Goal: Transaction & Acquisition: Purchase product/service

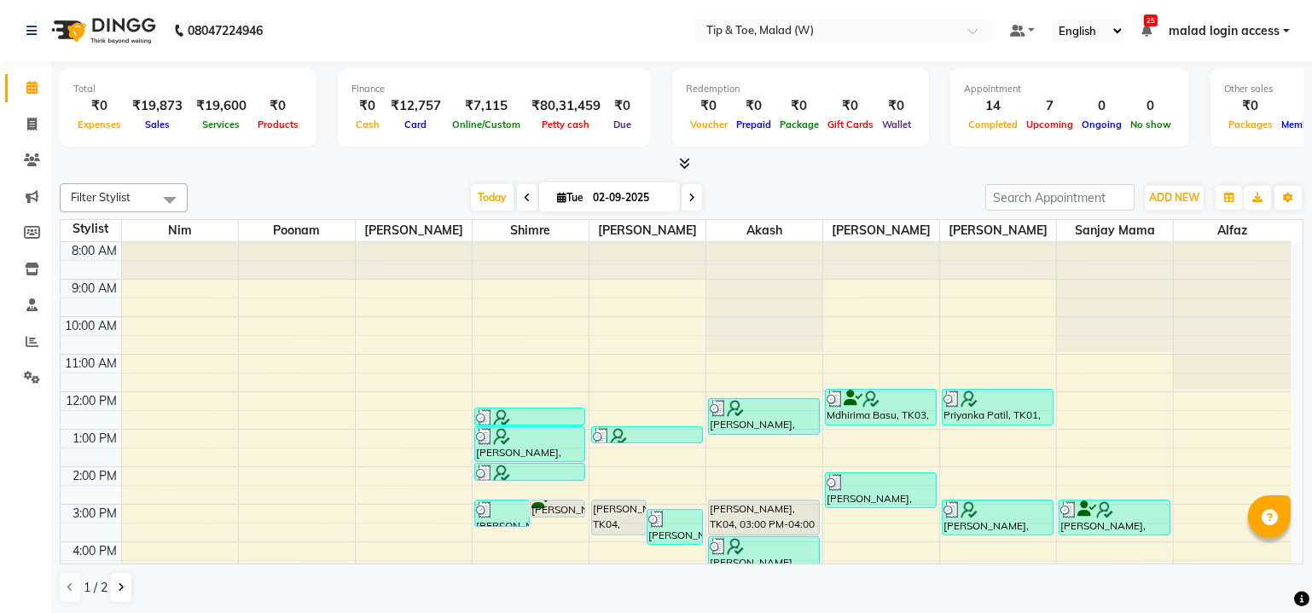
scroll to position [155, 0]
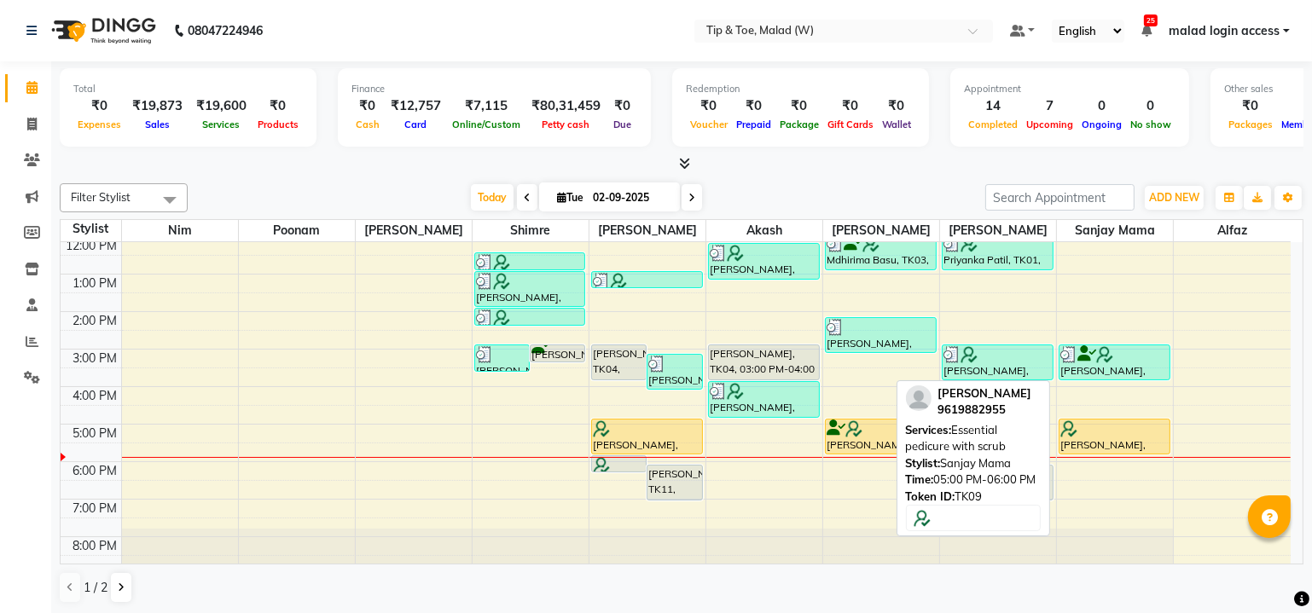
click at [1088, 434] on div at bounding box center [1114, 429] width 108 height 17
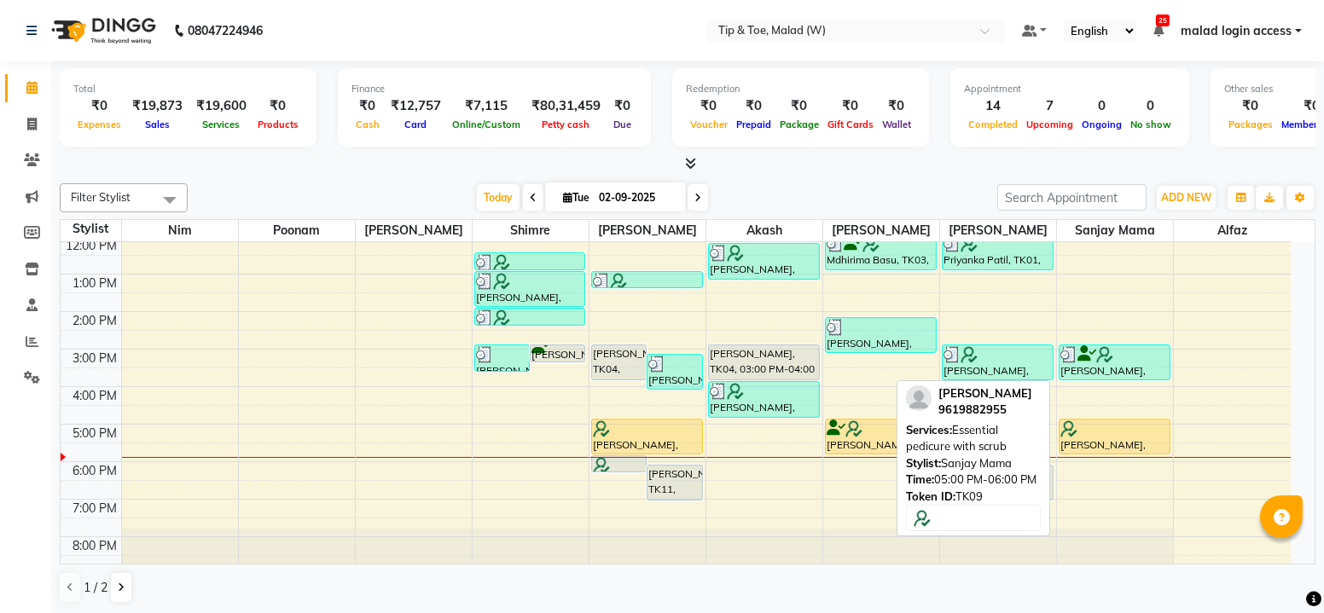
select select "1"
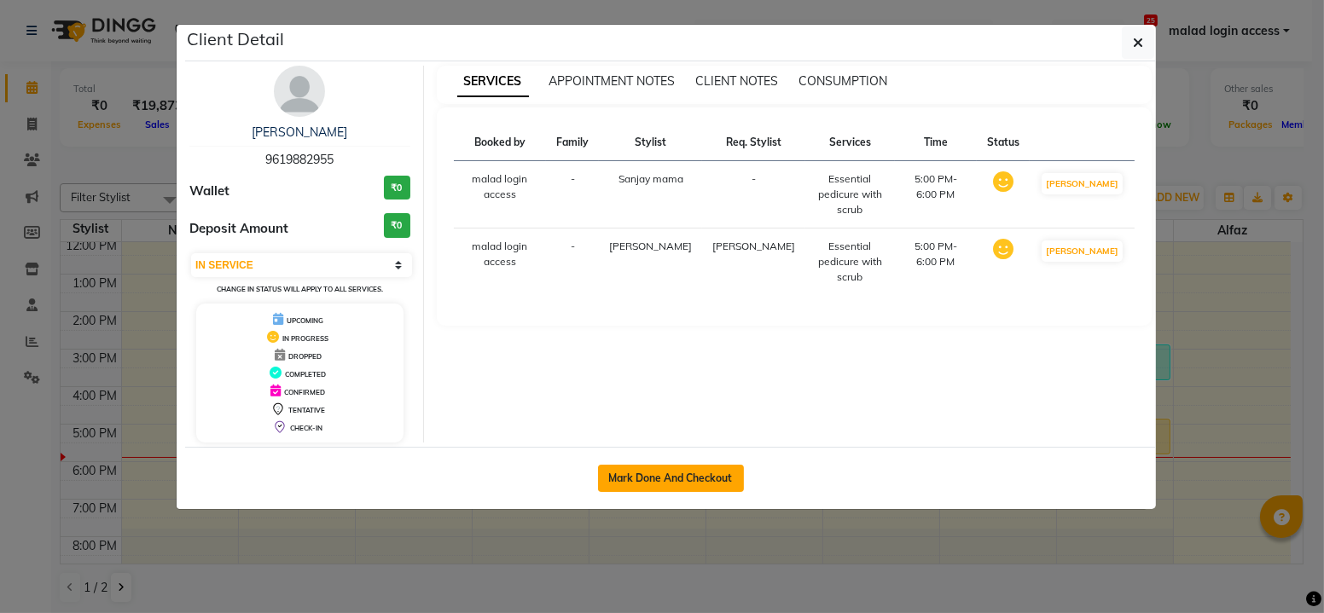
click at [700, 475] on button "Mark Done And Checkout" at bounding box center [671, 478] width 146 height 27
select select "service"
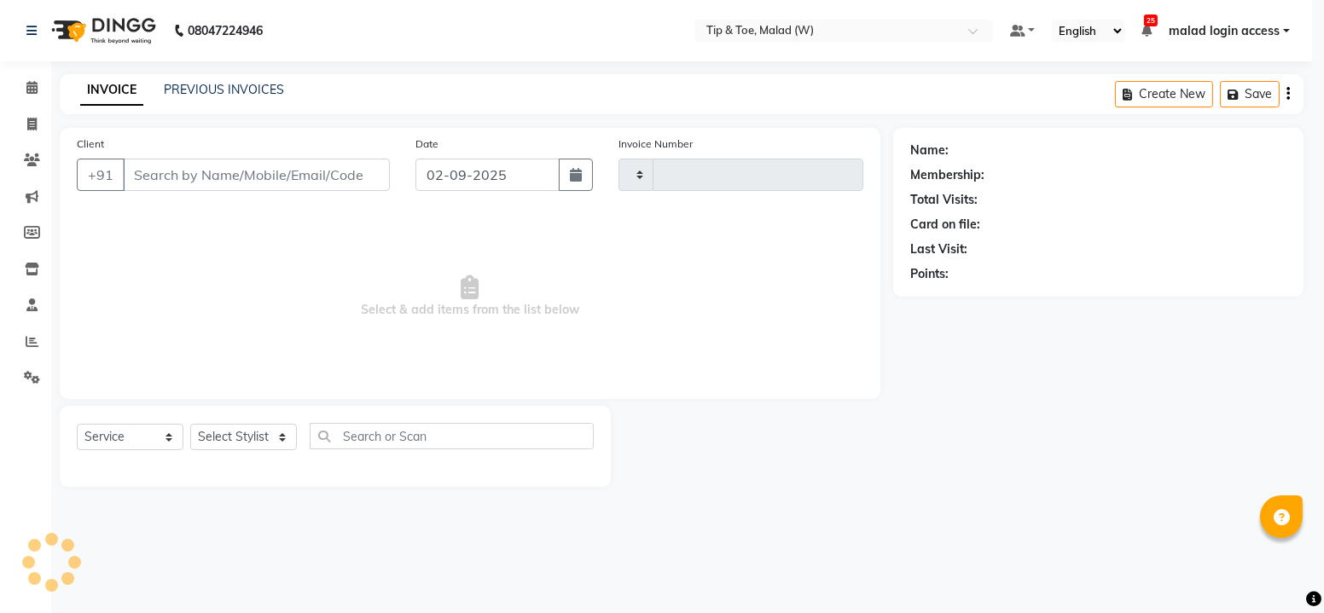
type input "2429"
select select "5930"
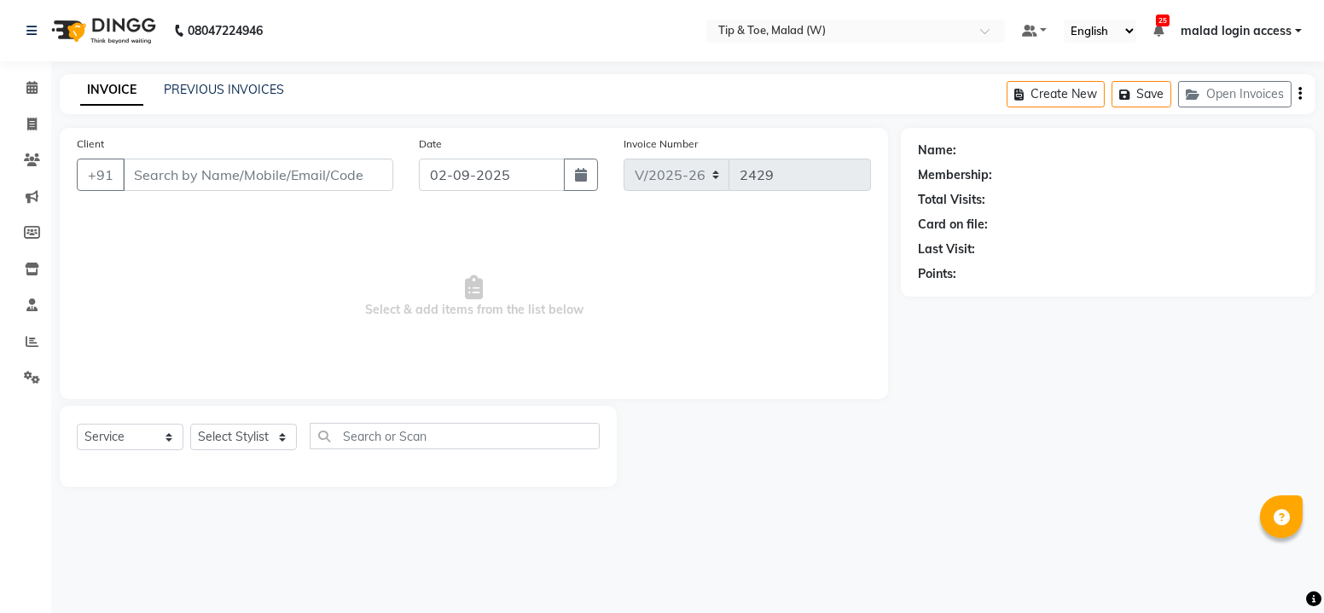
type input "9619882955"
select select "48549"
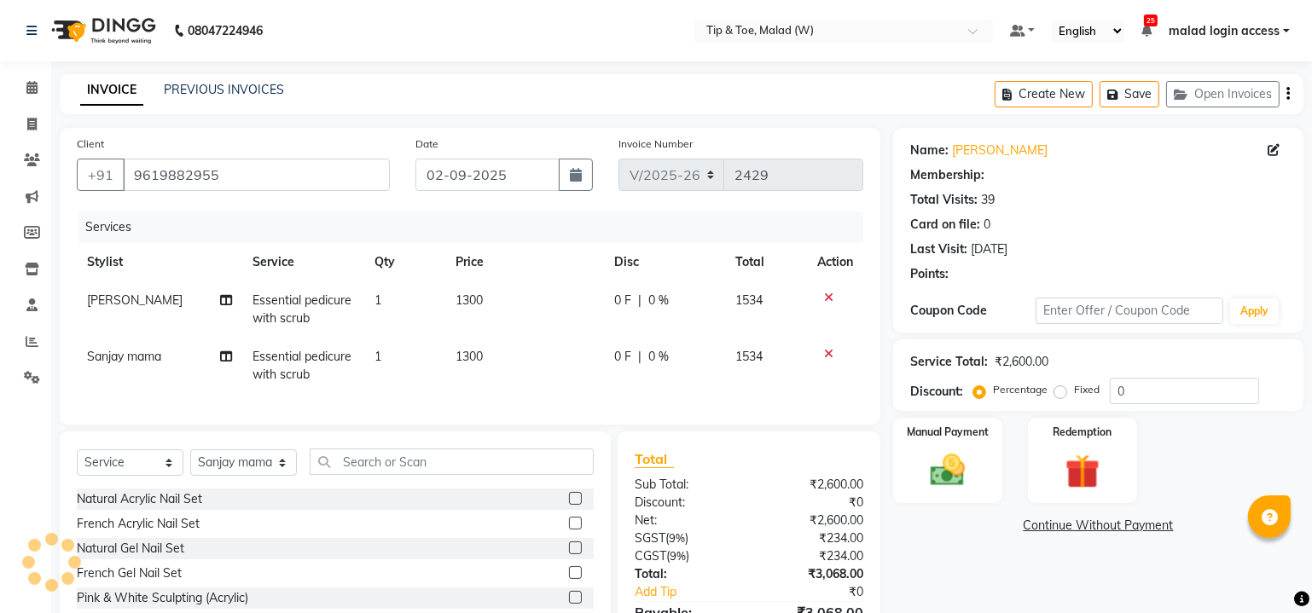
select select "1: Object"
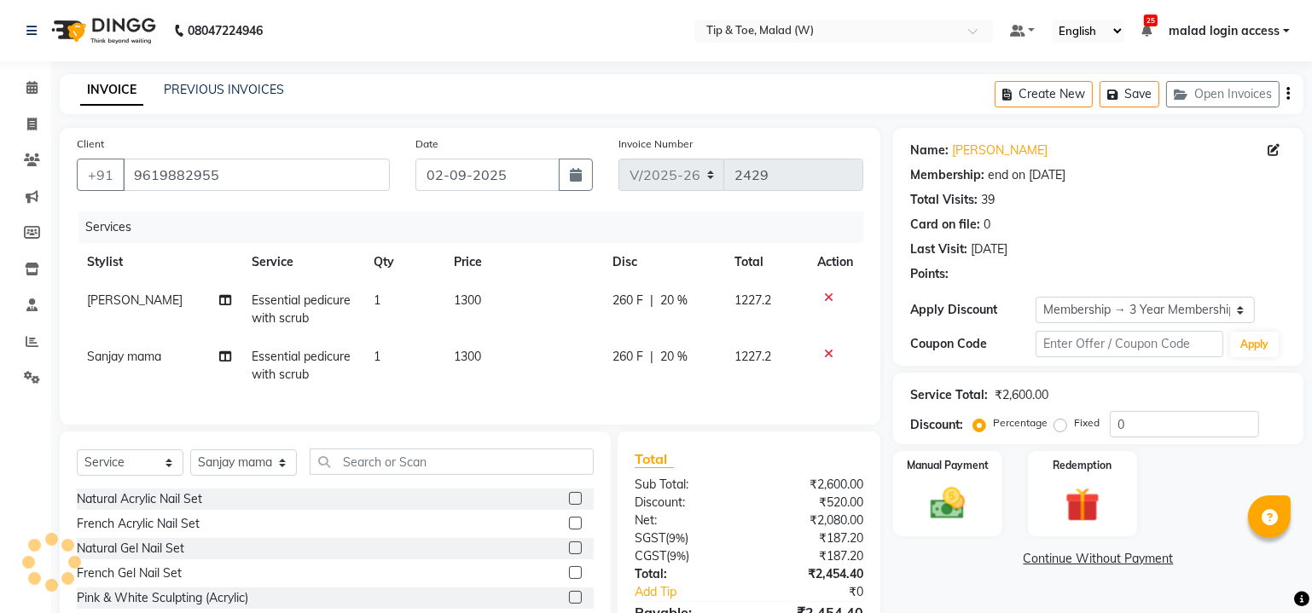
type input "20"
click at [956, 515] on img at bounding box center [948, 505] width 58 height 42
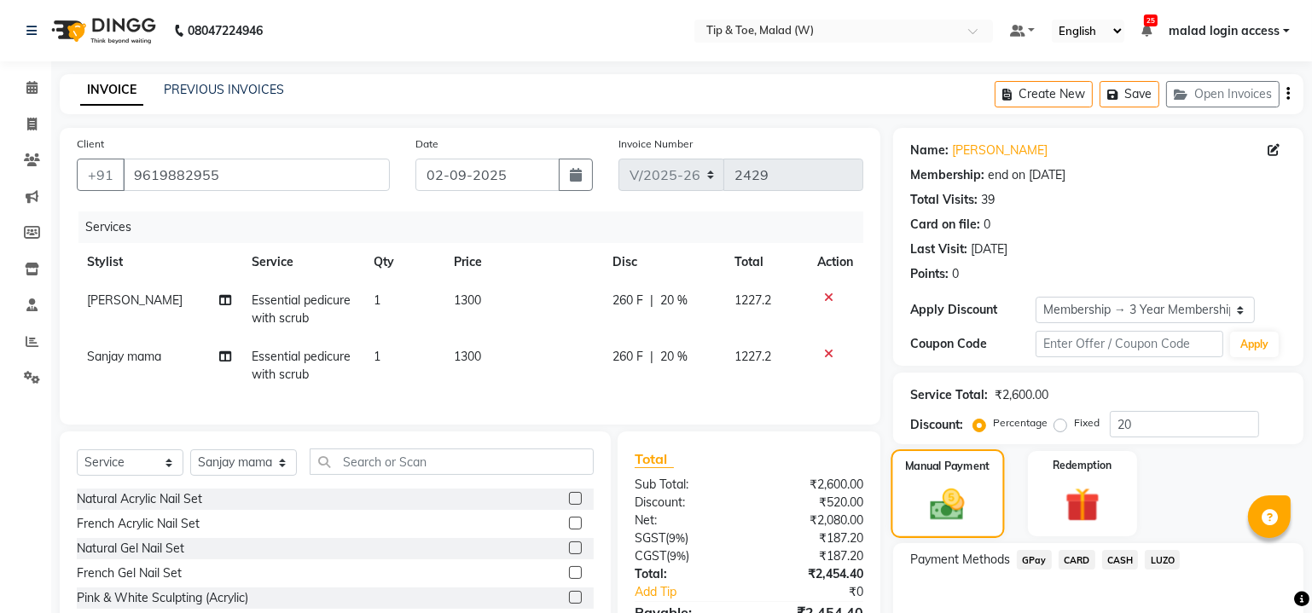
click at [956, 515] on img at bounding box center [947, 504] width 55 height 39
click at [1032, 558] on span "GPay" at bounding box center [1034, 560] width 35 height 20
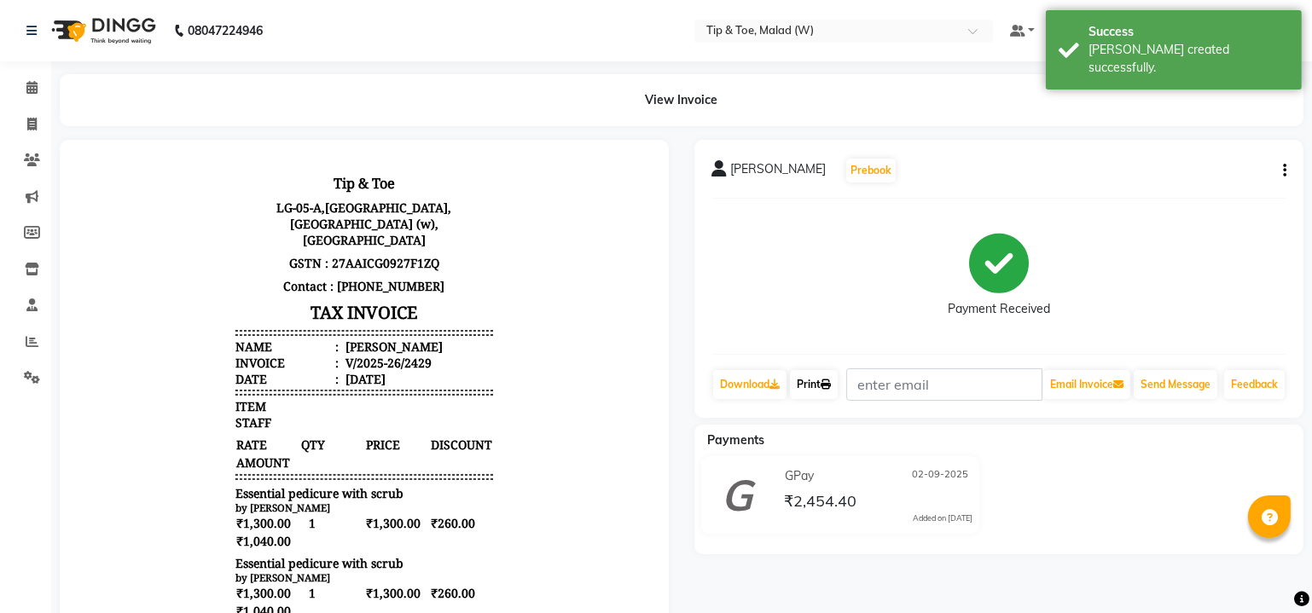
click at [804, 389] on link "Print" at bounding box center [814, 384] width 48 height 29
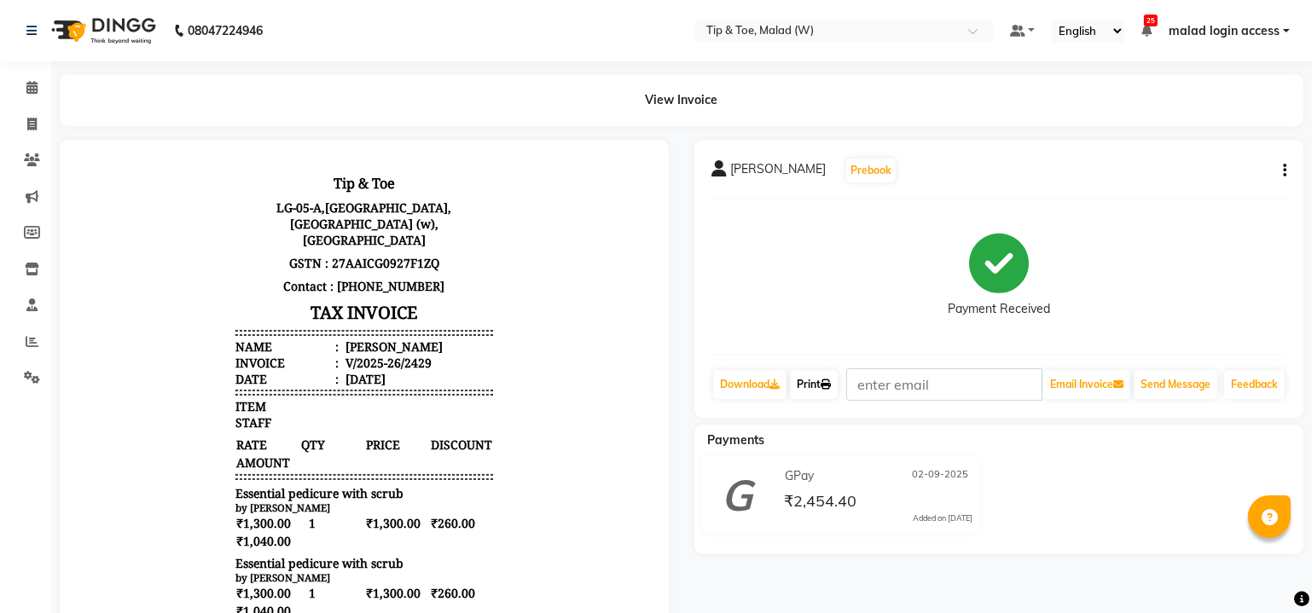
click at [800, 386] on link "Print" at bounding box center [814, 384] width 48 height 29
click at [36, 88] on icon at bounding box center [31, 87] width 11 height 13
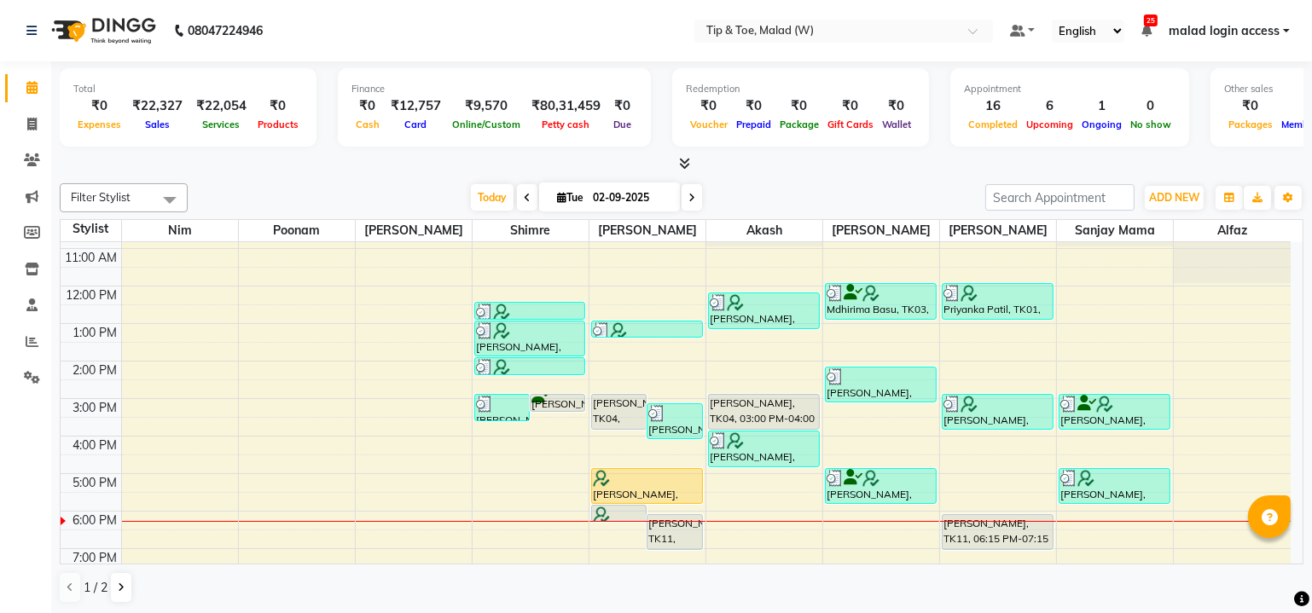
scroll to position [155, 0]
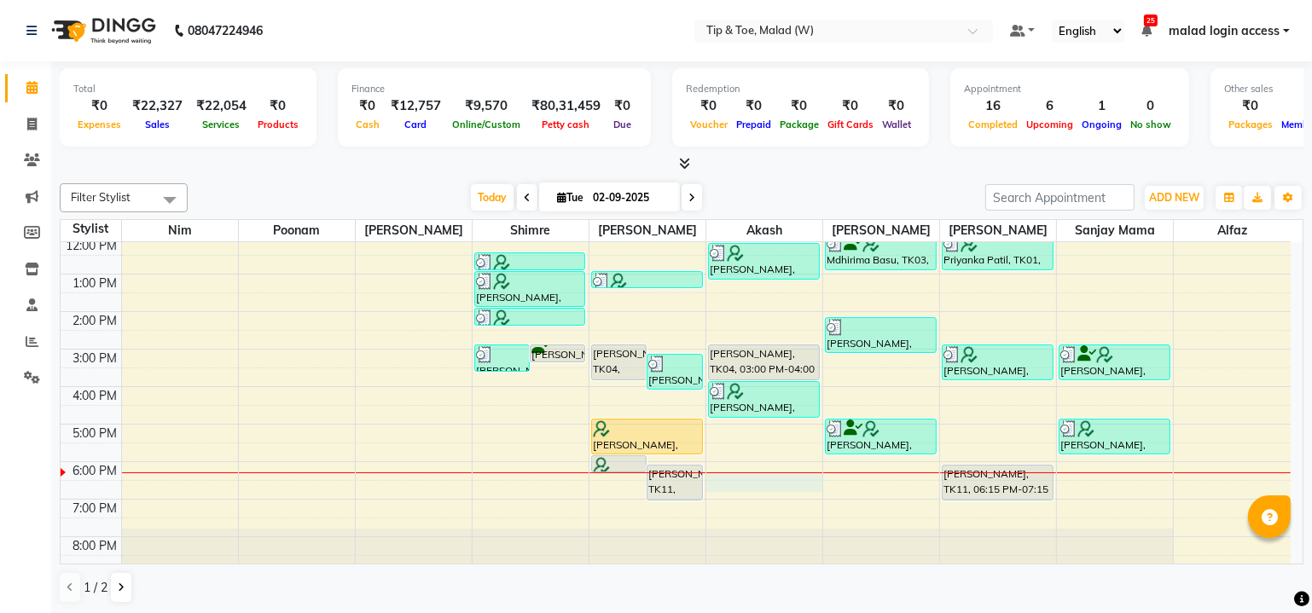
click at [743, 472] on div "8:00 AM 9:00 AM 10:00 AM 11:00 AM 12:00 PM 1:00 PM 2:00 PM 3:00 PM 4:00 PM 5:00…" at bounding box center [676, 330] width 1230 height 487
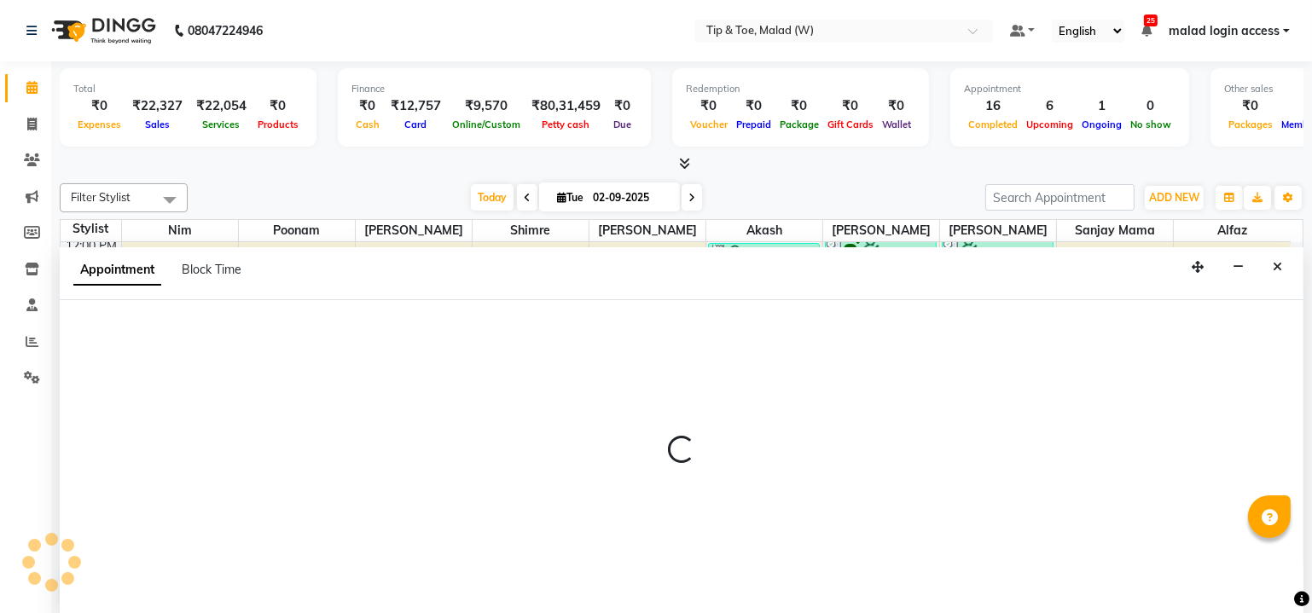
scroll to position [0, 0]
select select "41858"
select select "tentative"
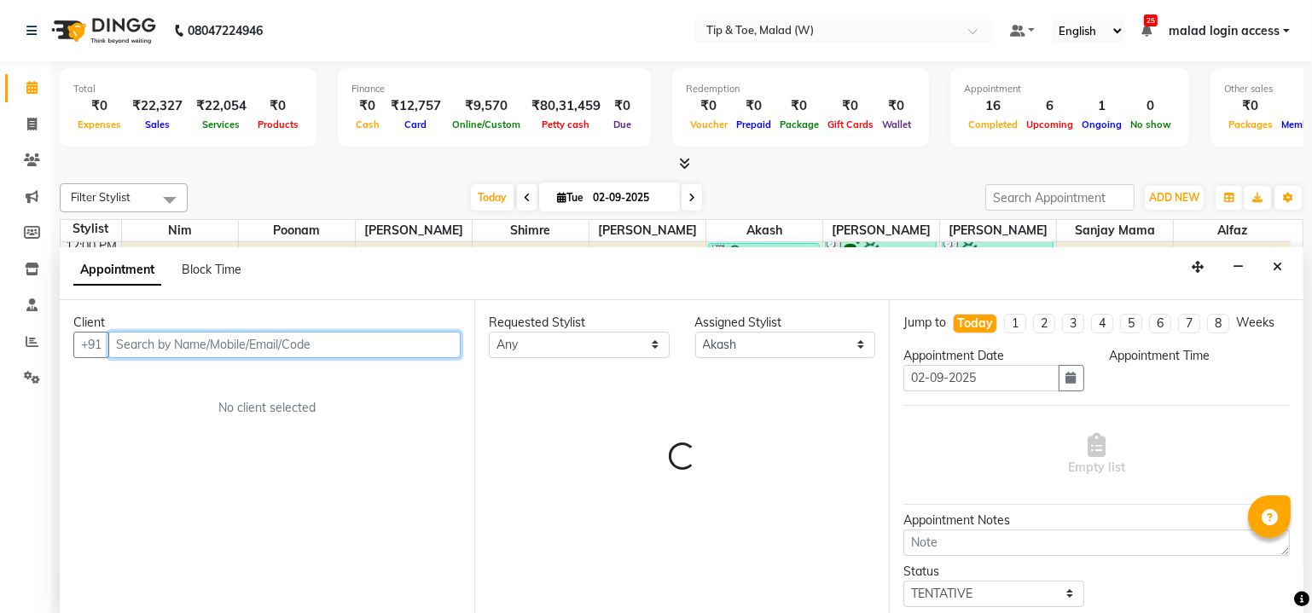
select select "1110"
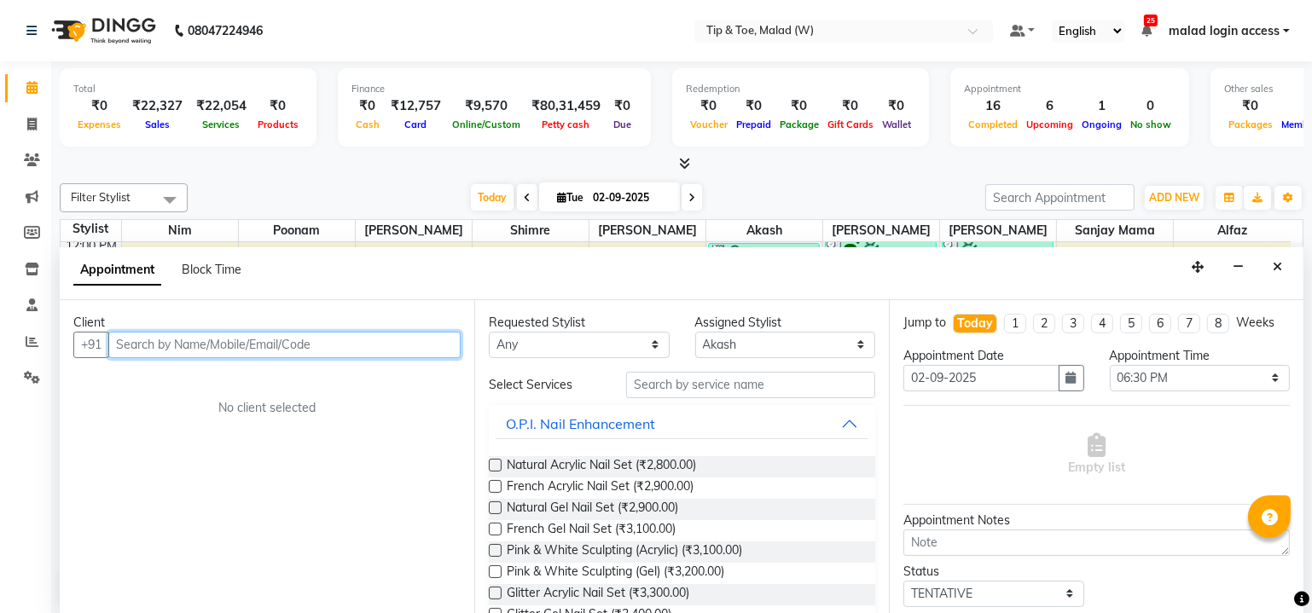
click at [278, 340] on input "text" at bounding box center [284, 345] width 352 height 26
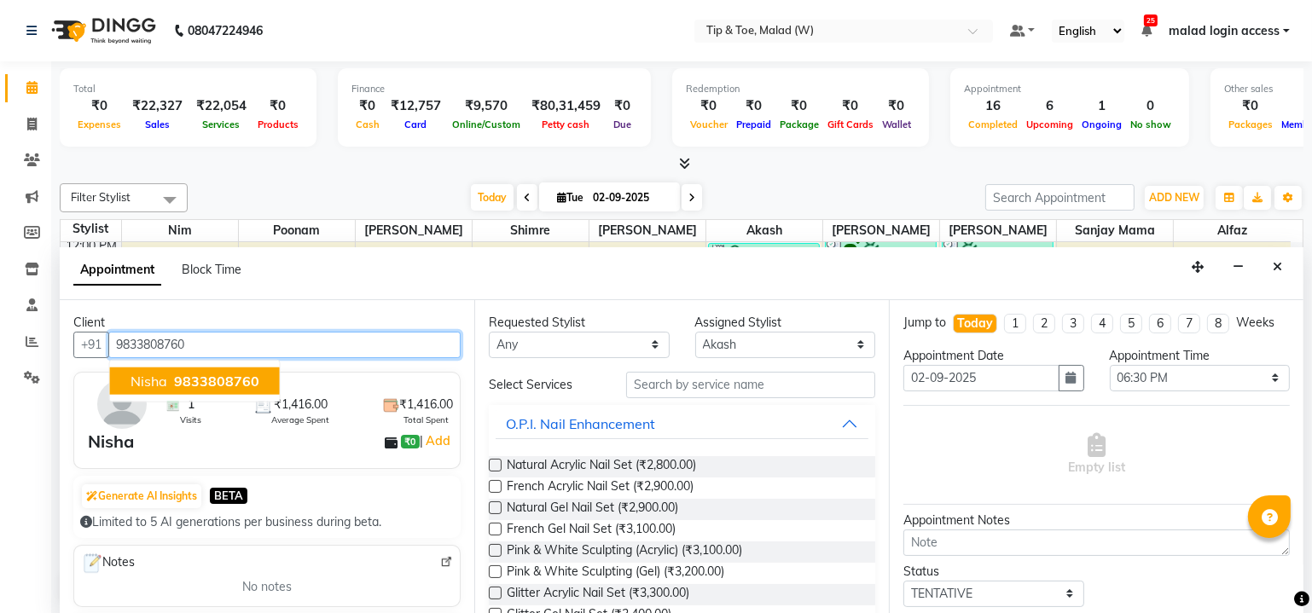
click at [246, 375] on span "9833808760" at bounding box center [216, 380] width 85 height 17
type input "9833808760"
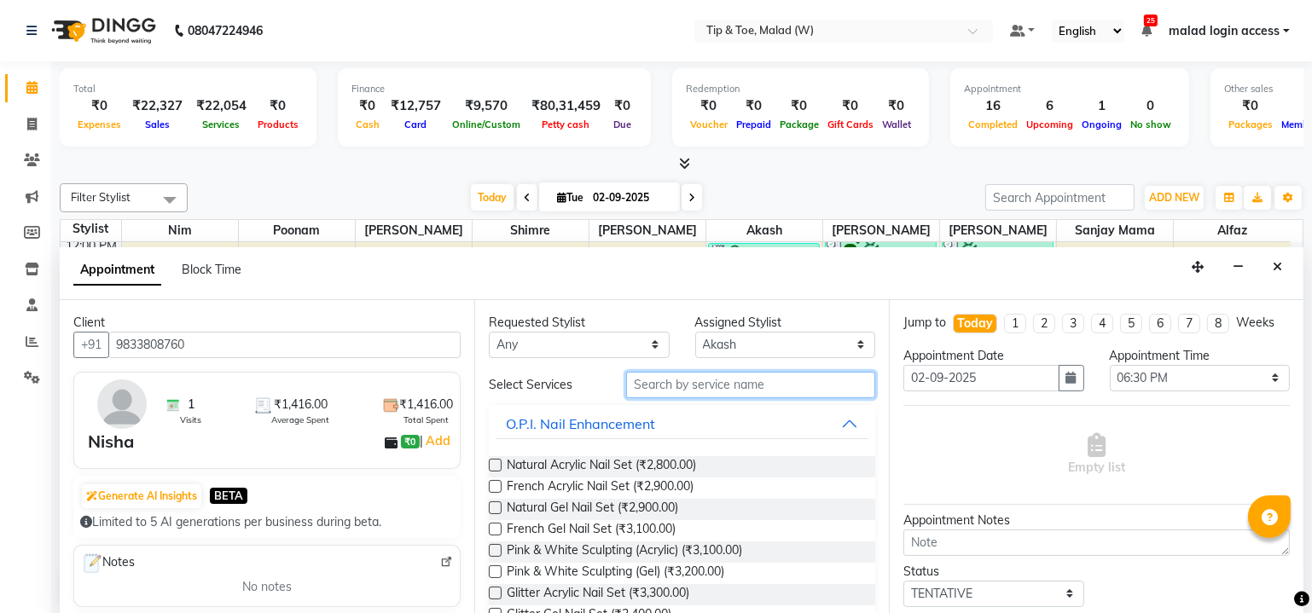
click at [698, 386] on input "text" at bounding box center [750, 385] width 249 height 26
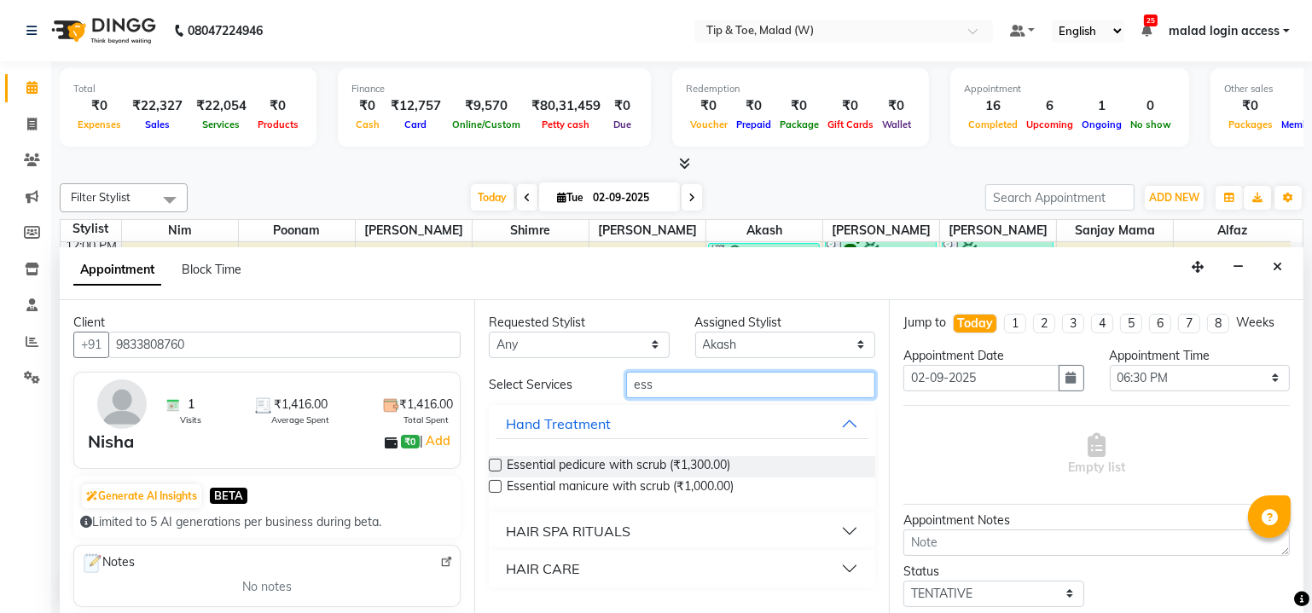
type input "ess"
click at [493, 461] on label at bounding box center [495, 465] width 13 height 13
click at [493, 462] on input "checkbox" at bounding box center [494, 467] width 11 height 11
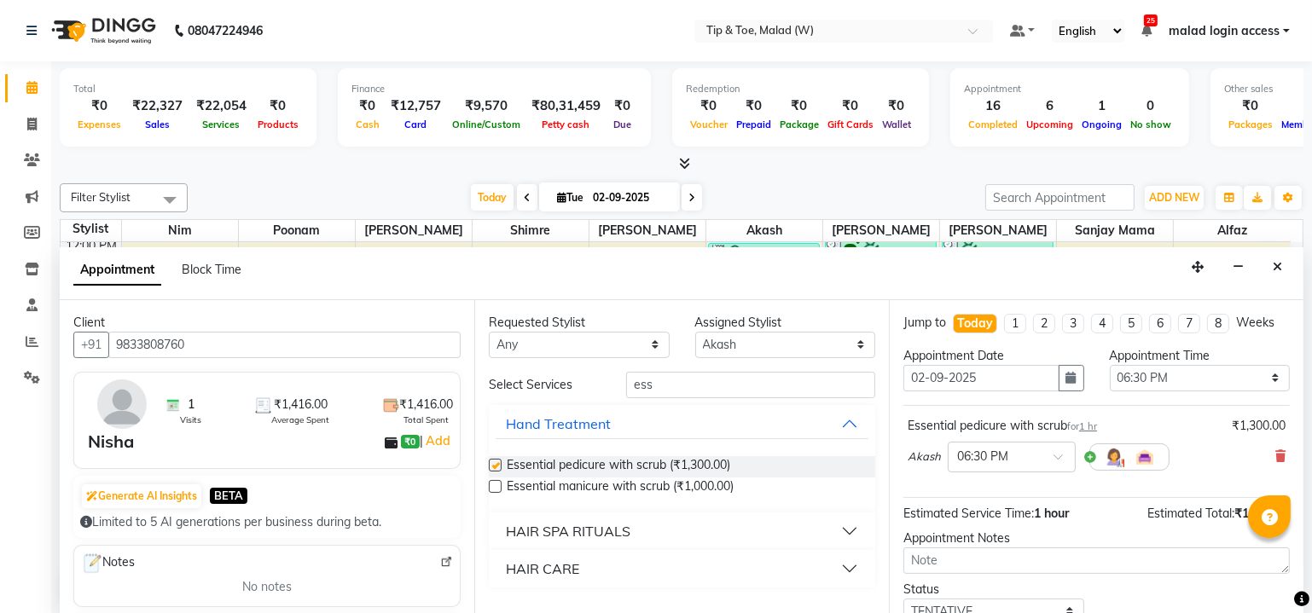
checkbox input "false"
click at [764, 346] on select "Select Ajay Akash Alfaz Dibakar Manisha Singh Mayur Nim poonam Sanjay mama Shim…" at bounding box center [785, 345] width 181 height 26
click at [863, 339] on select "Select Ajay Akash Alfaz Dibakar Manisha Singh Mayur Nim poonam Sanjay mama Shim…" at bounding box center [785, 345] width 181 height 26
click at [787, 340] on select "Select Ajay Akash Alfaz Dibakar Manisha Singh Mayur Nim poonam Sanjay mama Shim…" at bounding box center [785, 345] width 181 height 26
select select "87401"
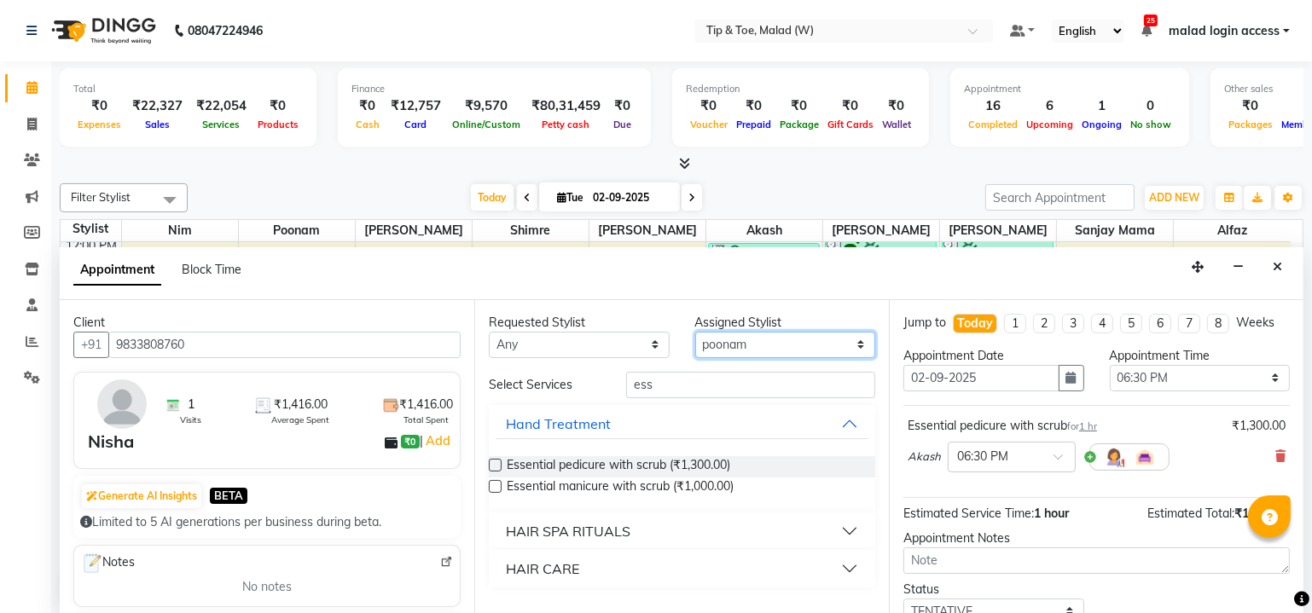
click at [695, 332] on select "Select Ajay Akash Alfaz Dibakar Manisha Singh Mayur Nim poonam Sanjay mama Shim…" at bounding box center [785, 345] width 181 height 26
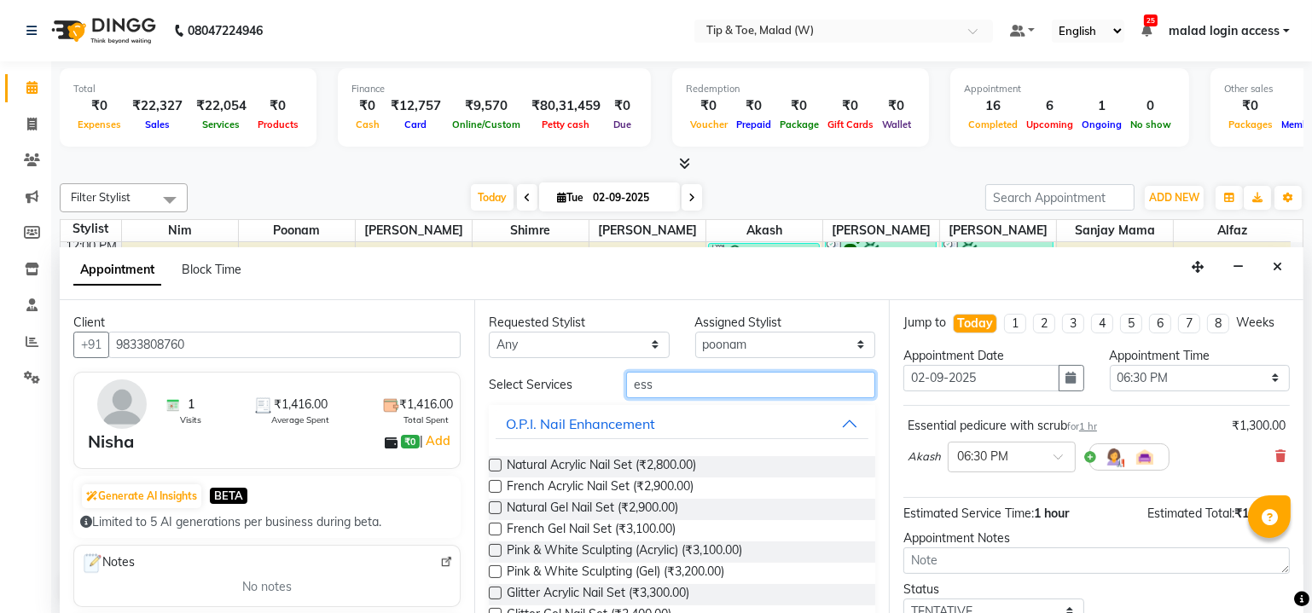
click at [686, 386] on input "ess" at bounding box center [750, 385] width 249 height 26
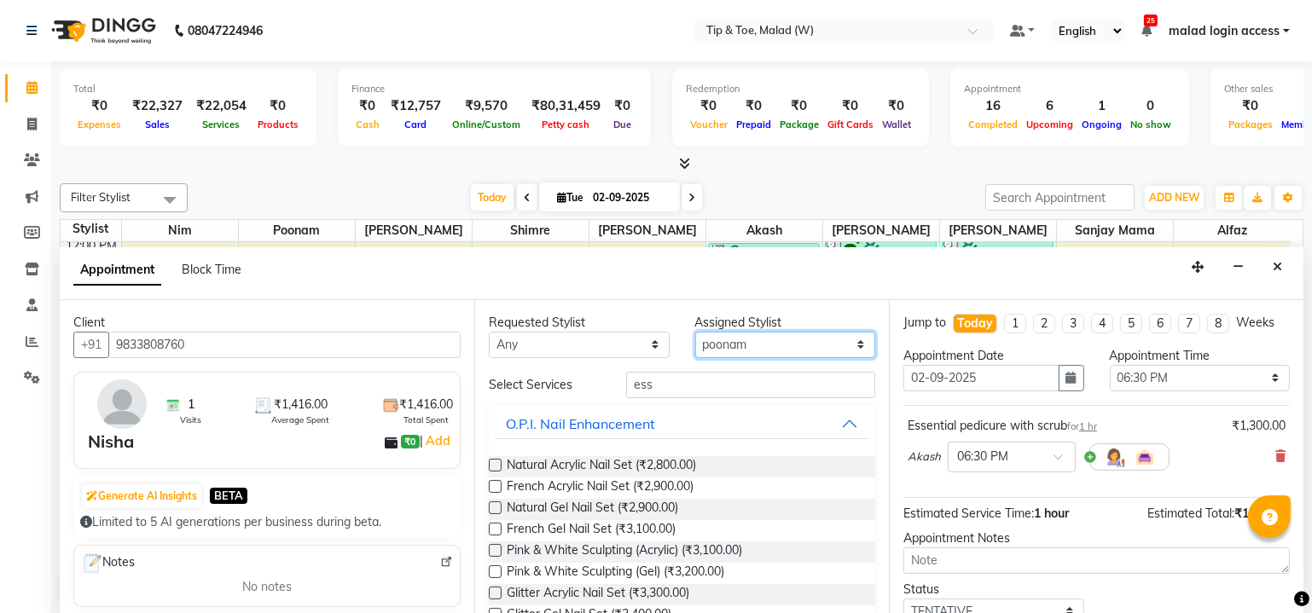
drag, startPoint x: 737, startPoint y: 341, endPoint x: 727, endPoint y: 340, distance: 10.3
click at [727, 340] on select "Select Ajay Akash Alfaz Dibakar Manisha Singh Mayur Nim poonam Sanjay mama Shim…" at bounding box center [785, 345] width 181 height 26
click at [848, 339] on select "Select Ajay Akash Alfaz Dibakar Manisha Singh Mayur Nim poonam Sanjay mama Shim…" at bounding box center [785, 345] width 181 height 26
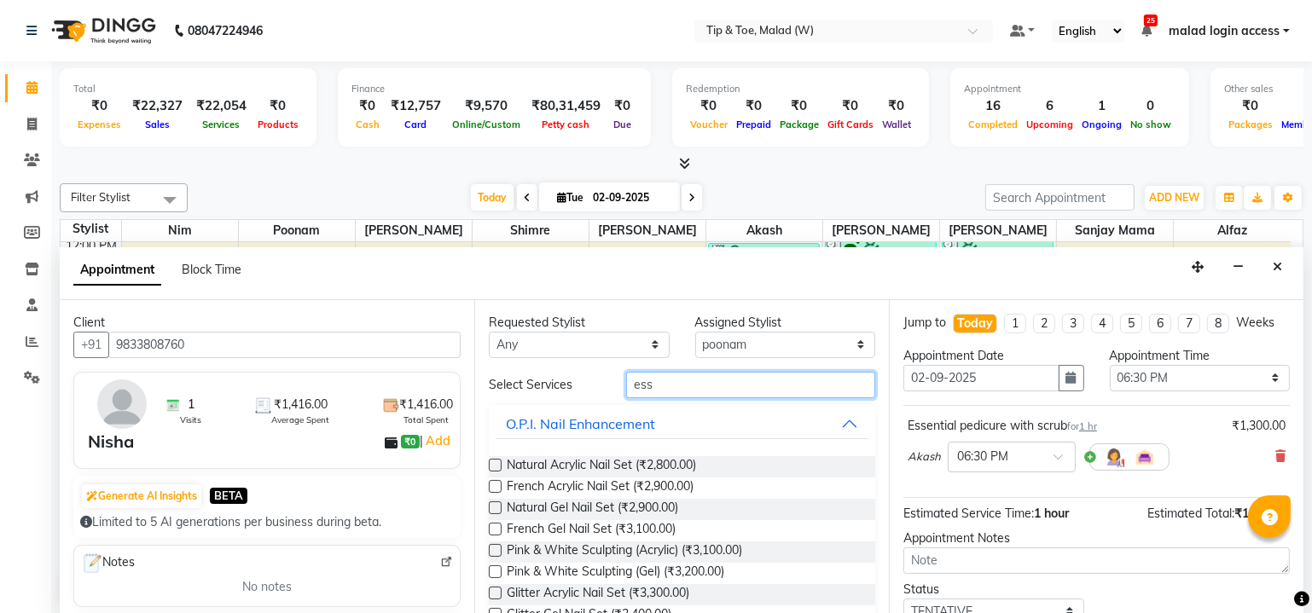
click at [673, 386] on input "ess" at bounding box center [750, 385] width 249 height 26
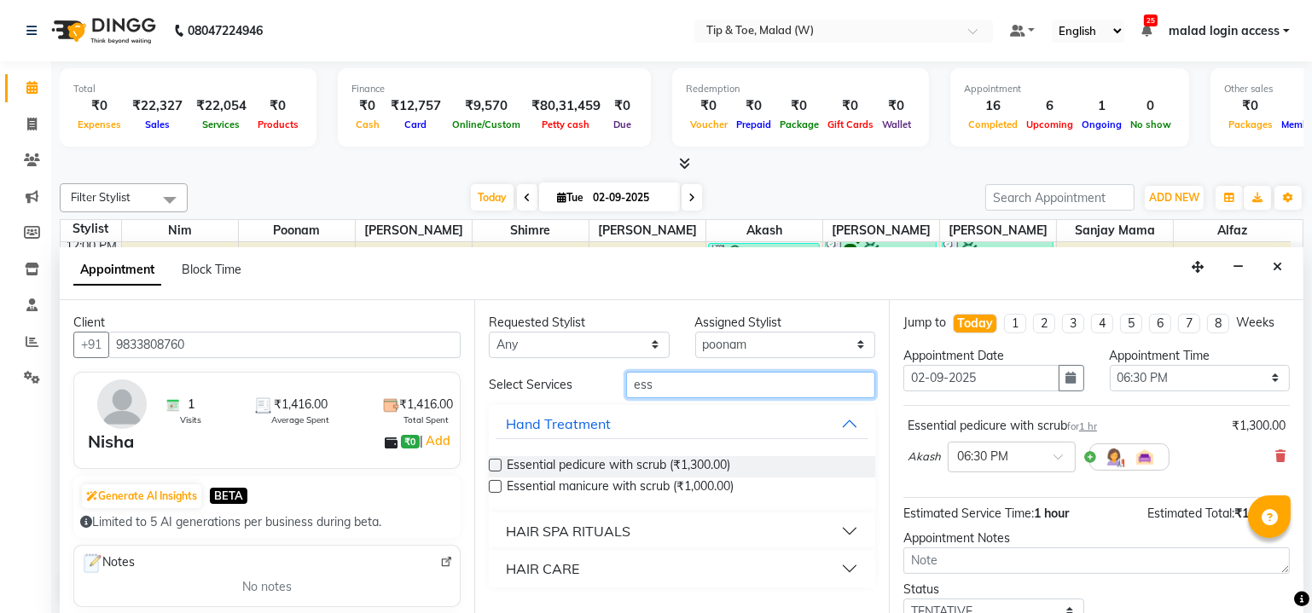
type input "ess"
click at [493, 466] on label at bounding box center [495, 465] width 13 height 13
click at [493, 466] on input "checkbox" at bounding box center [494, 467] width 11 height 11
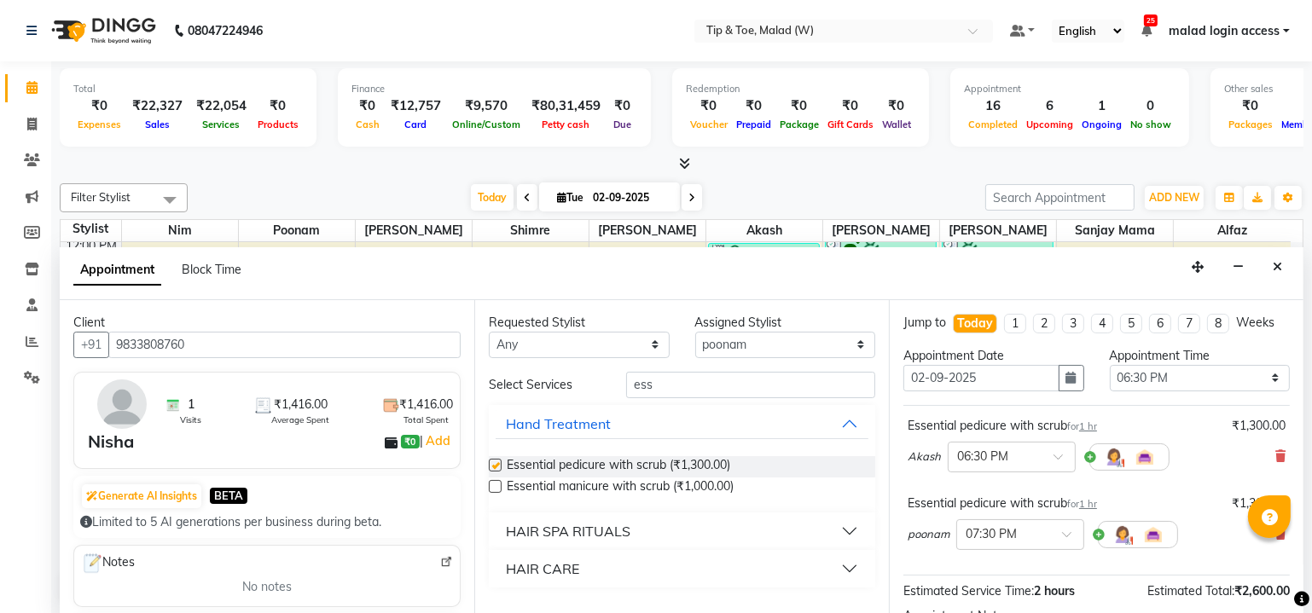
checkbox input "false"
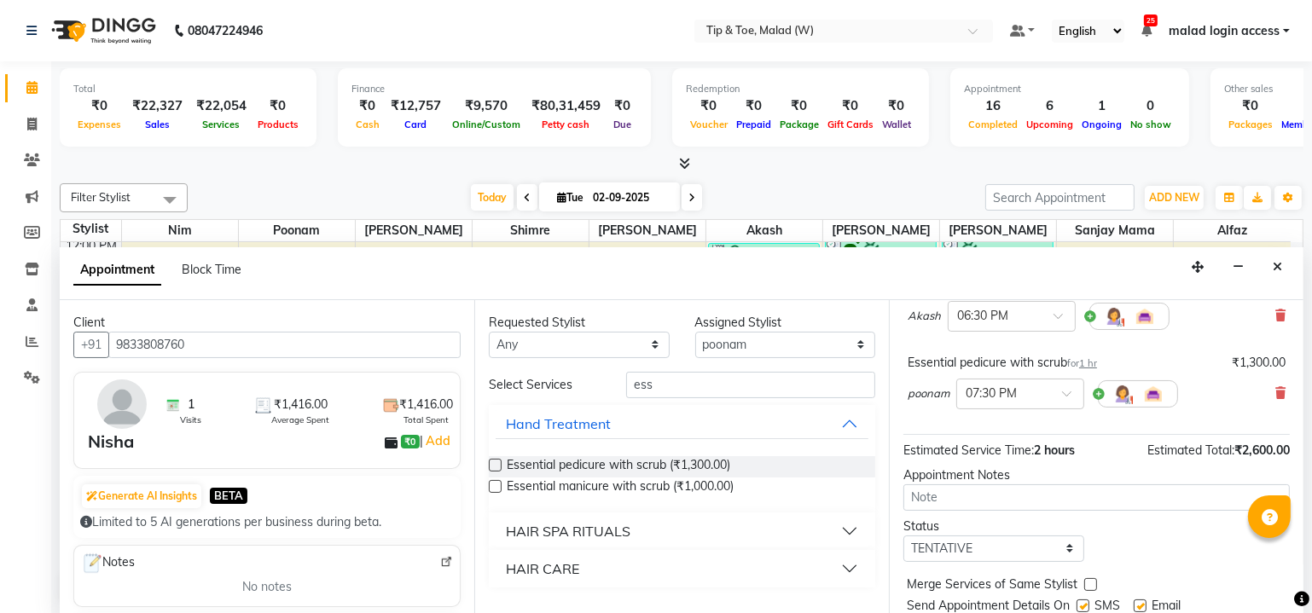
scroll to position [193, 0]
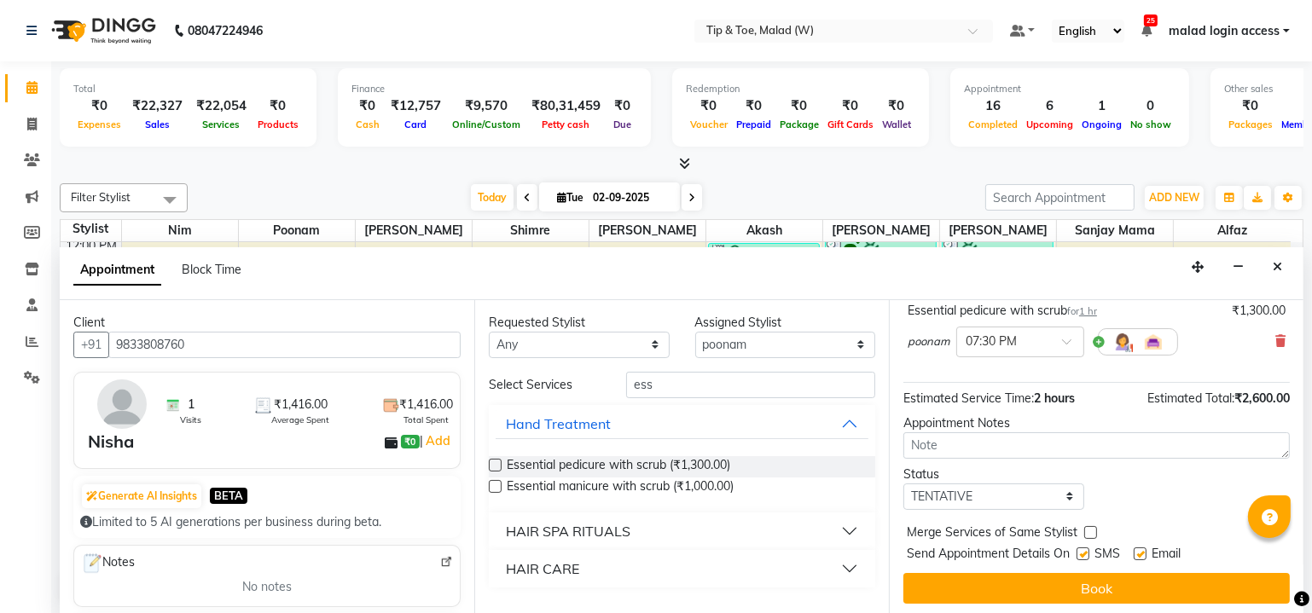
click at [1083, 549] on label at bounding box center [1083, 554] width 13 height 13
click at [1083, 550] on input "checkbox" at bounding box center [1082, 555] width 11 height 11
checkbox input "false"
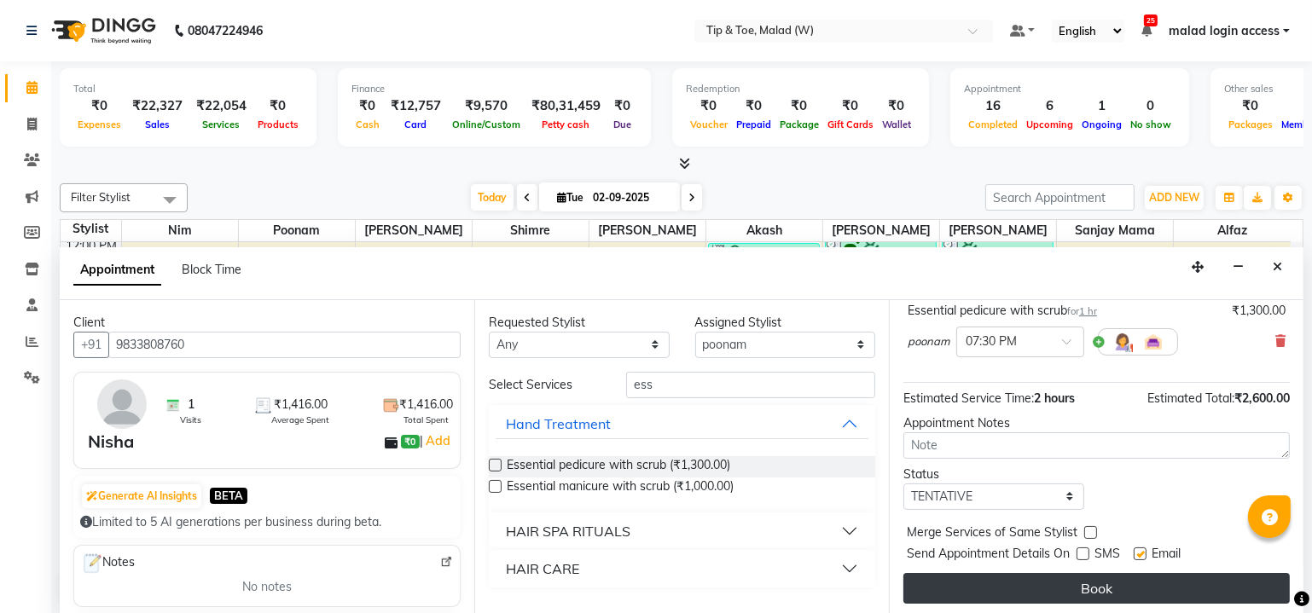
click at [1065, 587] on button "Book" at bounding box center [1096, 588] width 386 height 31
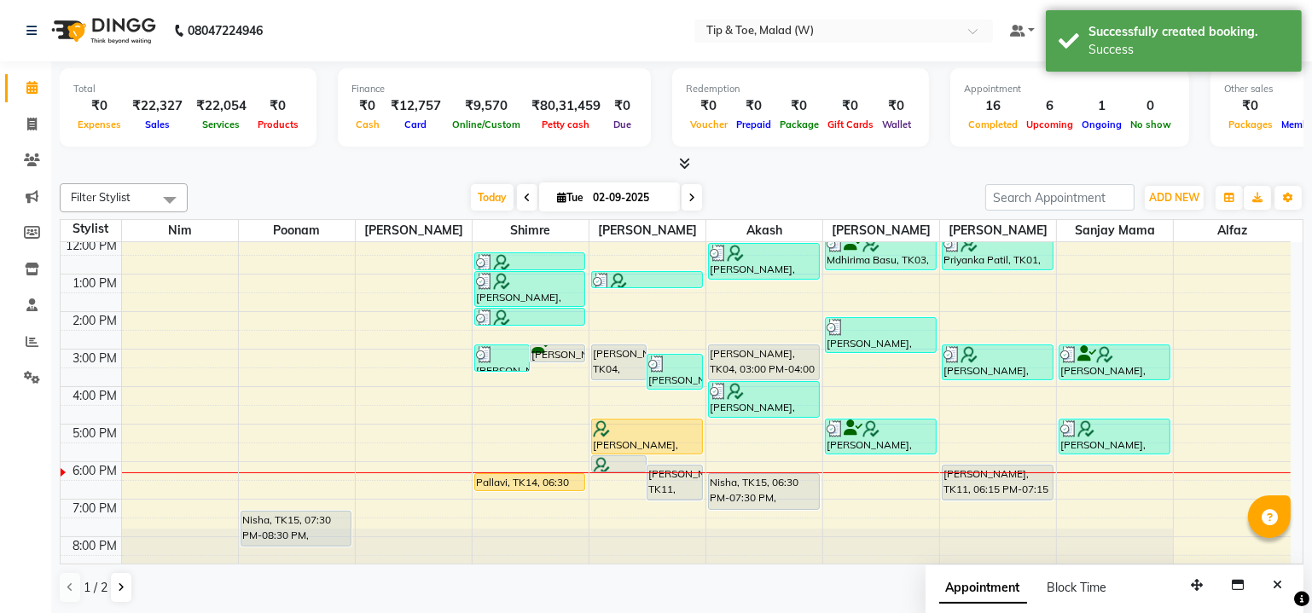
scroll to position [0, 0]
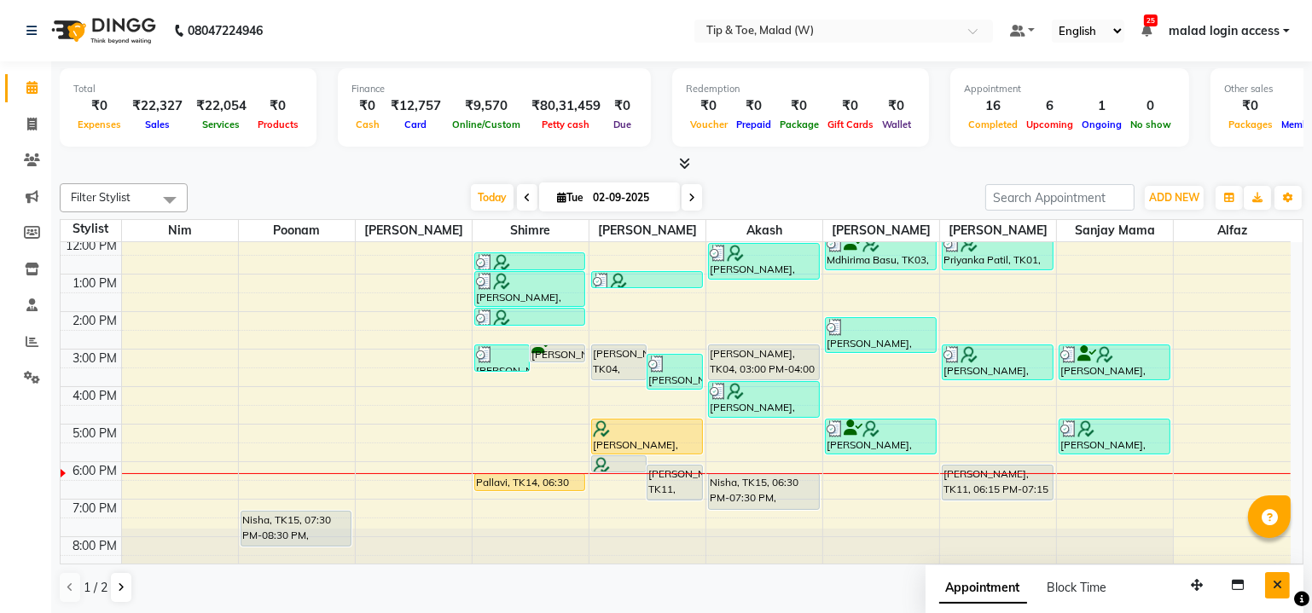
drag, startPoint x: 1298, startPoint y: 395, endPoint x: 1275, endPoint y: 585, distance: 191.6
click at [1275, 585] on icon "Close" at bounding box center [1277, 585] width 9 height 12
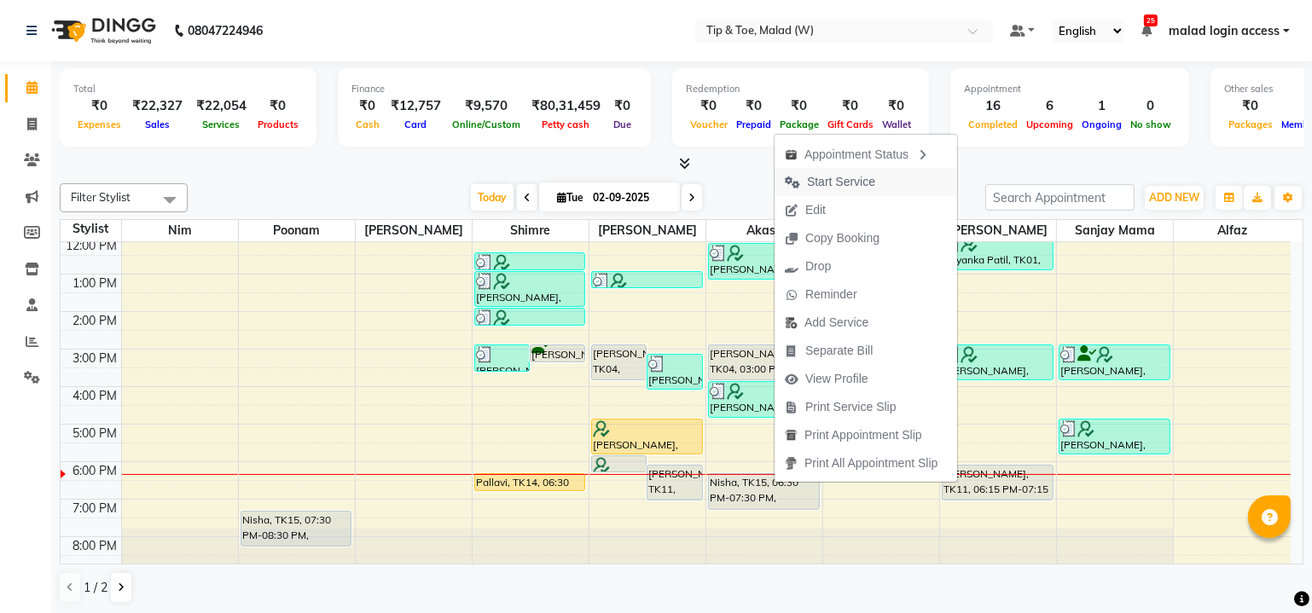
click at [846, 176] on span "Start Service" at bounding box center [841, 182] width 68 height 18
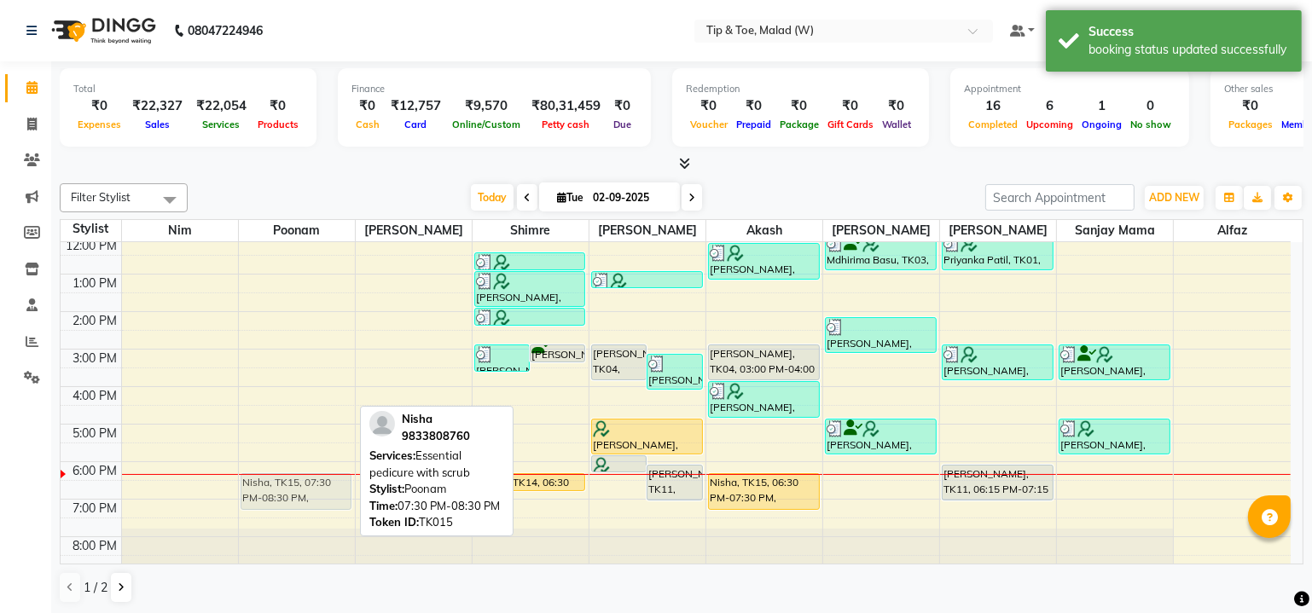
drag, startPoint x: 288, startPoint y: 516, endPoint x: 291, endPoint y: 485, distance: 31.7
click at [291, 485] on div "Nisha, TK15, 07:30 PM-08:30 PM, Essential pedicure with scrub Nisha, TK15, 07:3…" at bounding box center [297, 330] width 116 height 487
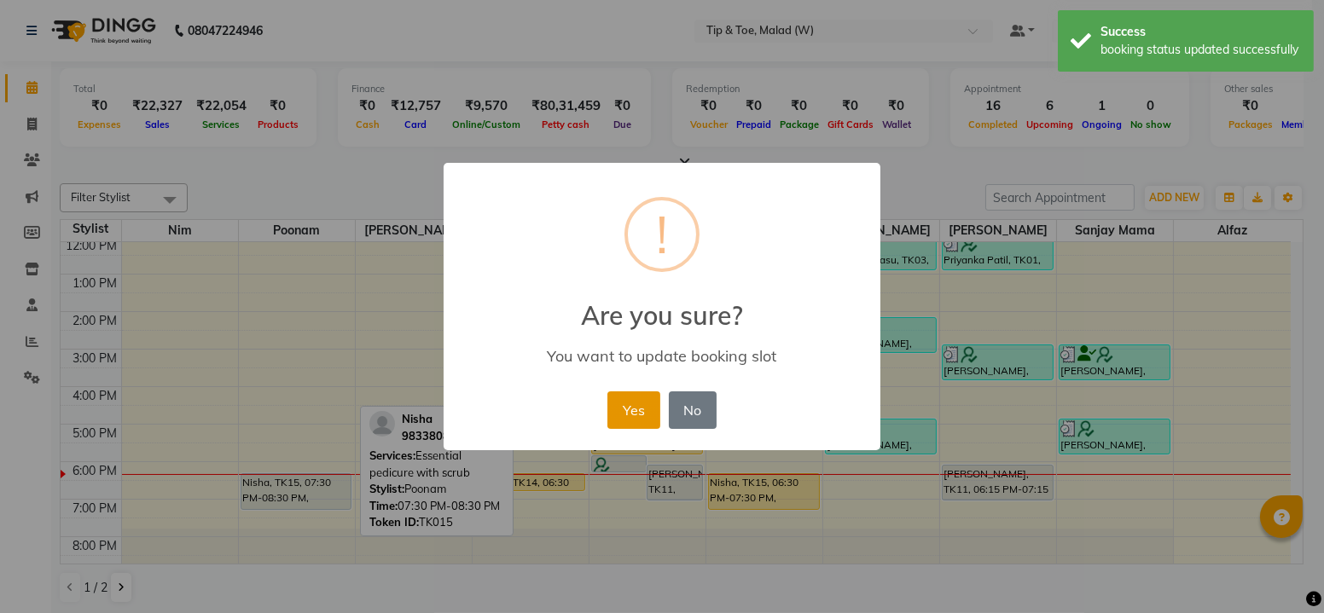
click at [623, 411] on button "Yes" at bounding box center [633, 411] width 52 height 38
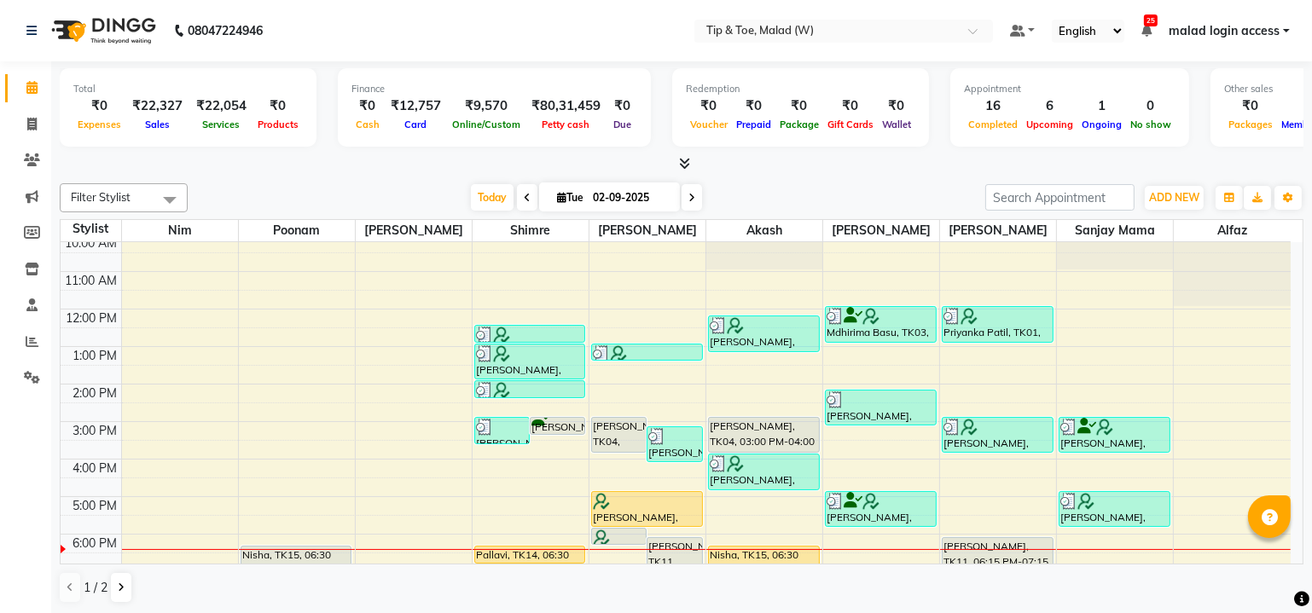
scroll to position [67, 0]
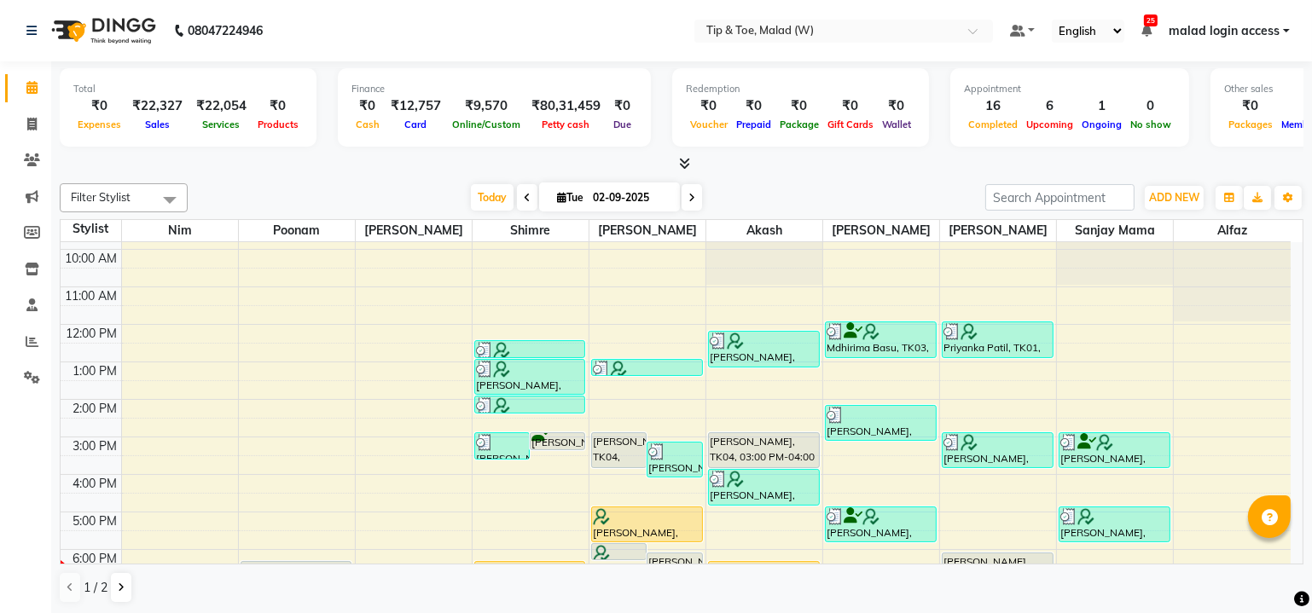
drag, startPoint x: 1307, startPoint y: 349, endPoint x: 1305, endPoint y: 479, distance: 129.7
click at [1305, 479] on div "Total ₹0 Expenses ₹22,327 Sales ₹22,054 Services ₹0 Products Finance ₹0 Cash ₹1…" at bounding box center [681, 338] width 1261 height 554
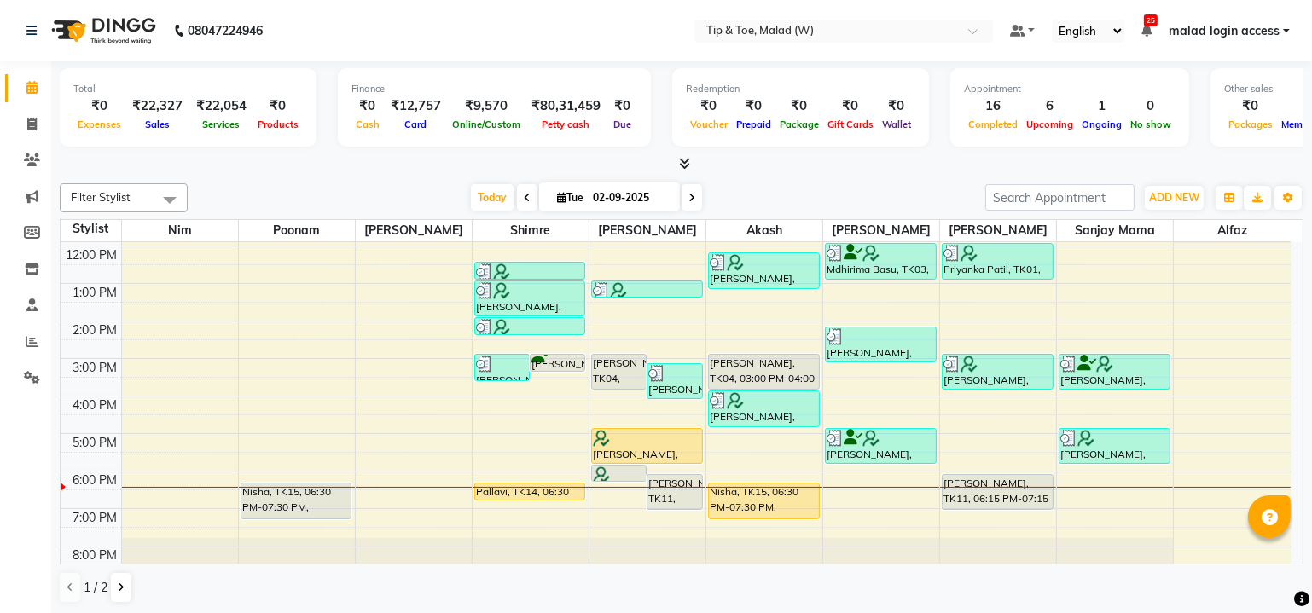
scroll to position [155, 0]
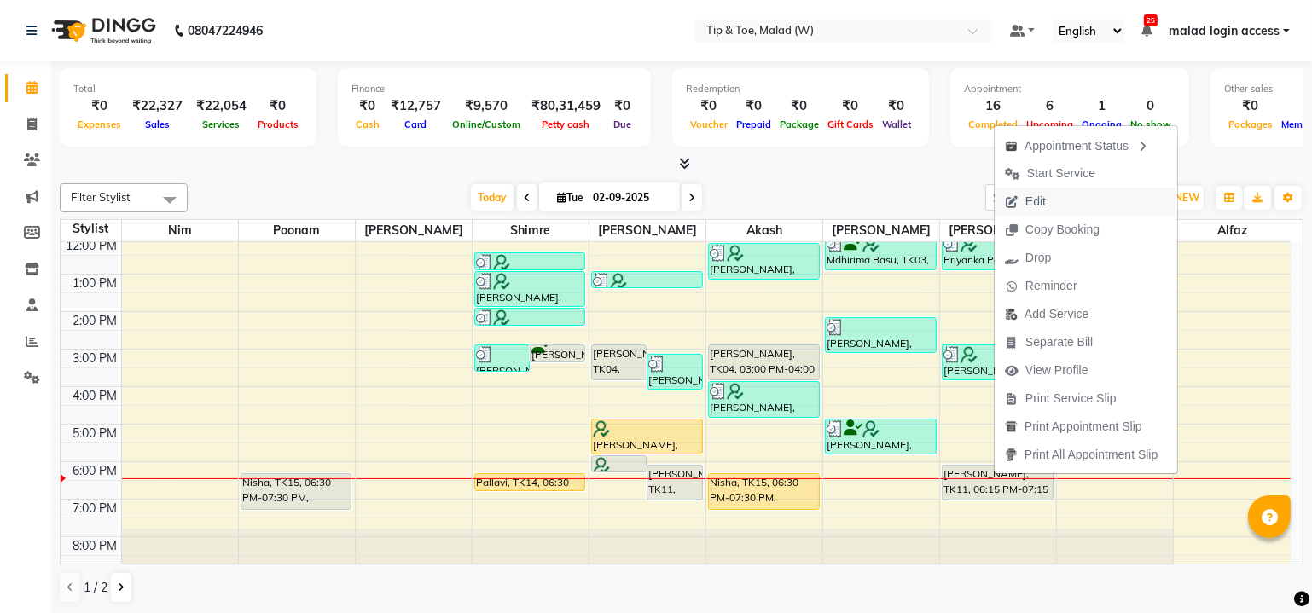
click at [1039, 203] on span "Edit" at bounding box center [1035, 202] width 20 height 18
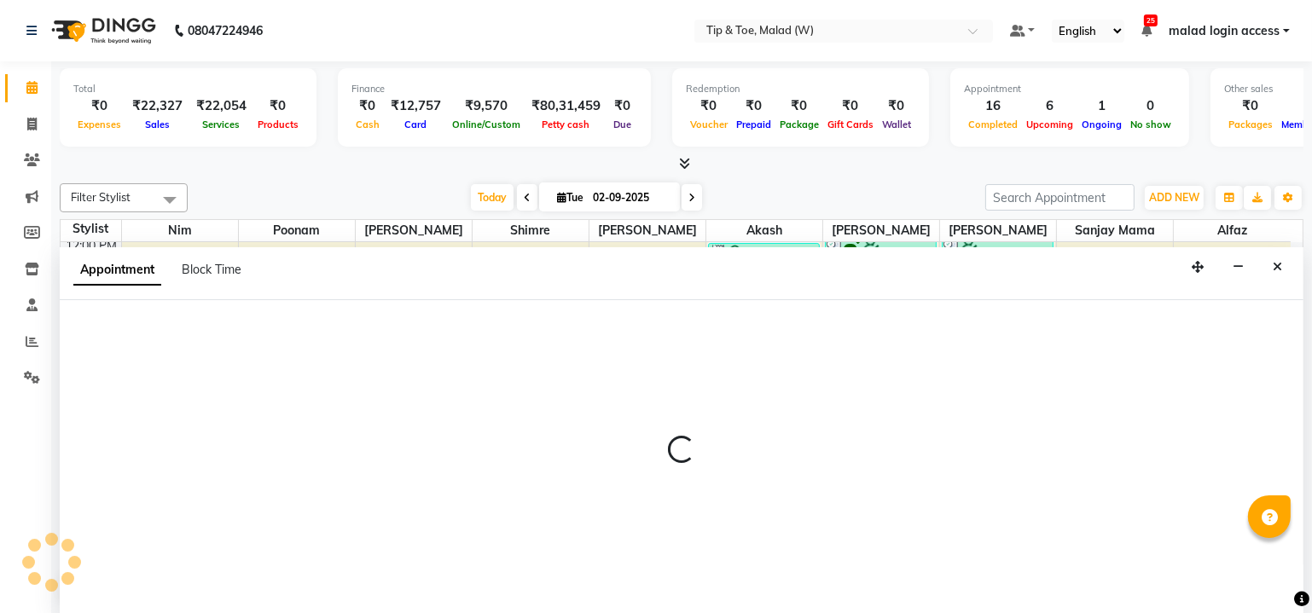
scroll to position [0, 0]
select select "tentative"
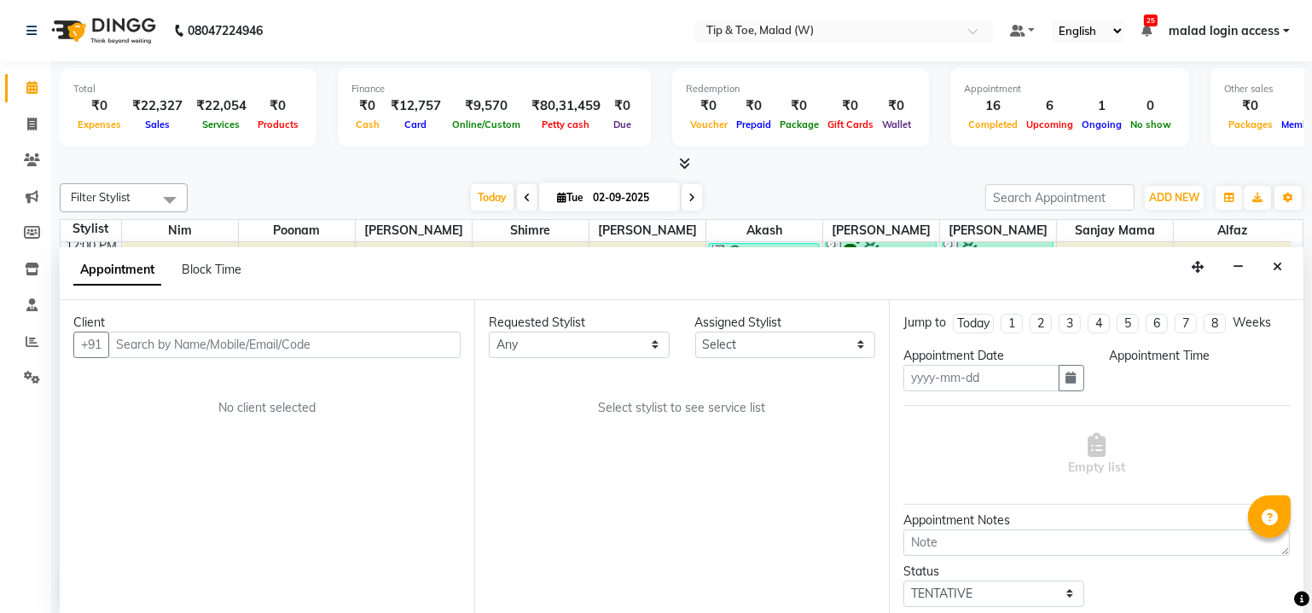
type input "02-09-2025"
select select "77019"
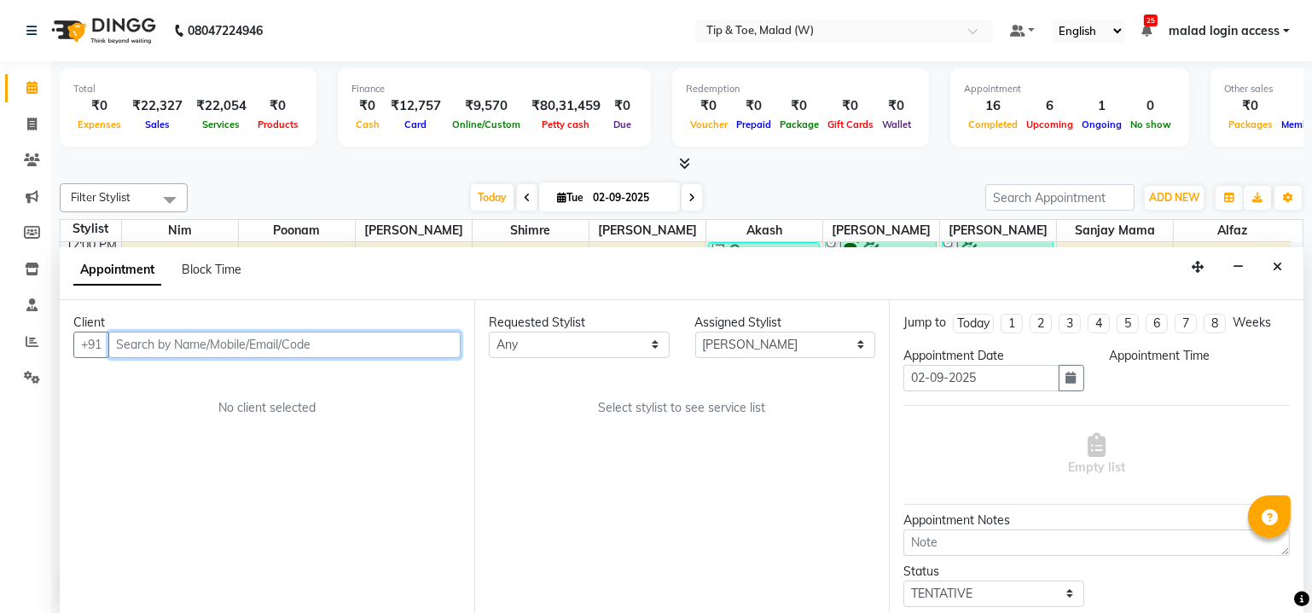
select select "1095"
select select "2873"
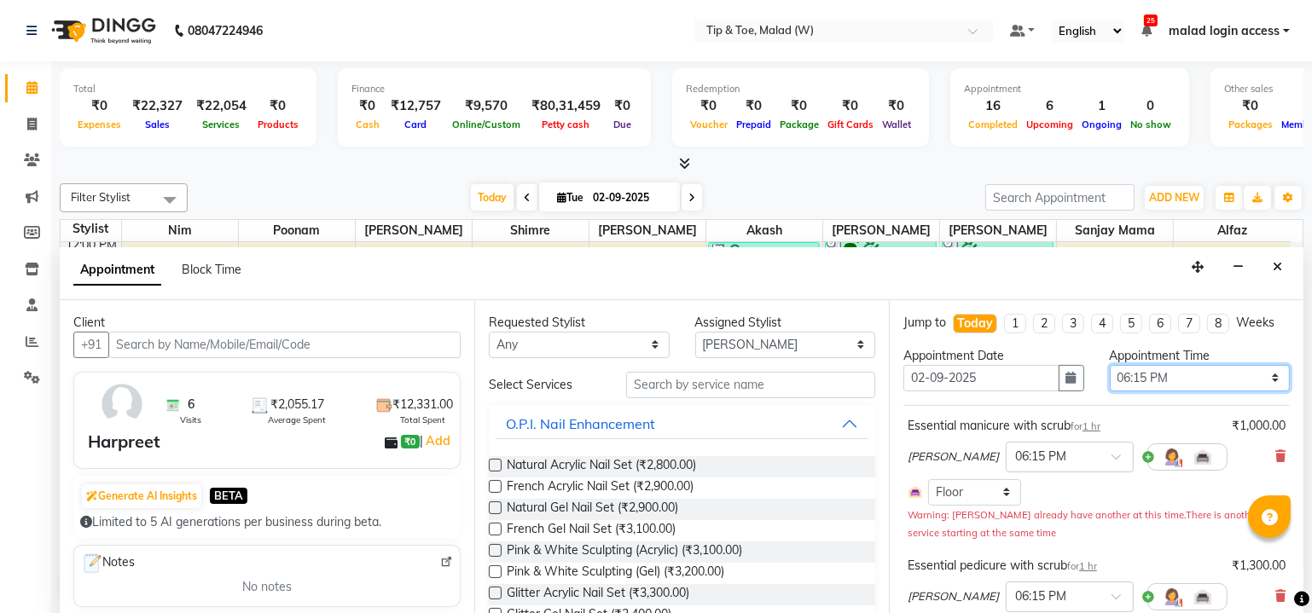
click at [1167, 366] on select "Select 09:00 AM 09:15 AM 09:30 AM 09:45 AM 10:00 AM 10:15 AM 10:30 AM 10:45 AM …" at bounding box center [1200, 378] width 181 height 26
select select "1110"
click at [1110, 365] on select "Select 09:00 AM 09:15 AM 09:30 AM 09:45 AM 10:00 AM 10:15 AM 10:30 AM 10:45 AM …" at bounding box center [1200, 378] width 181 height 26
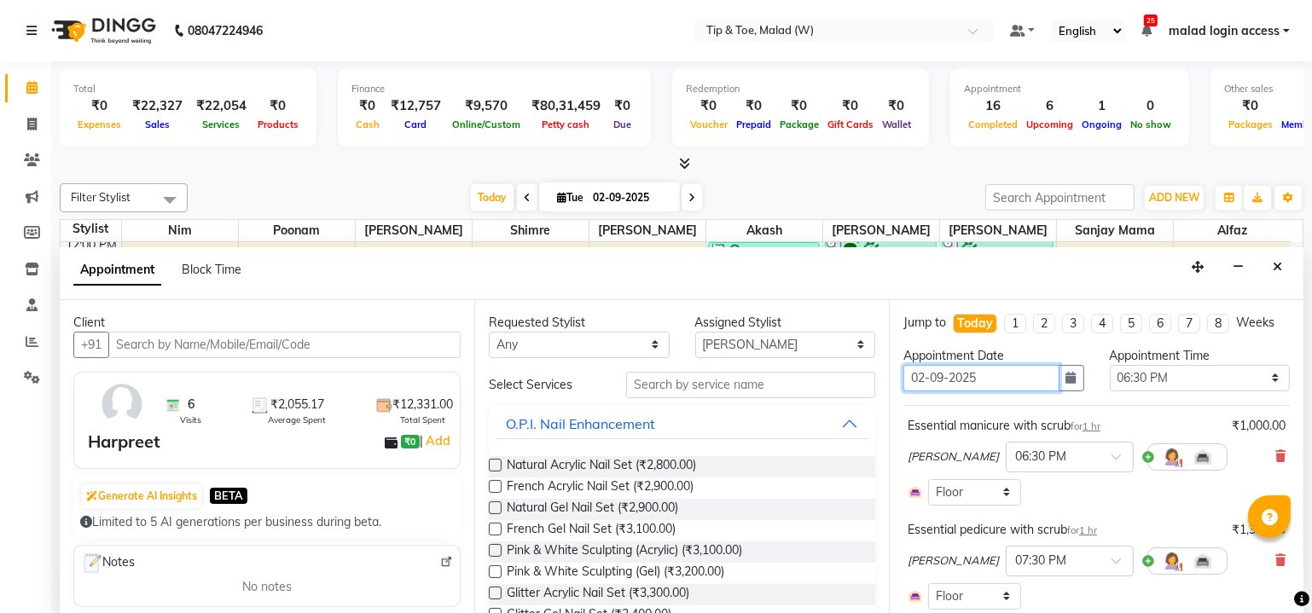
click at [925, 384] on input "02-09-2025" at bounding box center [981, 378] width 156 height 26
type input "0-09-2025"
type input "03-09-2025"
select select "1110"
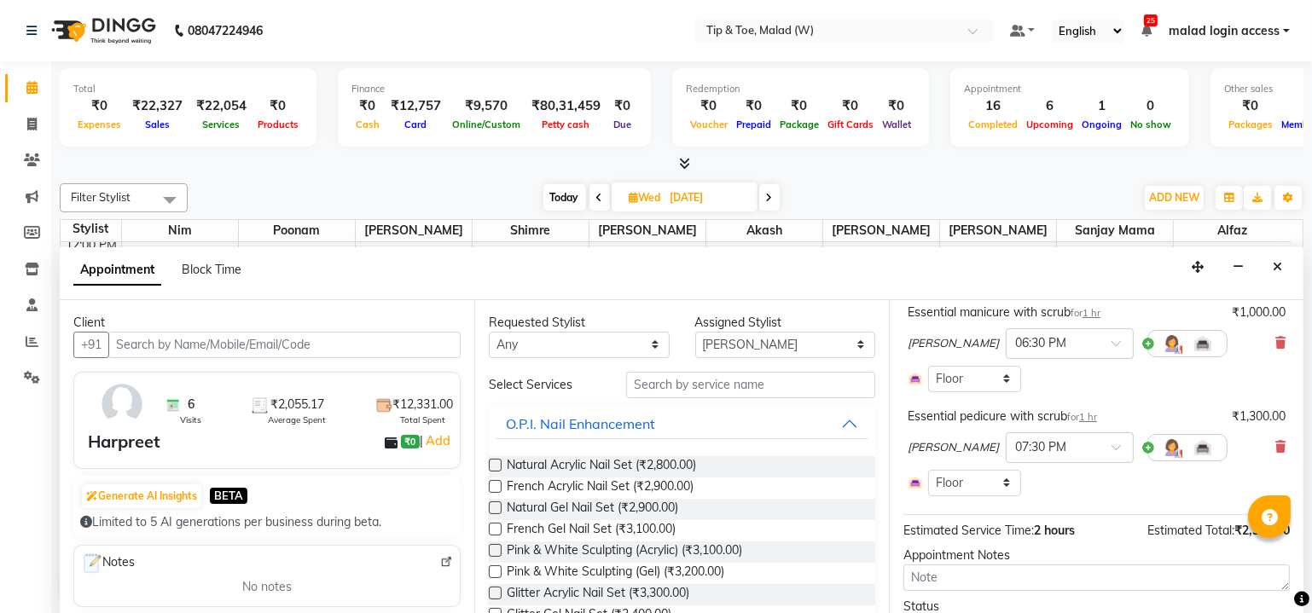
scroll to position [114, 0]
type input "03-09-2025"
click at [1041, 444] on div at bounding box center [1070, 446] width 126 height 18
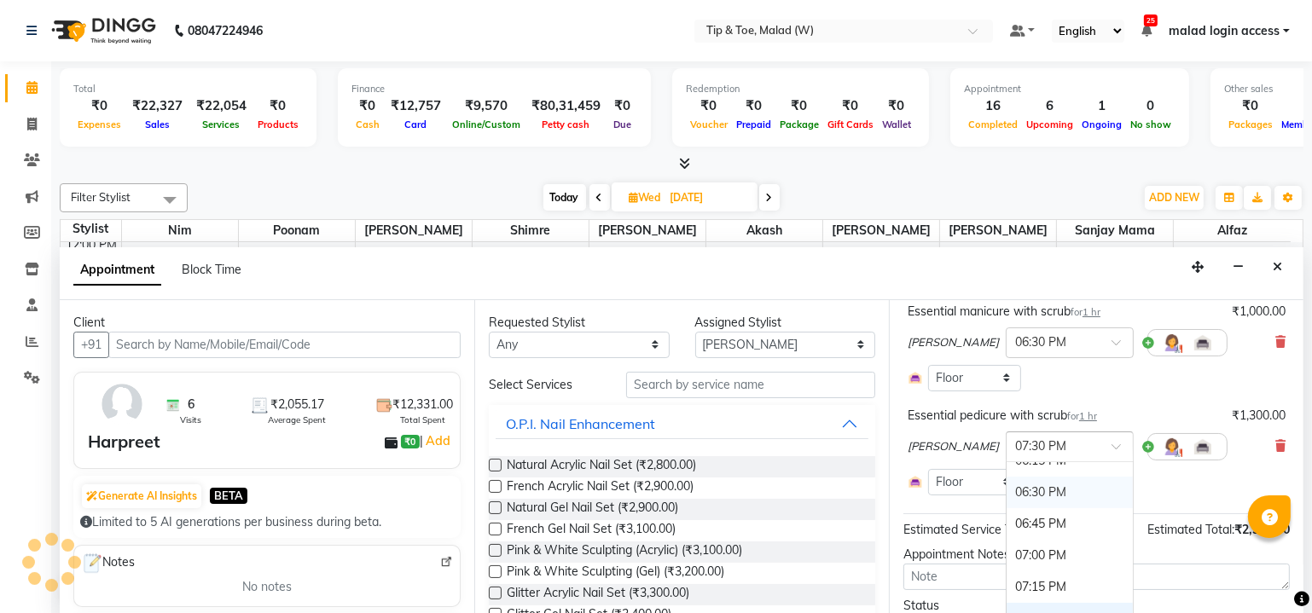
click at [1007, 488] on div "06:30 PM" at bounding box center [1070, 493] width 126 height 32
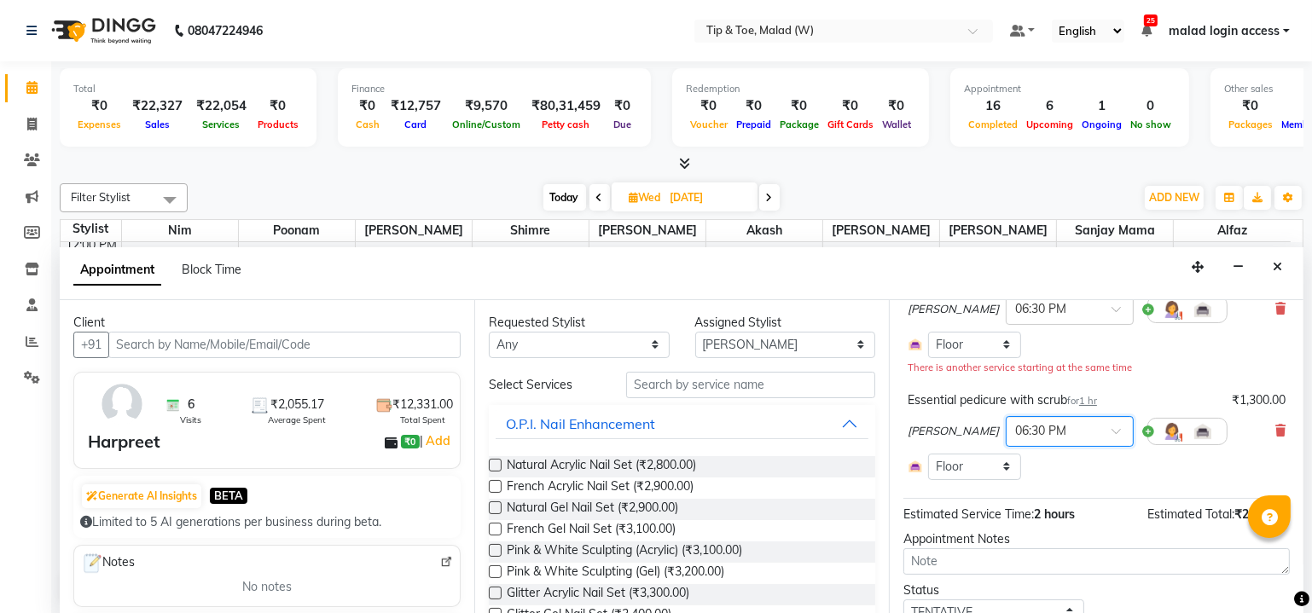
scroll to position [213, 0]
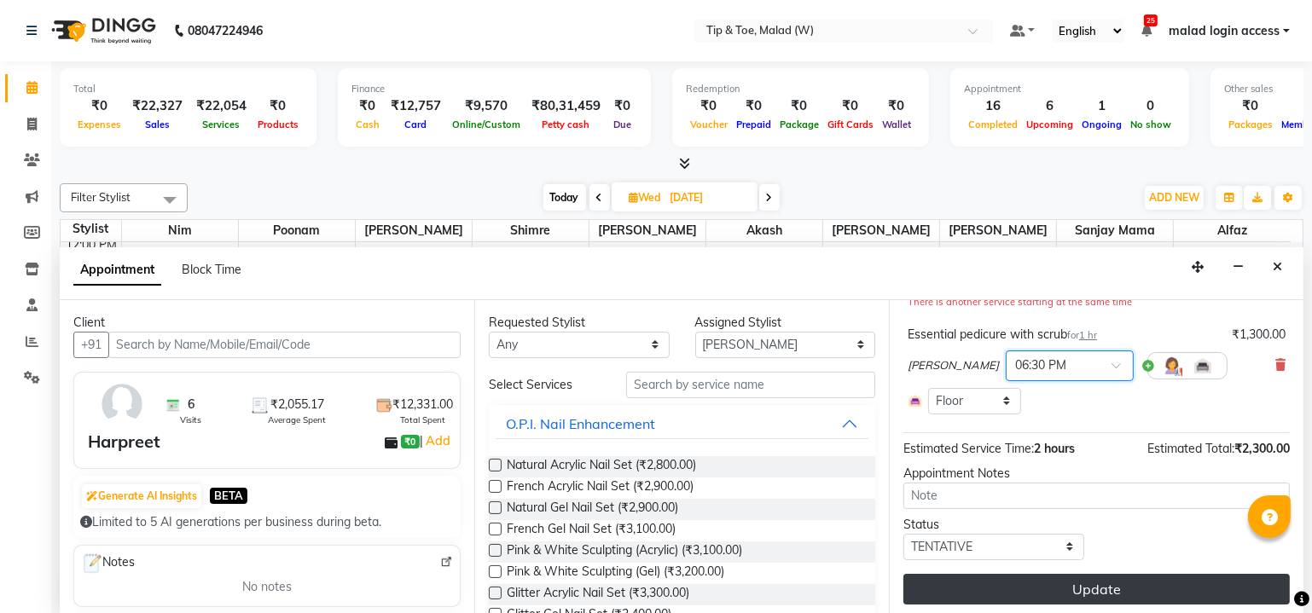
click at [1066, 590] on button "Update" at bounding box center [1096, 589] width 386 height 31
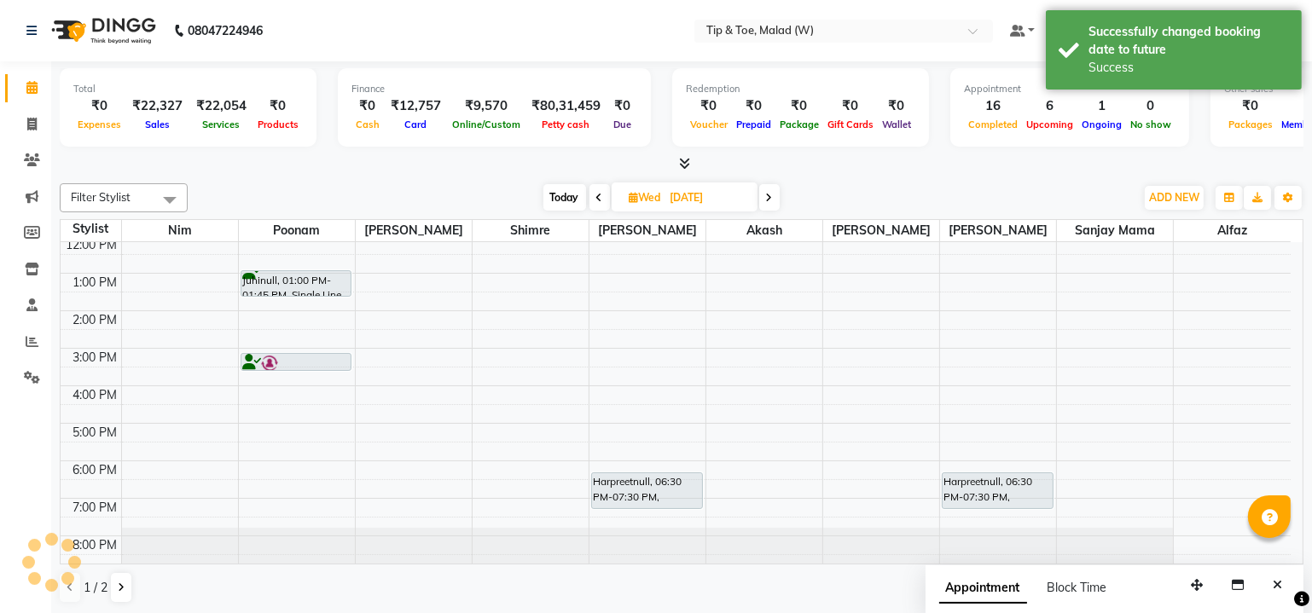
scroll to position [0, 0]
click at [901, 482] on div "8:00 AM 9:00 AM 10:00 AM 11:00 AM 12:00 PM 1:00 PM 2:00 PM 3:00 PM 4:00 PM 5:00…" at bounding box center [676, 329] width 1230 height 487
select select "41795"
select select "tentative"
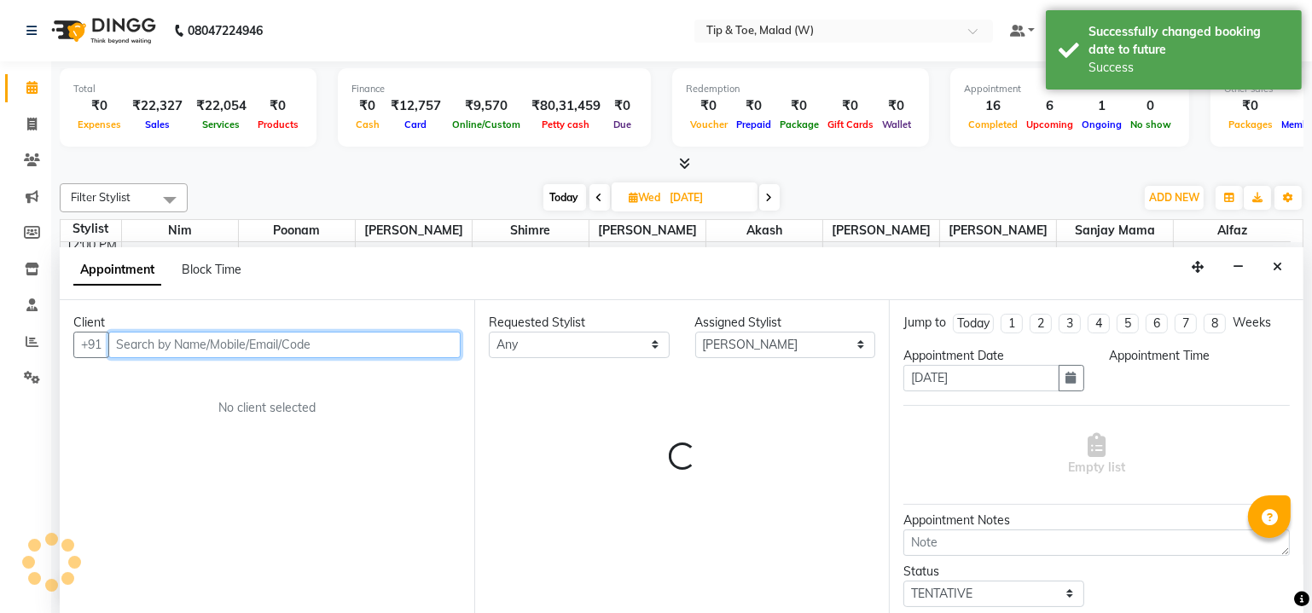
select select "1110"
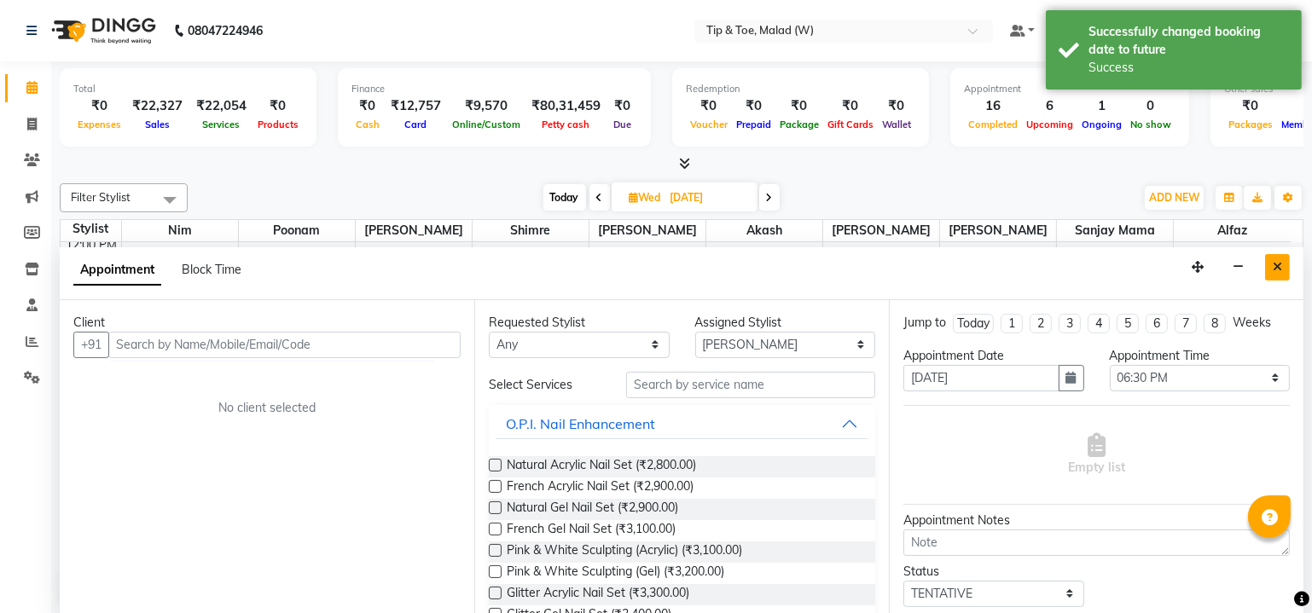
click at [1275, 270] on icon "Close" at bounding box center [1277, 267] width 9 height 12
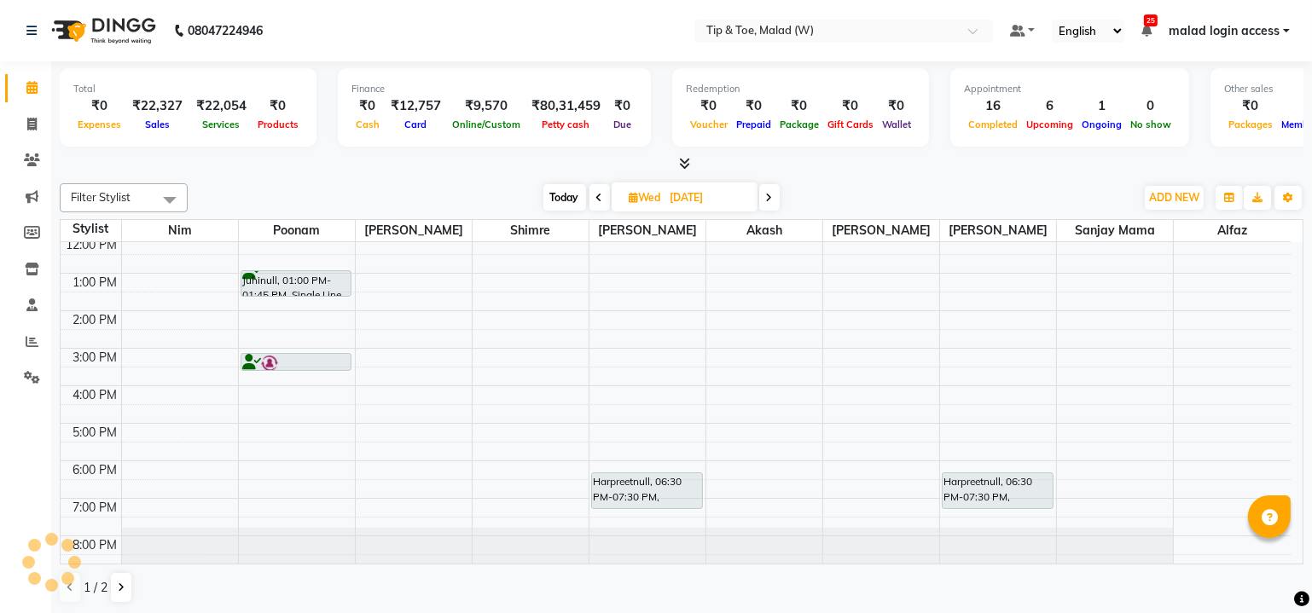
click at [547, 200] on span "Today" at bounding box center [564, 197] width 43 height 26
type input "02-09-2025"
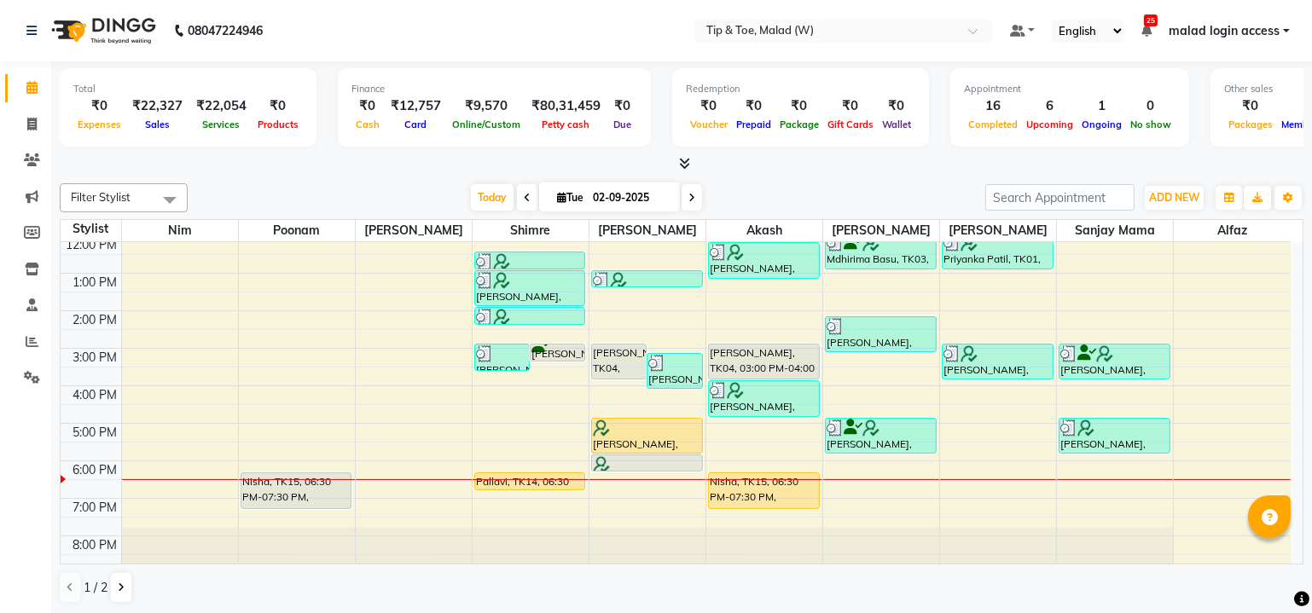
click at [627, 482] on div "8:00 AM 9:00 AM 10:00 AM 11:00 AM 12:00 PM 1:00 PM 2:00 PM 3:00 PM 4:00 PM 5:00…" at bounding box center [676, 329] width 1230 height 487
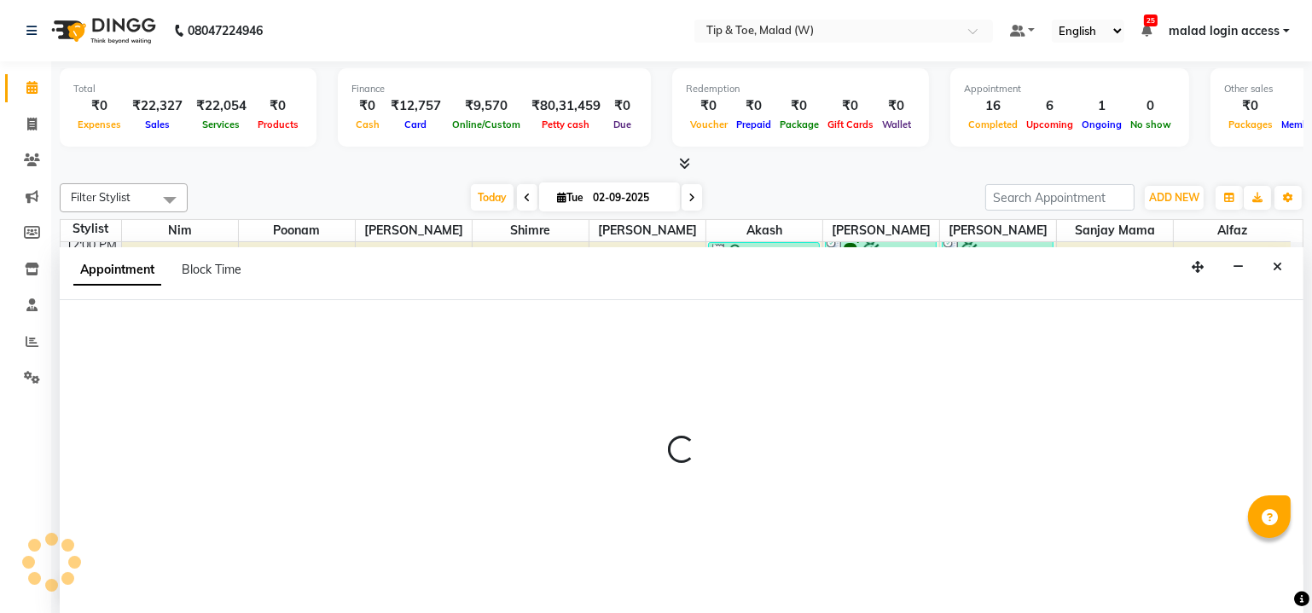
select select "77019"
select select "1110"
select select "tentative"
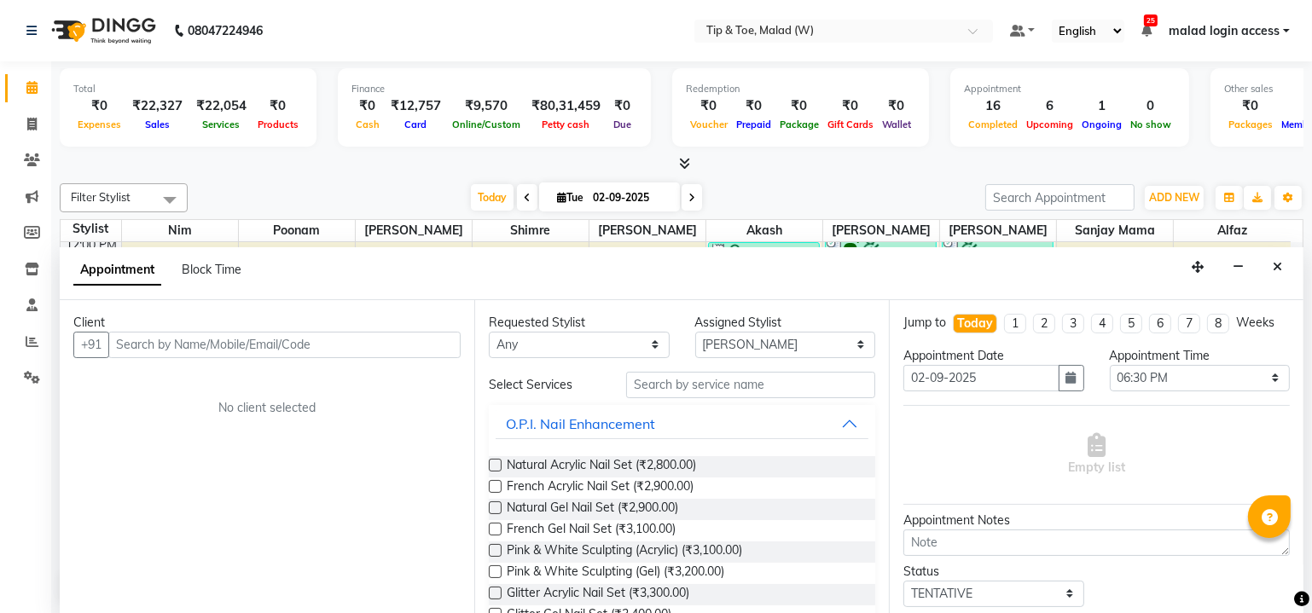
click at [150, 341] on input "text" at bounding box center [284, 345] width 352 height 26
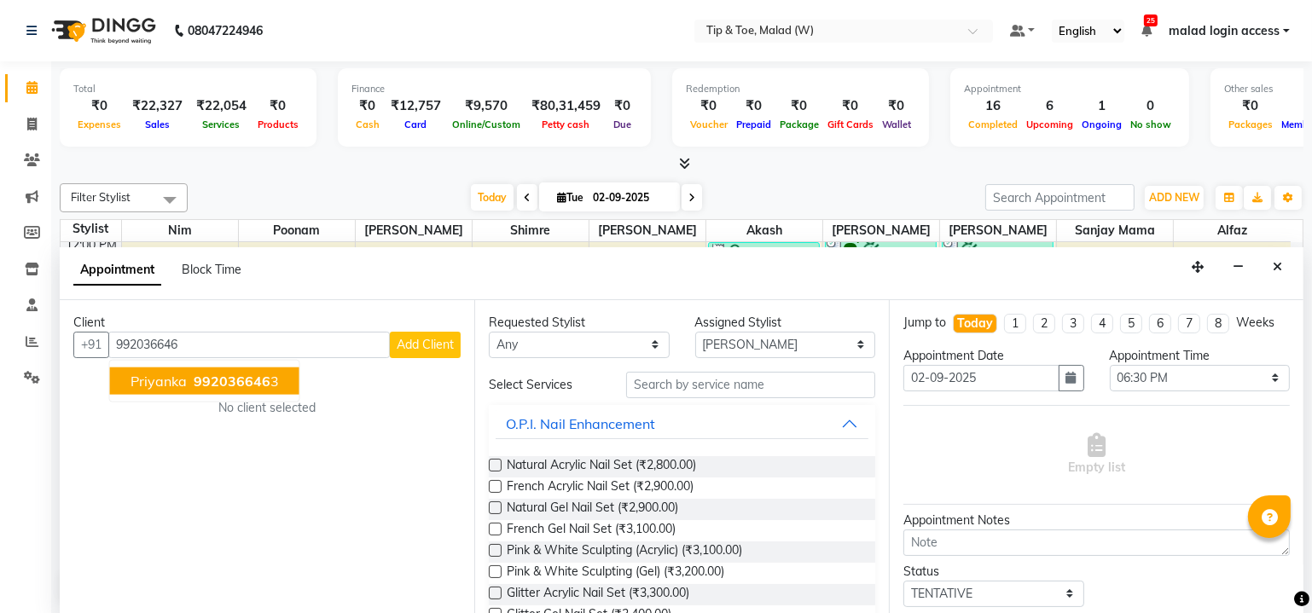
click at [258, 380] on span "992036646" at bounding box center [232, 380] width 77 height 17
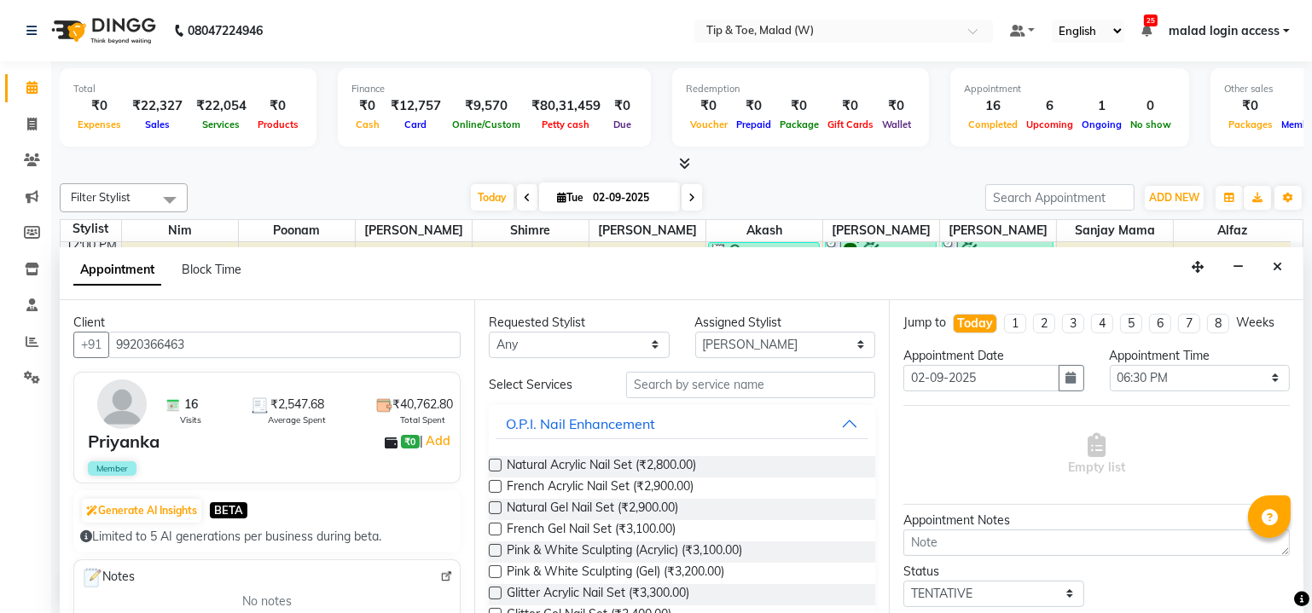
type input "9920366463"
click at [677, 380] on input "text" at bounding box center [750, 385] width 249 height 26
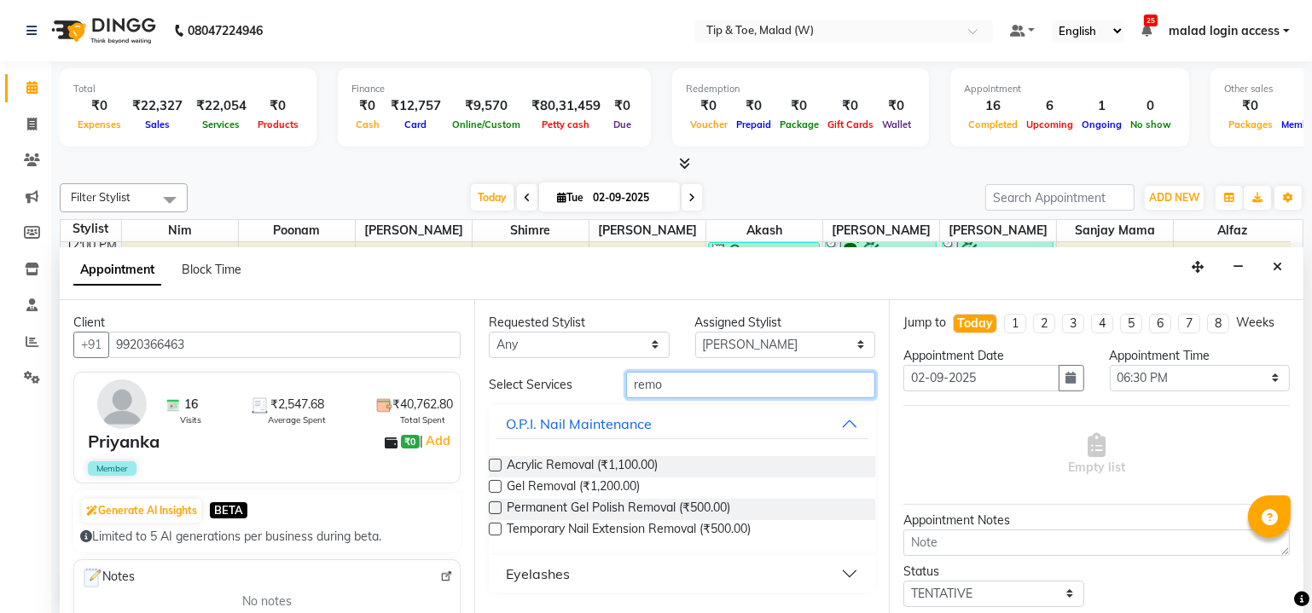
type input "remo"
click at [494, 508] on label at bounding box center [495, 508] width 13 height 13
click at [494, 508] on input "checkbox" at bounding box center [494, 509] width 11 height 11
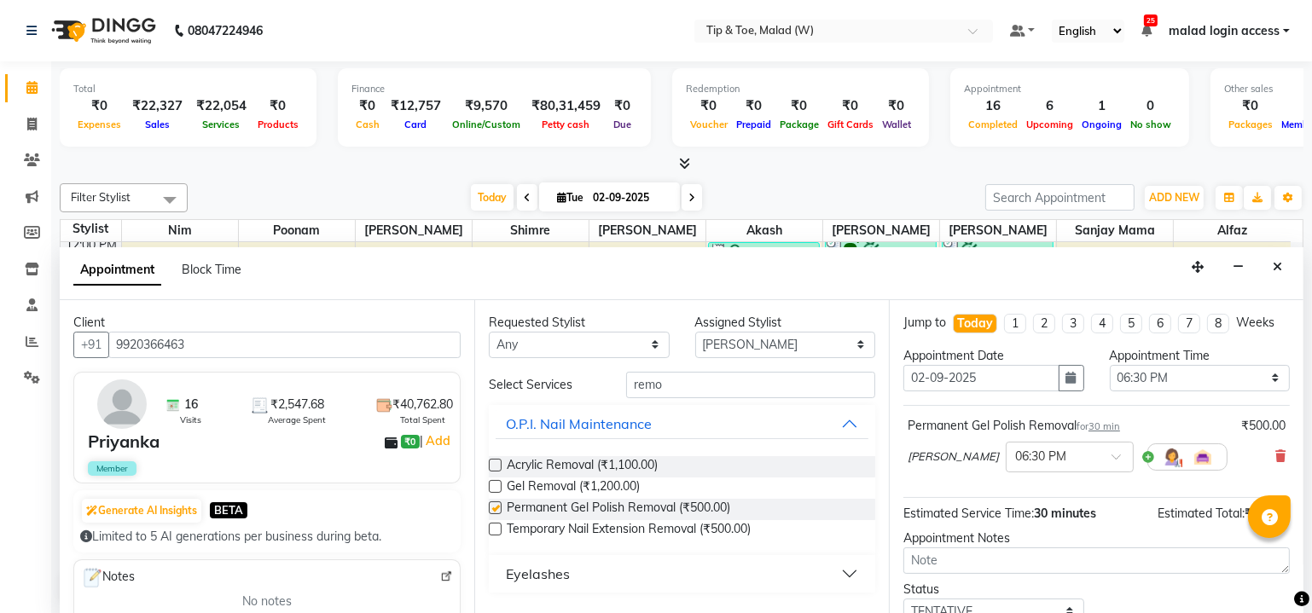
checkbox input "false"
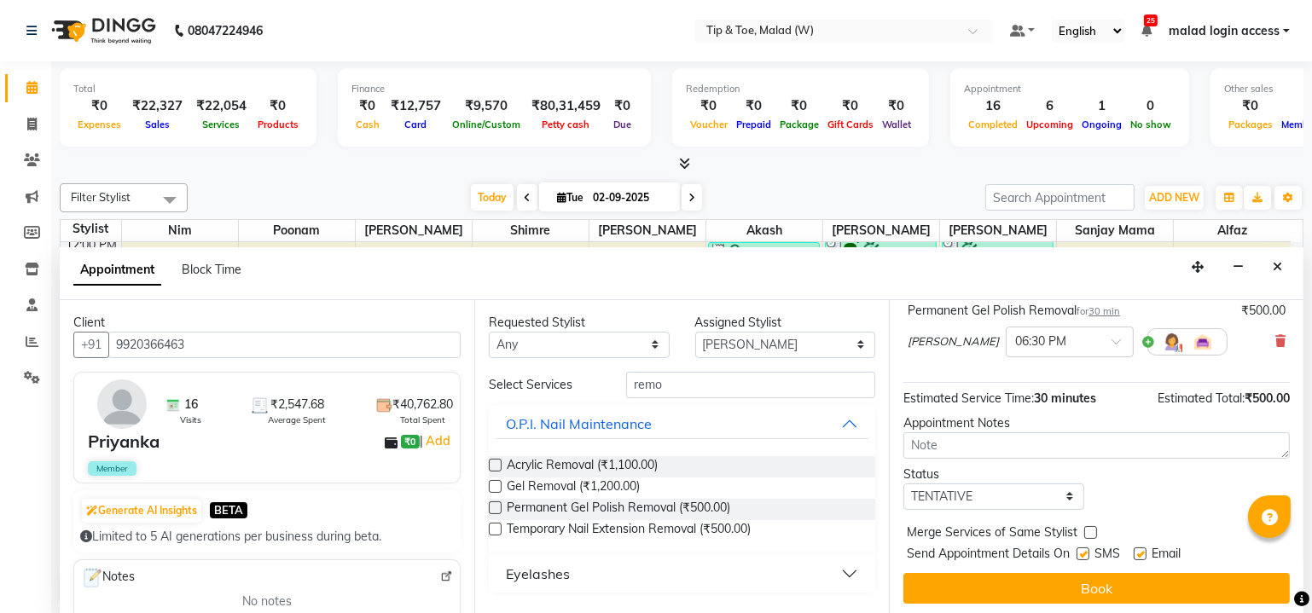
click at [1084, 552] on label at bounding box center [1083, 554] width 13 height 13
click at [1084, 552] on input "checkbox" at bounding box center [1082, 555] width 11 height 11
checkbox input "false"
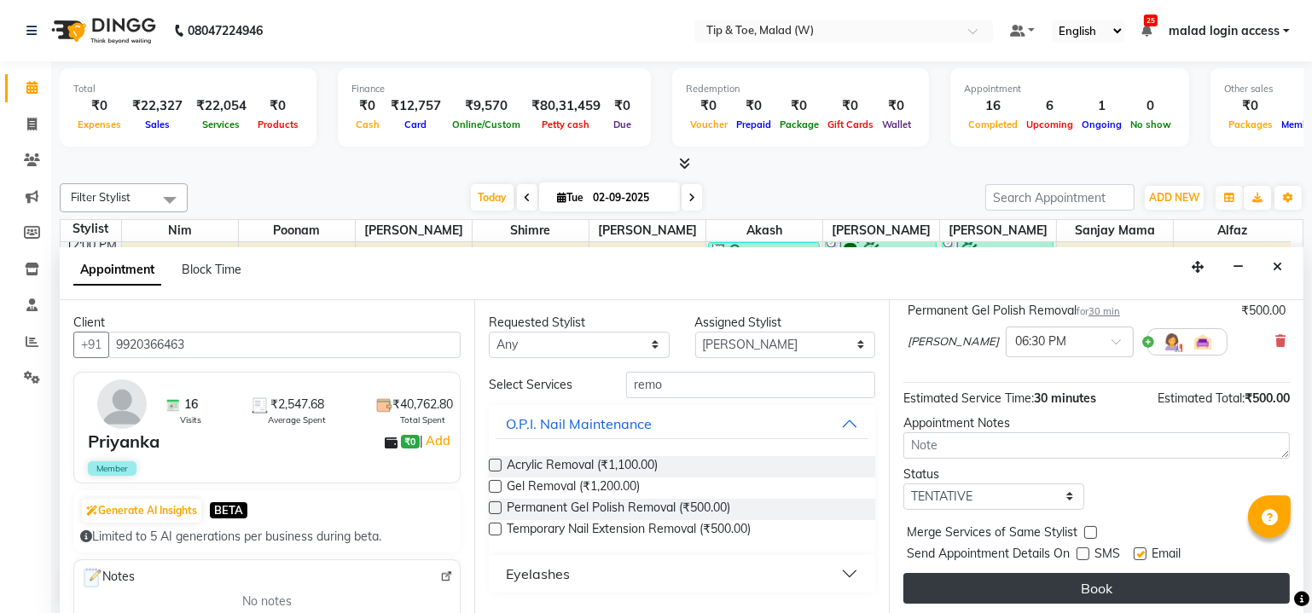
click at [1088, 583] on button "Book" at bounding box center [1096, 588] width 386 height 31
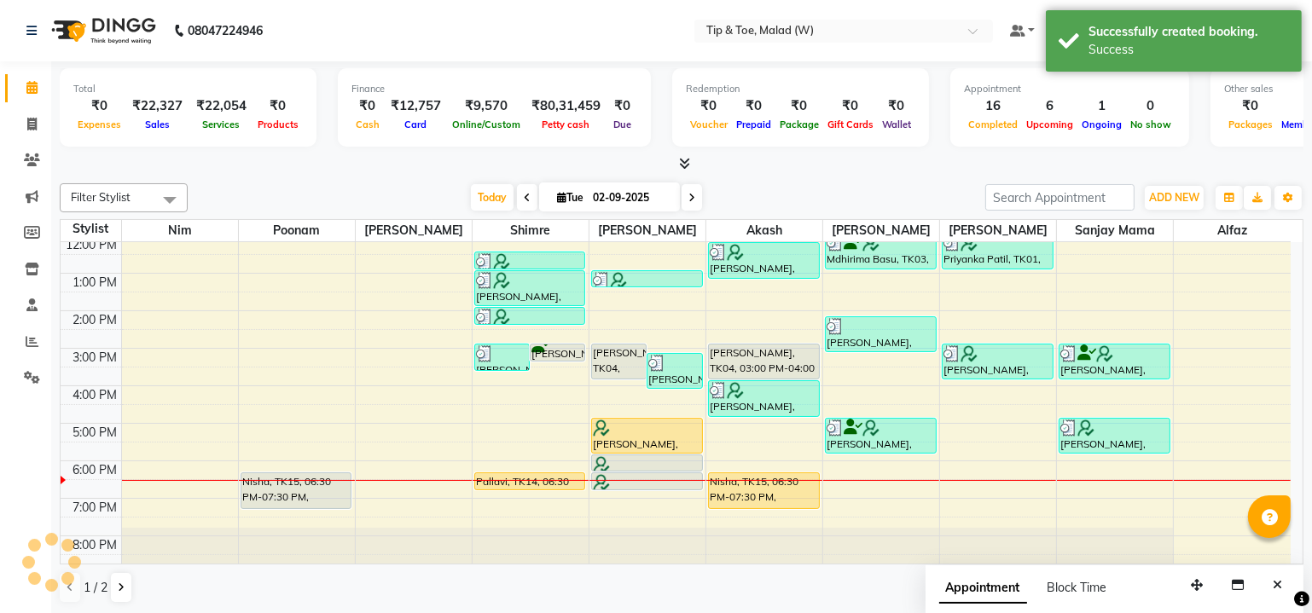
scroll to position [0, 0]
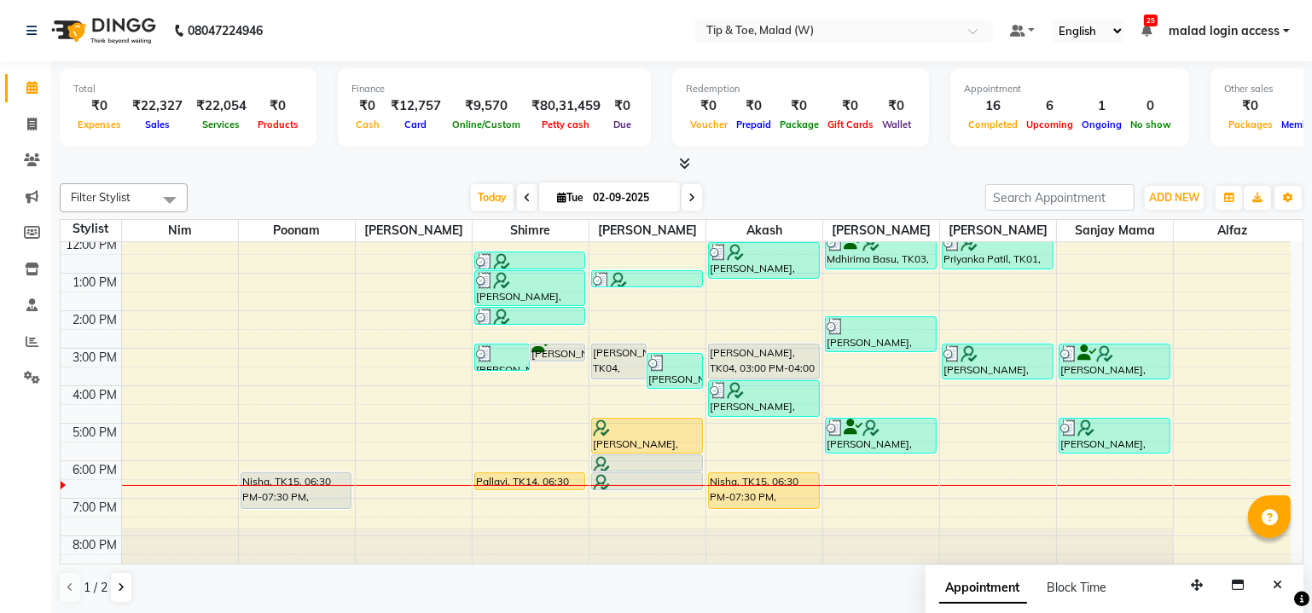
click at [181, 392] on div "8:00 AM 9:00 AM 10:00 AM 11:00 AM 12:00 PM 1:00 PM 2:00 PM 3:00 PM 4:00 PM 5:00…" at bounding box center [676, 329] width 1230 height 487
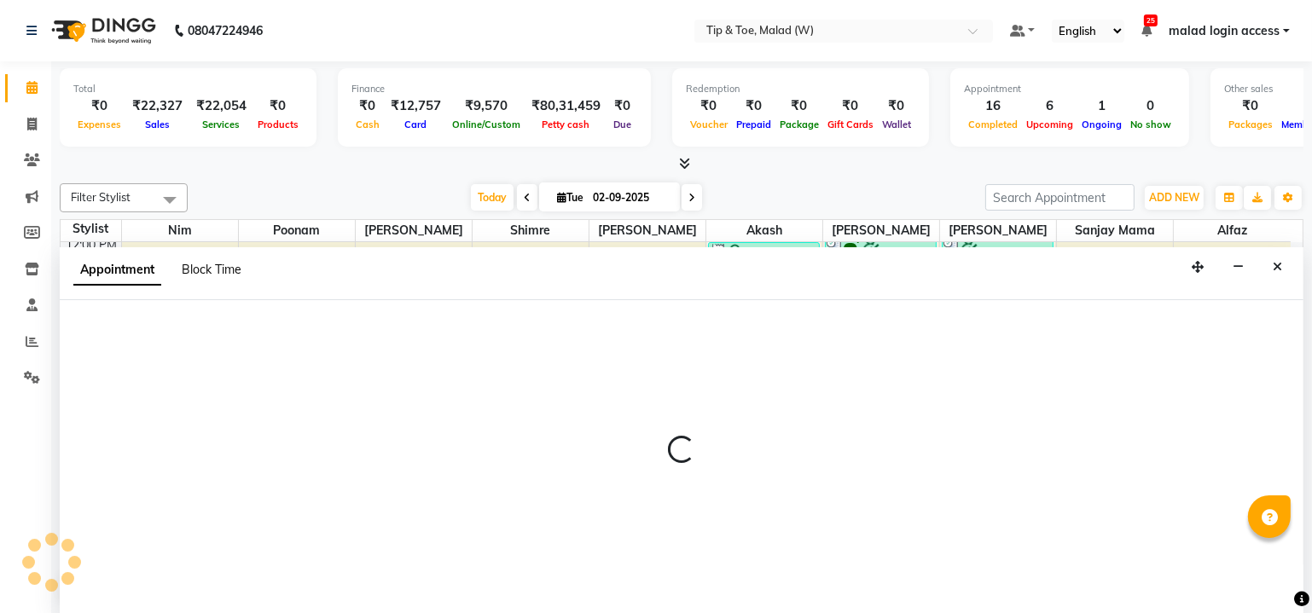
select select "84683"
select select "960"
select select "tentative"
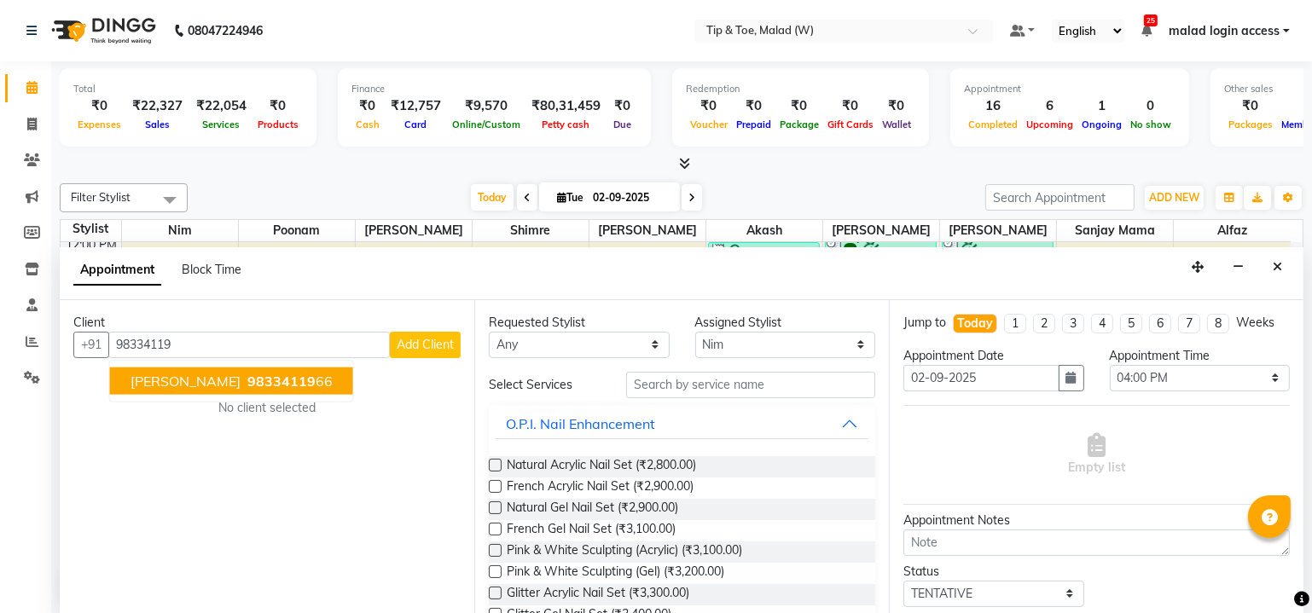
click at [200, 377] on span "RIDHI MASHRU" at bounding box center [186, 380] width 110 height 17
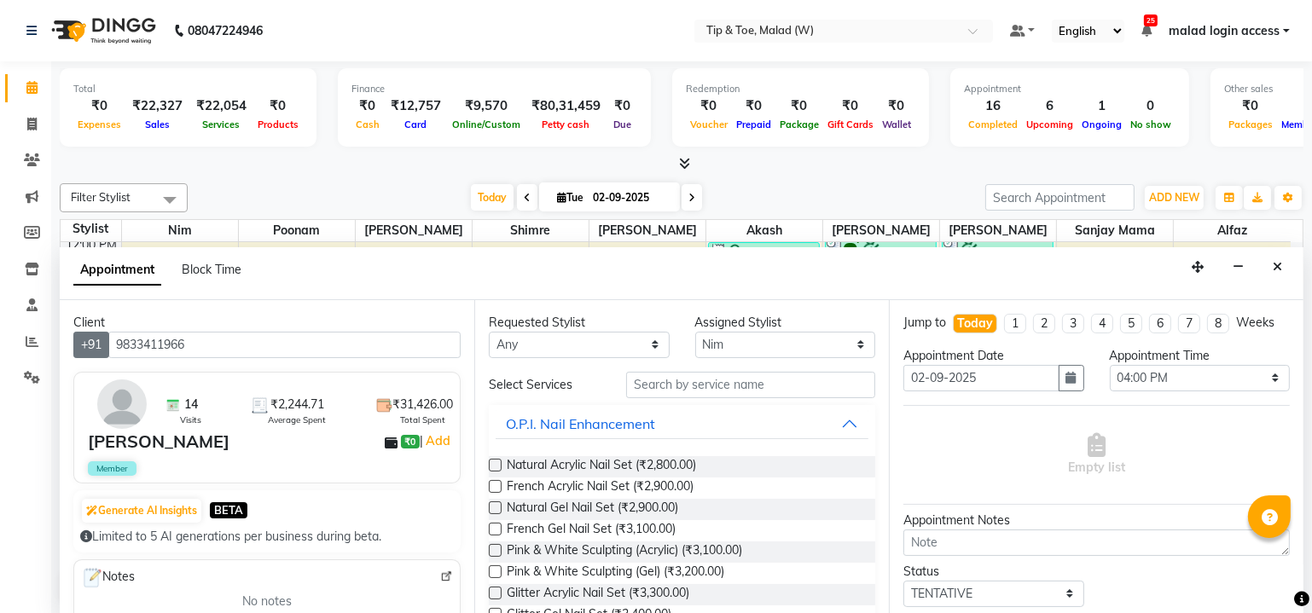
drag, startPoint x: 195, startPoint y: 346, endPoint x: 96, endPoint y: 340, distance: 99.1
click at [94, 338] on div "+91 9833411966" at bounding box center [266, 345] width 387 height 26
type input "9833411966"
click at [29, 239] on icon at bounding box center [32, 232] width 16 height 13
select select
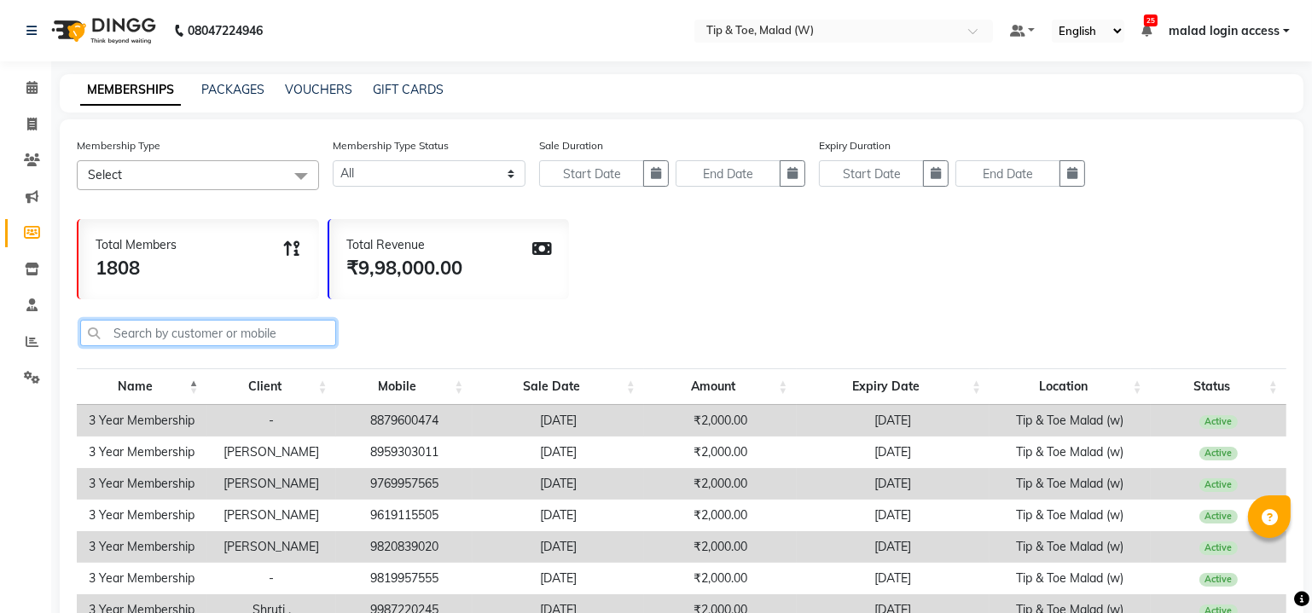
click at [187, 338] on input "text" at bounding box center [208, 333] width 256 height 26
paste input "9833411966"
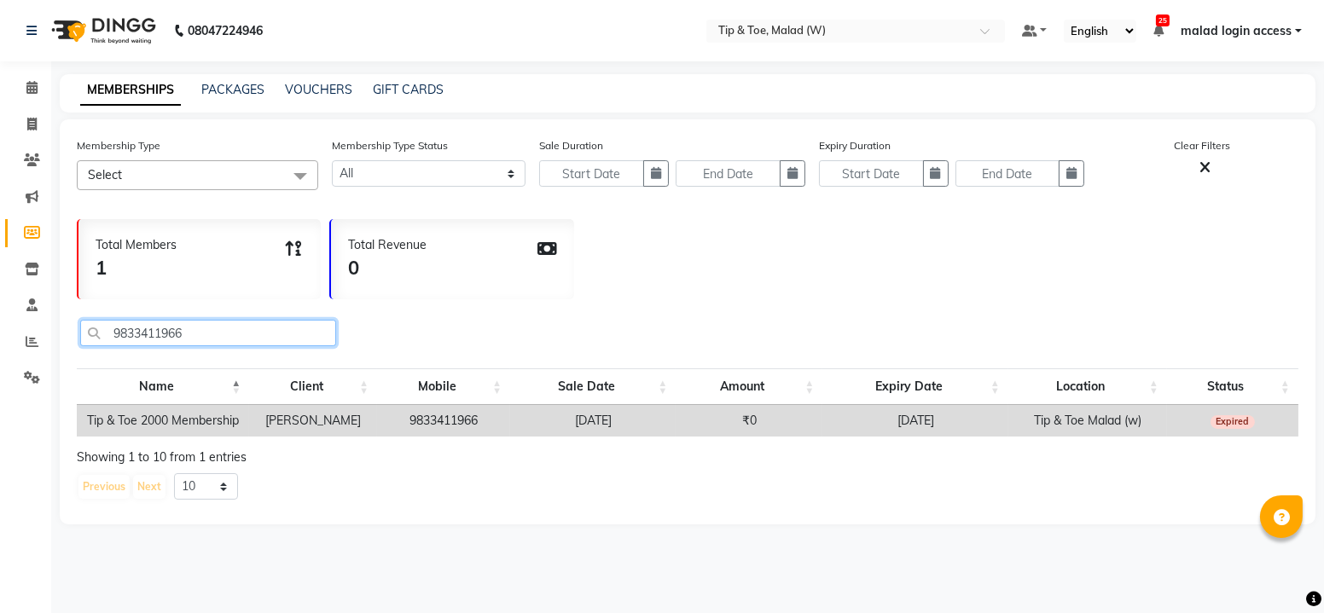
click at [212, 342] on input "9833411966" at bounding box center [208, 333] width 256 height 26
type input "9"
type input "98334119"
click at [472, 418] on td "9833411966" at bounding box center [445, 421] width 133 height 32
drag, startPoint x: 38, startPoint y: 93, endPoint x: 44, endPoint y: 100, distance: 9.7
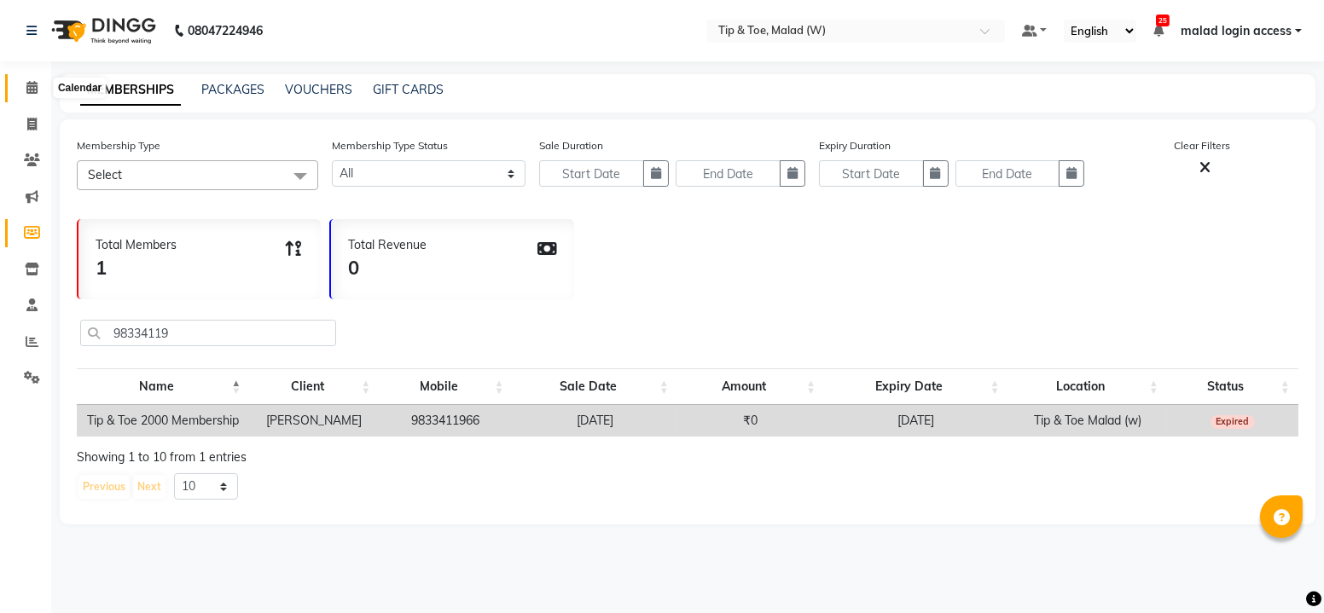
click at [38, 94] on span at bounding box center [32, 88] width 30 height 20
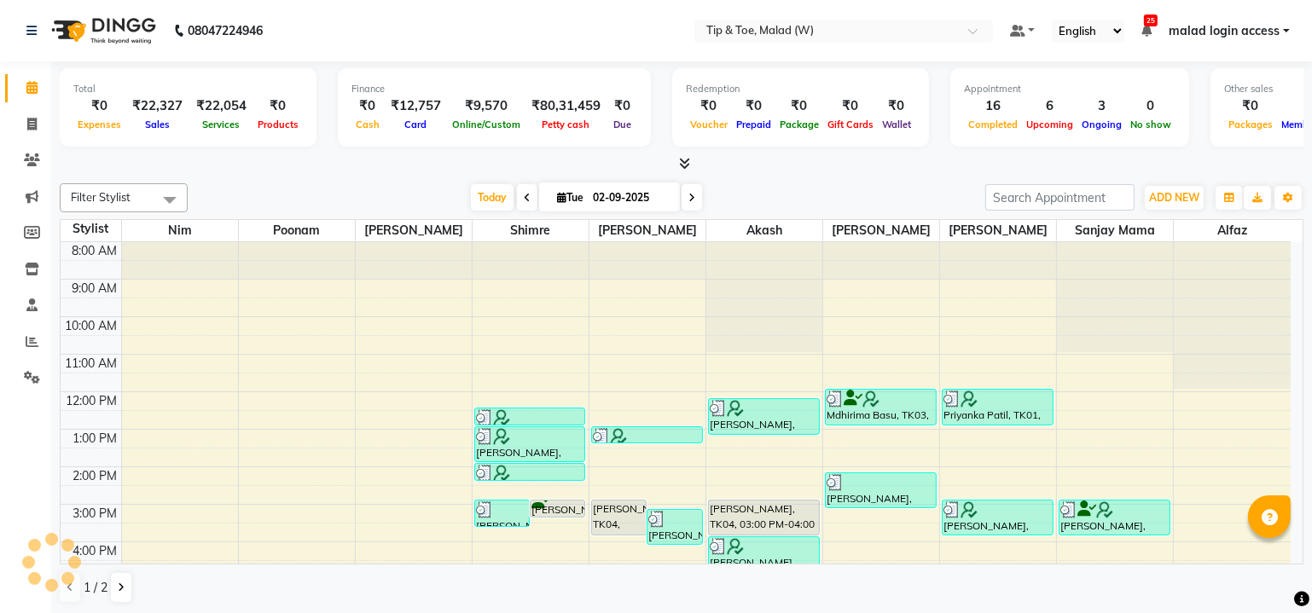
click at [224, 381] on div "8:00 AM 9:00 AM 10:00 AM 11:00 AM 12:00 PM 1:00 PM 2:00 PM 3:00 PM 4:00 PM 5:00…" at bounding box center [676, 485] width 1230 height 487
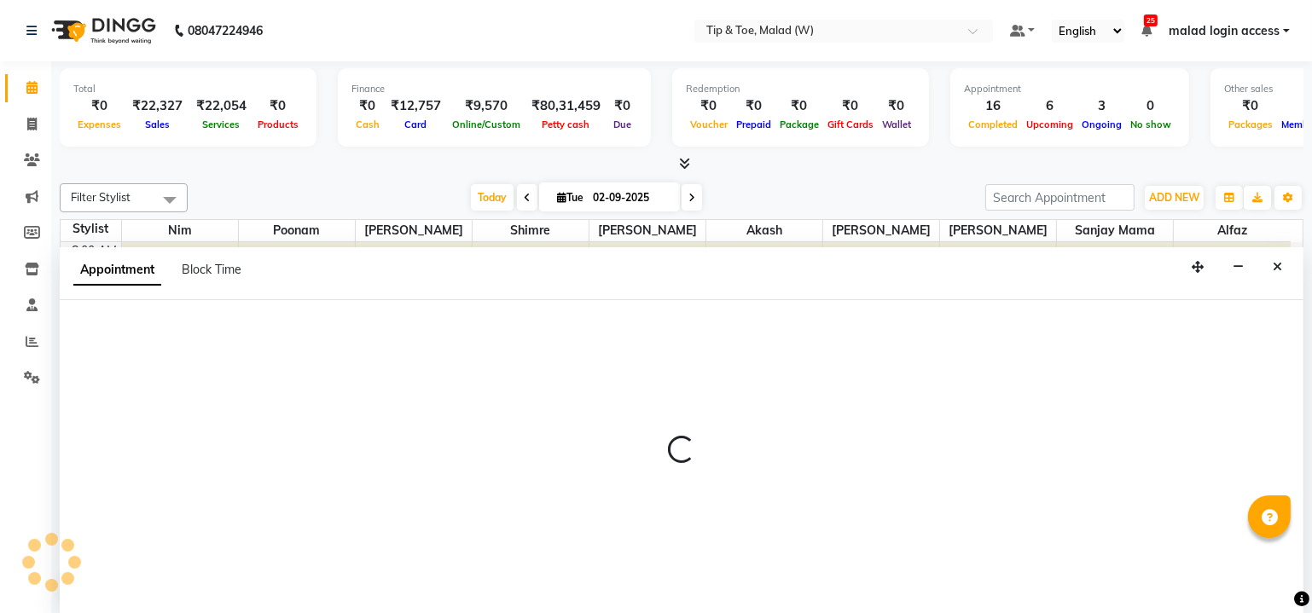
select select "84683"
select select "tentative"
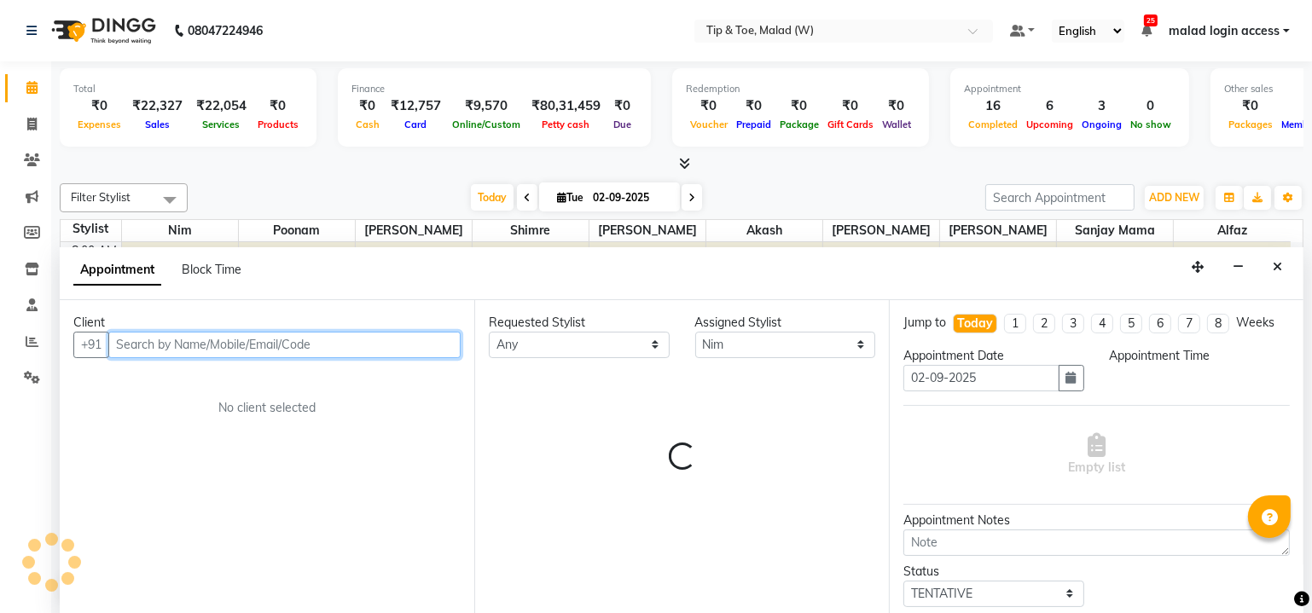
select select "690"
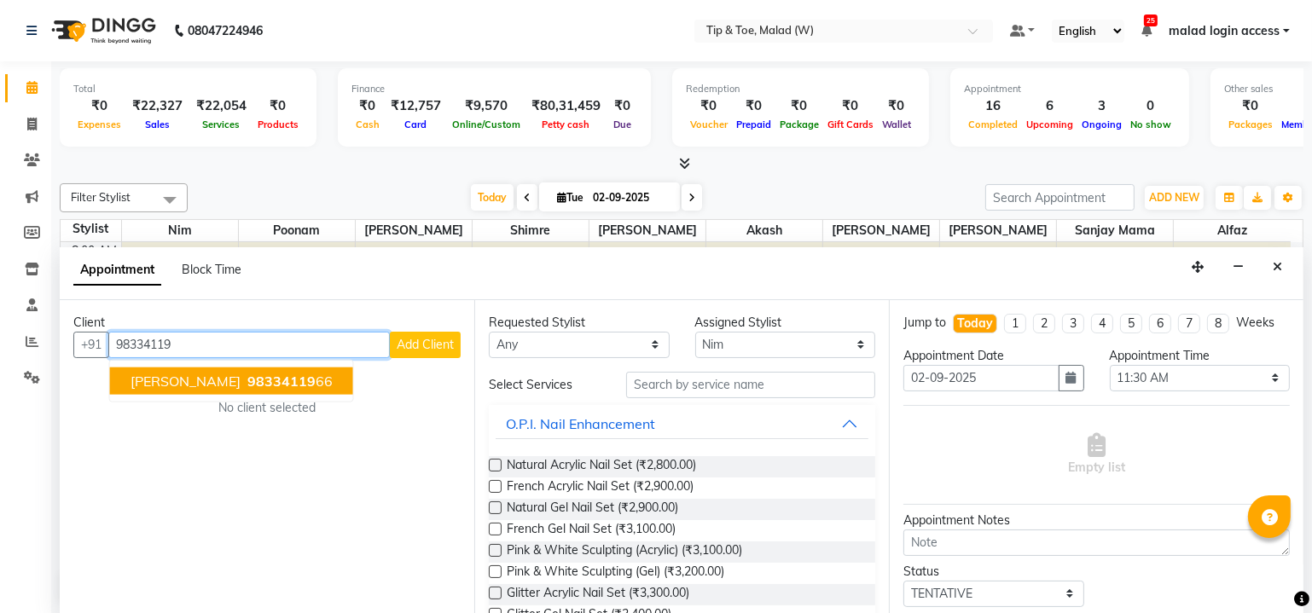
click at [153, 378] on span "RIDHI MASHRU" at bounding box center [186, 380] width 110 height 17
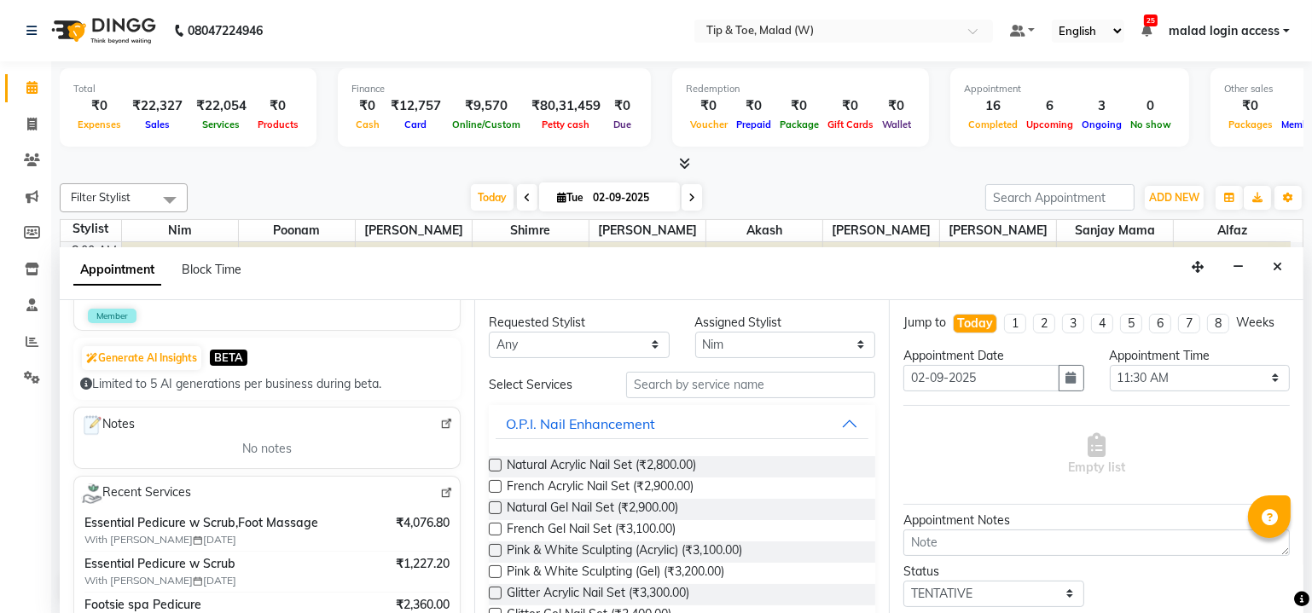
scroll to position [142, 0]
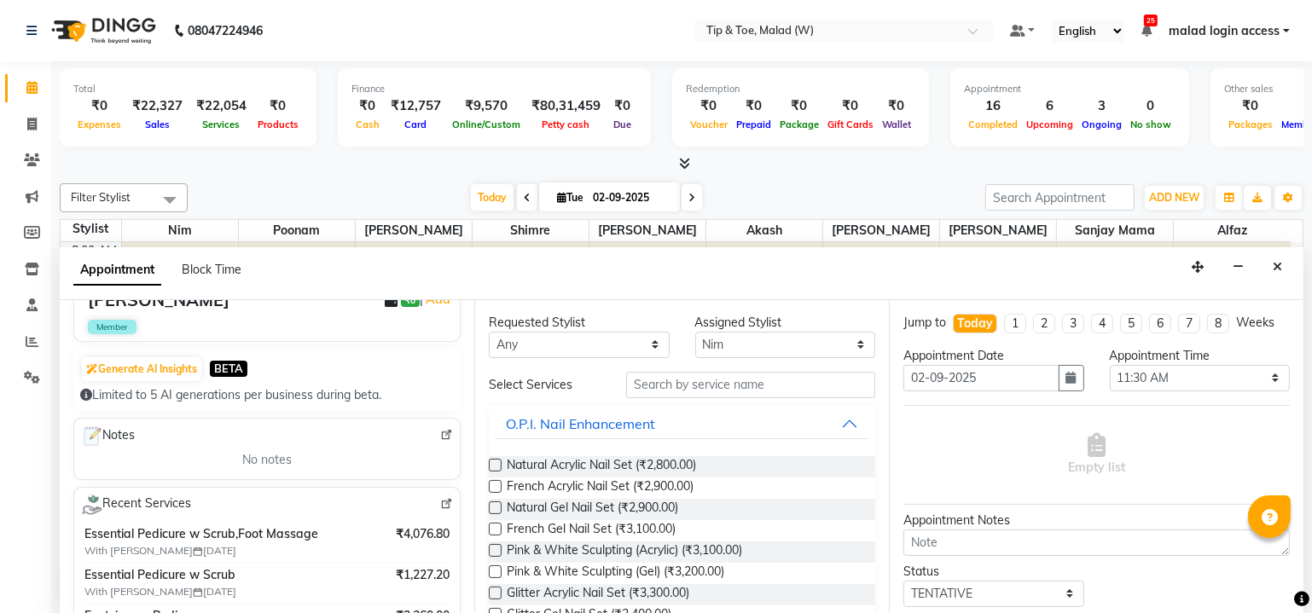
type input "9833411966"
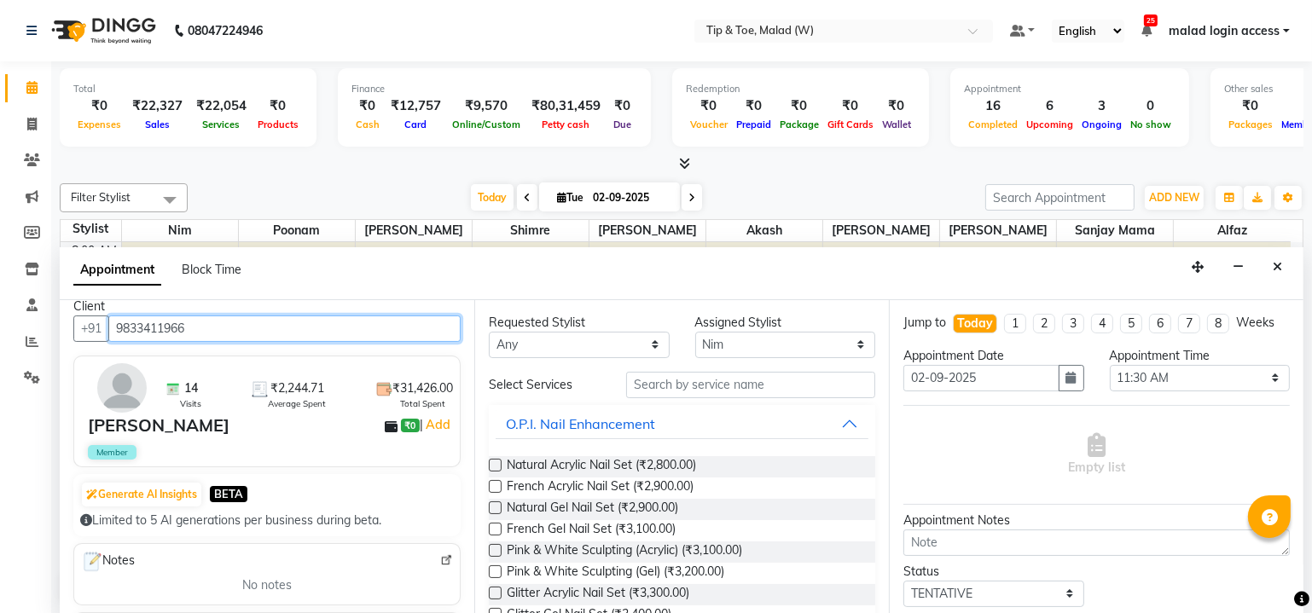
scroll to position [0, 0]
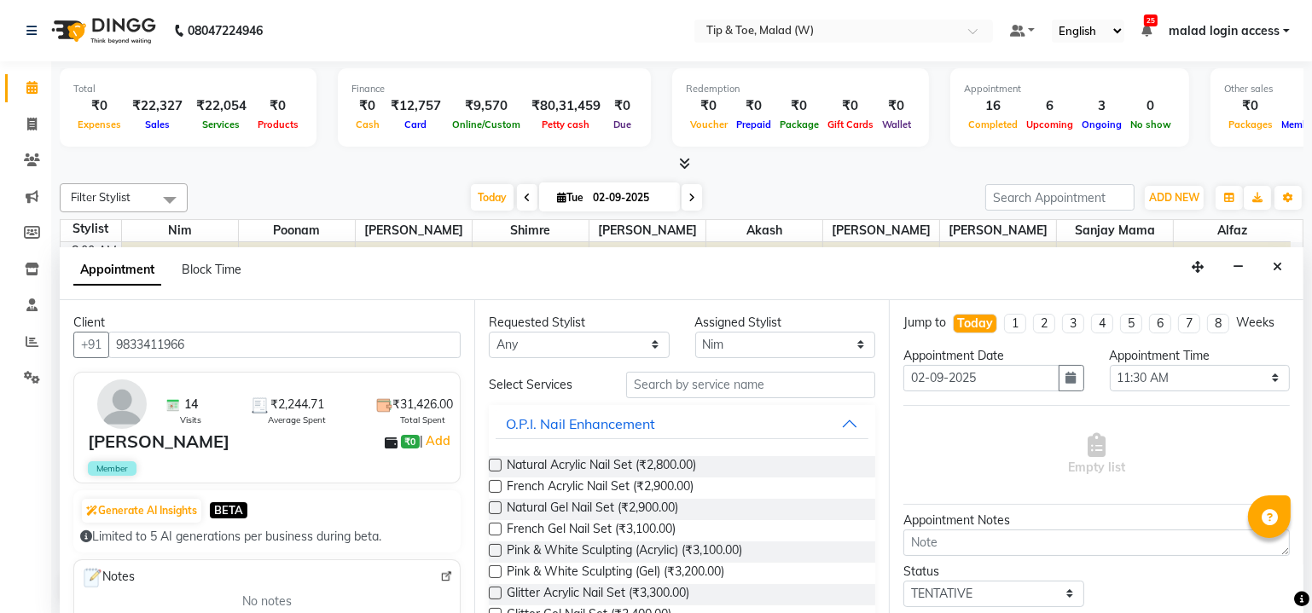
drag, startPoint x: 485, startPoint y: 379, endPoint x: 486, endPoint y: 368, distance: 11.1
click at [486, 368] on div "Requested Stylist Any Ajay Akash Alfaz Dibakar Manisha Singh Mayur Nim poonam S…" at bounding box center [681, 457] width 415 height 315
click at [116, 404] on img at bounding box center [121, 404] width 49 height 49
click at [106, 380] on div at bounding box center [116, 404] width 64 height 49
click at [113, 399] on img at bounding box center [121, 404] width 49 height 49
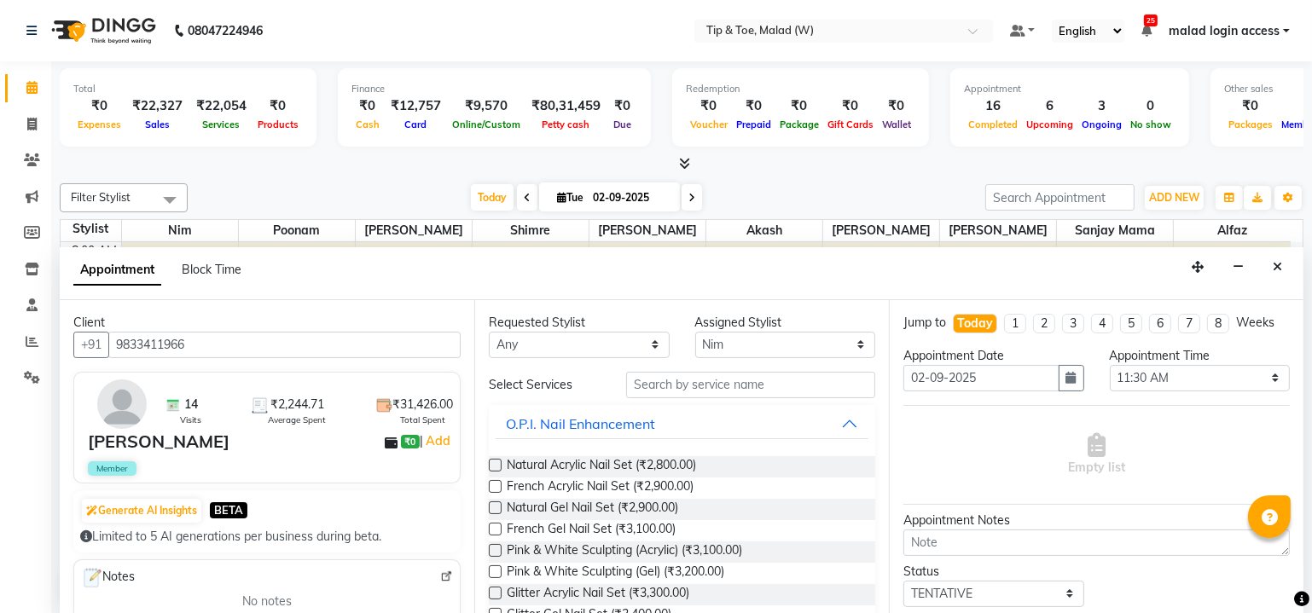
click at [107, 405] on img at bounding box center [121, 404] width 49 height 49
click at [116, 421] on img at bounding box center [121, 404] width 49 height 49
click at [440, 572] on img at bounding box center [446, 577] width 13 height 13
click at [1284, 259] on button "Close" at bounding box center [1277, 267] width 25 height 26
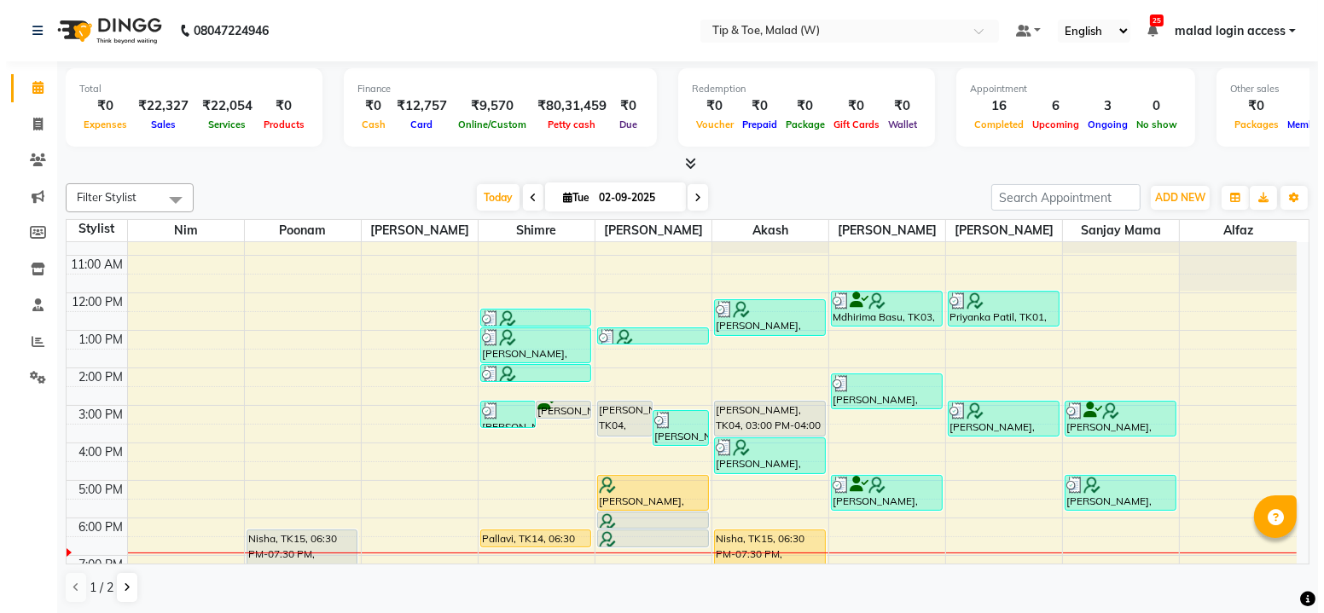
scroll to position [155, 0]
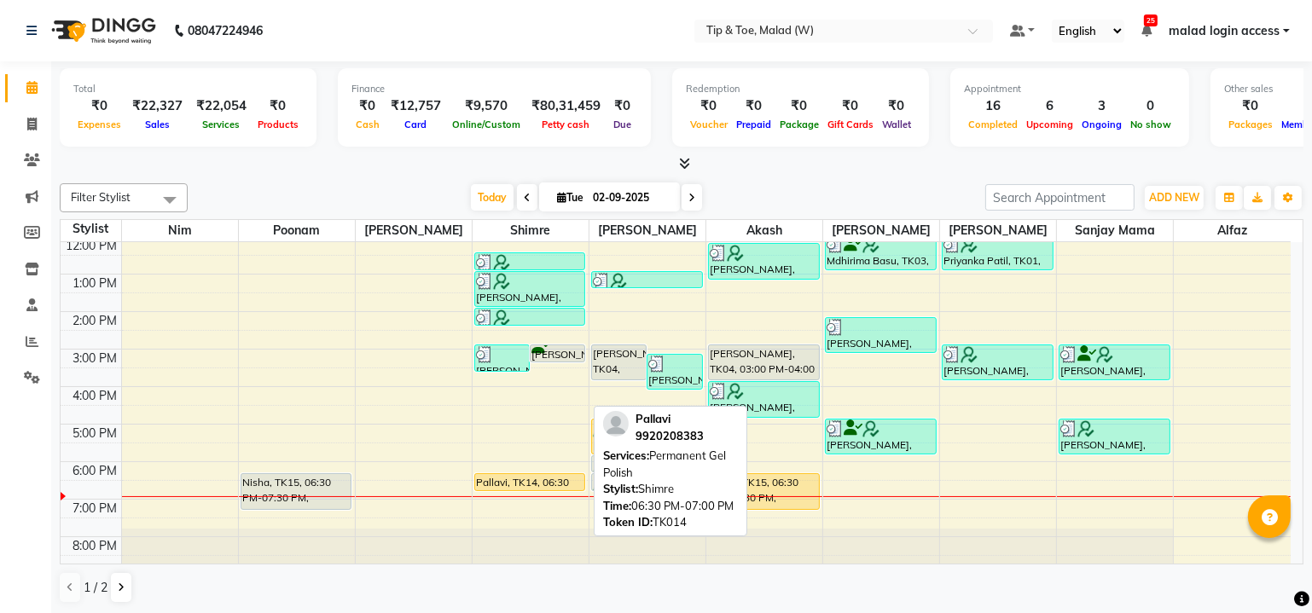
click at [531, 487] on div at bounding box center [530, 490] width 110 height 7
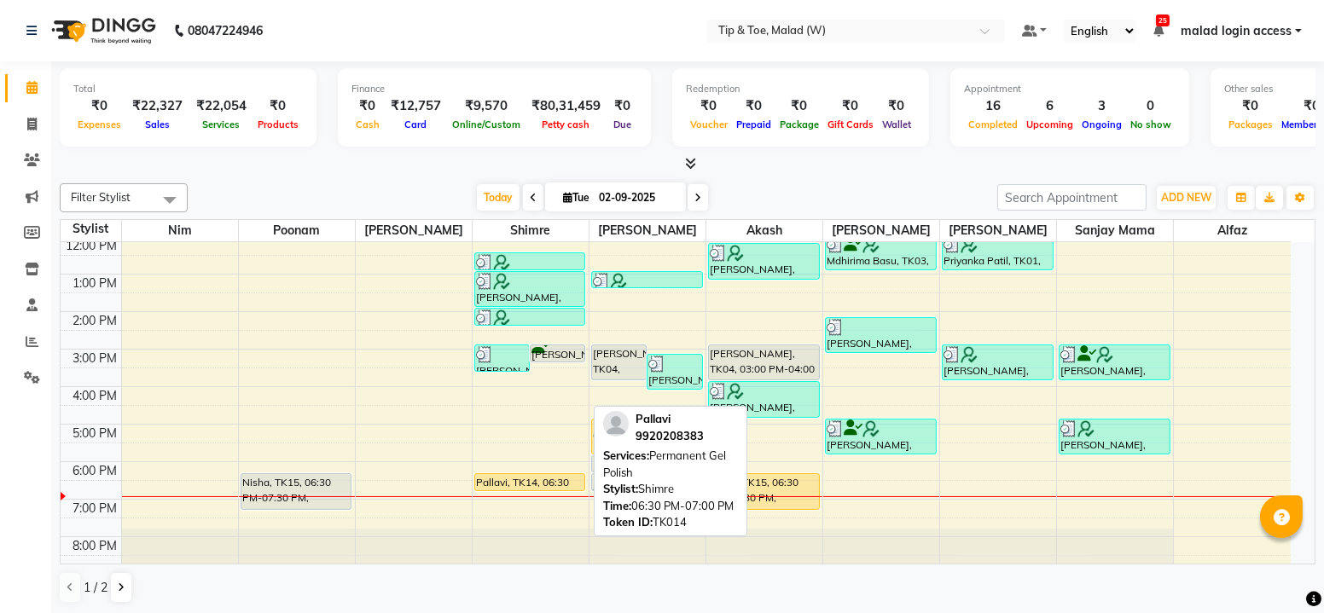
select select "1"
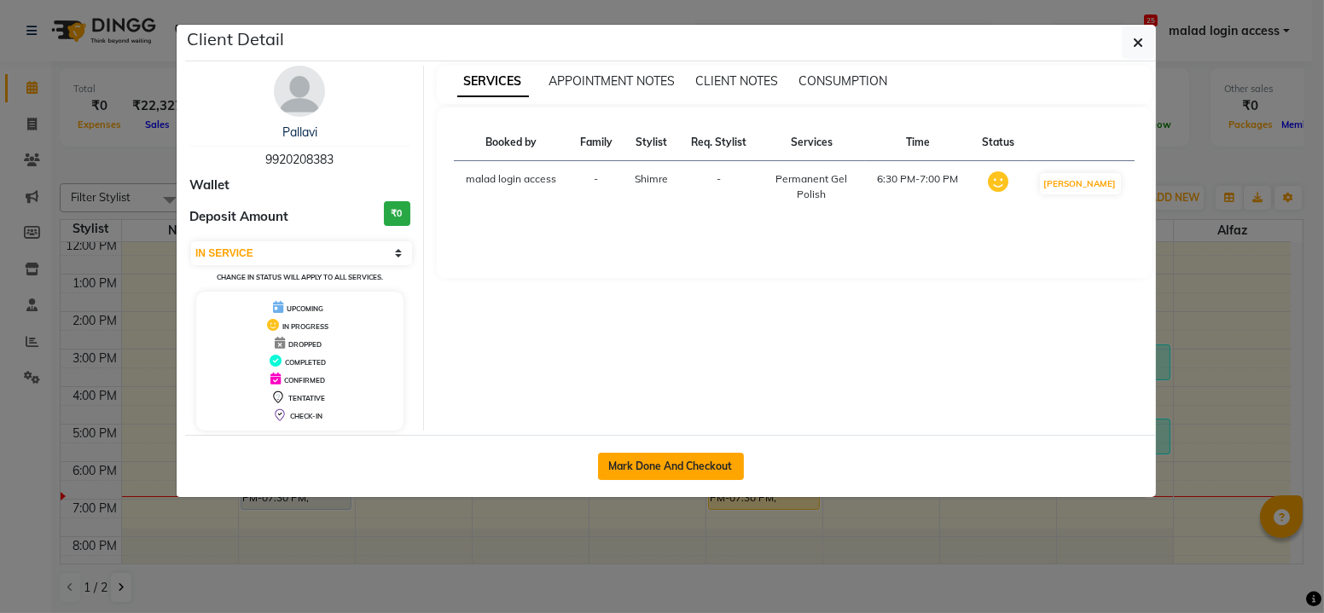
click at [622, 465] on button "Mark Done And Checkout" at bounding box center [671, 466] width 146 height 27
select select "5930"
select select "service"
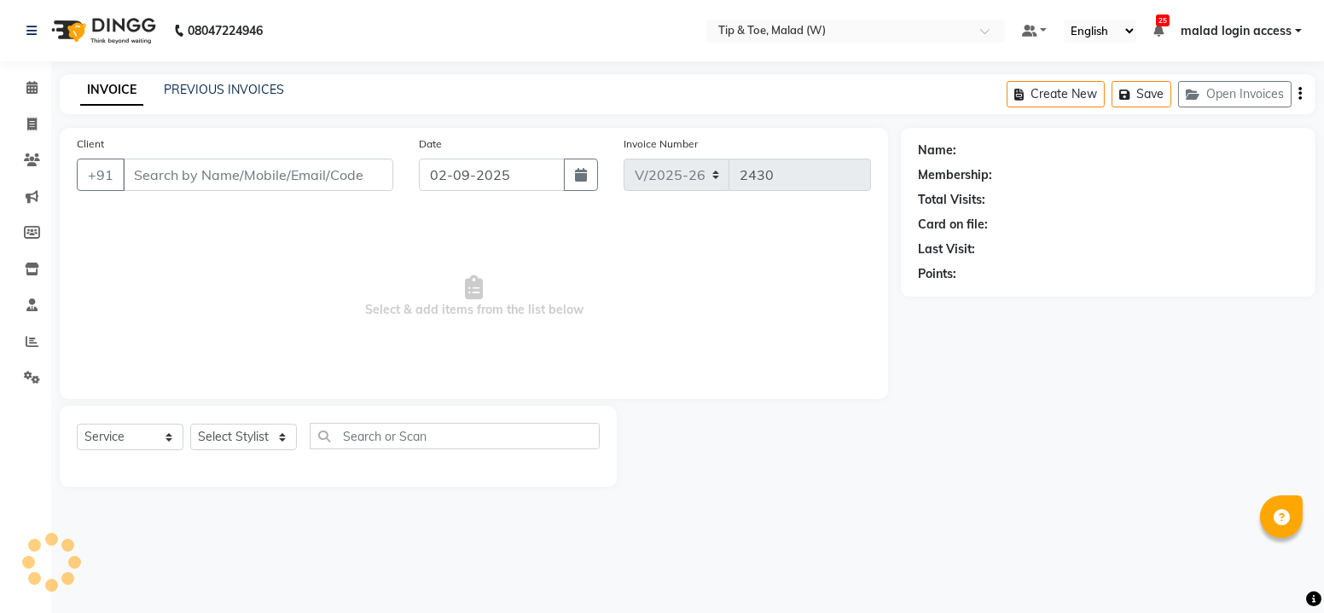
type input "9920208383"
select select "41842"
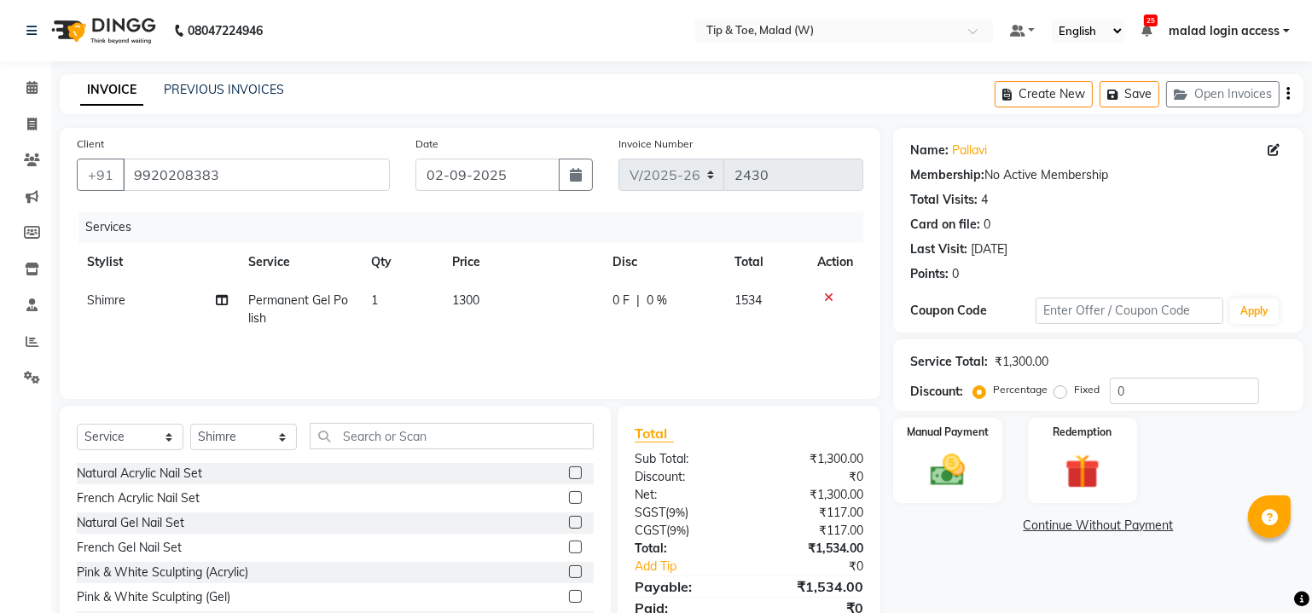
click at [279, 306] on td "Permanent Gel Polish" at bounding box center [299, 310] width 123 height 56
select select "41842"
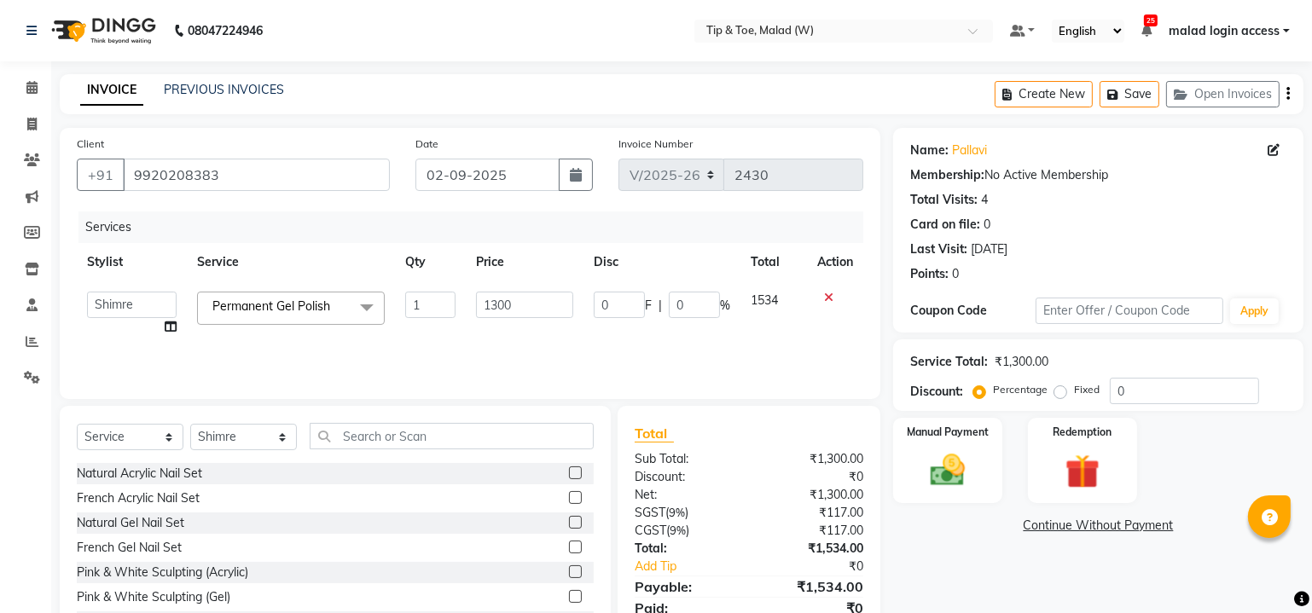
click at [308, 312] on span "Permanent Gel Polish x" at bounding box center [275, 307] width 134 height 18
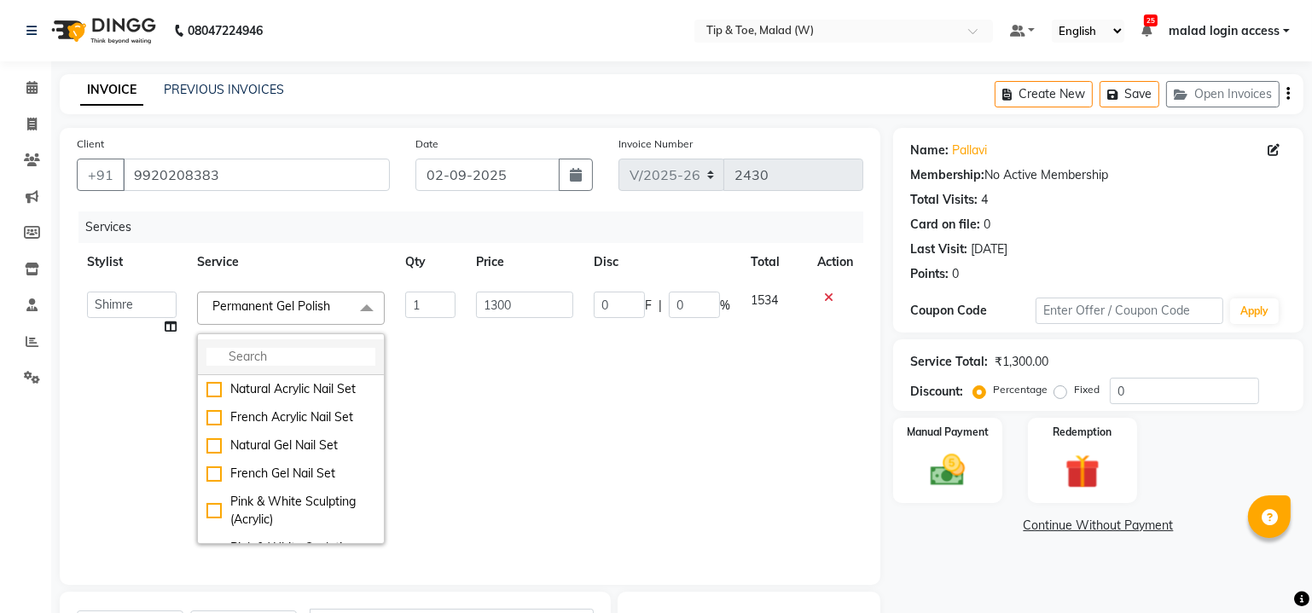
click at [290, 358] on input "multiselect-search" at bounding box center [290, 357] width 169 height 18
type input "glitter"
click at [208, 497] on div "Glitter Gel Polish" at bounding box center [290, 502] width 169 height 18
checkbox input "true"
type input "1600"
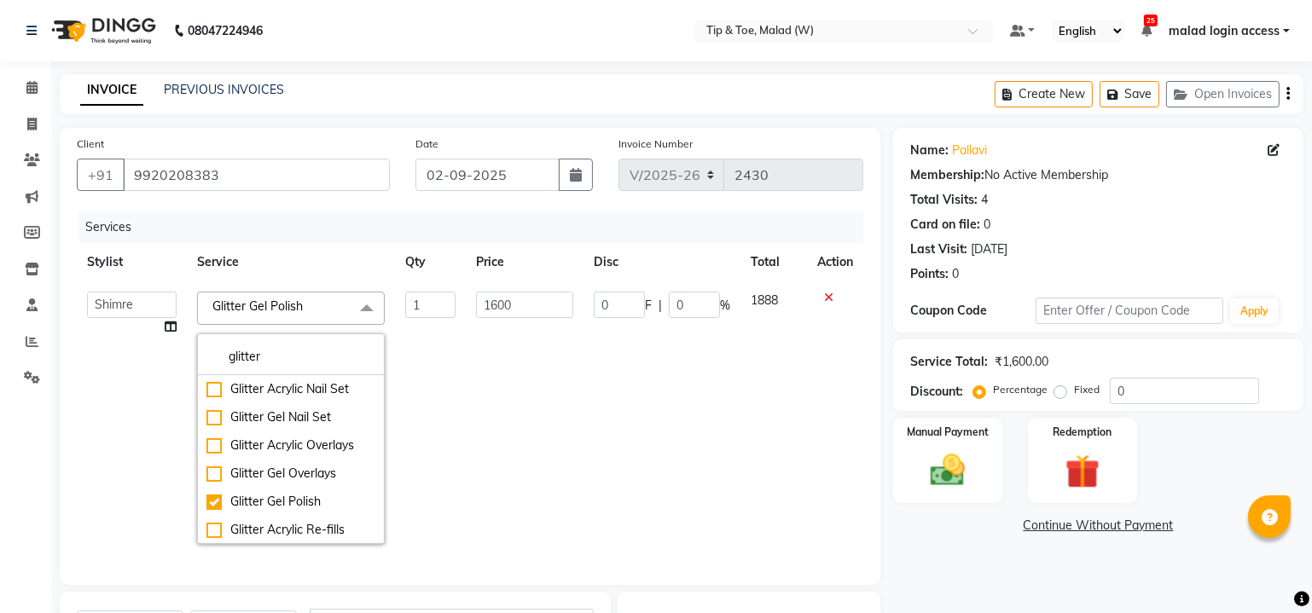
click at [556, 427] on td "1600" at bounding box center [525, 418] width 118 height 273
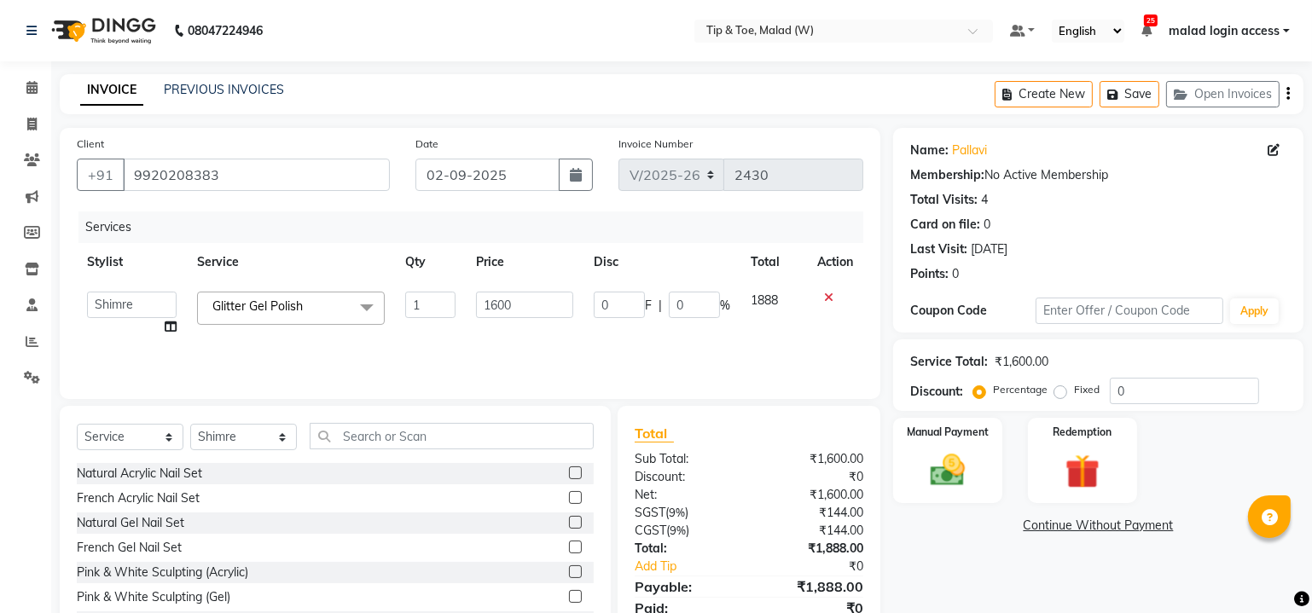
scroll to position [68, 0]
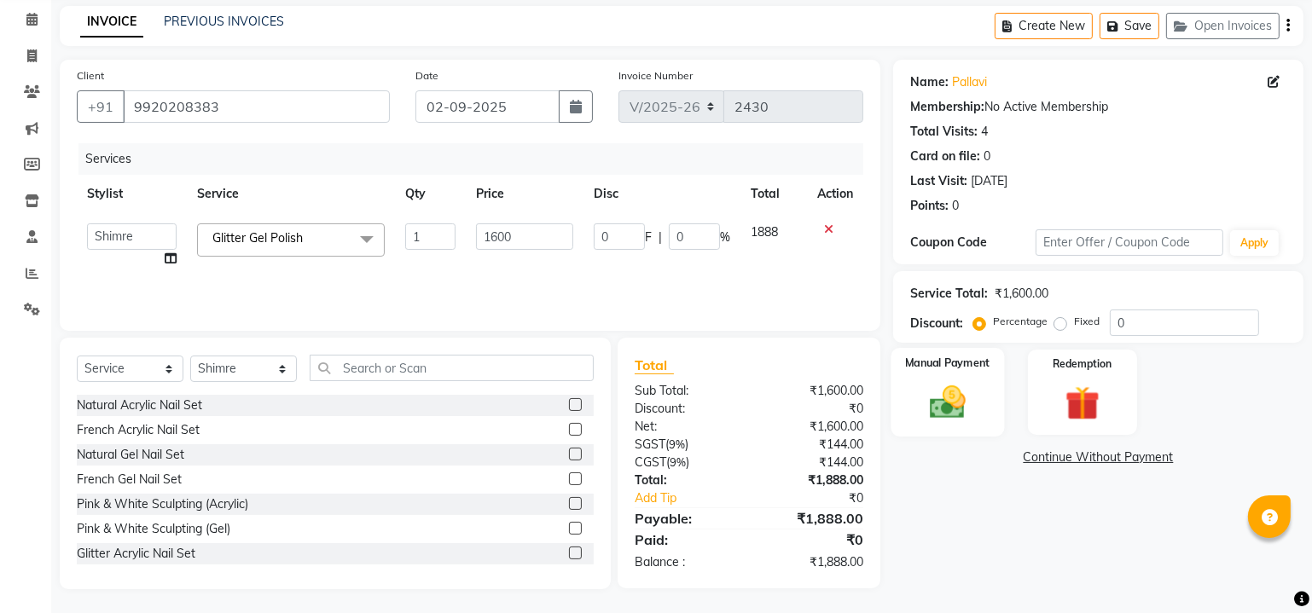
click at [951, 375] on div "Manual Payment" at bounding box center [947, 392] width 113 height 89
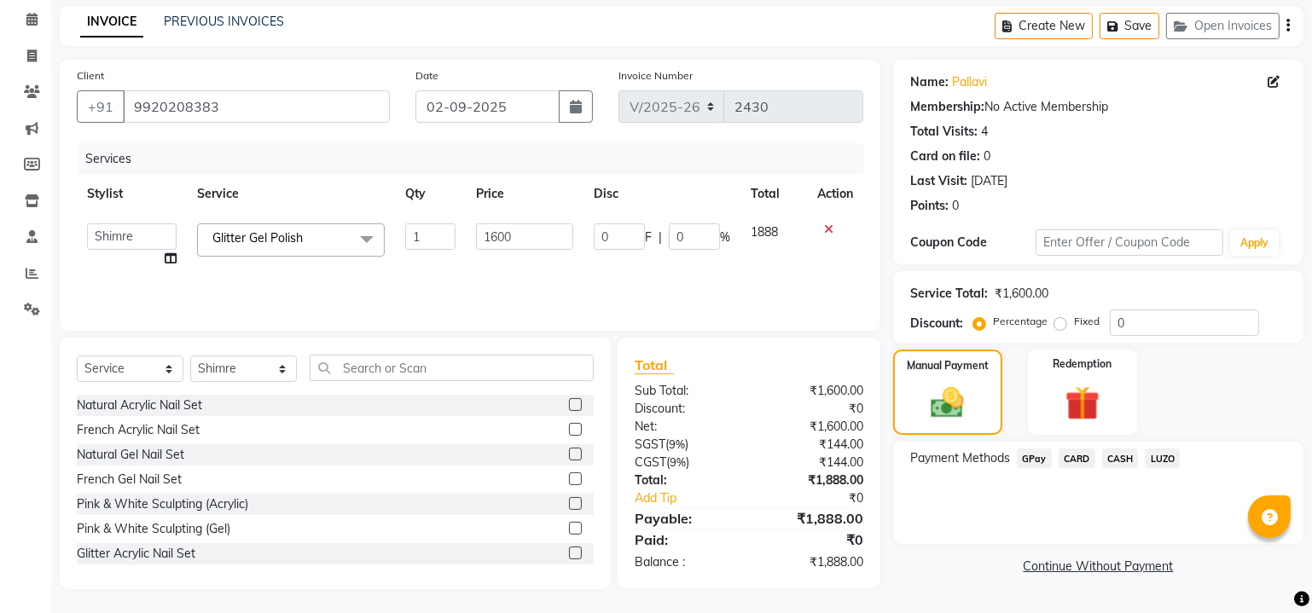
click at [1113, 456] on span "CASH" at bounding box center [1120, 459] width 37 height 20
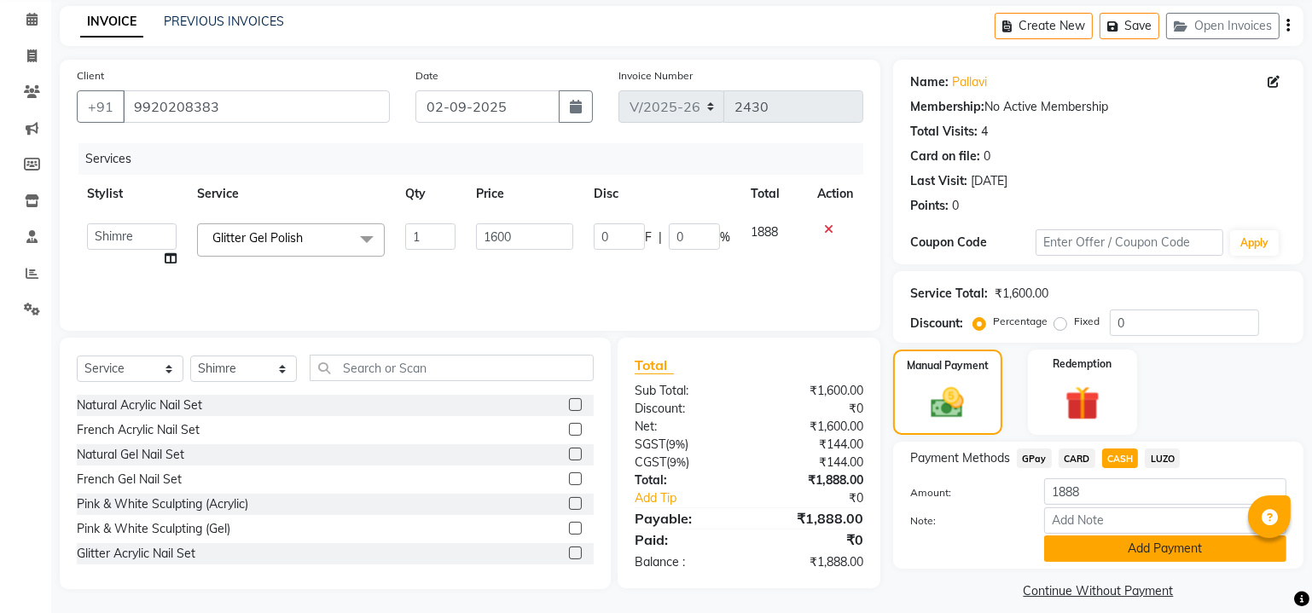
click at [1124, 554] on button "Add Payment" at bounding box center [1165, 549] width 242 height 26
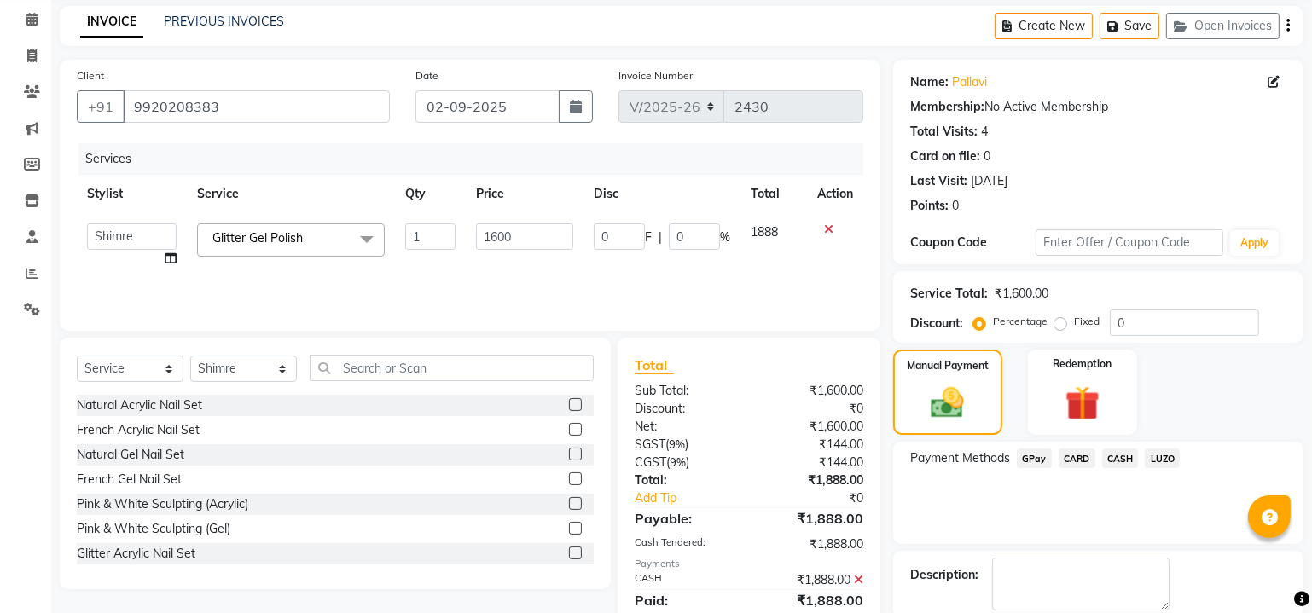
scroll to position [153, 0]
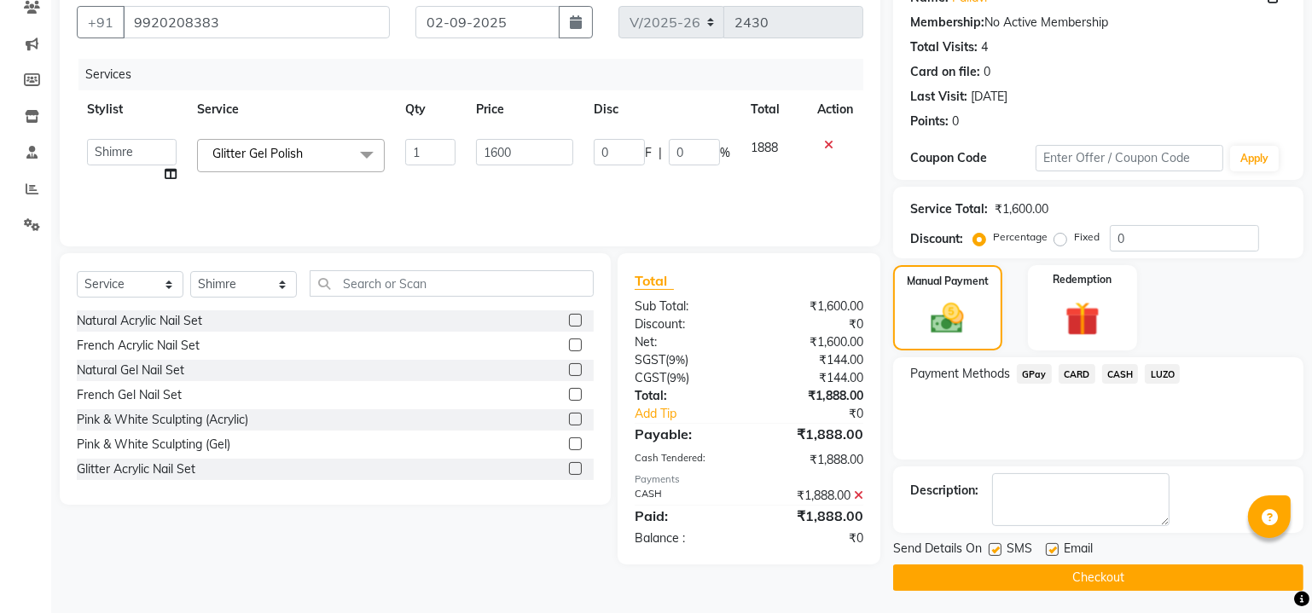
click at [1032, 573] on button "Checkout" at bounding box center [1098, 578] width 410 height 26
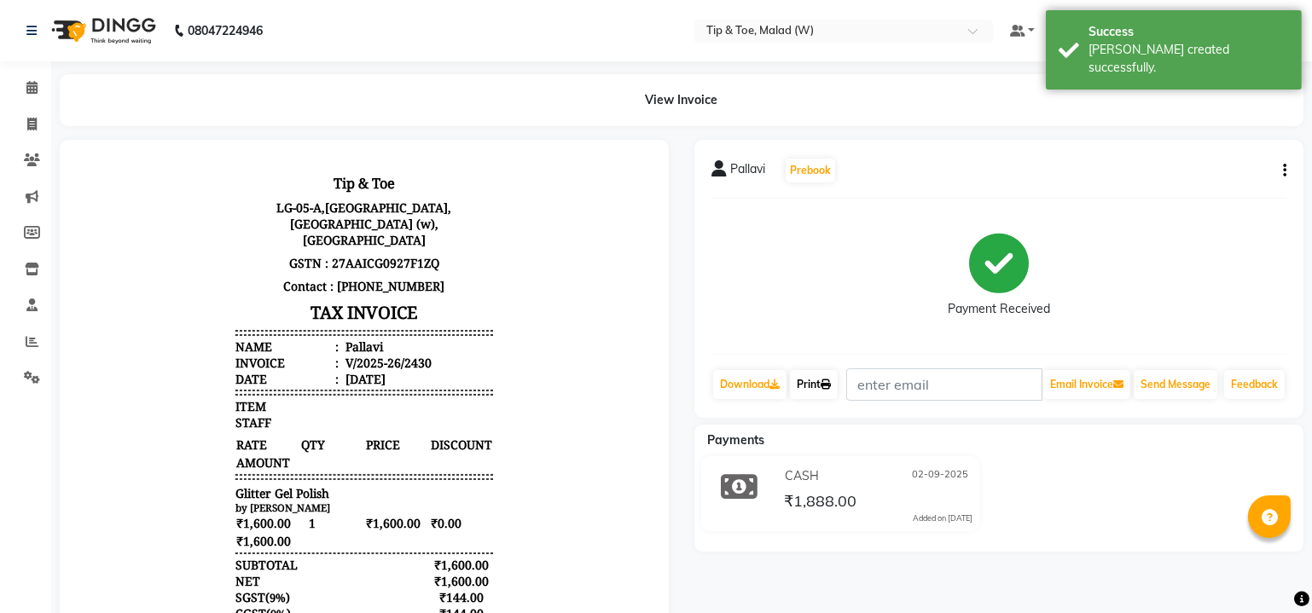
click at [815, 397] on link "Print" at bounding box center [814, 384] width 48 height 29
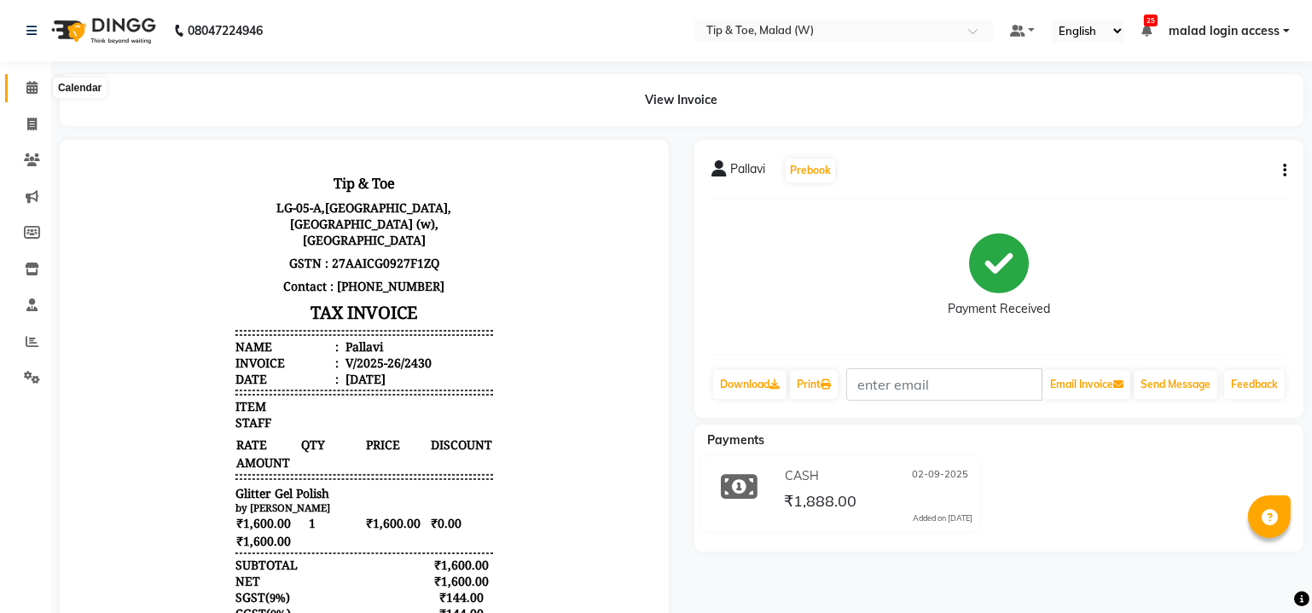
click at [30, 82] on icon at bounding box center [31, 87] width 11 height 13
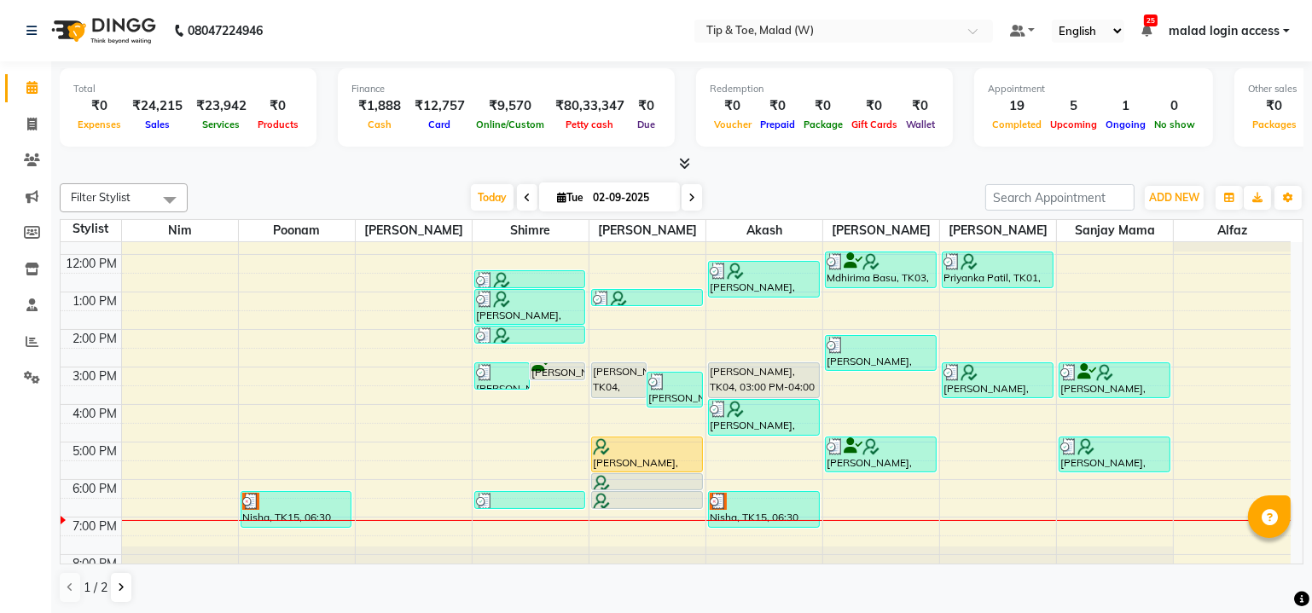
scroll to position [155, 0]
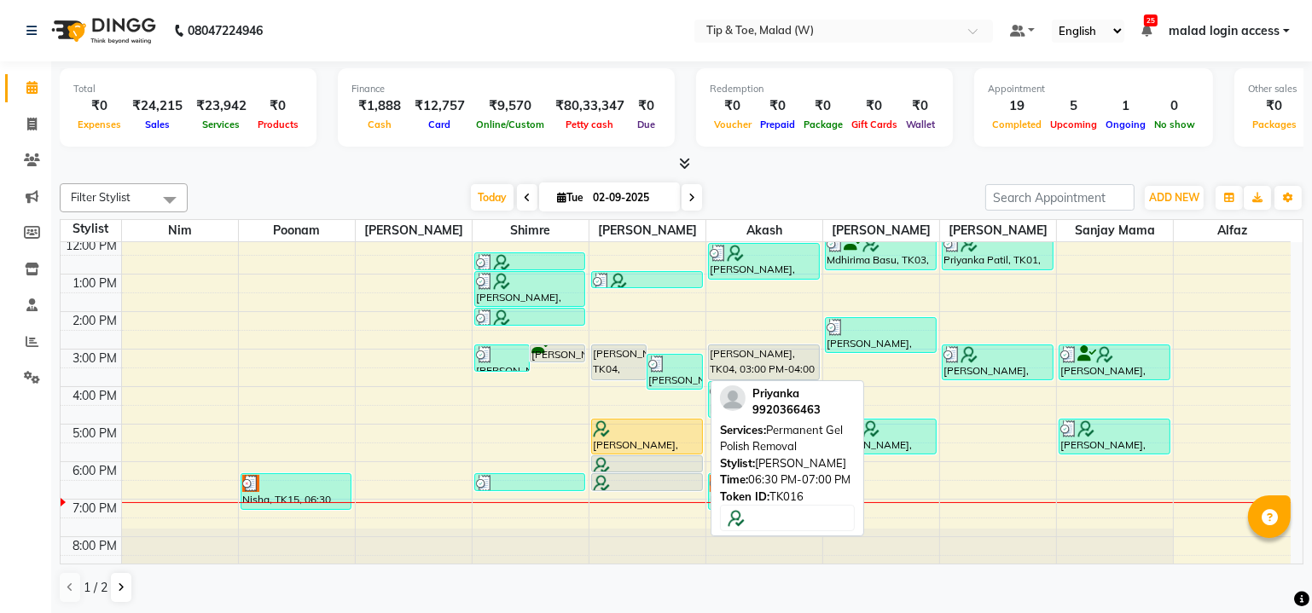
click at [628, 478] on div at bounding box center [647, 483] width 108 height 17
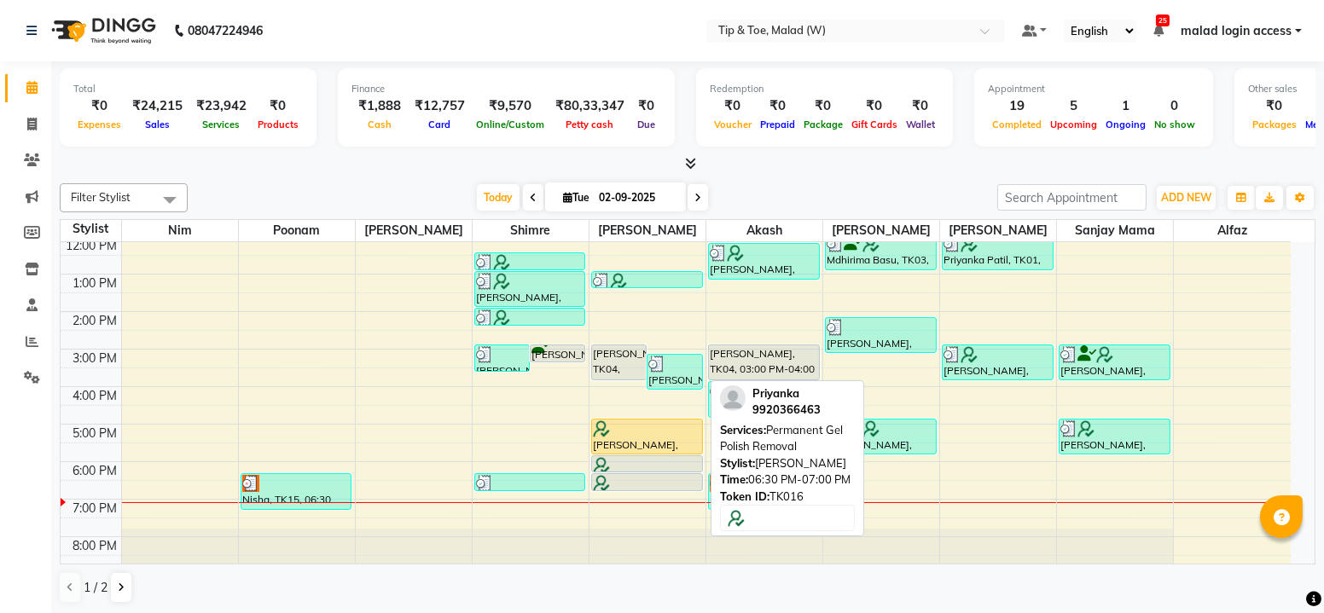
select select "7"
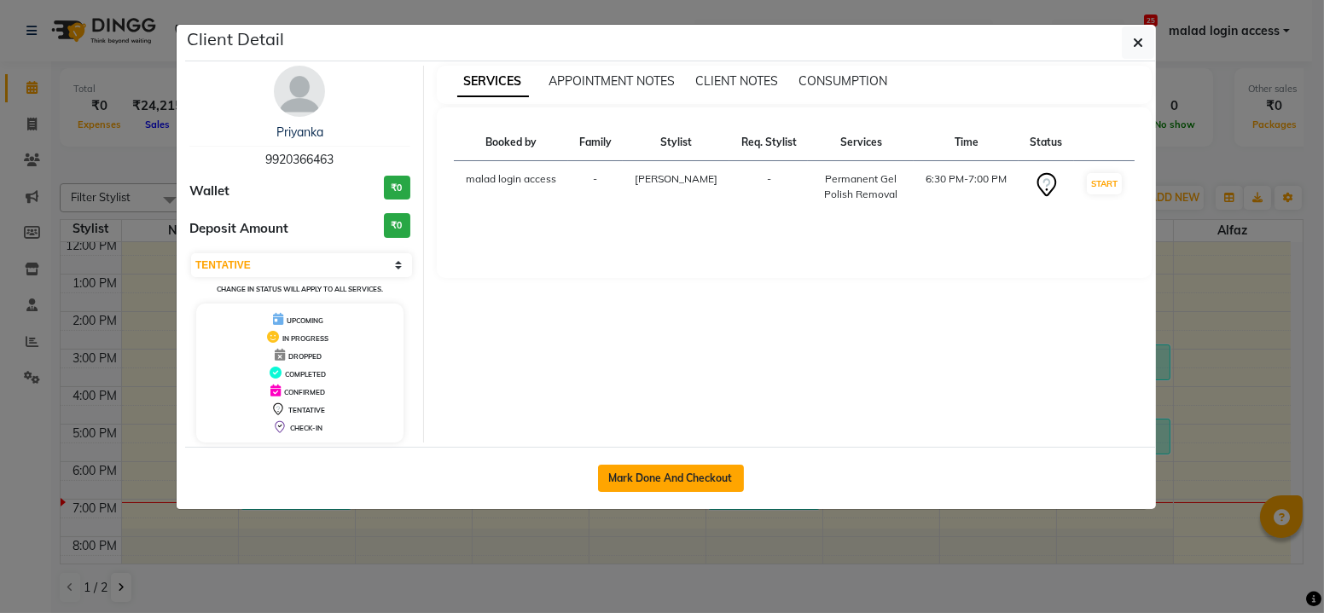
click at [647, 482] on button "Mark Done And Checkout" at bounding box center [671, 478] width 146 height 27
select select "5930"
select select "service"
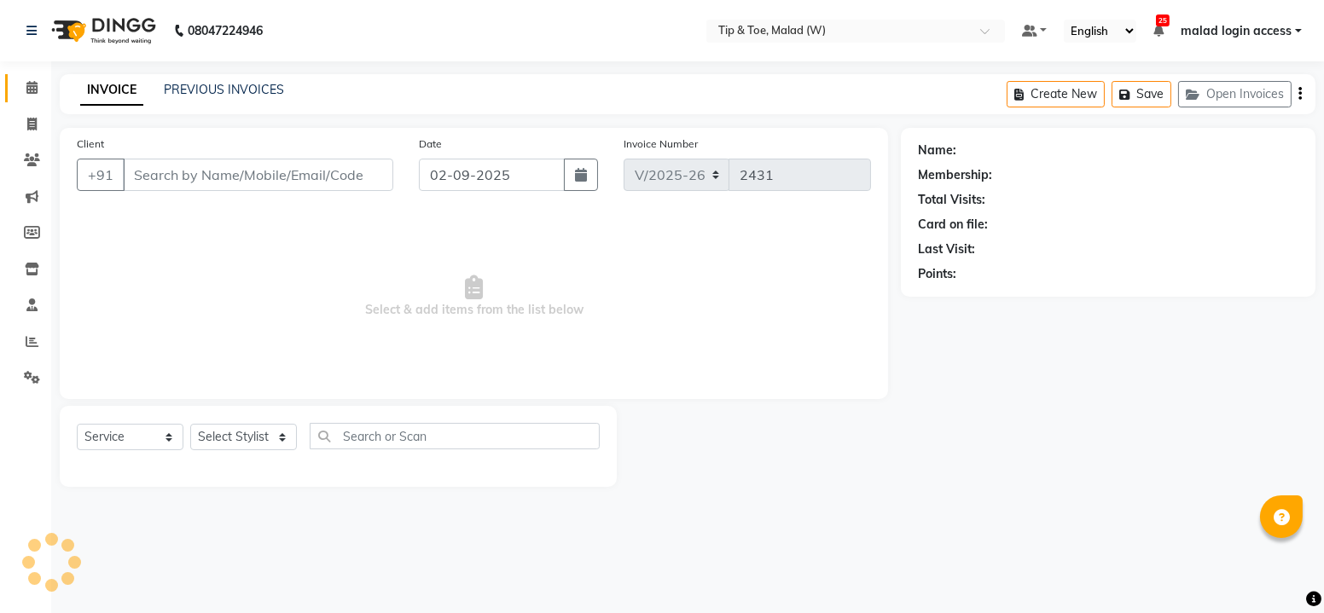
type input "9920366463"
select select "77019"
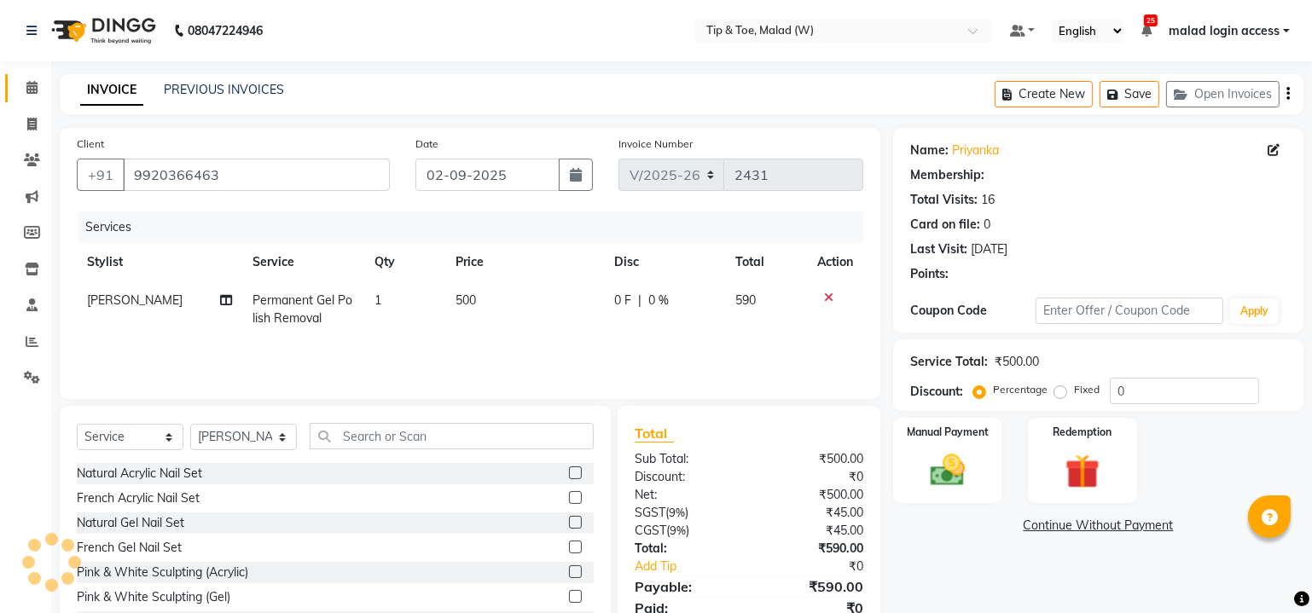
select select "1: Object"
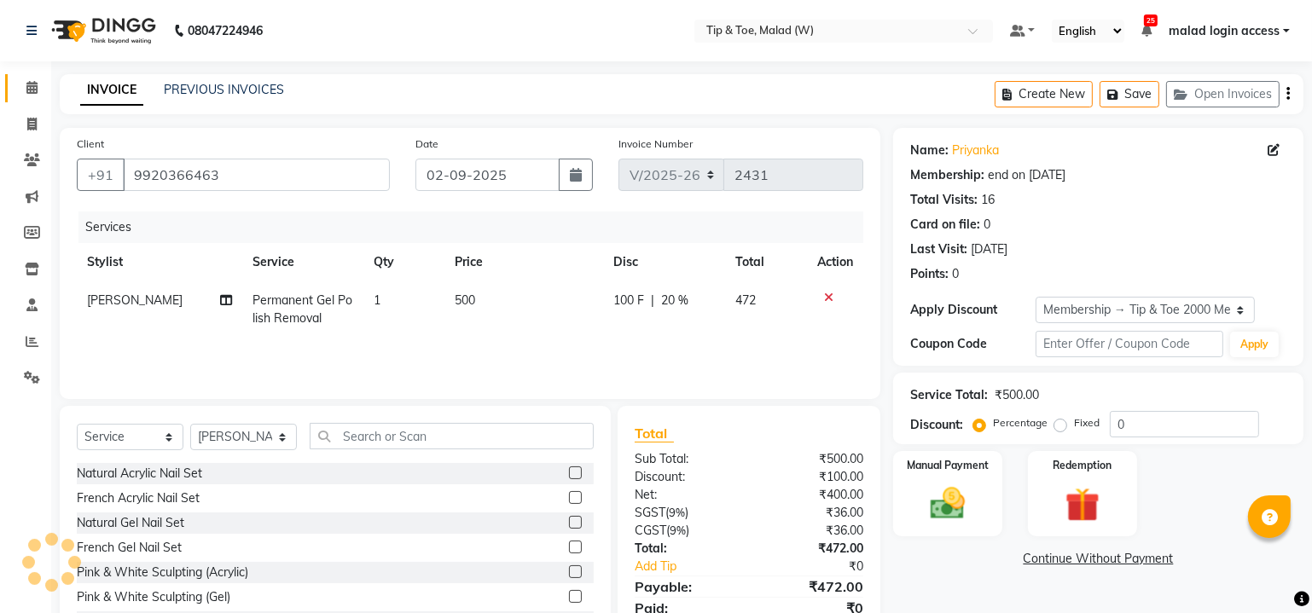
type input "20"
click at [126, 302] on span "[PERSON_NAME]" at bounding box center [135, 300] width 96 height 15
select select "77019"
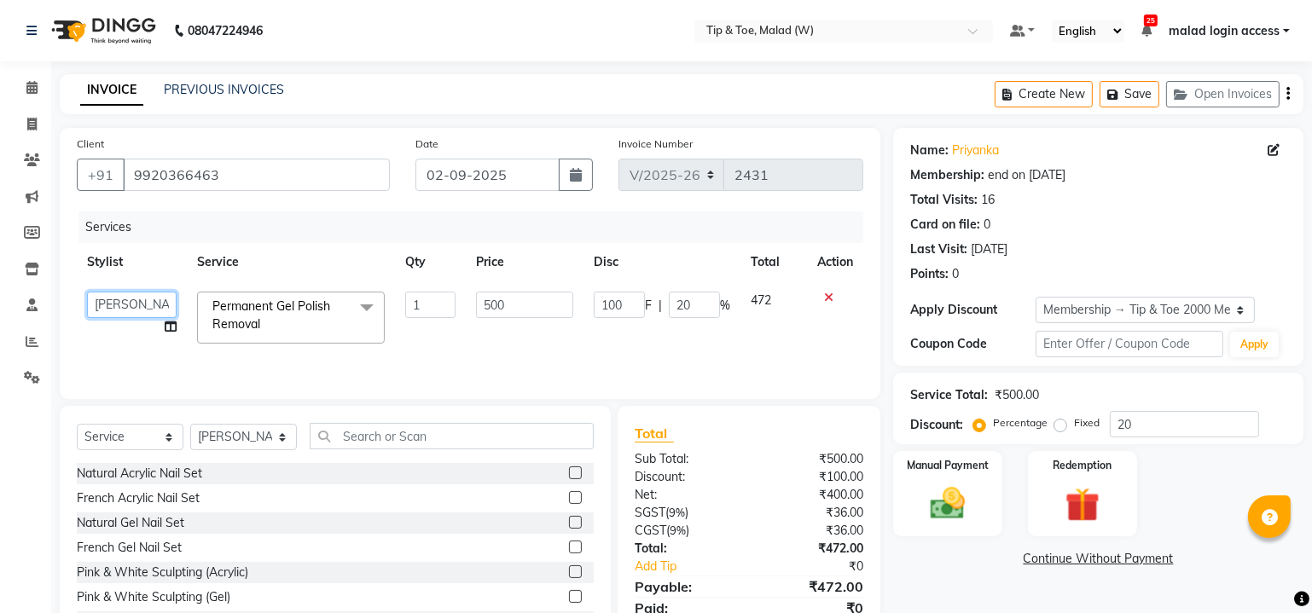
click at [125, 299] on select "Ajay Akash Alfaz Amreen Danish Dhanashree Dibakar House Sale Keshien Madhura ma…" at bounding box center [132, 305] width 90 height 26
select select "41858"
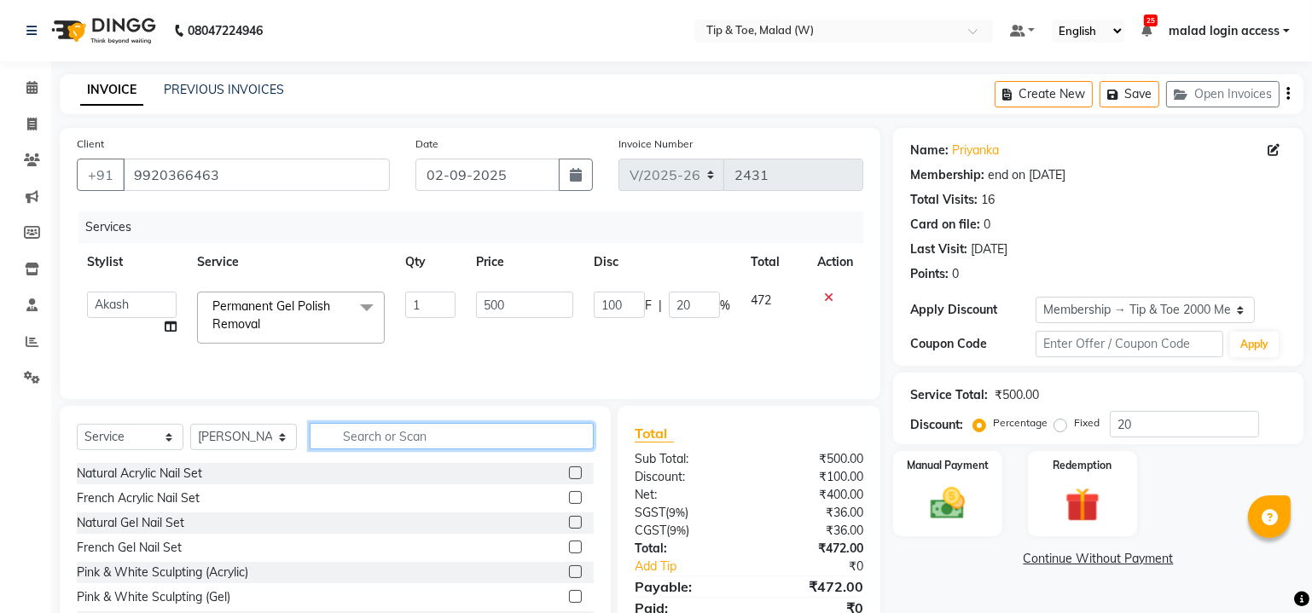
drag, startPoint x: 433, startPoint y: 436, endPoint x: 443, endPoint y: 436, distance: 9.4
click at [434, 436] on input "text" at bounding box center [452, 436] width 284 height 26
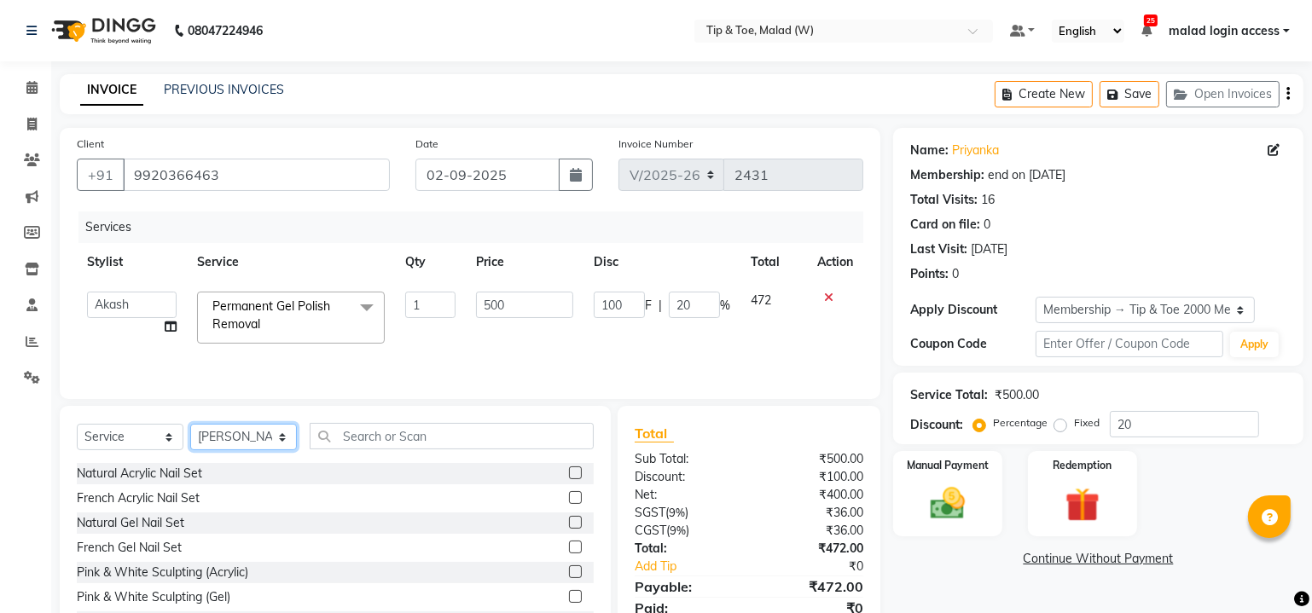
click at [204, 436] on select "Select Stylist Ajay Akash Alfaz Amreen Danish Dhanashree Dibakar House Sale Kes…" at bounding box center [243, 437] width 107 height 26
select select "41858"
click at [190, 424] on select "Select Stylist Ajay Akash Alfaz Amreen Danish Dhanashree Dibakar House Sale Kes…" at bounding box center [243, 437] width 107 height 26
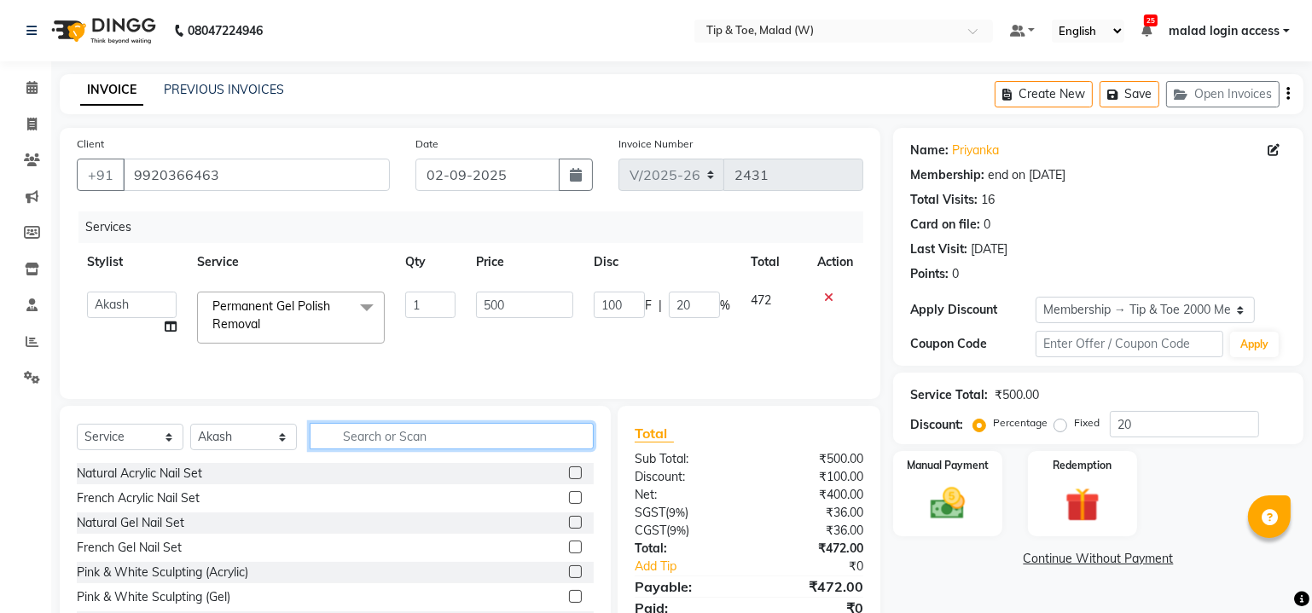
click at [356, 438] on input "text" at bounding box center [452, 436] width 284 height 26
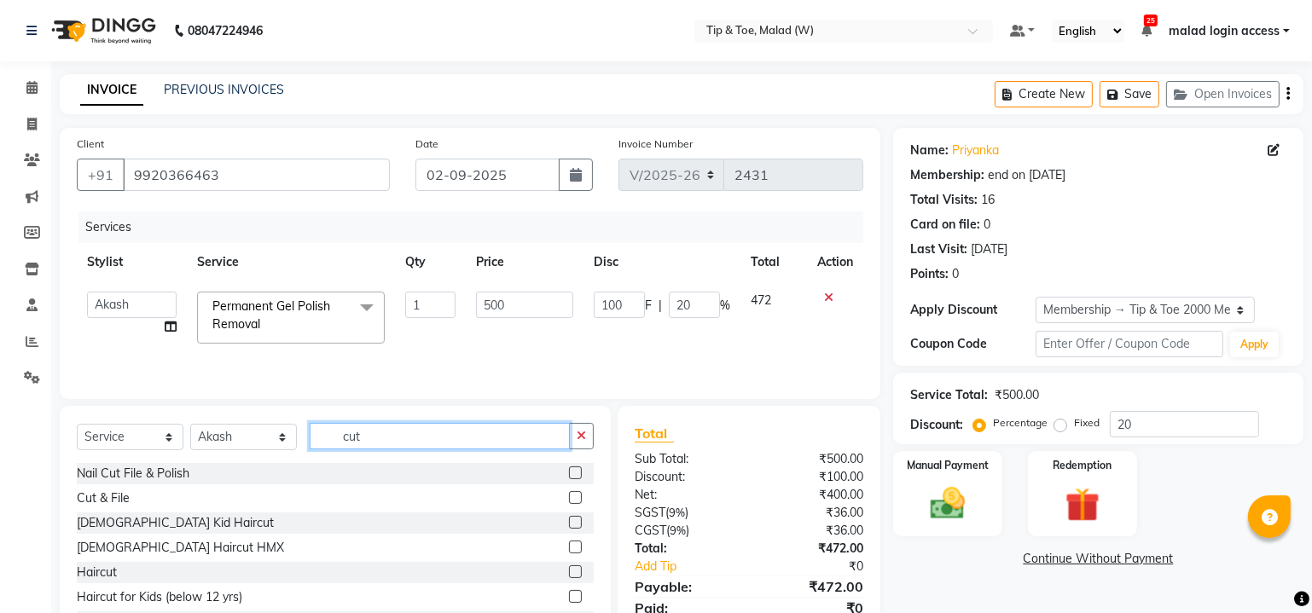
type input "cut"
click at [569, 494] on label at bounding box center [575, 497] width 13 height 13
click at [569, 494] on input "checkbox" at bounding box center [574, 498] width 11 height 11
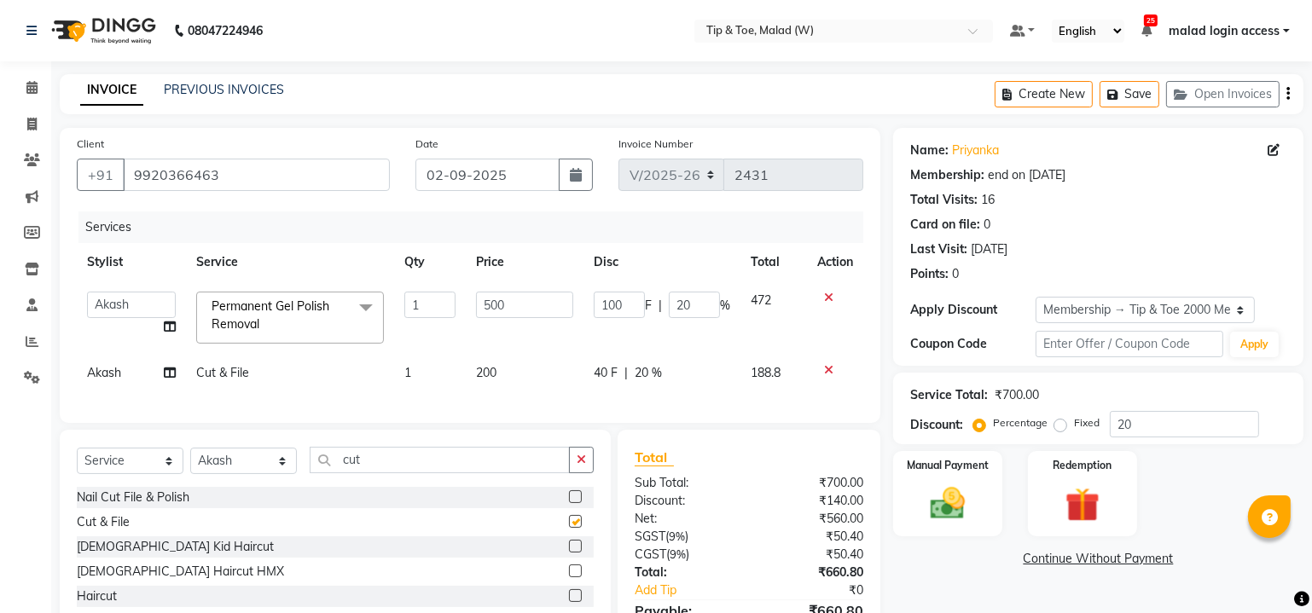
checkbox input "false"
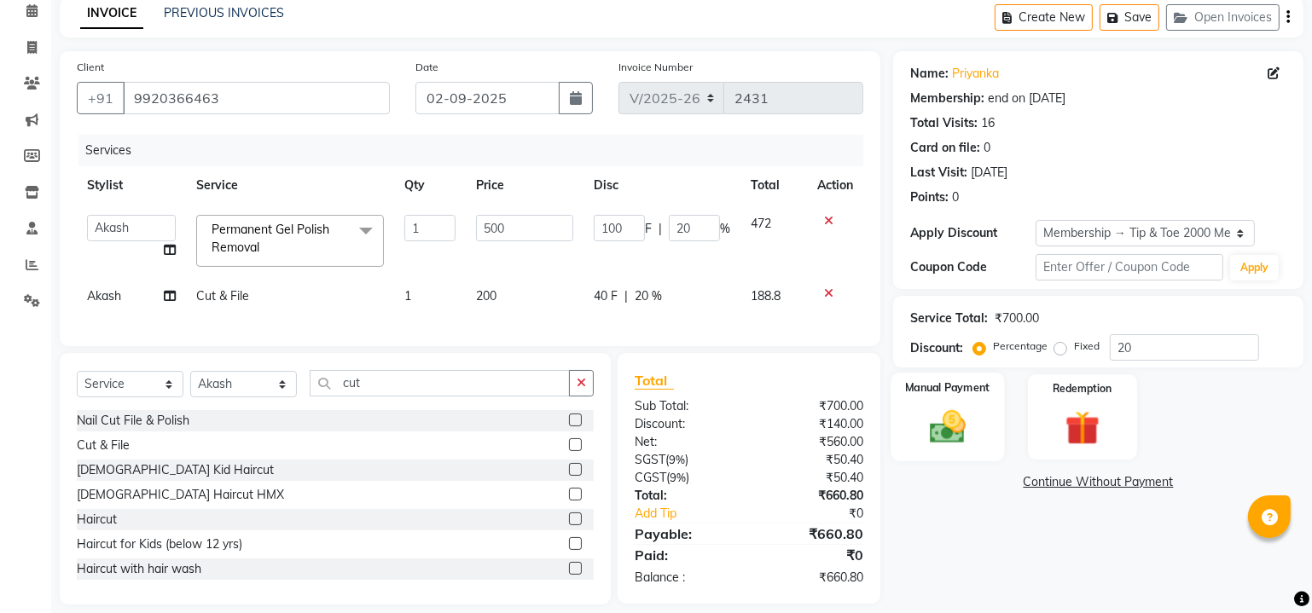
click at [967, 421] on img at bounding box center [948, 428] width 58 height 42
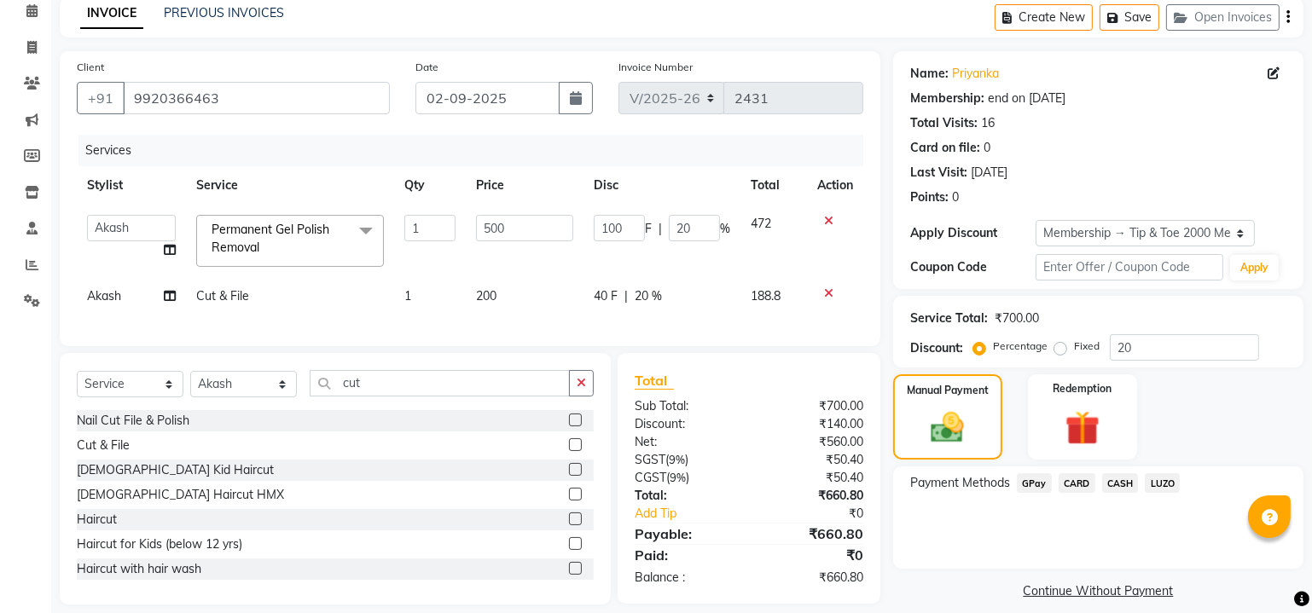
click at [1083, 487] on span "CARD" at bounding box center [1077, 483] width 37 height 20
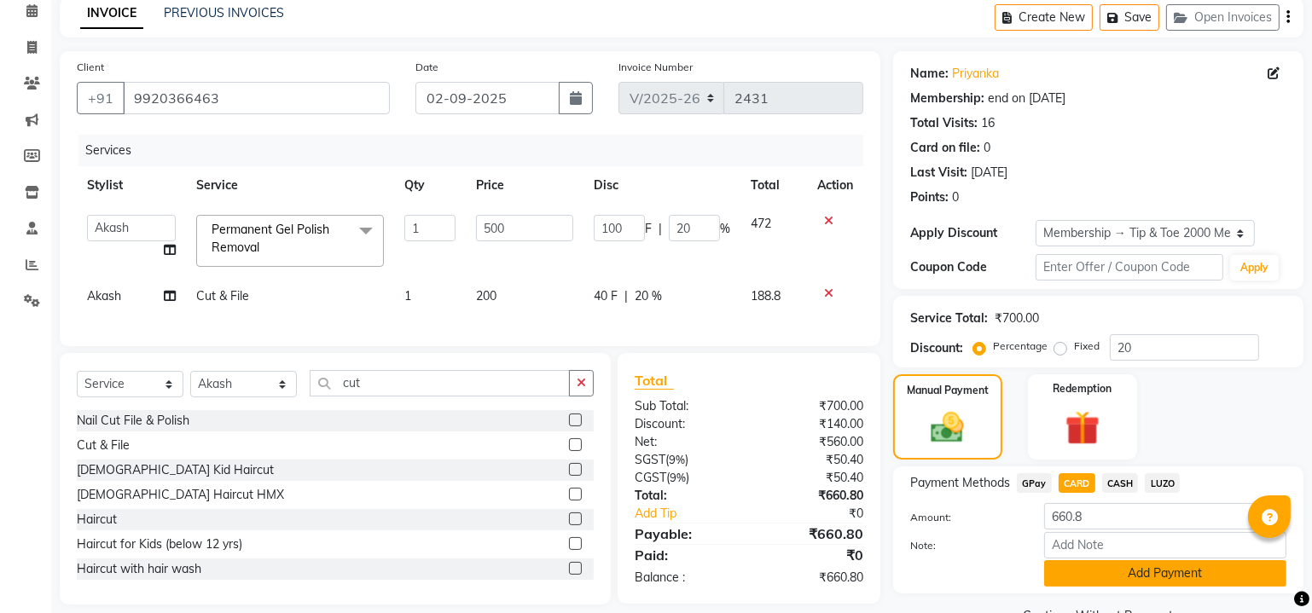
click at [1092, 573] on button "Add Payment" at bounding box center [1165, 573] width 242 height 26
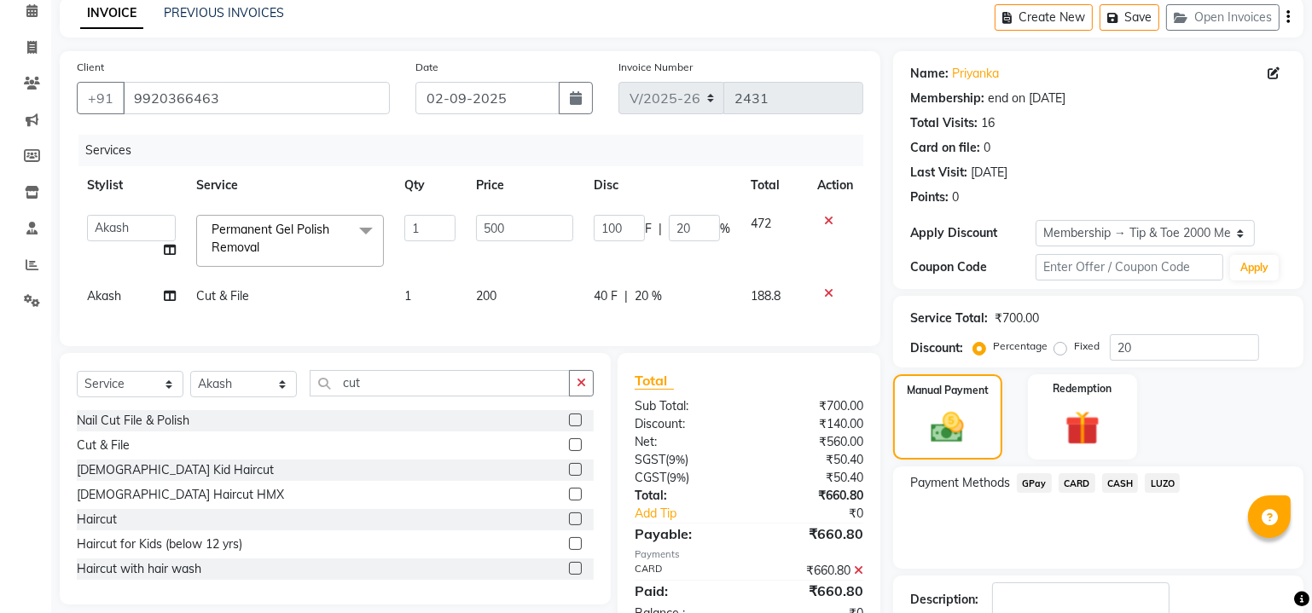
scroll to position [187, 0]
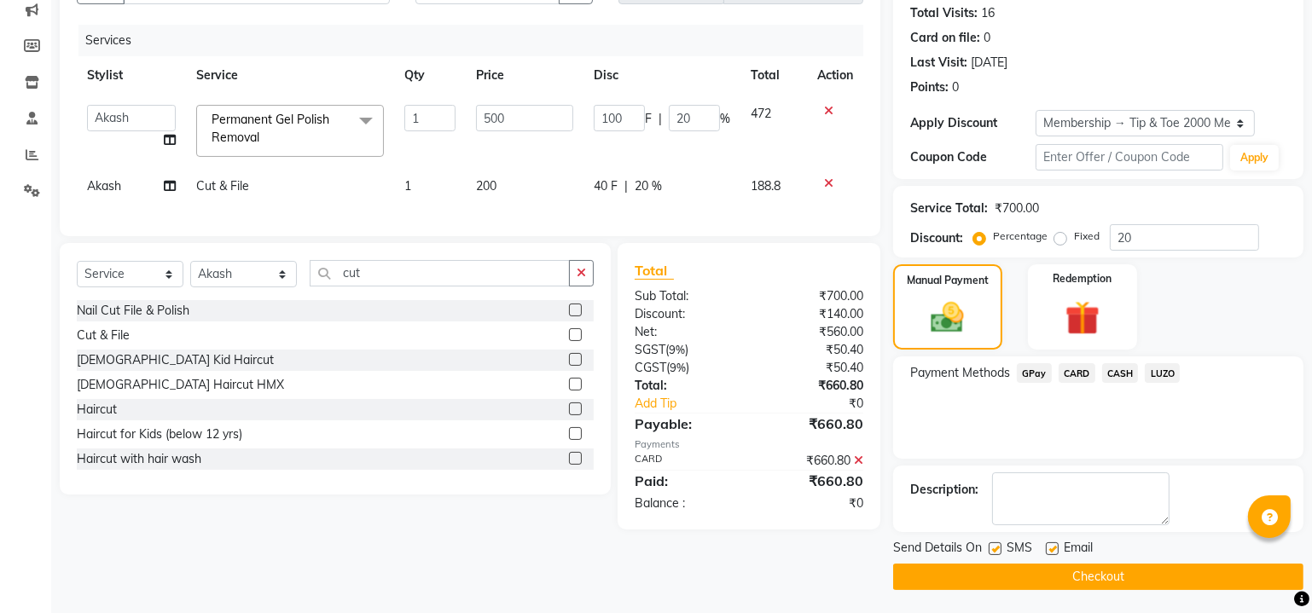
click at [996, 572] on button "Checkout" at bounding box center [1098, 577] width 410 height 26
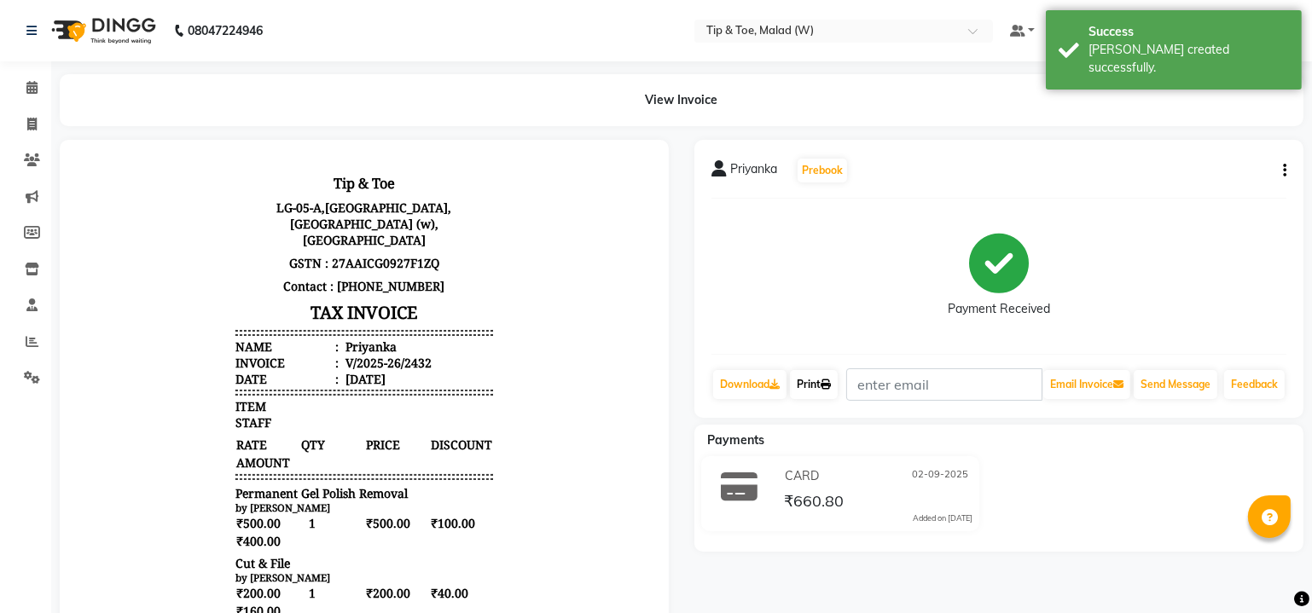
click at [813, 380] on link "Print" at bounding box center [814, 384] width 48 height 29
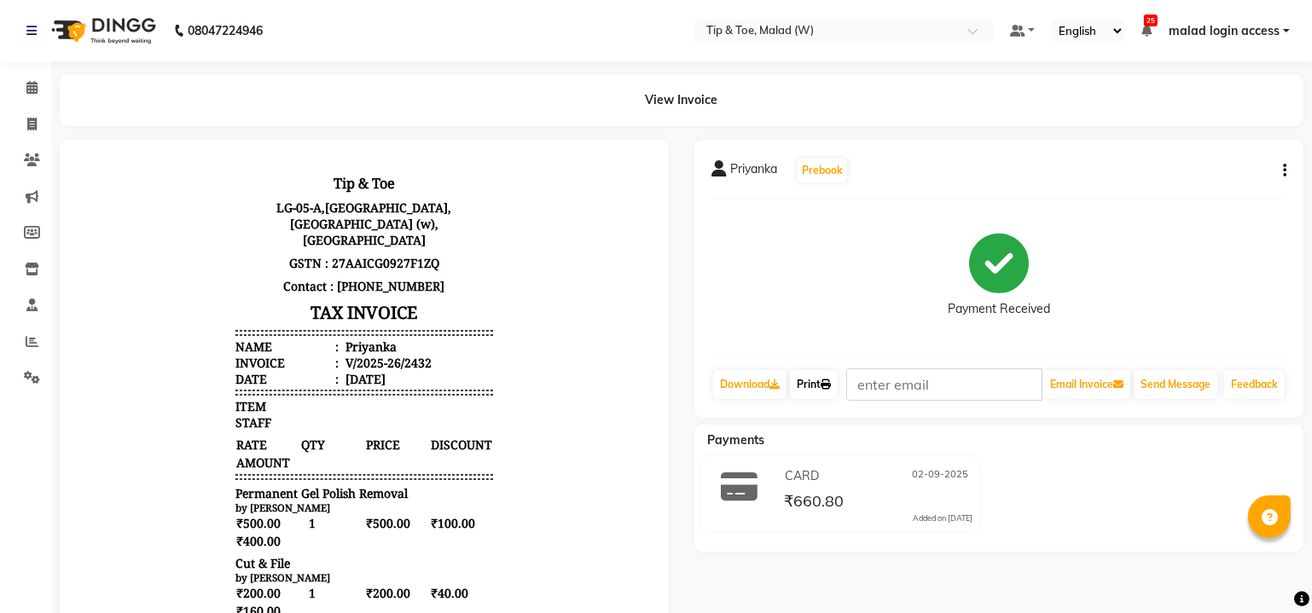
scroll to position [77, 0]
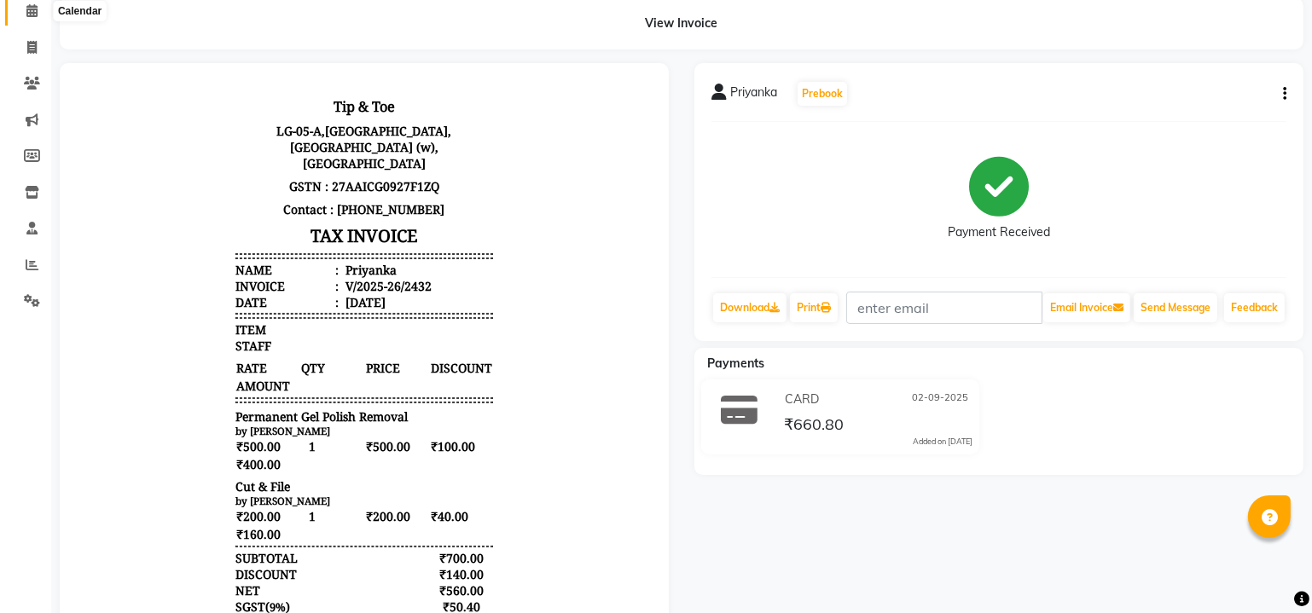
click at [23, 11] on span at bounding box center [32, 12] width 30 height 20
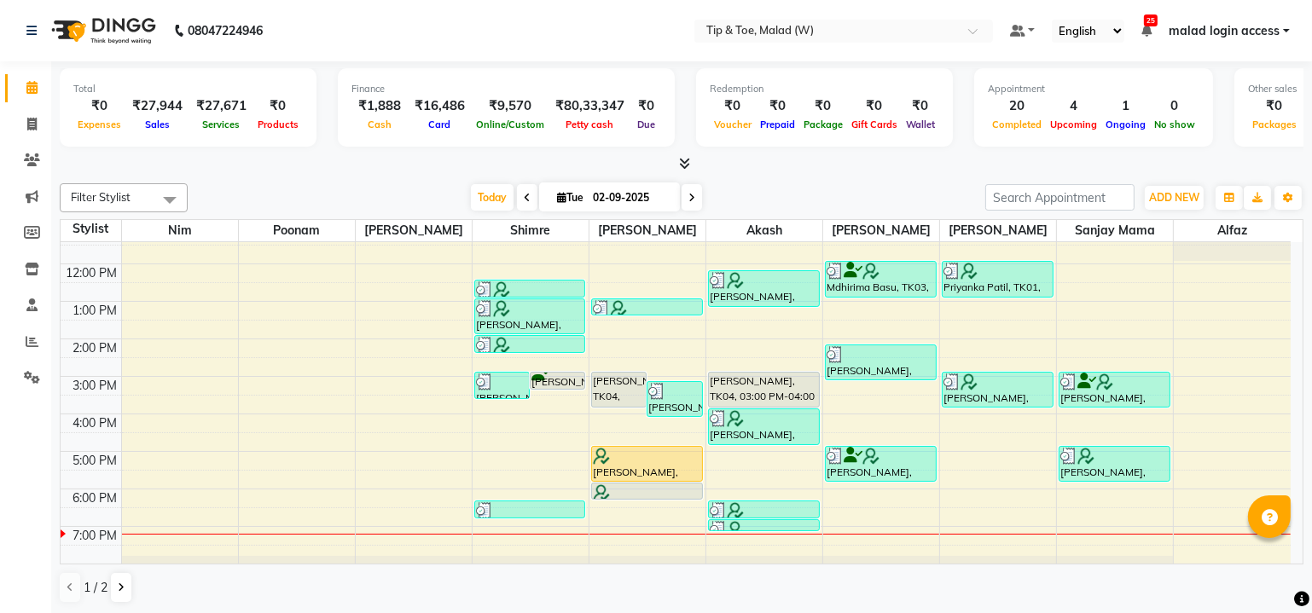
scroll to position [154, 0]
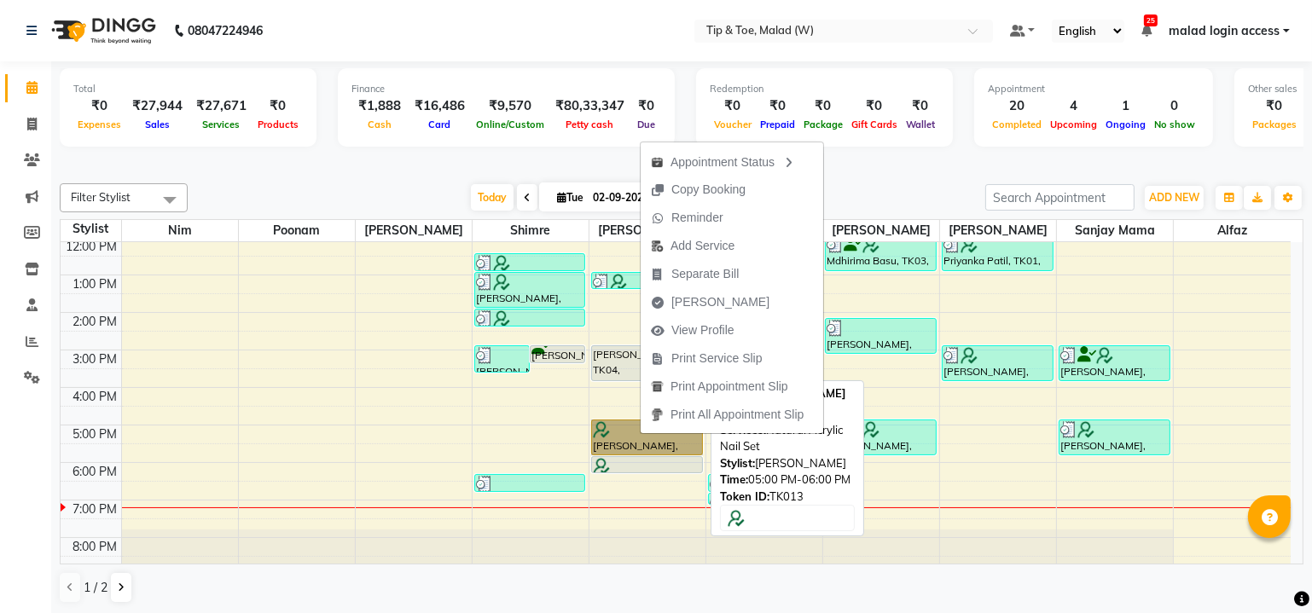
click at [607, 427] on link "[PERSON_NAME], TK13, 05:00 PM-06:00 PM, Natural Acrylic Nail Set" at bounding box center [647, 438] width 112 height 36
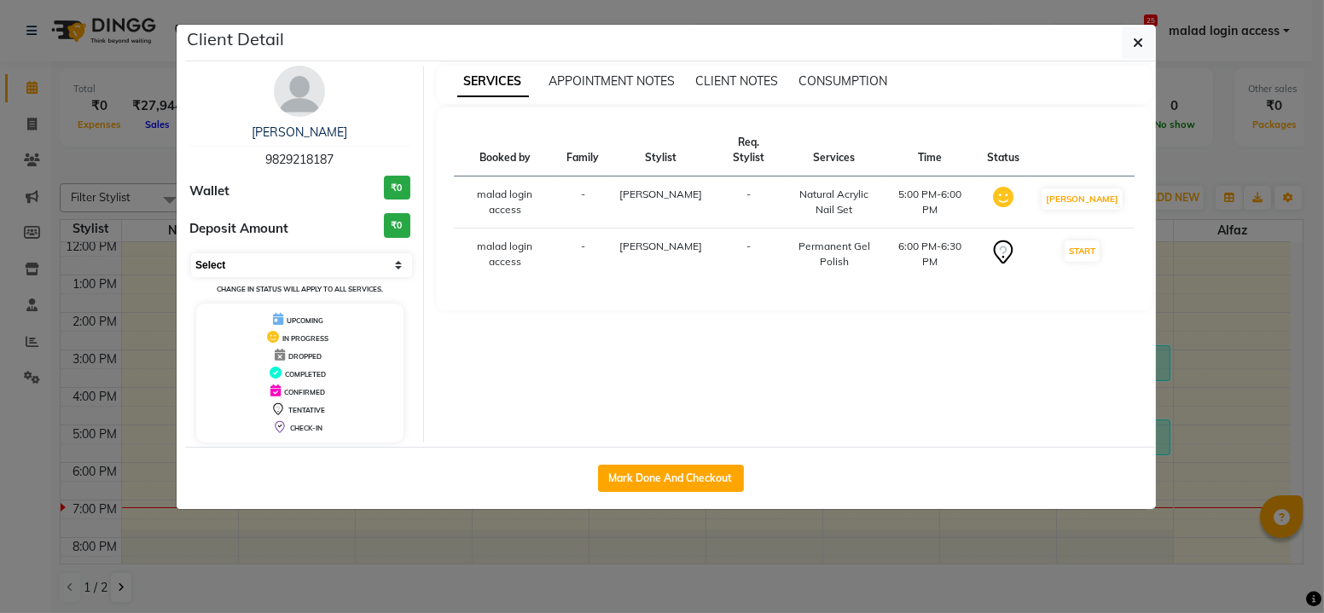
click at [334, 255] on select "Select IN SERVICE CONFIRMED TENTATIVE CHECK IN MARK DONE DROPPED UPCOMING" at bounding box center [301, 265] width 221 height 24
select select "5"
click at [191, 253] on select "Select IN SERVICE CONFIRMED TENTATIVE CHECK IN MARK DONE DROPPED UPCOMING" at bounding box center [301, 265] width 221 height 24
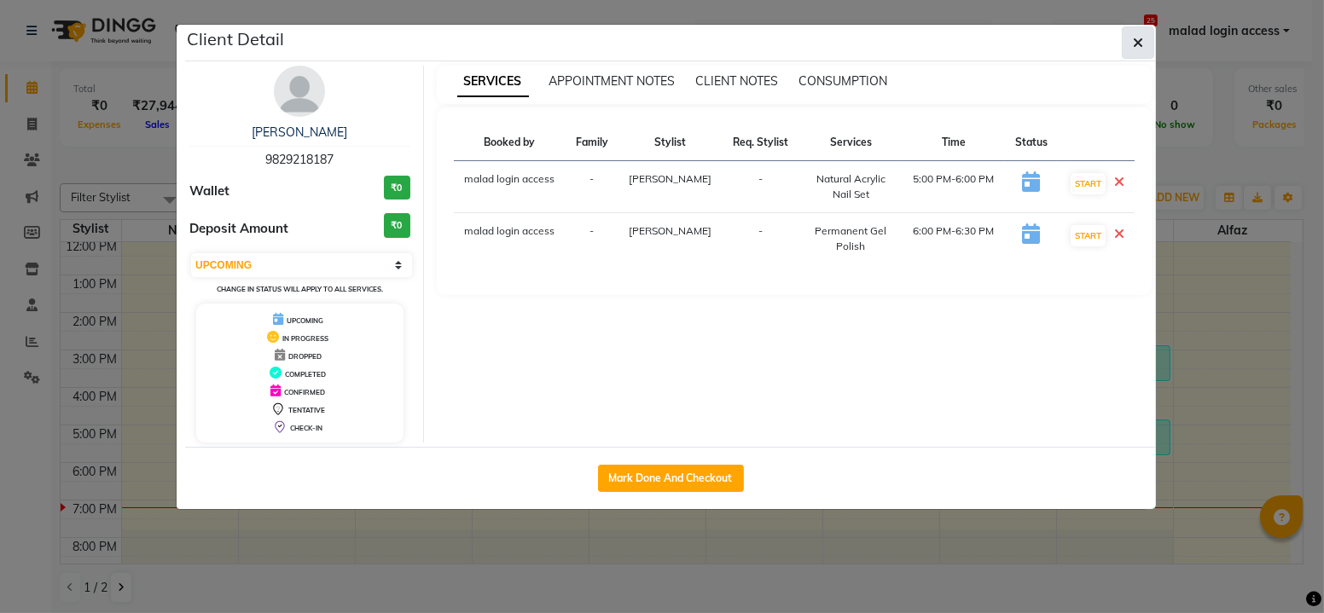
click at [1136, 36] on icon "button" at bounding box center [1138, 43] width 10 height 14
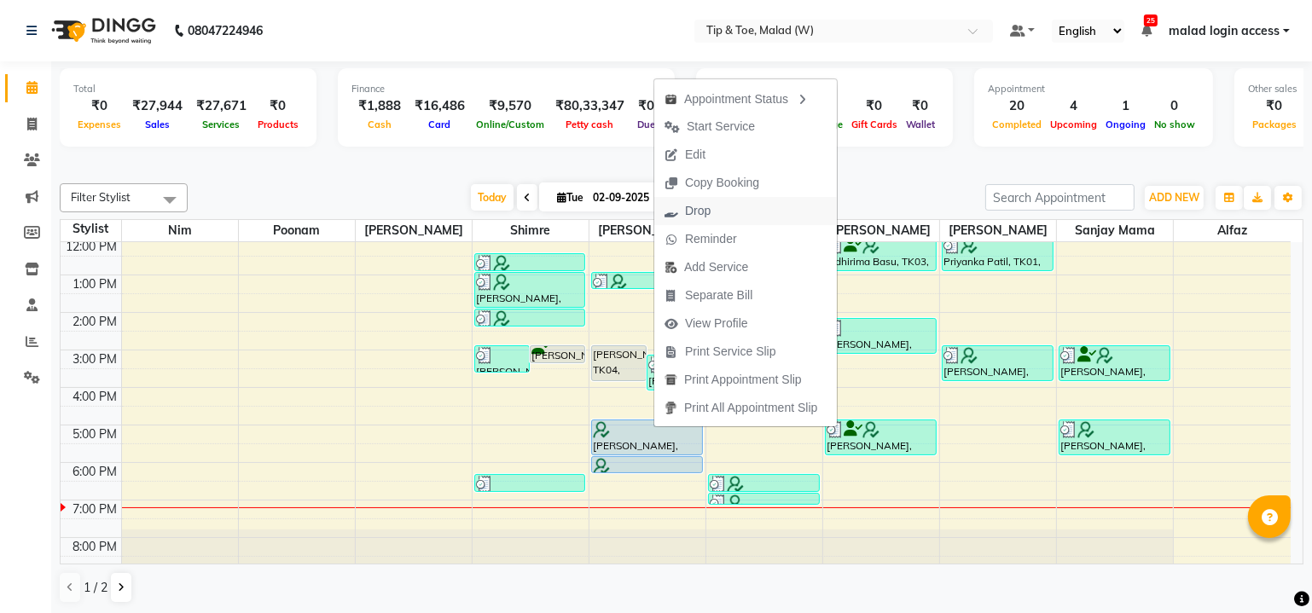
click at [712, 219] on span "Drop" at bounding box center [687, 211] width 67 height 28
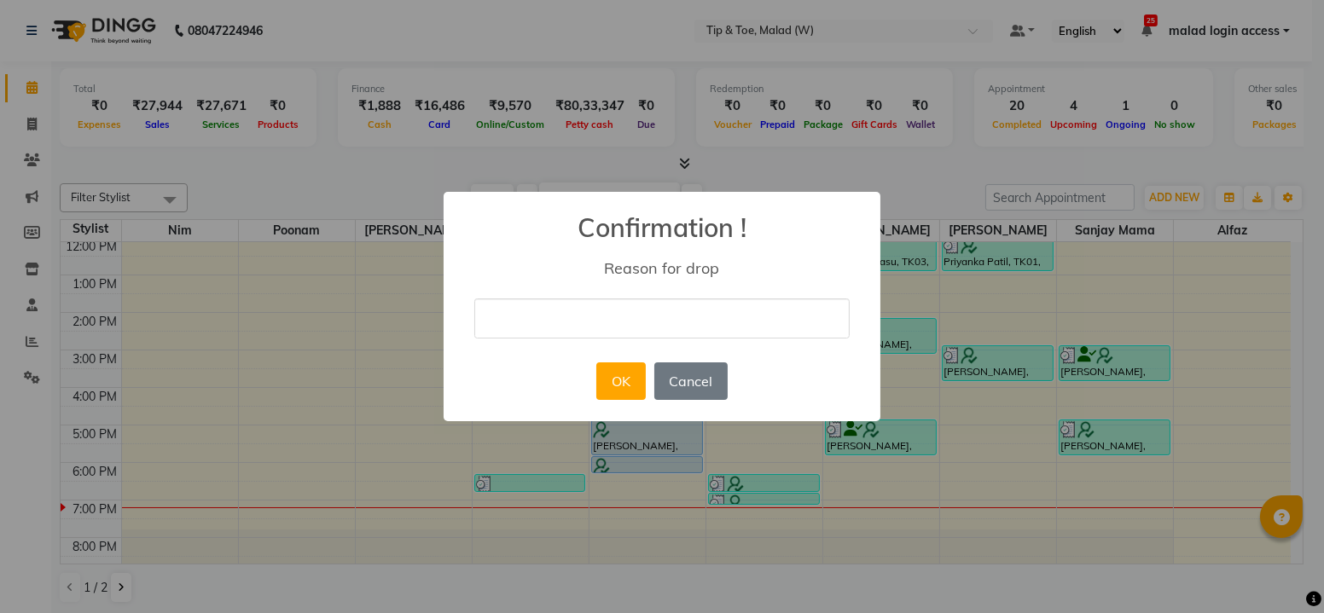
click at [557, 319] on input "text" at bounding box center [661, 319] width 375 height 40
type input "not coming"
click at [623, 378] on button "OK" at bounding box center [620, 382] width 49 height 38
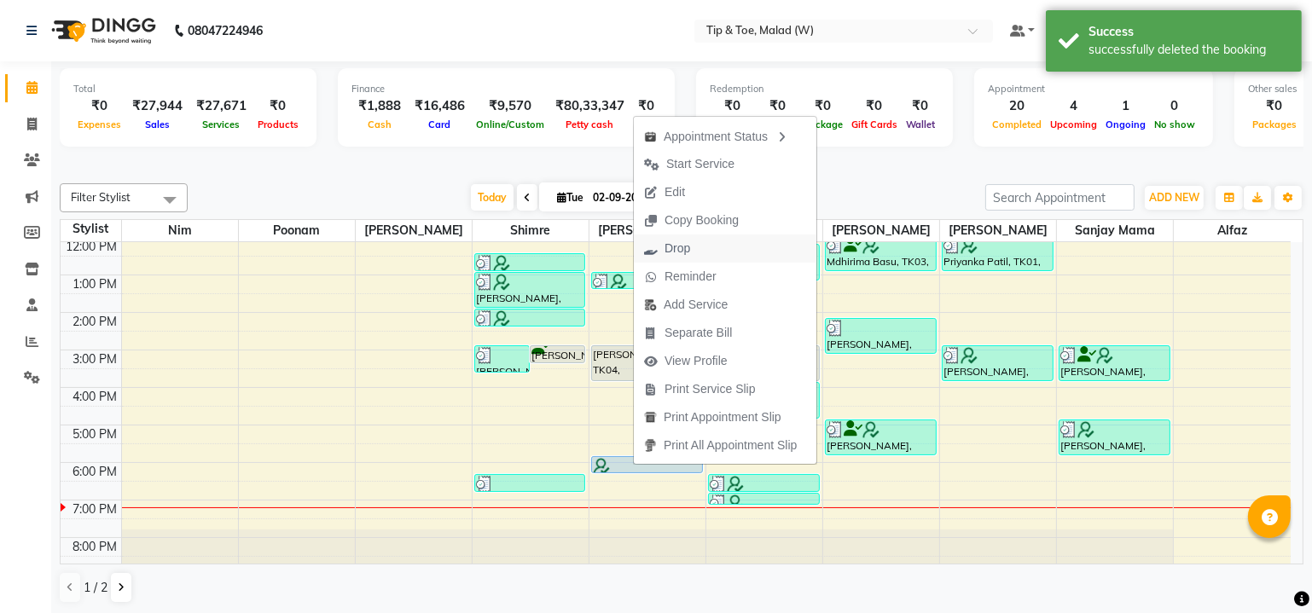
click at [682, 246] on span "Drop" at bounding box center [678, 249] width 26 height 18
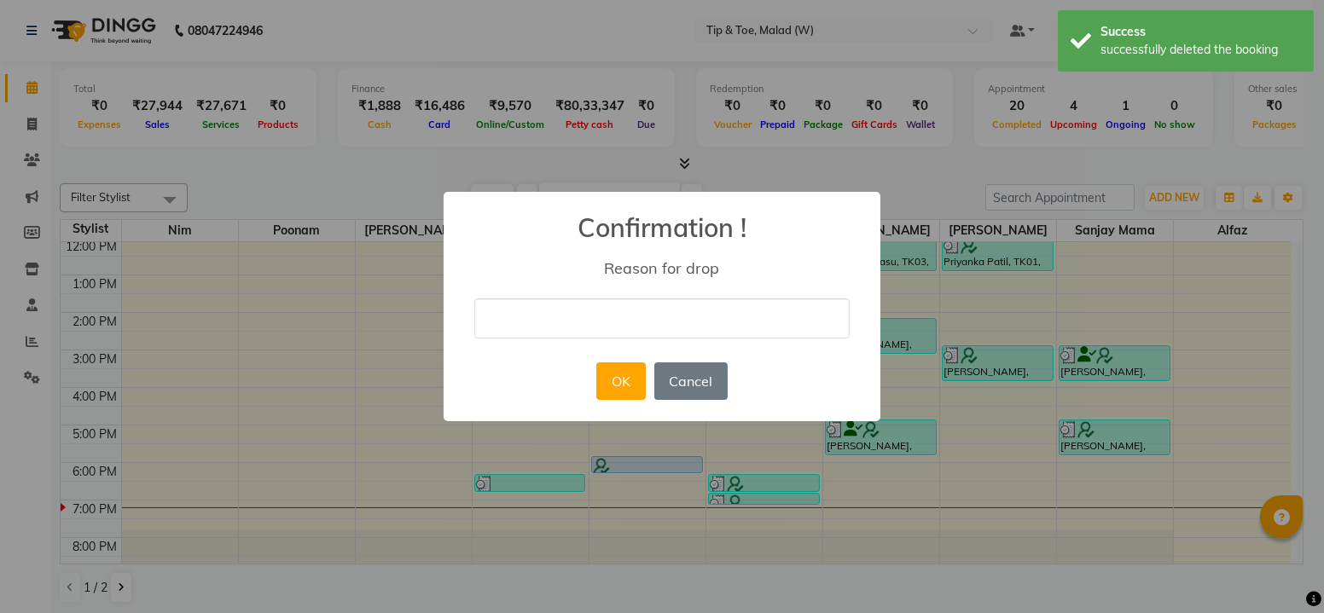
click at [616, 318] on input "text" at bounding box center [661, 319] width 375 height 40
type input "not coming"
drag, startPoint x: 625, startPoint y: 380, endPoint x: 574, endPoint y: 386, distance: 51.5
click at [625, 380] on button "OK" at bounding box center [620, 382] width 49 height 38
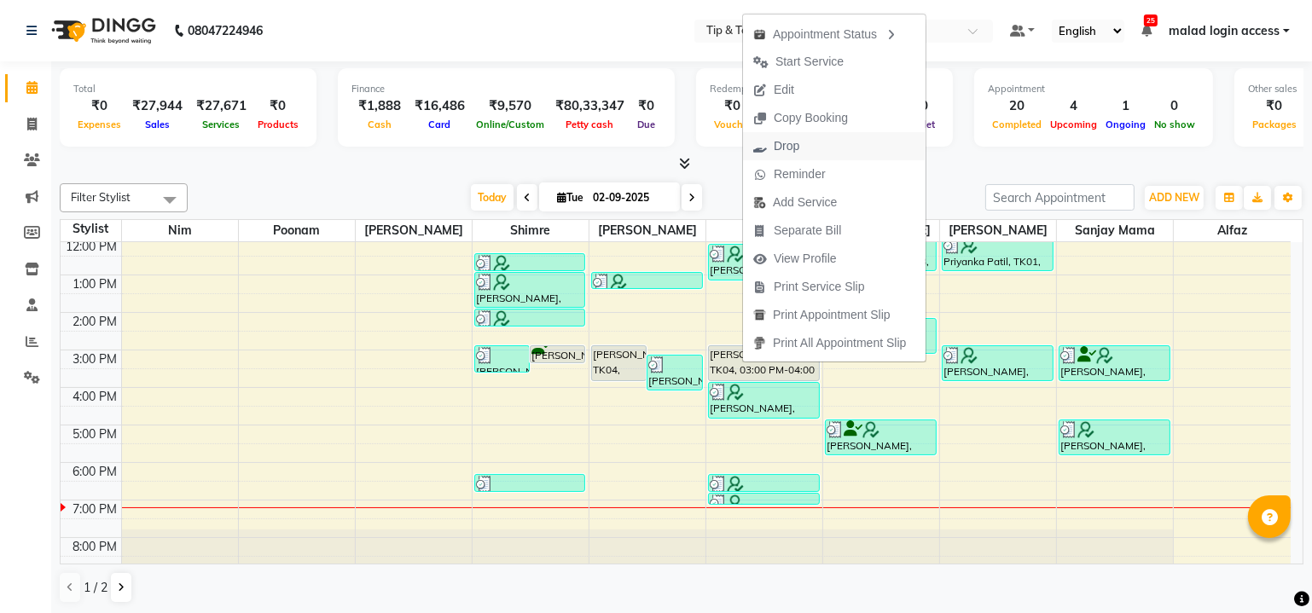
click at [804, 142] on span "Drop" at bounding box center [776, 146] width 67 height 28
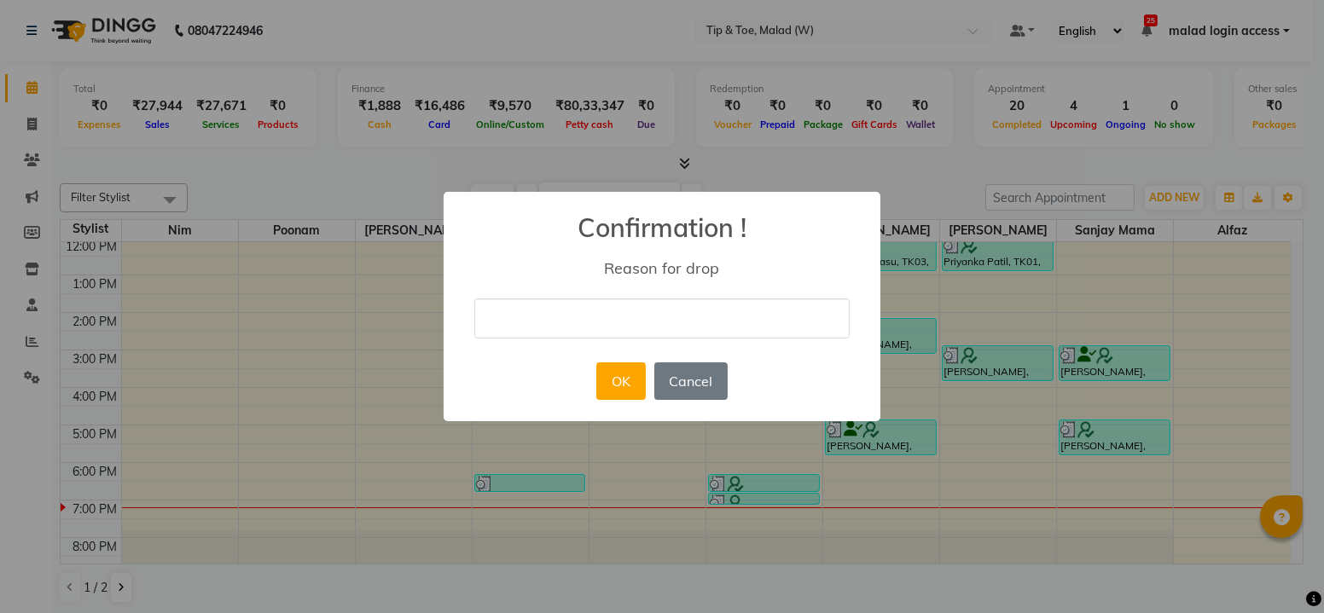
click at [543, 323] on input "text" at bounding box center [661, 319] width 375 height 40
type input "not coming"
click at [613, 382] on button "OK" at bounding box center [620, 382] width 49 height 38
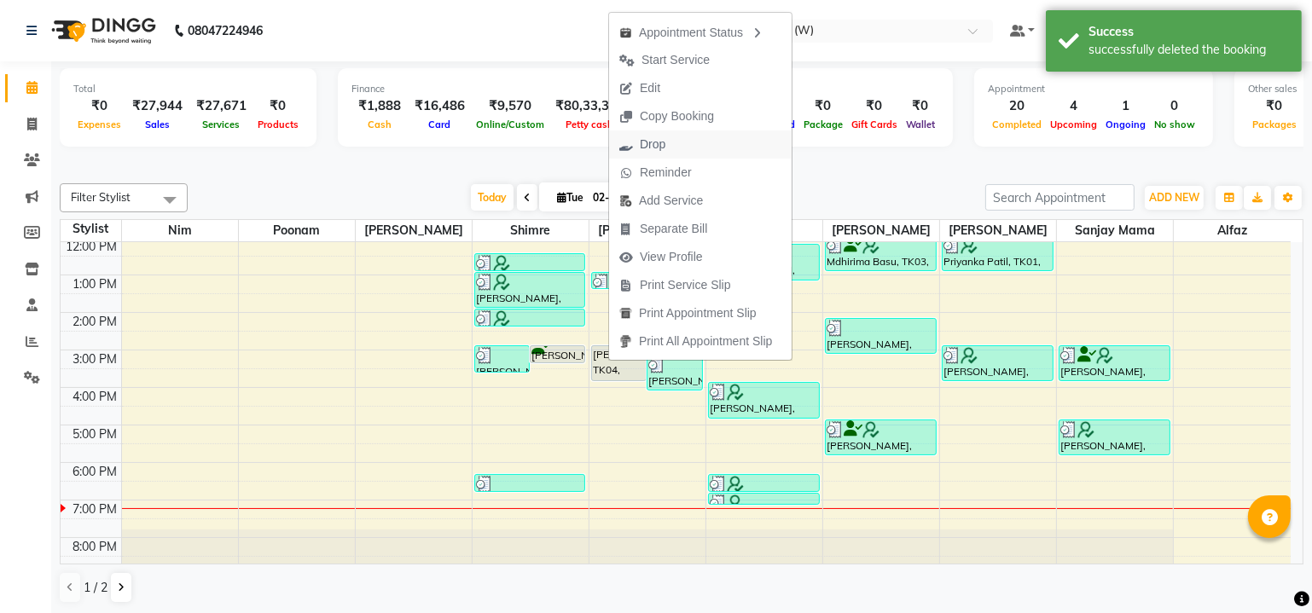
click at [665, 146] on span "Drop" at bounding box center [642, 145] width 67 height 28
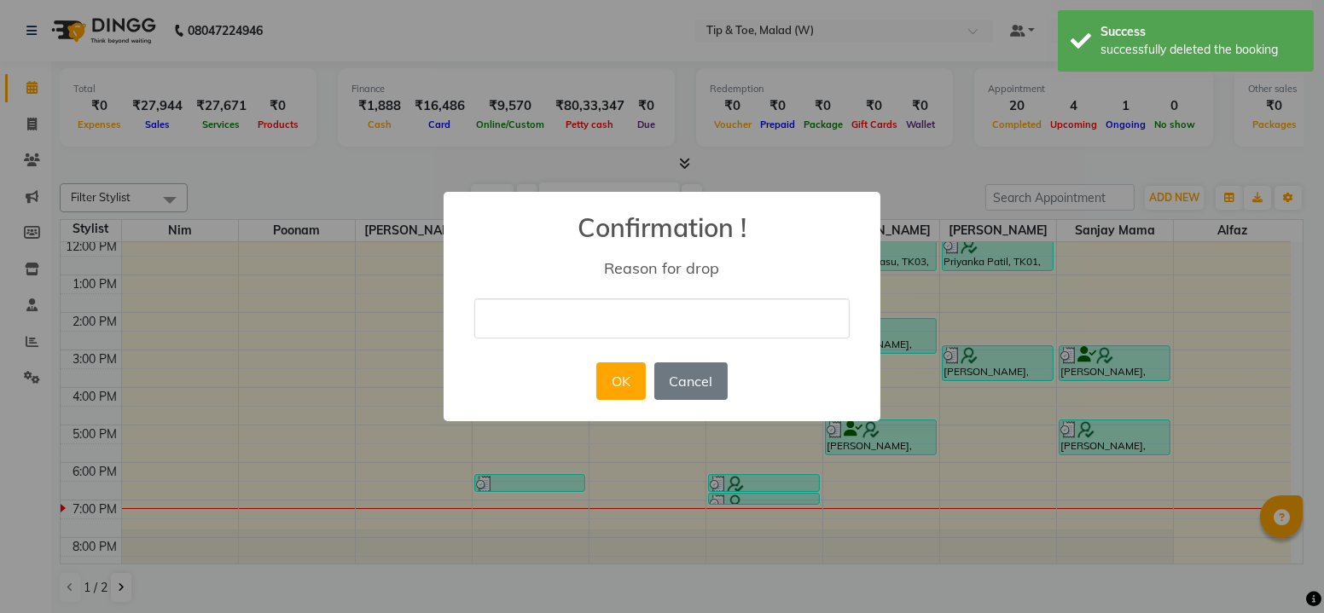
click at [566, 317] on input "text" at bounding box center [661, 319] width 375 height 40
type input "not coming"
drag, startPoint x: 613, startPoint y: 385, endPoint x: 628, endPoint y: 384, distance: 14.5
click at [628, 384] on button "OK" at bounding box center [620, 382] width 49 height 38
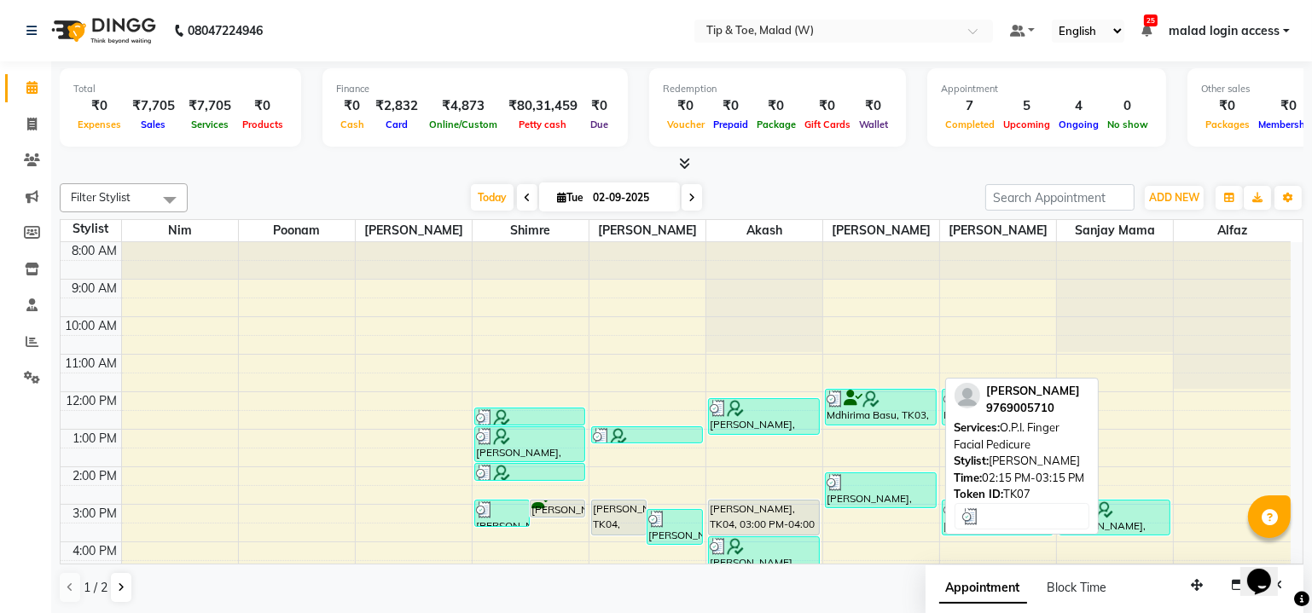
scroll to position [119, 0]
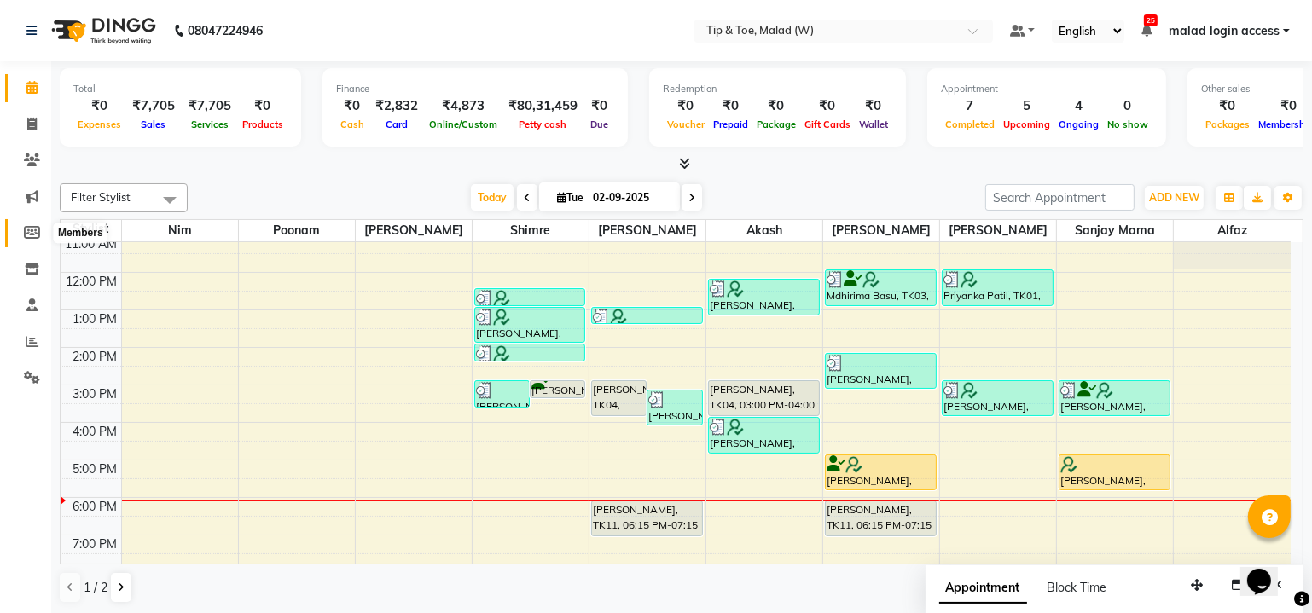
click at [33, 233] on icon at bounding box center [32, 232] width 16 height 13
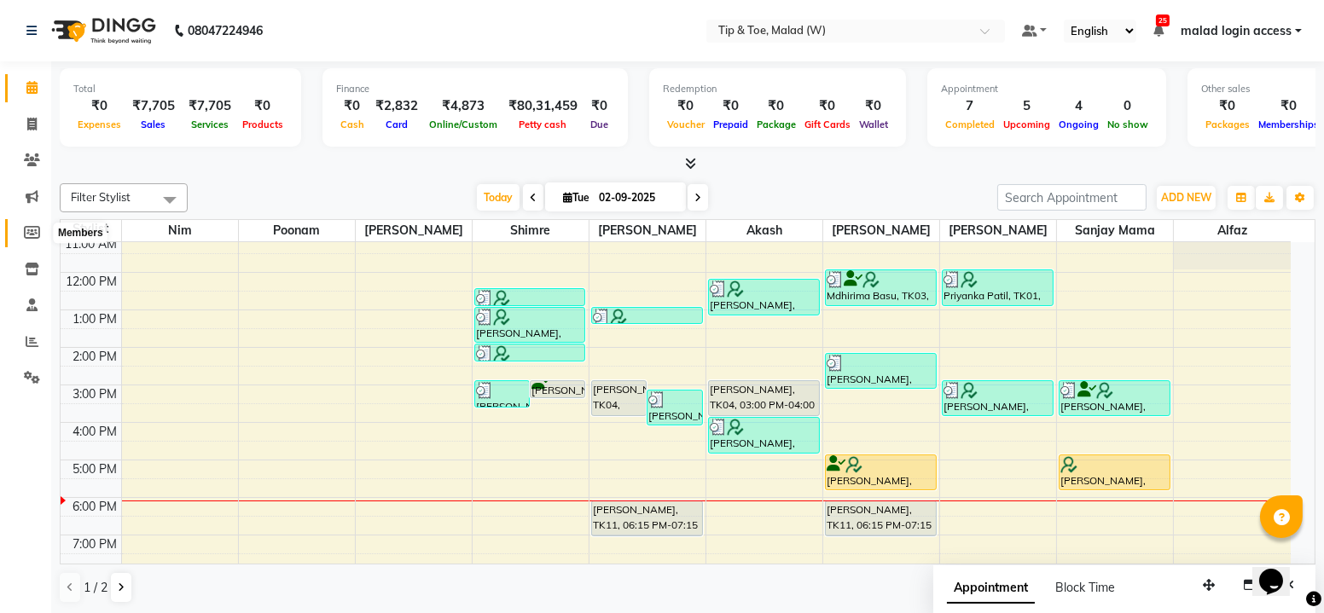
select select
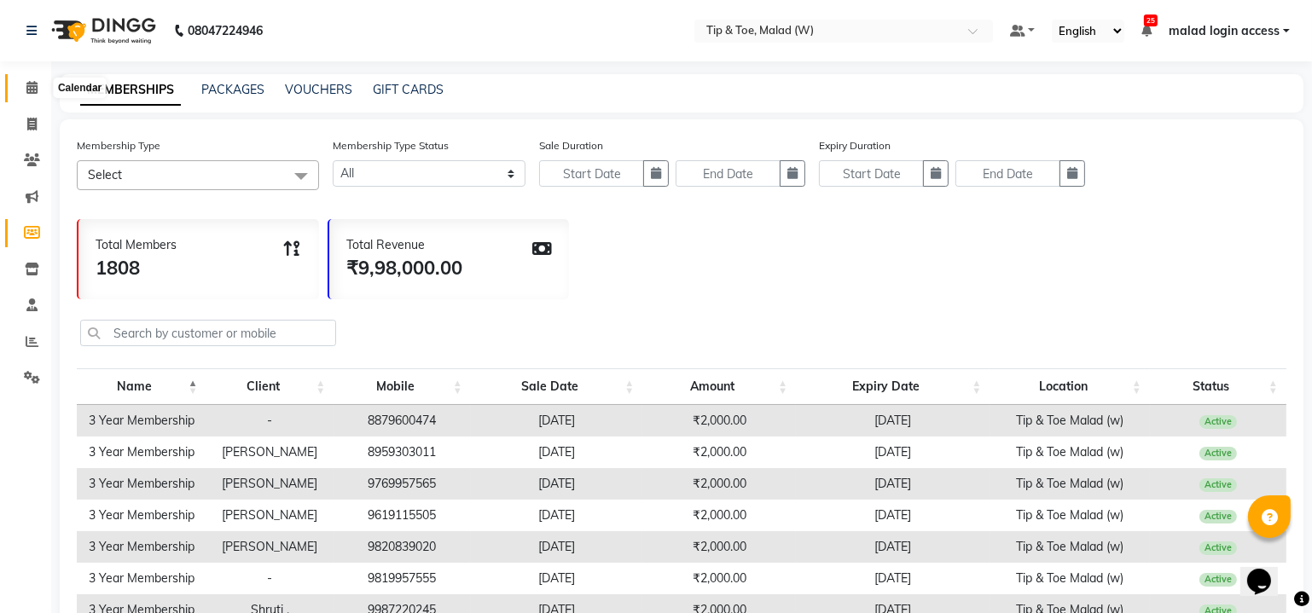
click at [30, 84] on icon at bounding box center [31, 87] width 11 height 13
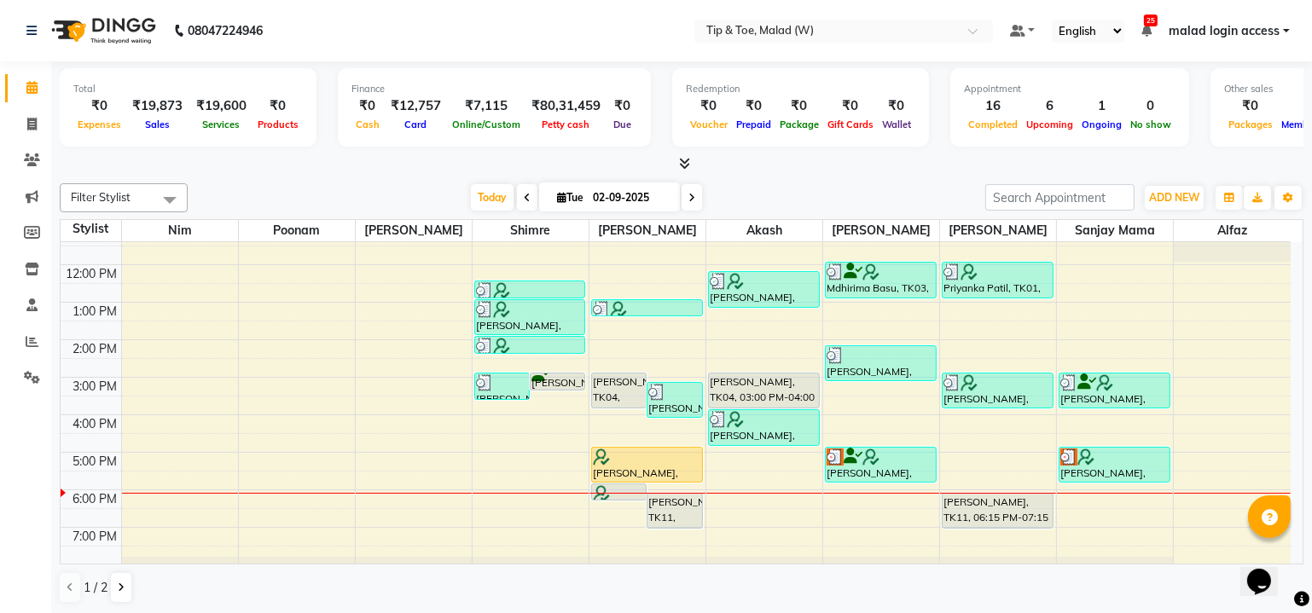
scroll to position [155, 0]
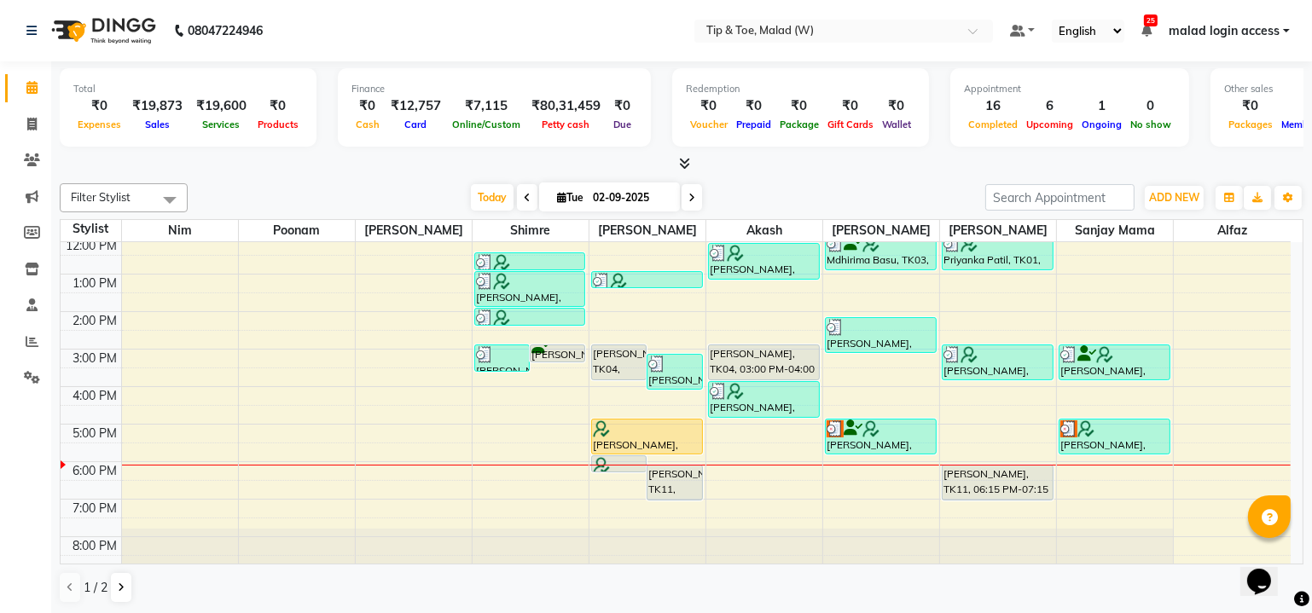
click at [515, 449] on div "8:00 AM 9:00 AM 10:00 AM 11:00 AM 12:00 PM 1:00 PM 2:00 PM 3:00 PM 4:00 PM 5:00…" at bounding box center [676, 330] width 1230 height 487
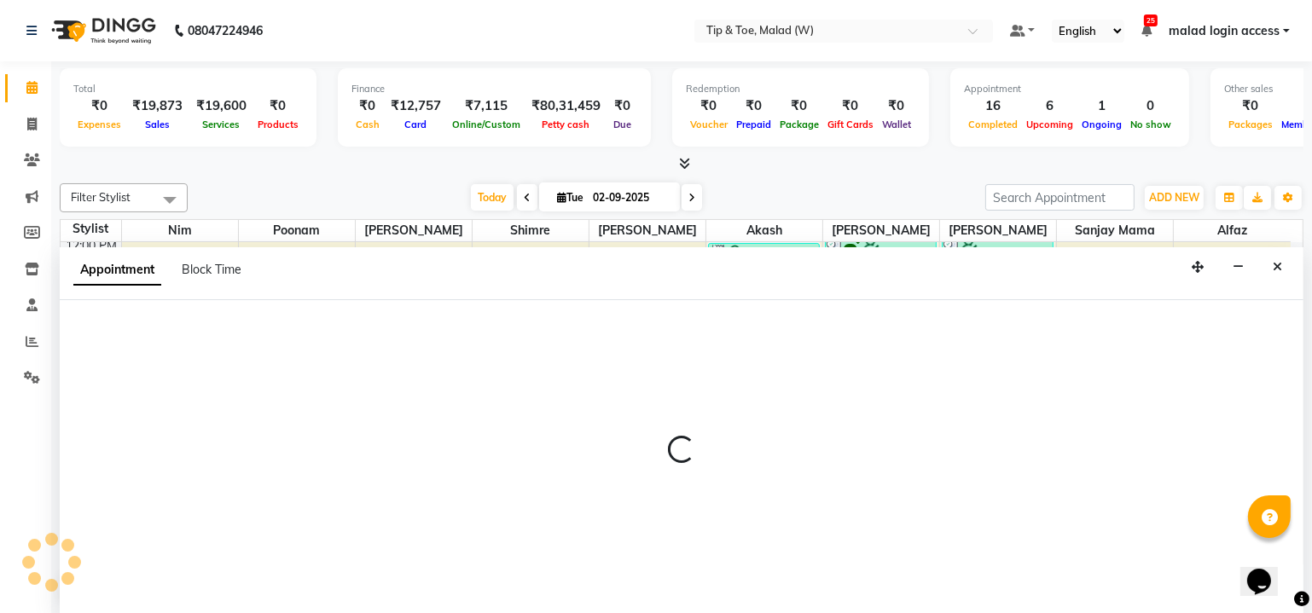
scroll to position [0, 0]
select select "41842"
select select "1050"
select select "tentative"
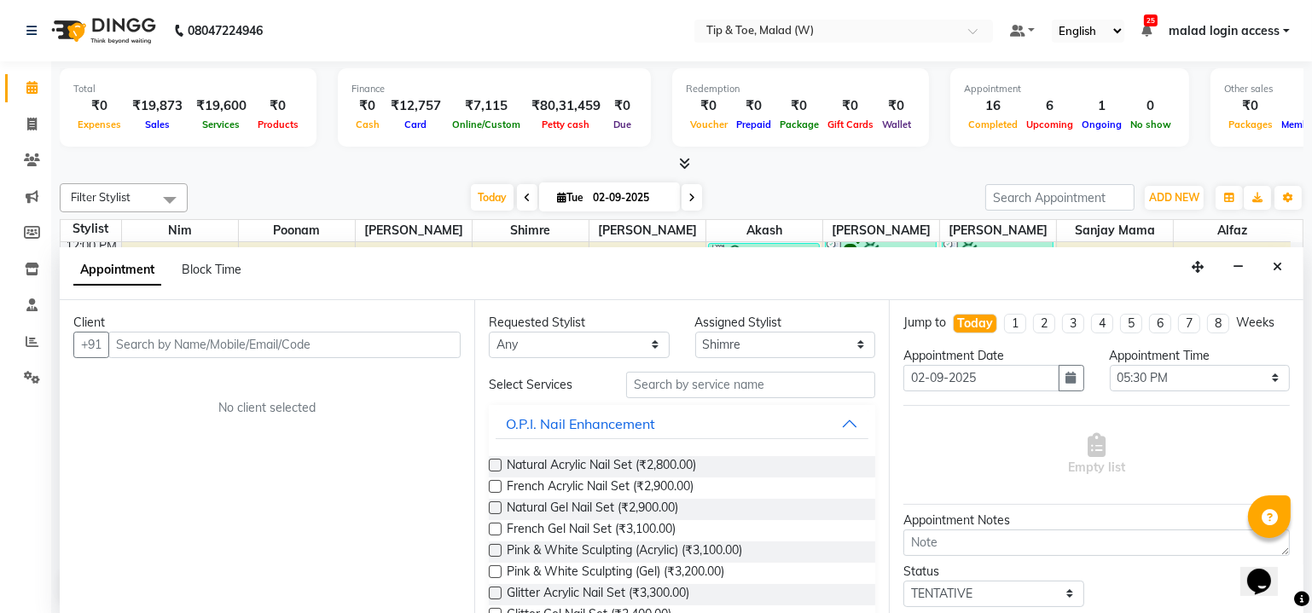
click at [195, 346] on input "text" at bounding box center [284, 345] width 352 height 26
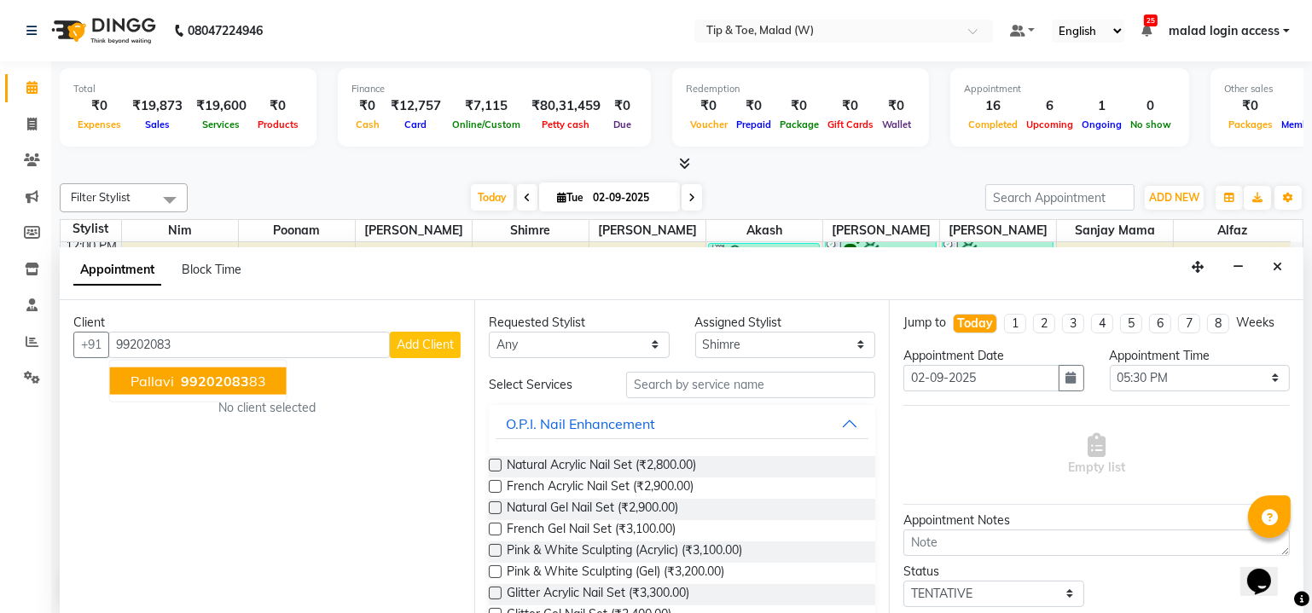
click at [154, 377] on span "Pallavi" at bounding box center [153, 380] width 44 height 17
type input "9920208383"
click at [154, 377] on div "Client +91 9920208383 Pallavi 99202083 83 Add Client No client selected" at bounding box center [267, 457] width 415 height 315
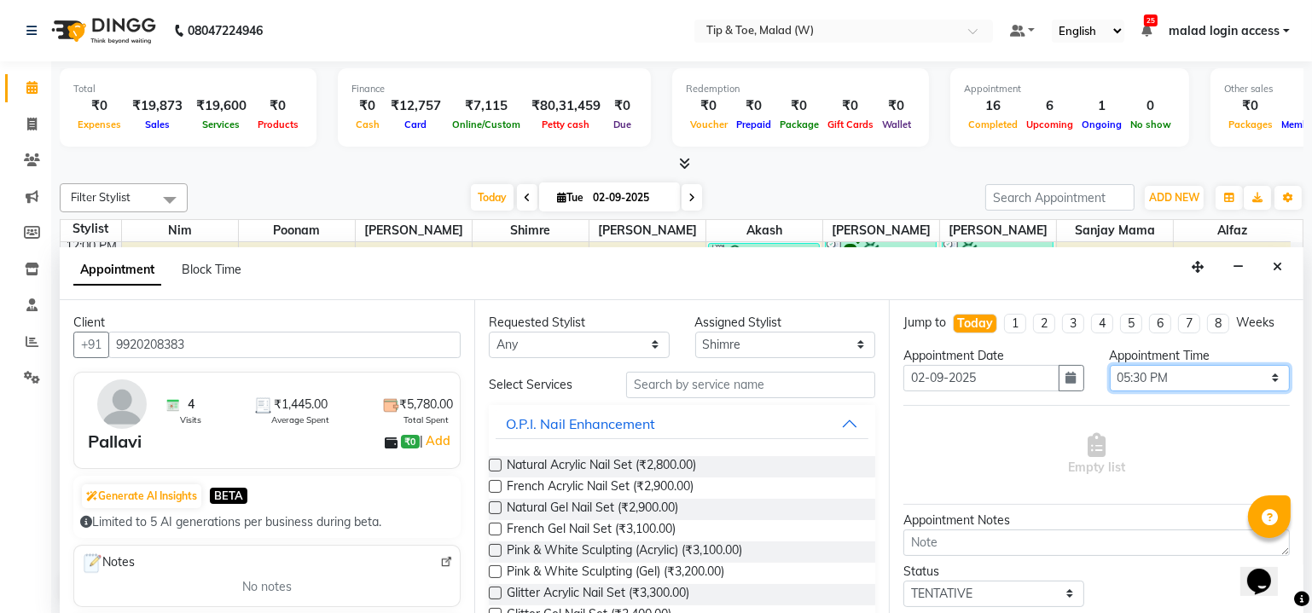
click at [1167, 369] on select "Select 09:00 AM 09:15 AM 09:30 AM 09:45 AM 10:00 AM 10:15 AM 10:30 AM 10:45 AM …" at bounding box center [1200, 378] width 181 height 26
select select "1110"
click at [1110, 365] on select "Select 09:00 AM 09:15 AM 09:30 AM 09:45 AM 10:00 AM 10:15 AM 10:30 AM 10:45 AM …" at bounding box center [1200, 378] width 181 height 26
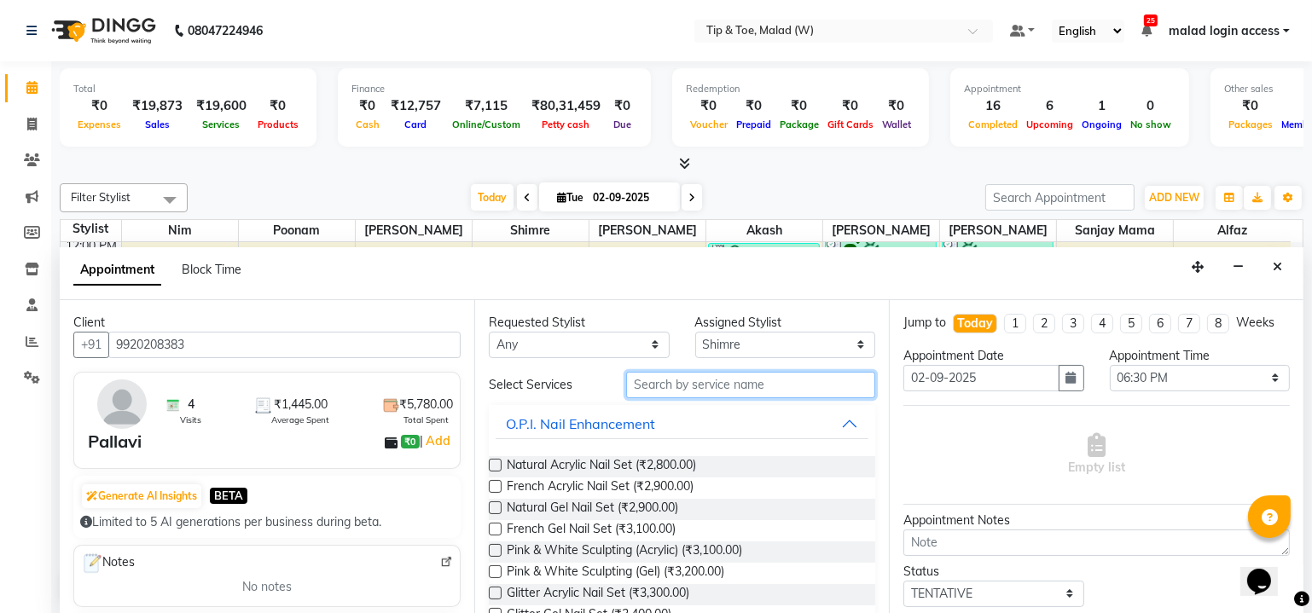
click at [688, 388] on input "text" at bounding box center [750, 385] width 249 height 26
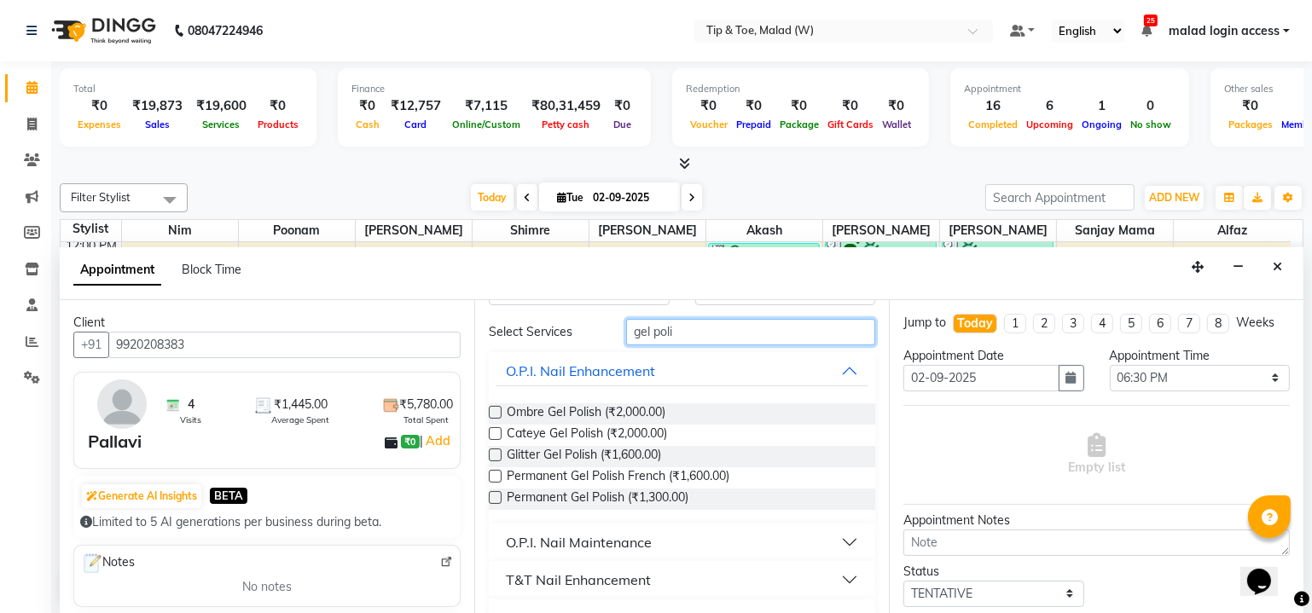
scroll to position [77, 0]
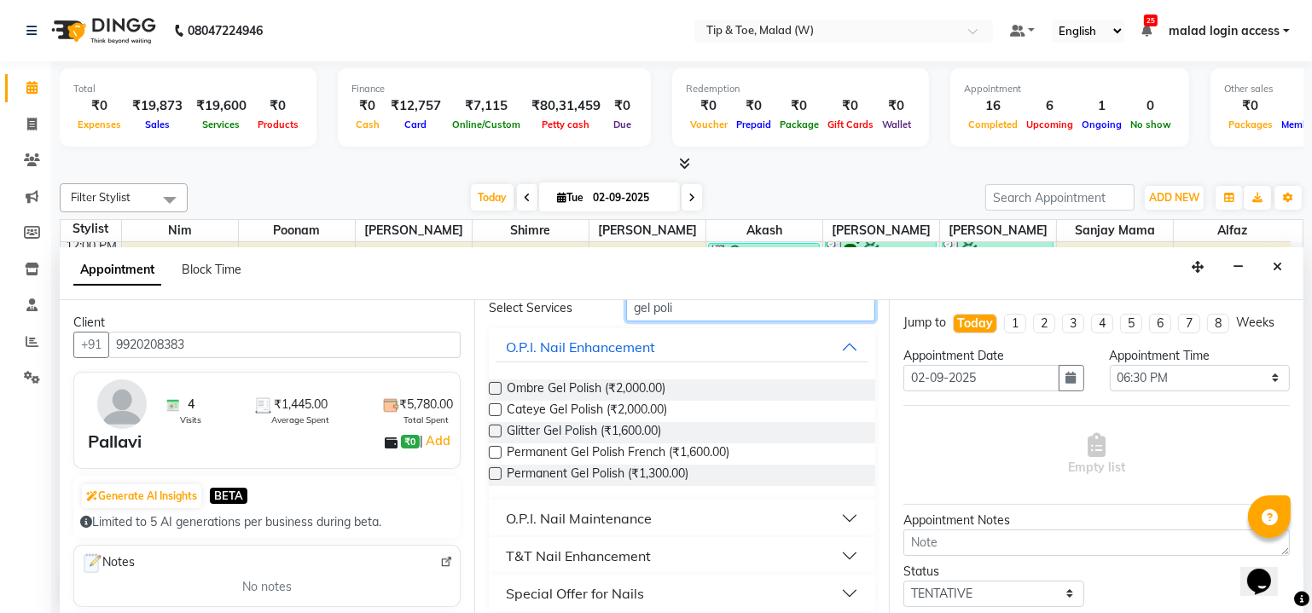
type input "gel poli"
click at [497, 473] on label at bounding box center [495, 474] width 13 height 13
click at [497, 473] on input "checkbox" at bounding box center [494, 475] width 11 height 11
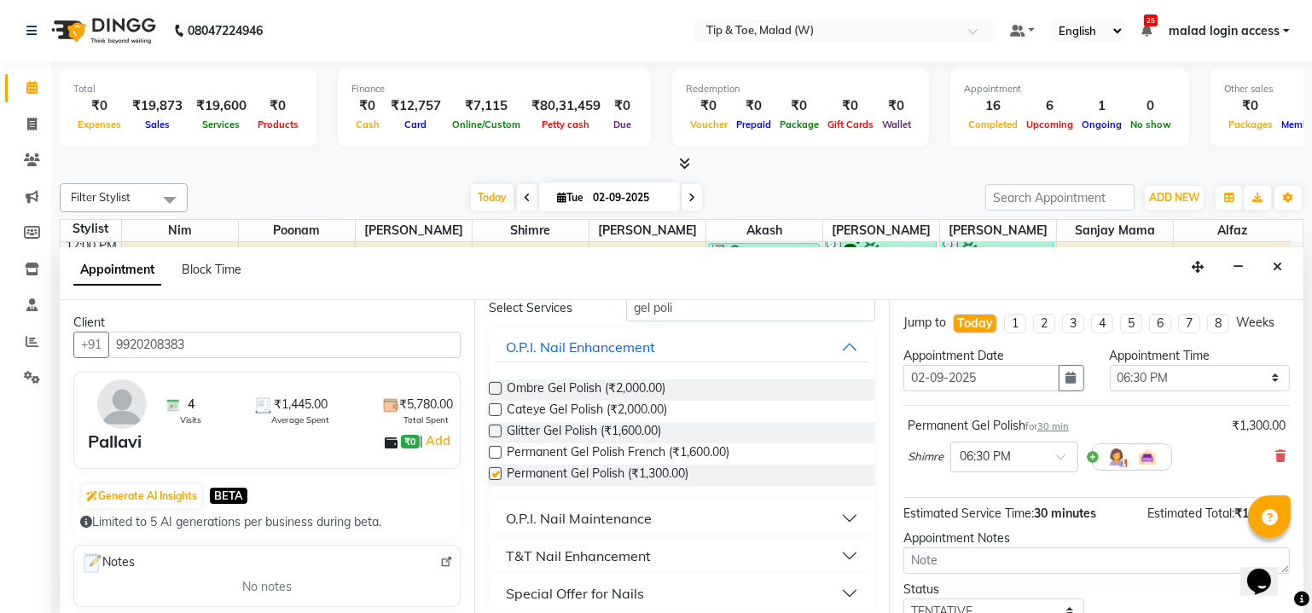
checkbox input "false"
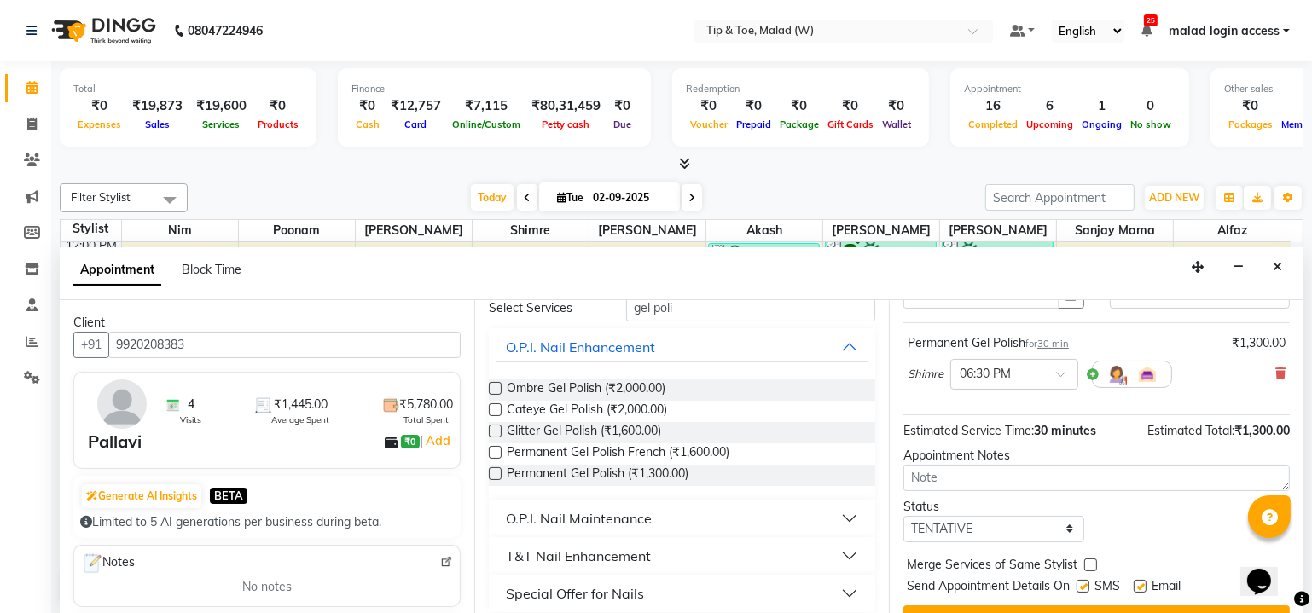
scroll to position [97, 0]
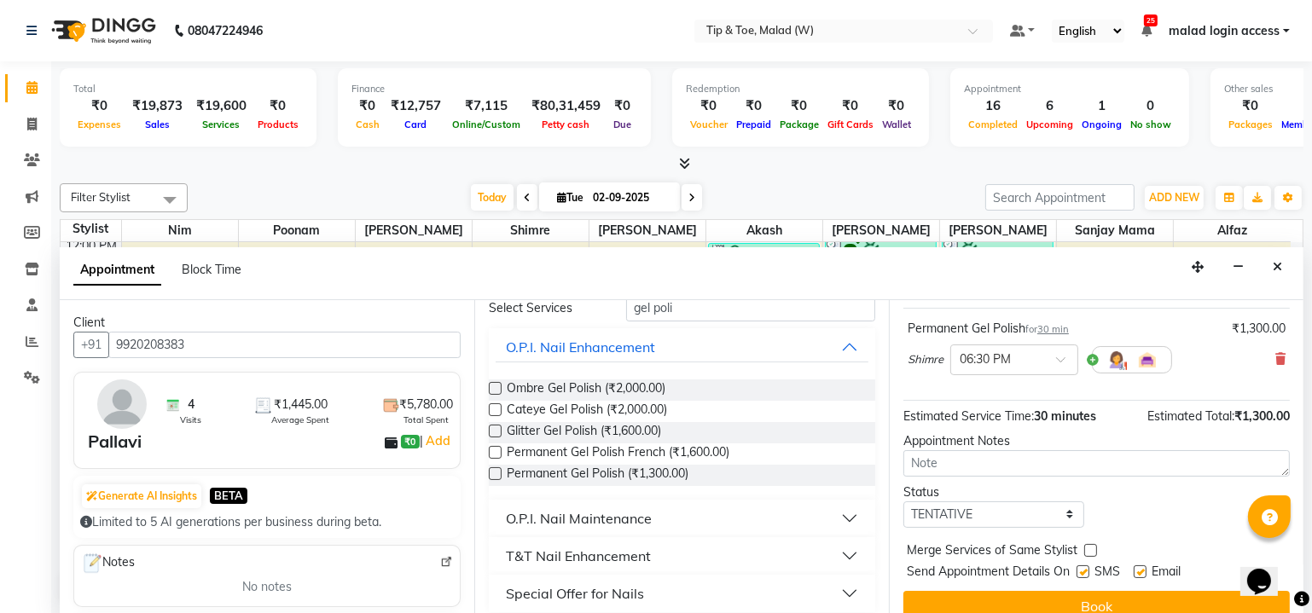
click at [1080, 571] on label at bounding box center [1083, 572] width 13 height 13
click at [1080, 571] on input "checkbox" at bounding box center [1082, 573] width 11 height 11
checkbox input "false"
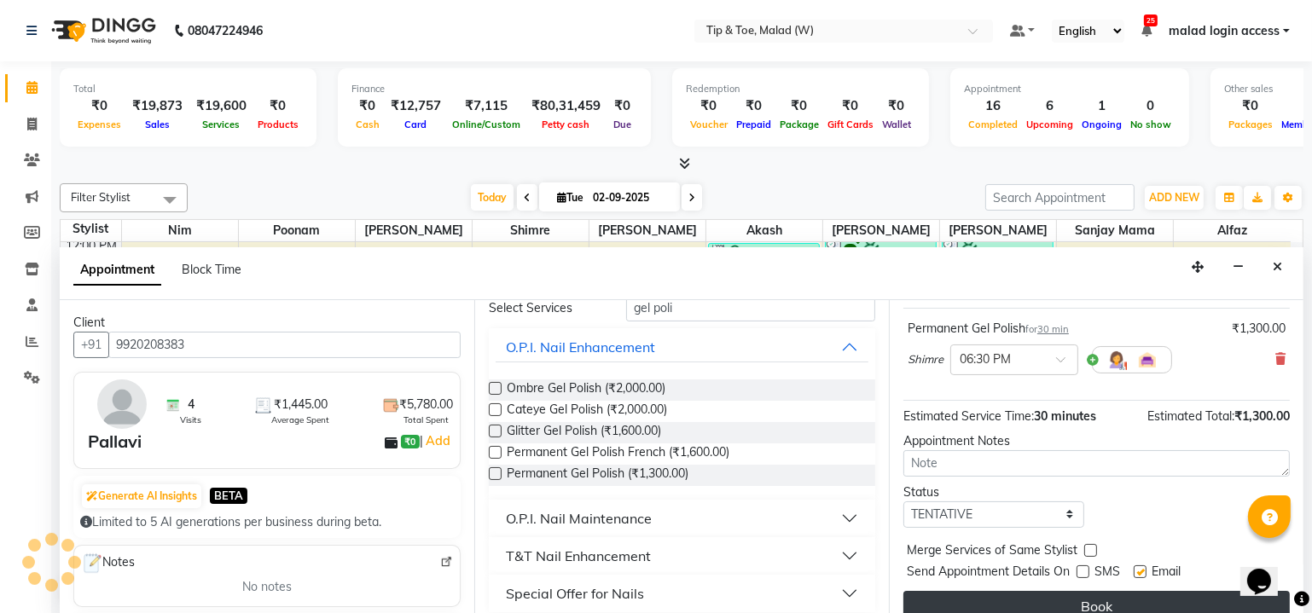
click at [1089, 597] on button "Book" at bounding box center [1096, 606] width 386 height 31
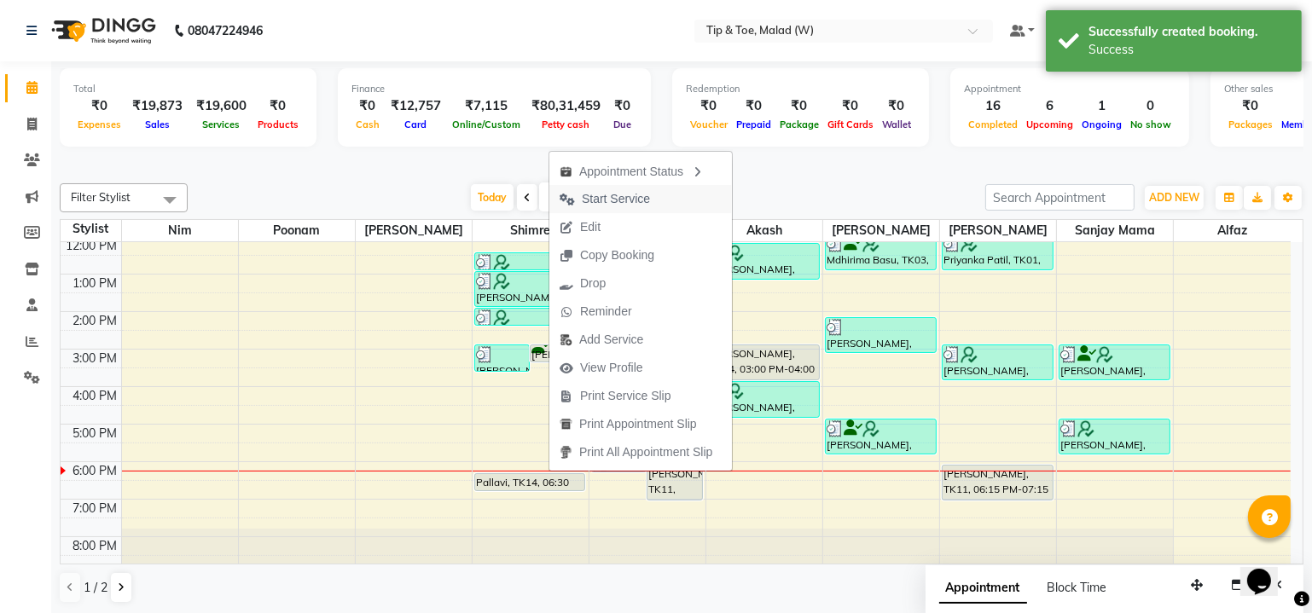
click at [623, 201] on span "Start Service" at bounding box center [616, 199] width 68 height 18
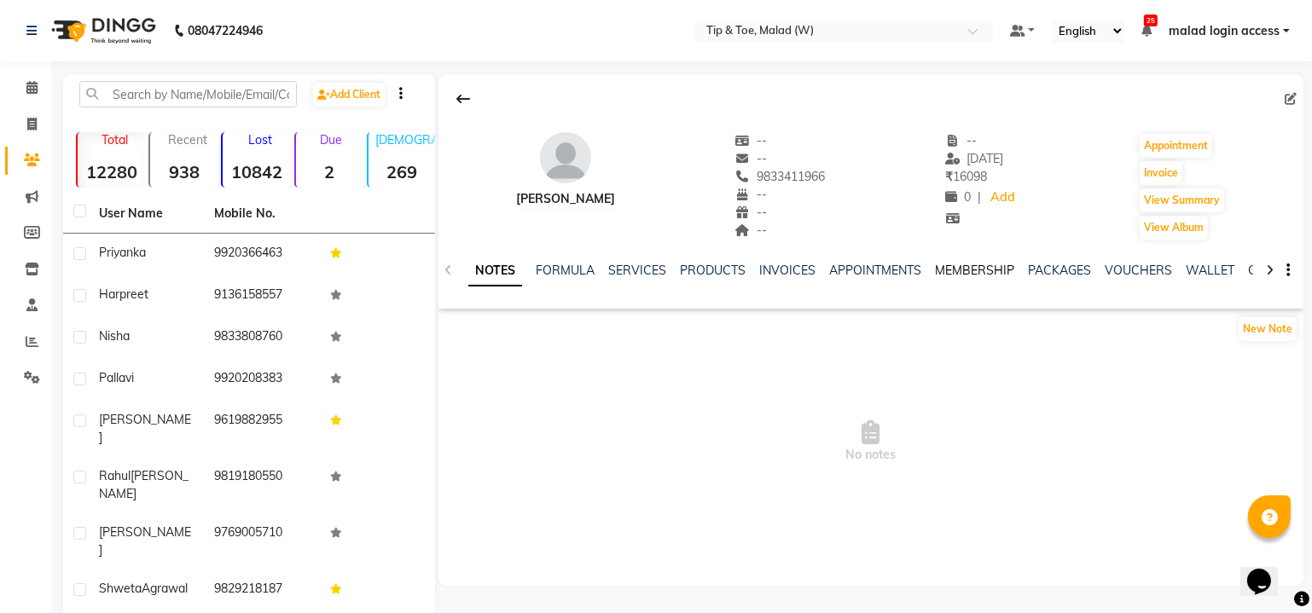
click at [973, 275] on link "MEMBERSHIP" at bounding box center [974, 270] width 79 height 15
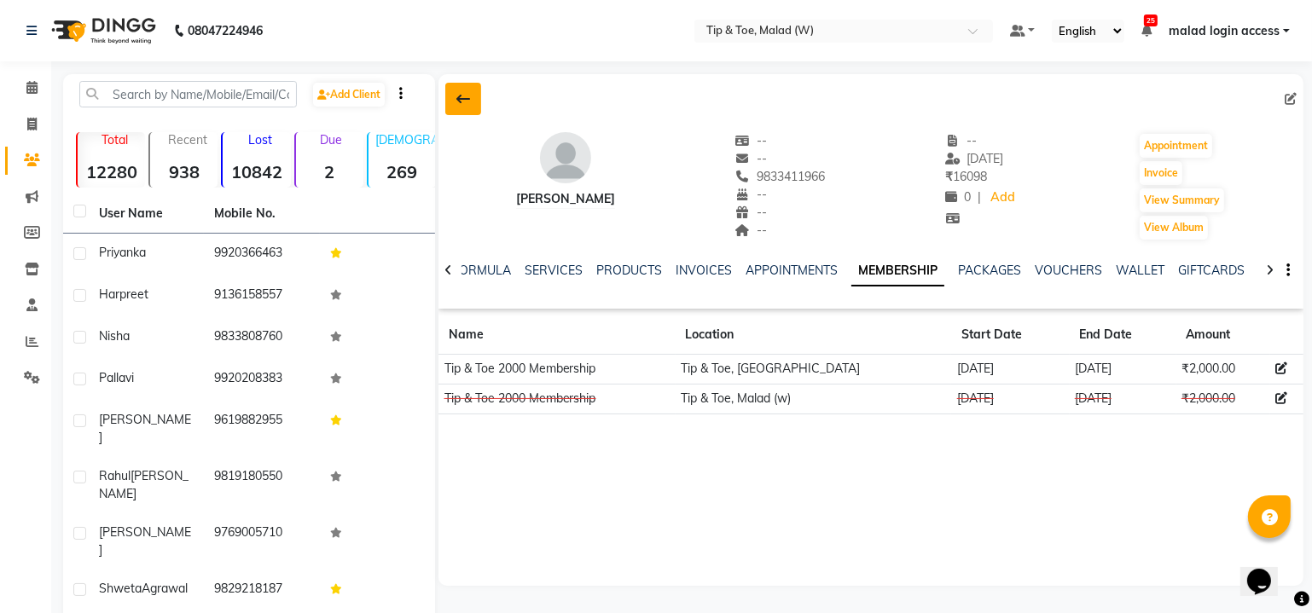
click at [463, 92] on icon at bounding box center [463, 99] width 14 height 14
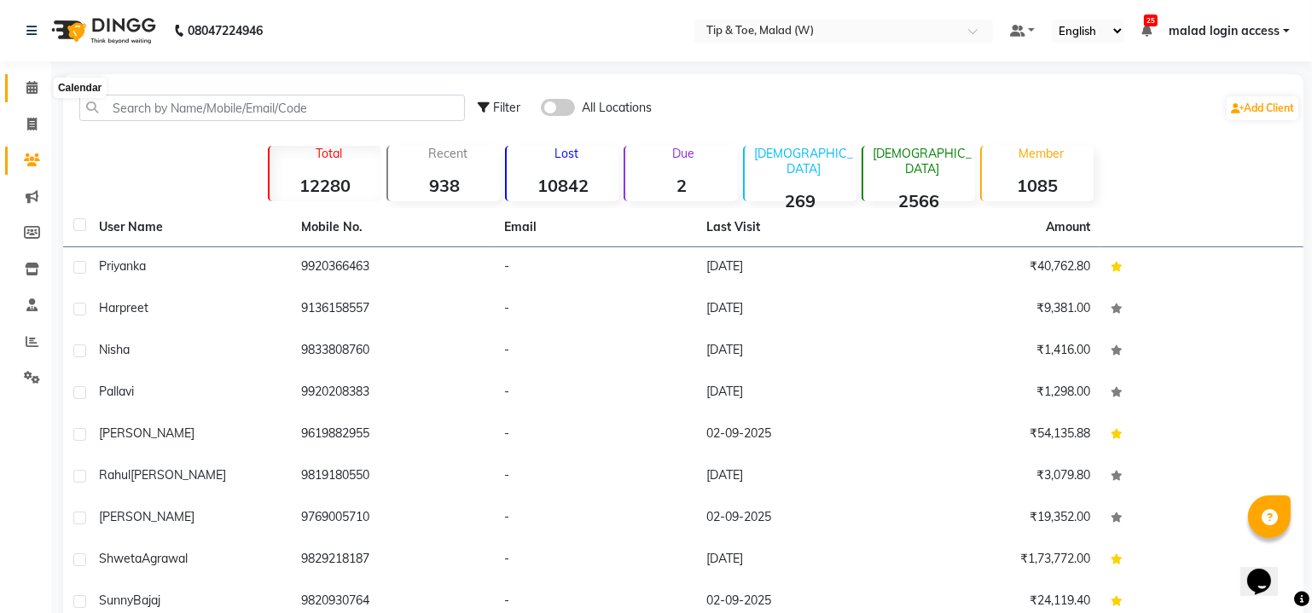
click at [40, 90] on span at bounding box center [32, 88] width 30 height 20
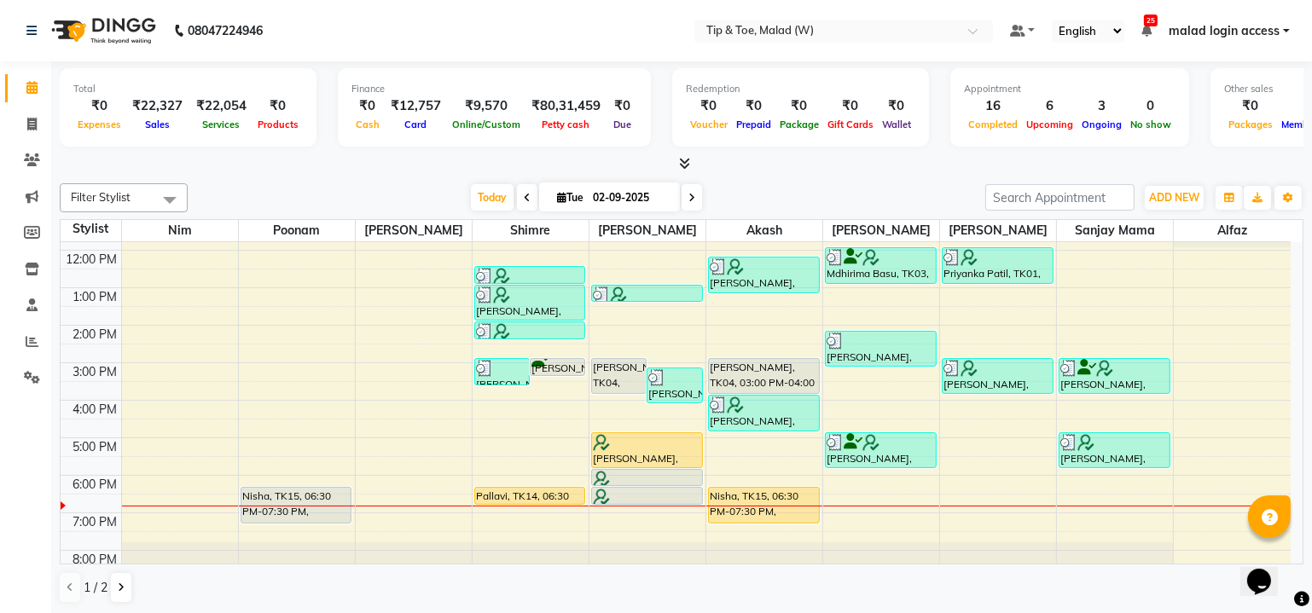
scroll to position [155, 0]
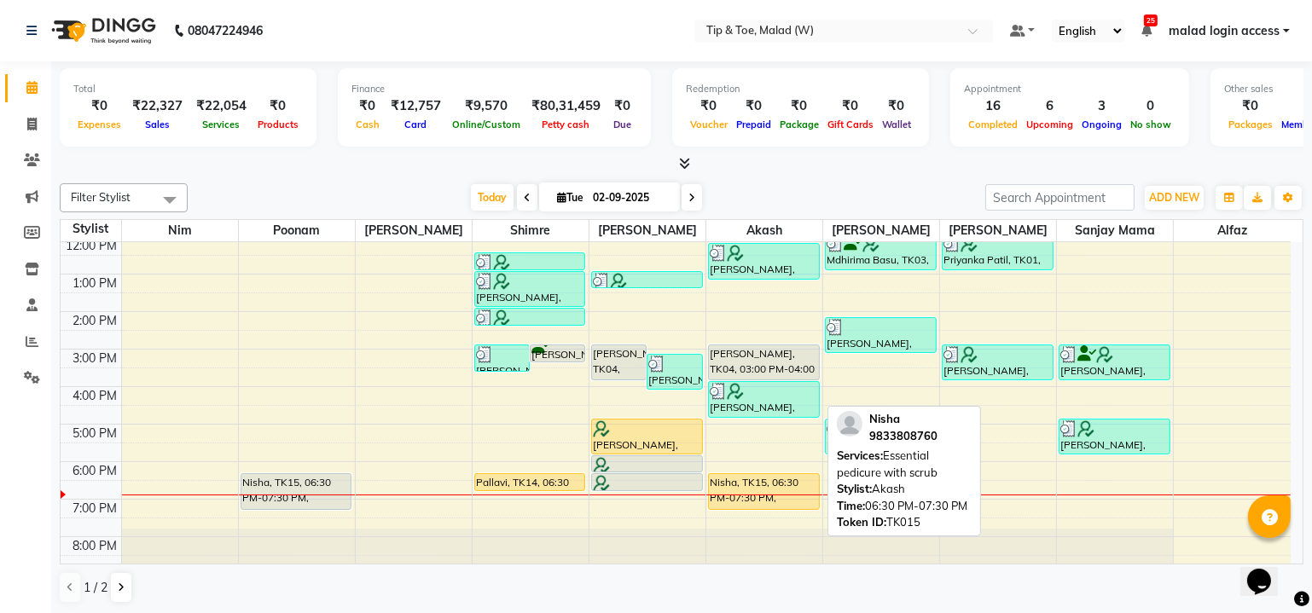
click at [734, 489] on div "Nisha, TK15, 06:30 PM-07:30 PM, Essential pedicure with scrub" at bounding box center [764, 491] width 110 height 35
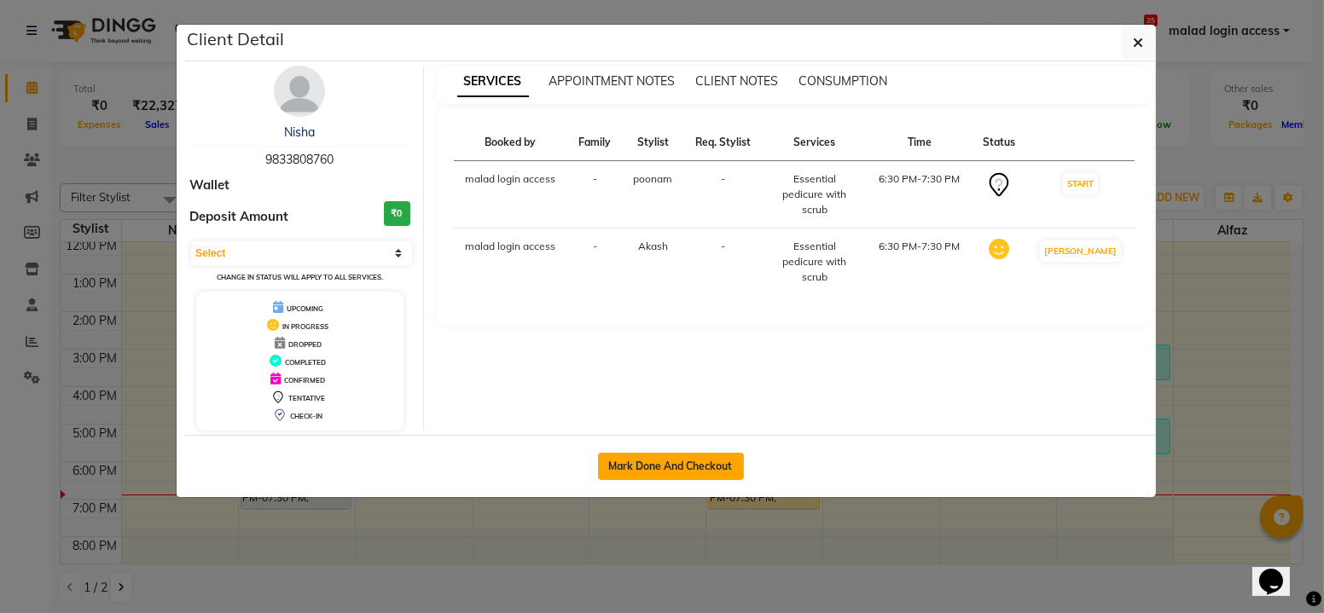
click at [630, 470] on button "Mark Done And Checkout" at bounding box center [671, 466] width 146 height 27
select select "5930"
select select "service"
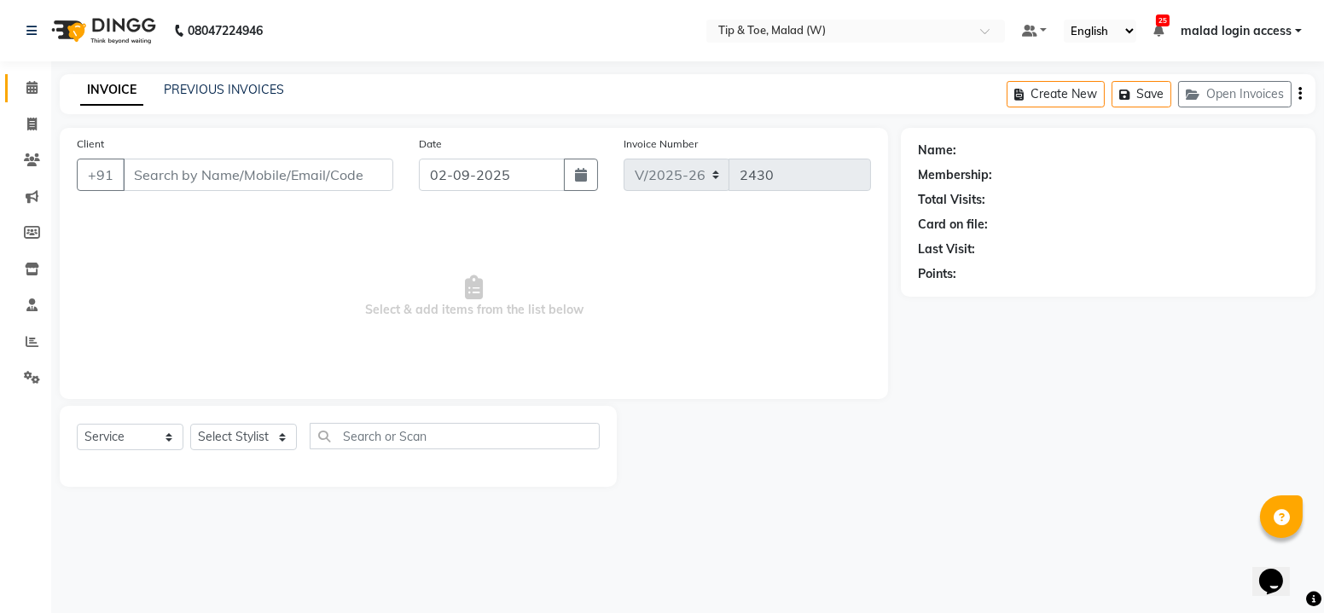
type input "9833808760"
select select "87401"
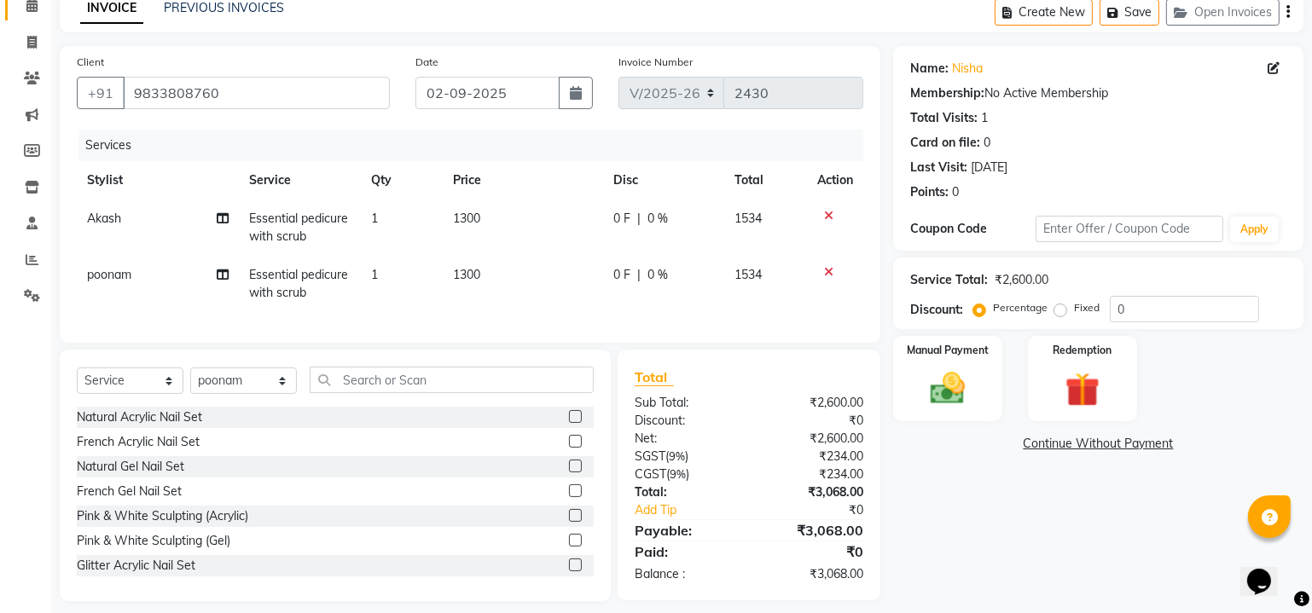
scroll to position [106, 0]
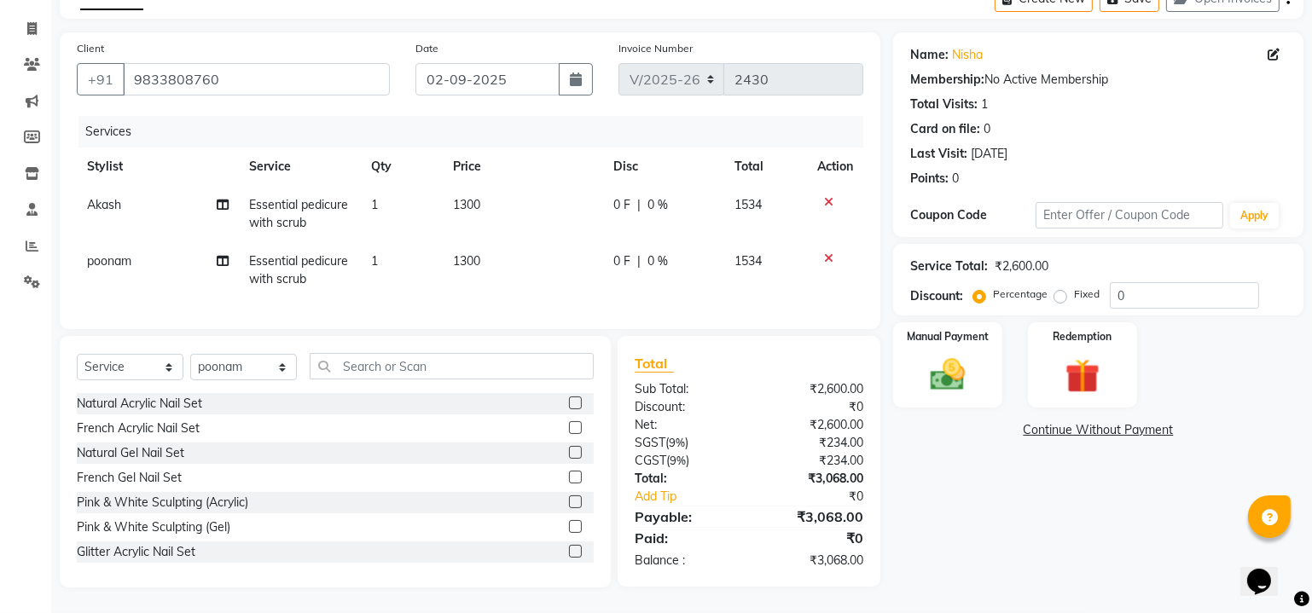
click at [652, 196] on span "0 %" at bounding box center [658, 205] width 20 height 18
select select "41858"
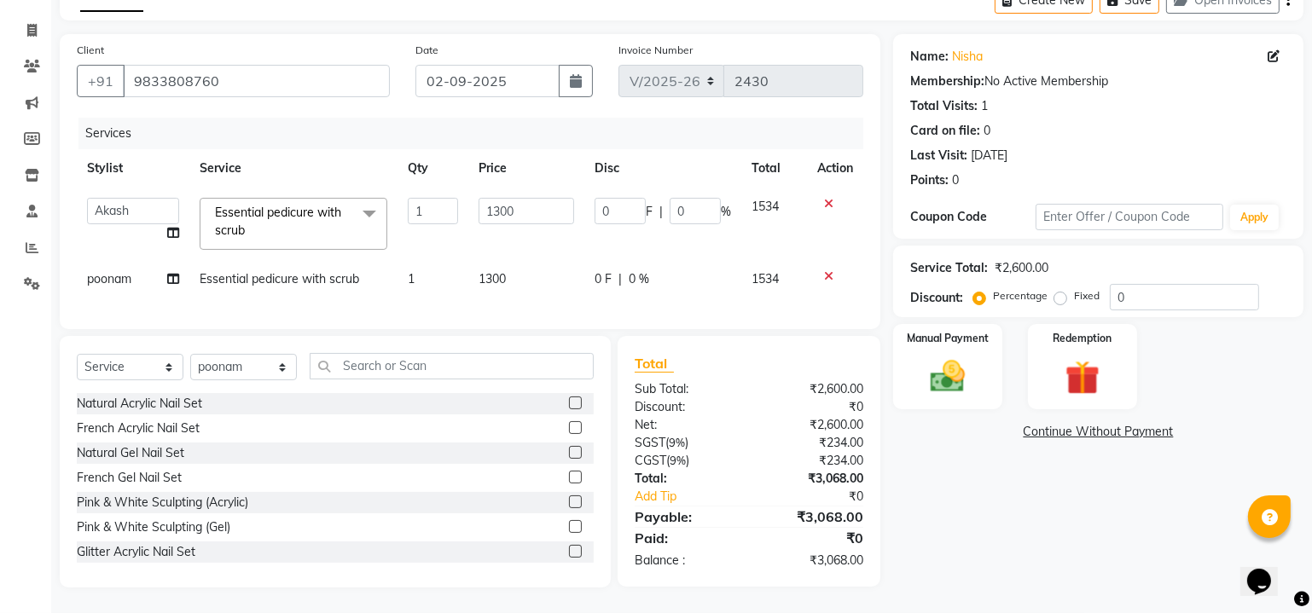
scroll to position [103, 0]
click at [688, 198] on input "0" at bounding box center [695, 211] width 51 height 26
type input "020"
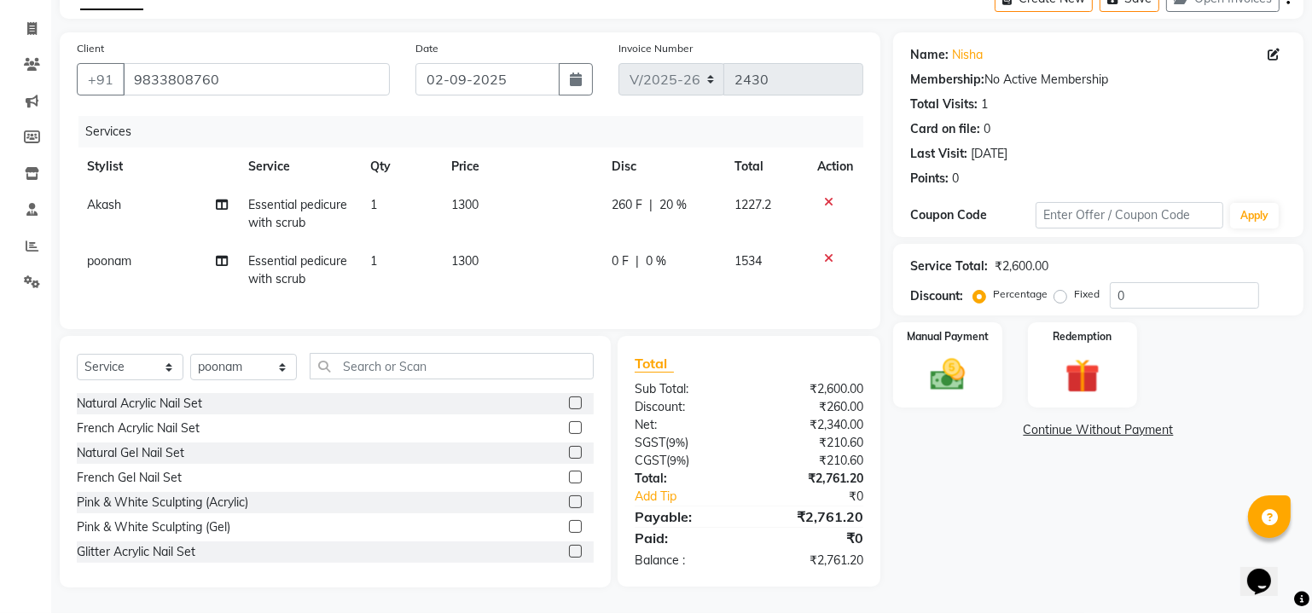
click at [636, 264] on td "0 F | 0 %" at bounding box center [662, 270] width 123 height 56
select select "87401"
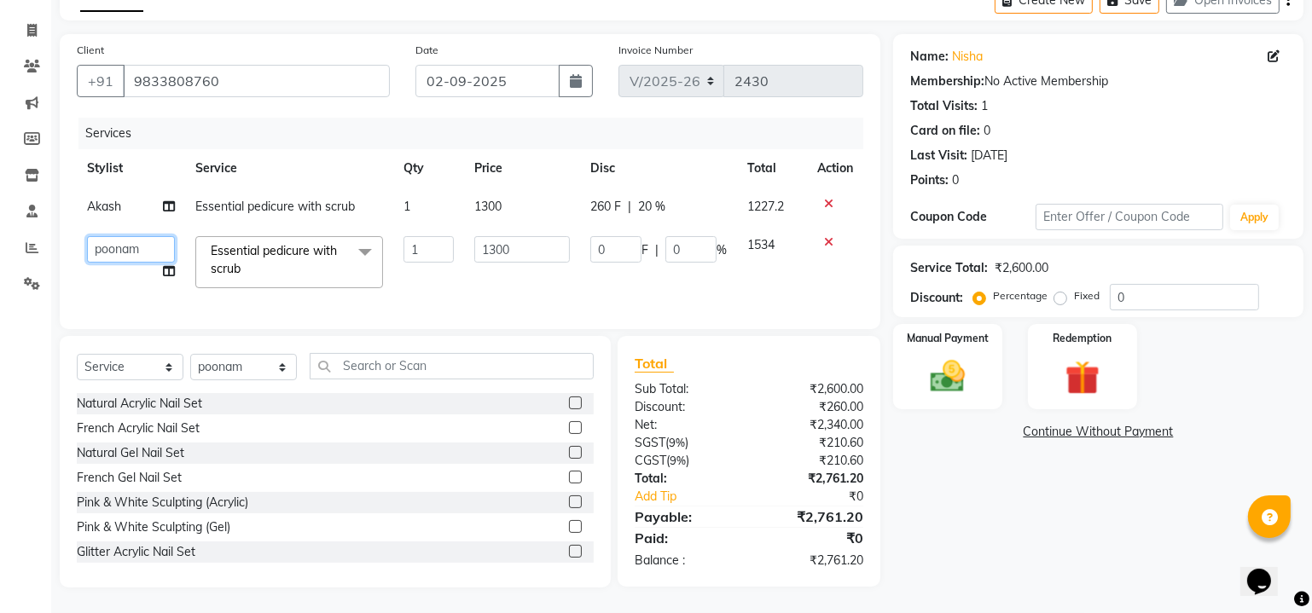
click at [109, 236] on select "Ajay Akash Alfaz Amreen Danish Dhanashree Dibakar House Sale Keshien Madhura ma…" at bounding box center [131, 249] width 88 height 26
select select "84308"
click at [106, 199] on span "Akash" at bounding box center [104, 206] width 34 height 15
select select "41858"
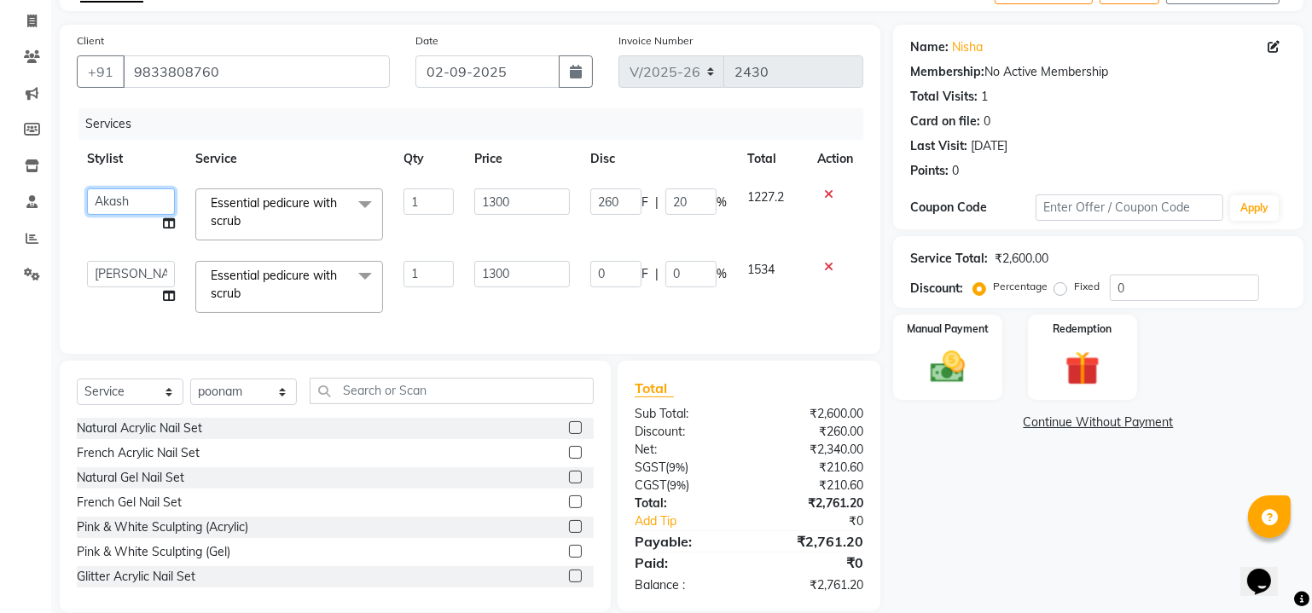
click at [113, 200] on select "Ajay Akash Alfaz Amreen Danish Dhanashree Dibakar House Sale Keshien Madhura ma…" at bounding box center [131, 202] width 88 height 26
select select "84308"
click at [446, 310] on td "1" at bounding box center [428, 287] width 71 height 73
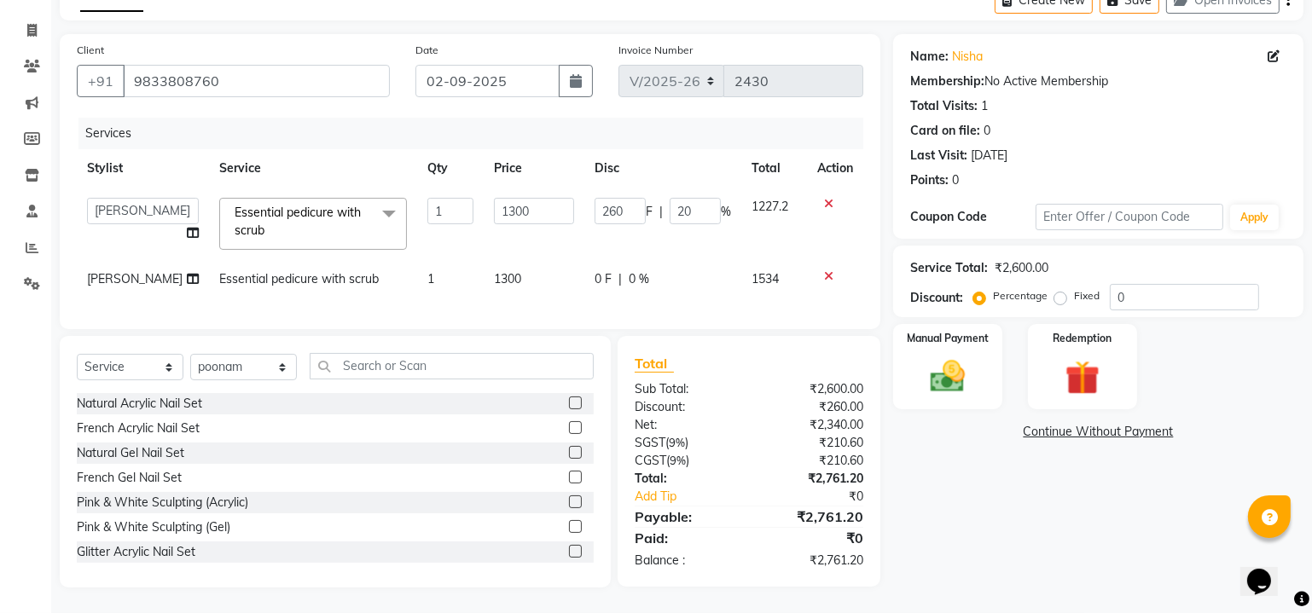
click at [456, 304] on div "Services Stylist Service Qty Price Disc Total Action Ajay Akash Alfaz Amreen Da…" at bounding box center [470, 215] width 787 height 195
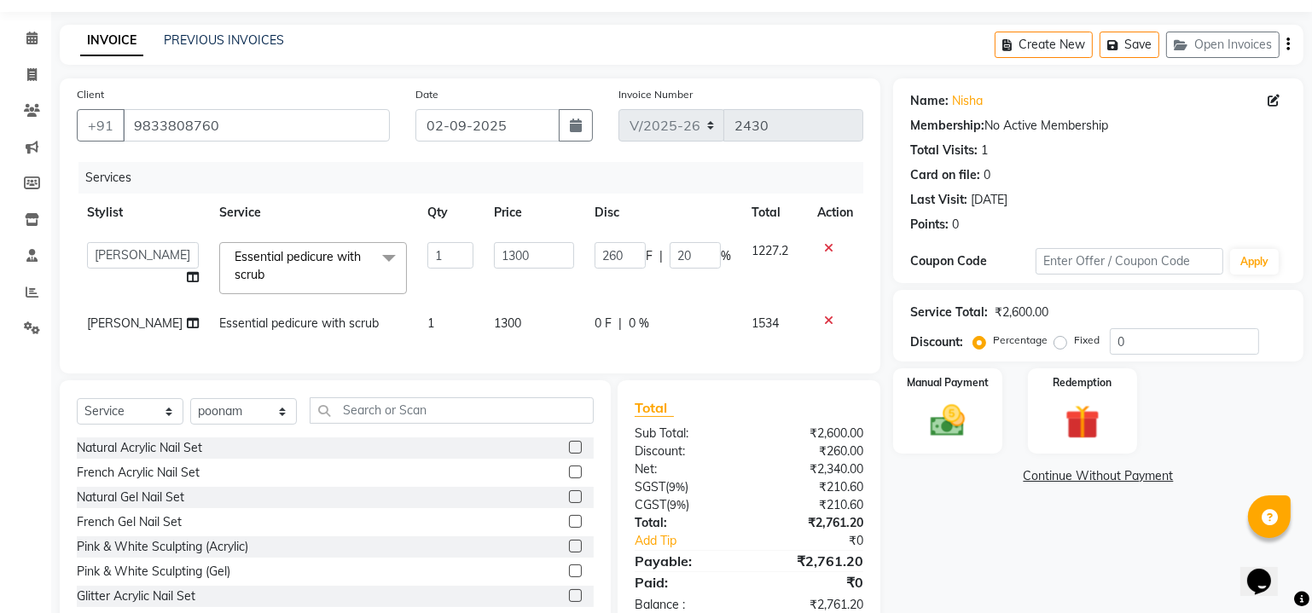
scroll to position [26, 0]
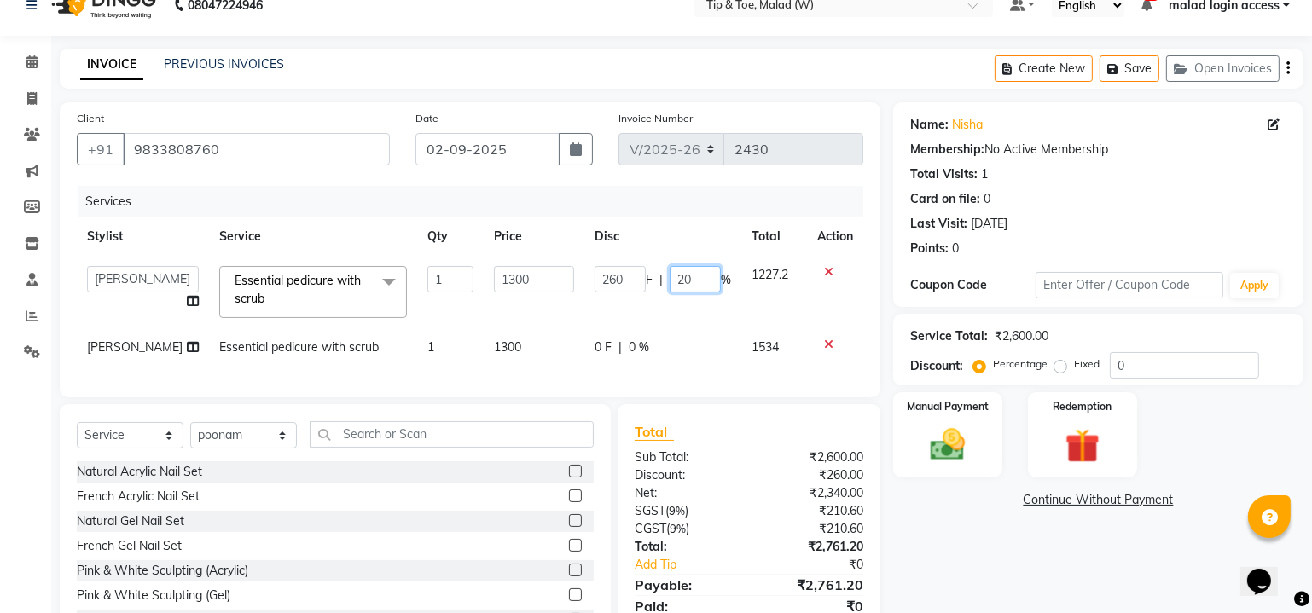
click at [693, 283] on input "20" at bounding box center [695, 279] width 51 height 26
type input "2"
click at [688, 344] on td "0 F | 0 %" at bounding box center [662, 347] width 157 height 38
select select "84308"
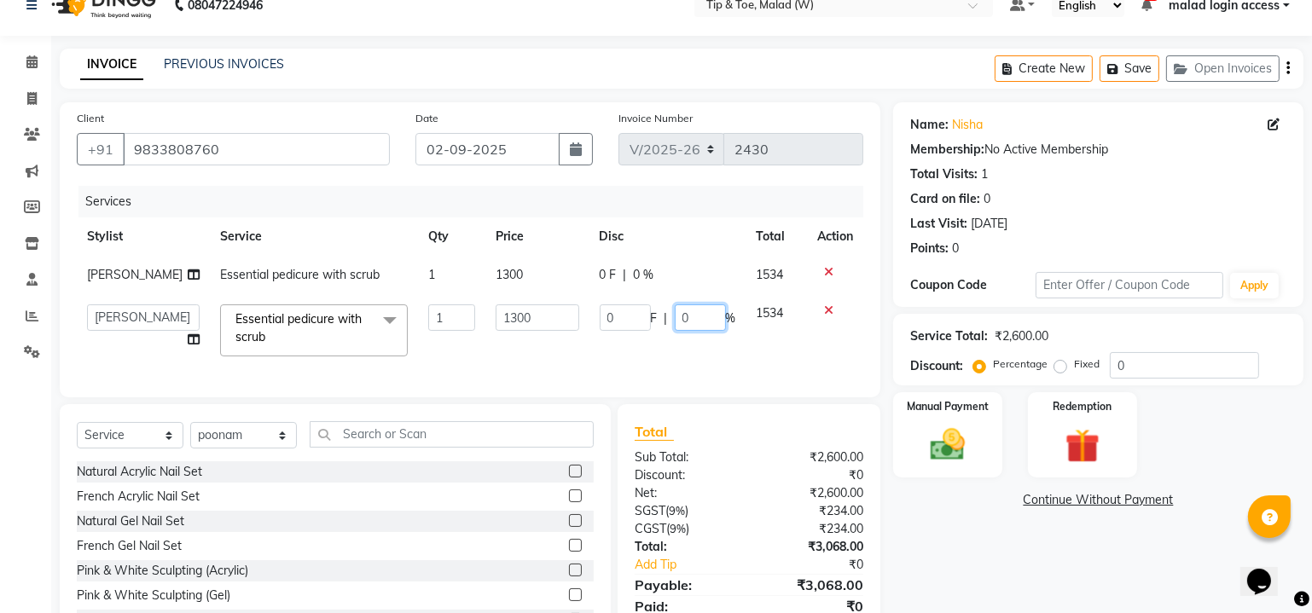
drag, startPoint x: 727, startPoint y: 363, endPoint x: 750, endPoint y: 363, distance: 23.0
click at [728, 363] on td "0 F | 0 %" at bounding box center [668, 330] width 157 height 73
click at [987, 568] on div "Name: Nisha Membership: No Active Membership Total Visits: 1 Card on file: 0 La…" at bounding box center [1104, 379] width 423 height 554
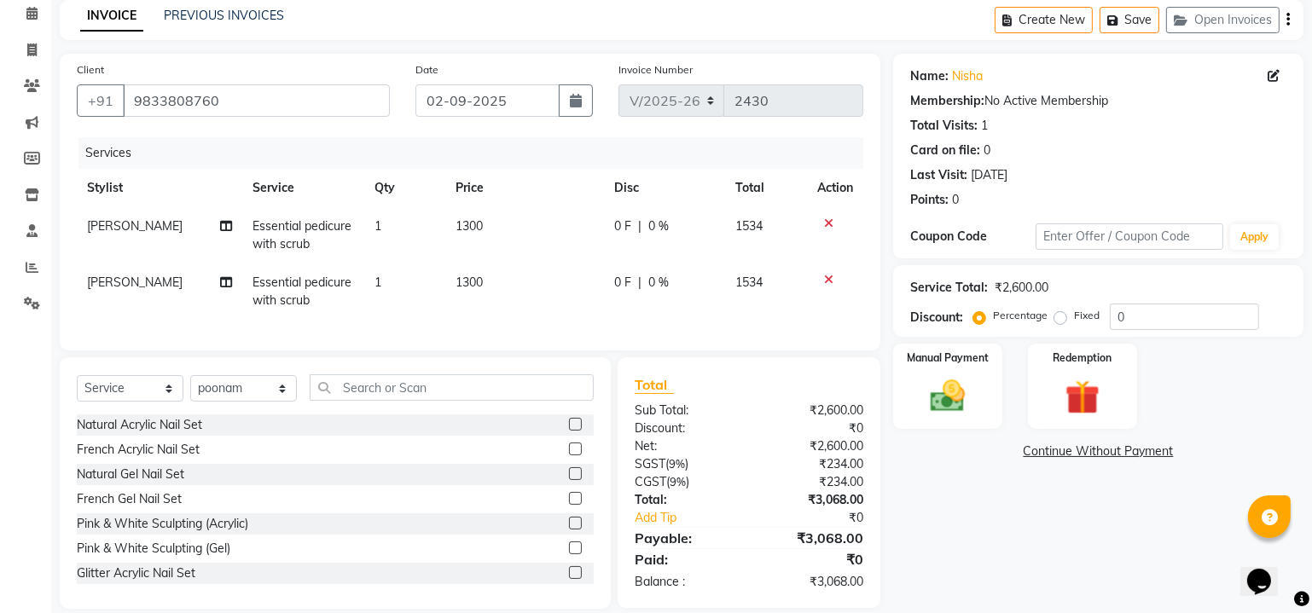
scroll to position [106, 0]
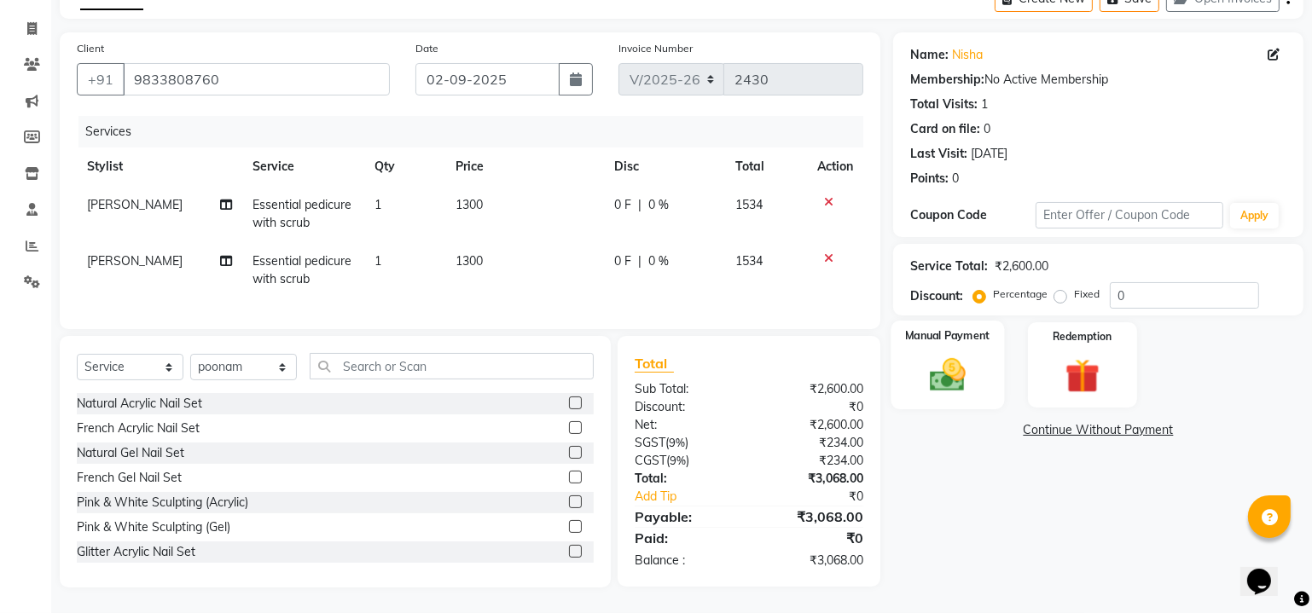
click at [961, 357] on img at bounding box center [948, 376] width 58 height 42
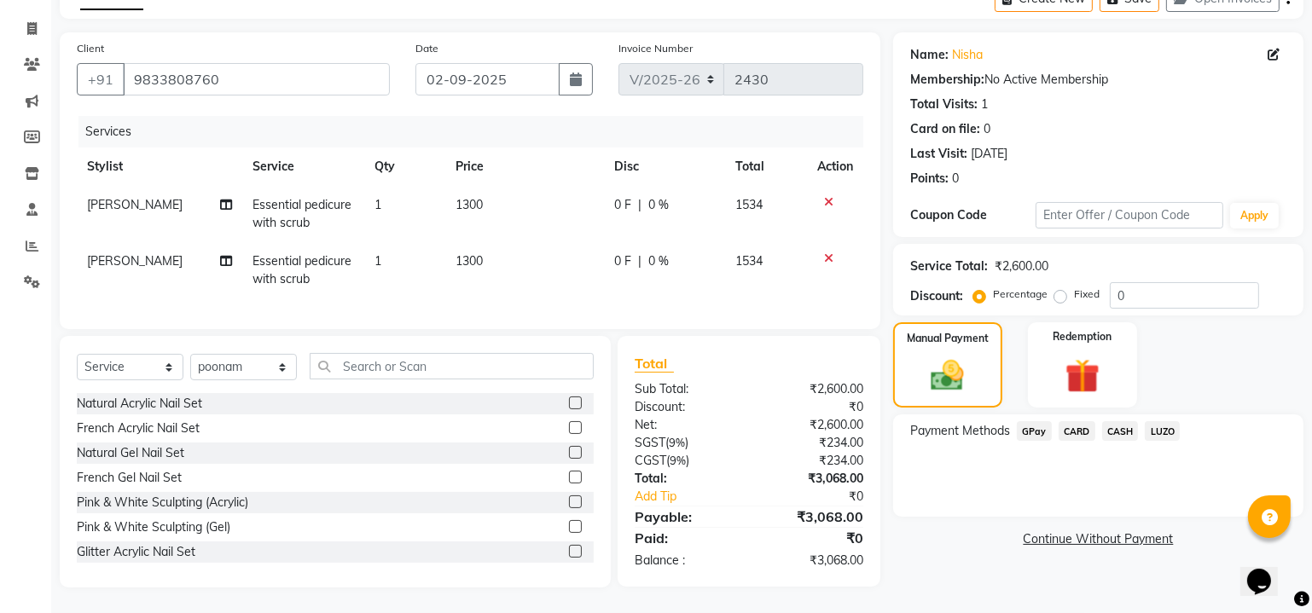
click at [1081, 422] on span "CARD" at bounding box center [1077, 431] width 37 height 20
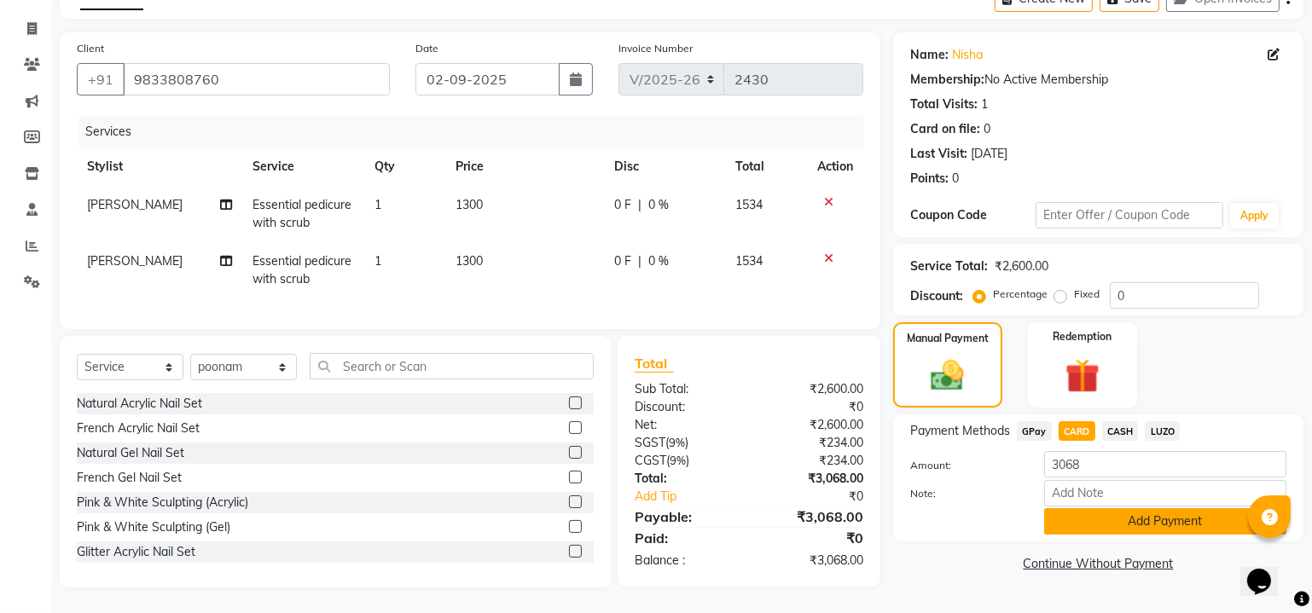
click at [1098, 514] on button "Add Payment" at bounding box center [1165, 521] width 242 height 26
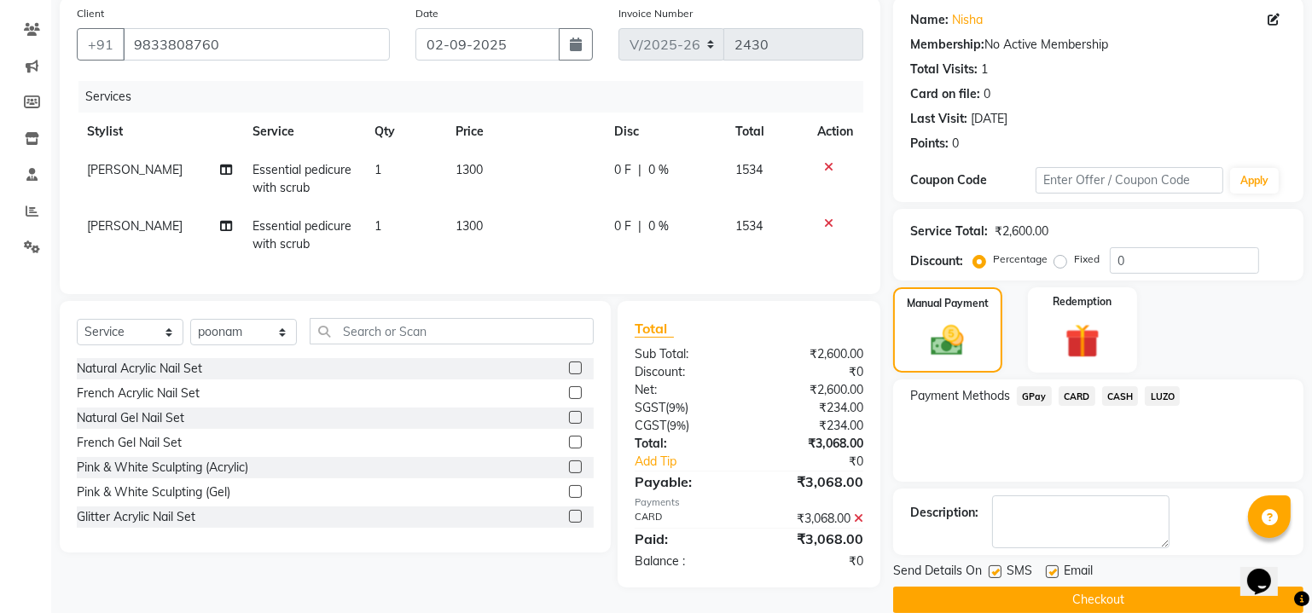
scroll to position [153, 0]
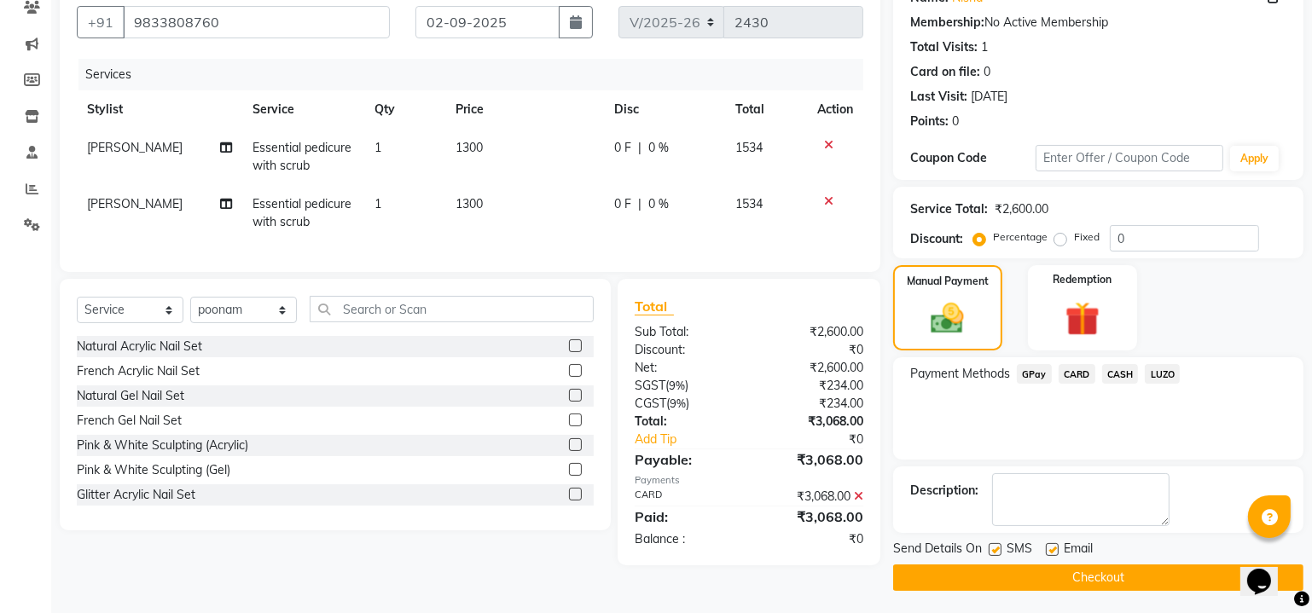
click at [987, 580] on button "Checkout" at bounding box center [1098, 578] width 410 height 26
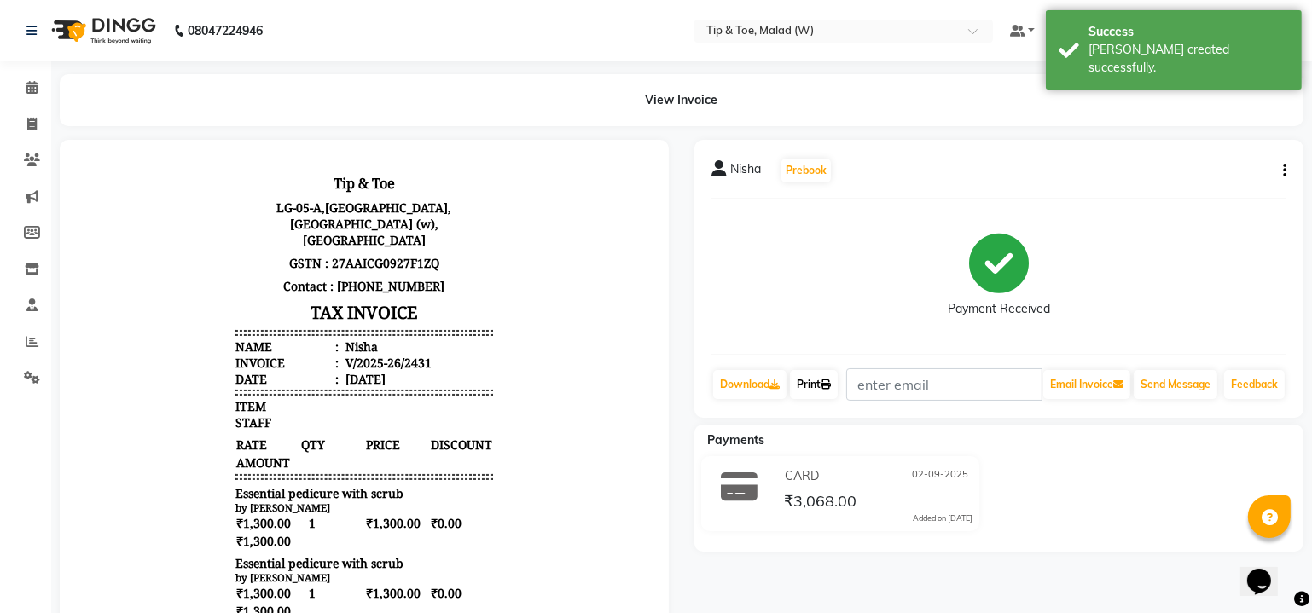
click at [815, 392] on link "Print" at bounding box center [814, 384] width 48 height 29
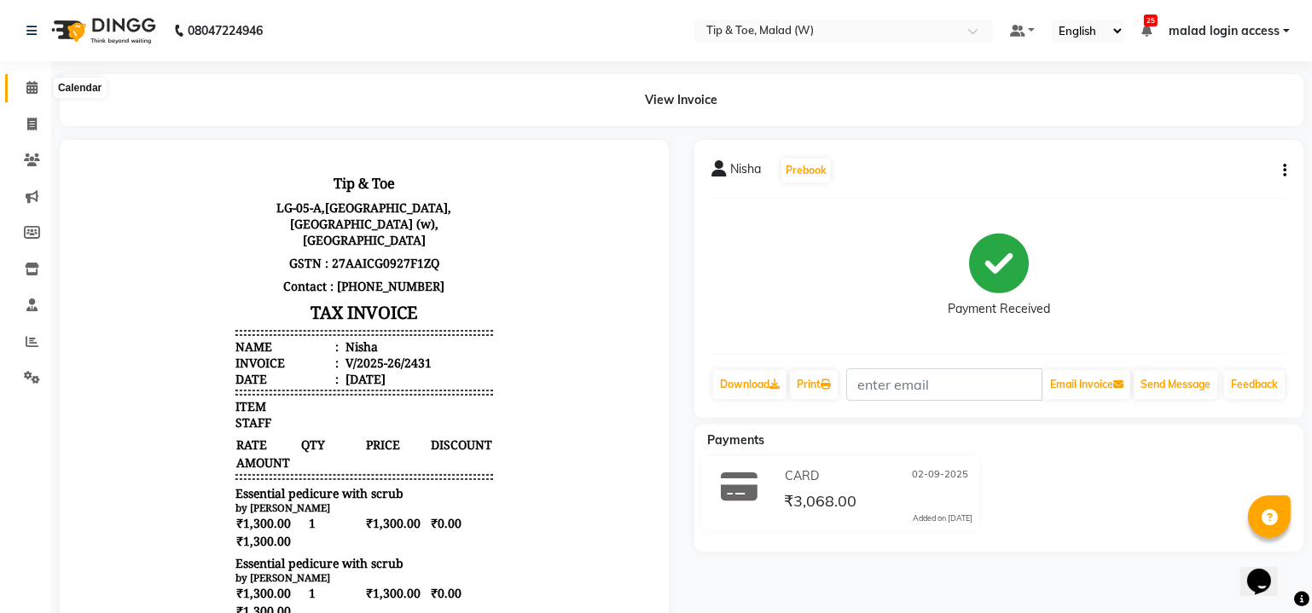
drag, startPoint x: 31, startPoint y: 86, endPoint x: 47, endPoint y: 83, distance: 16.6
click at [31, 85] on icon at bounding box center [31, 87] width 11 height 13
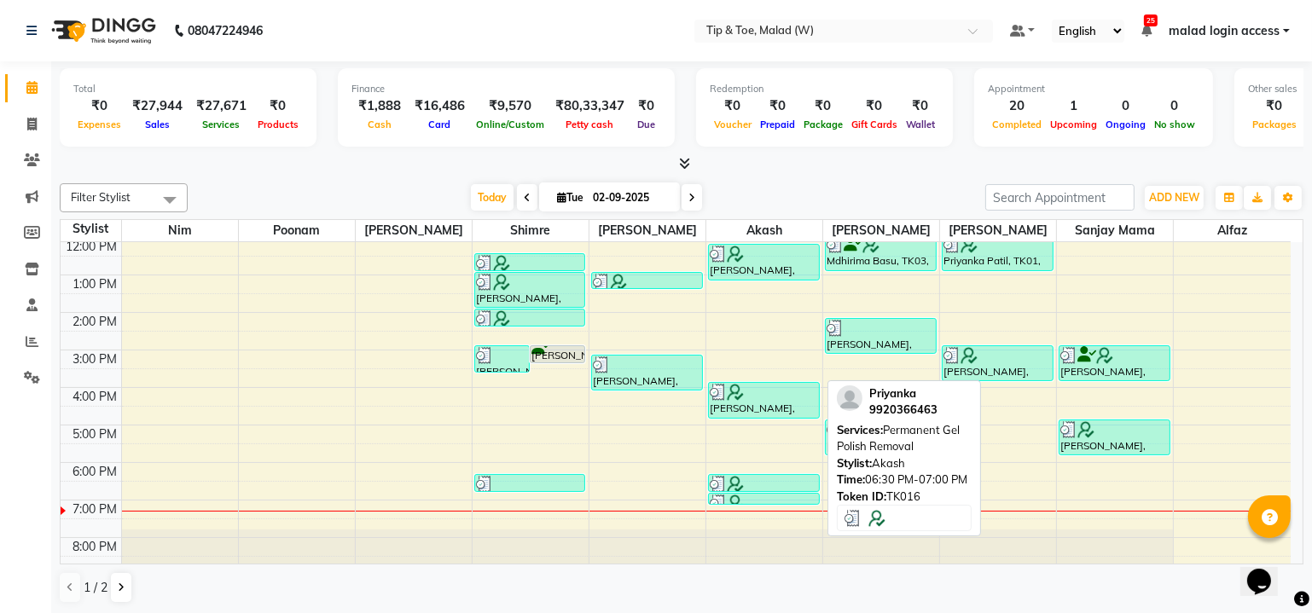
scroll to position [155, 0]
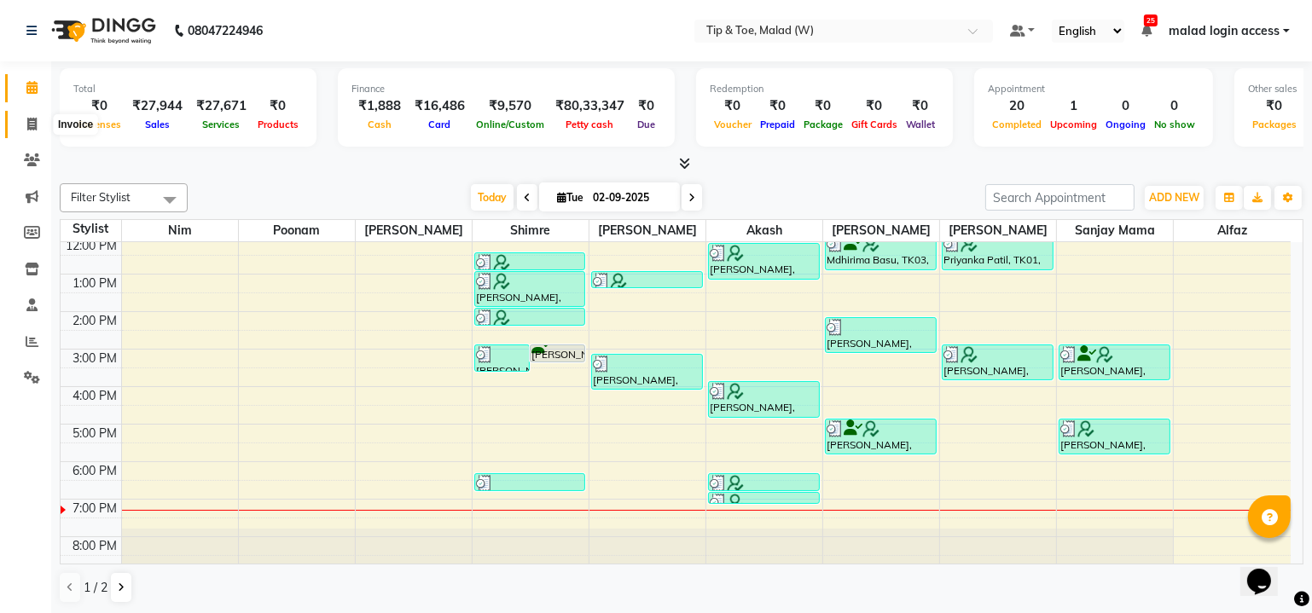
click at [27, 123] on icon at bounding box center [31, 124] width 9 height 13
select select "service"
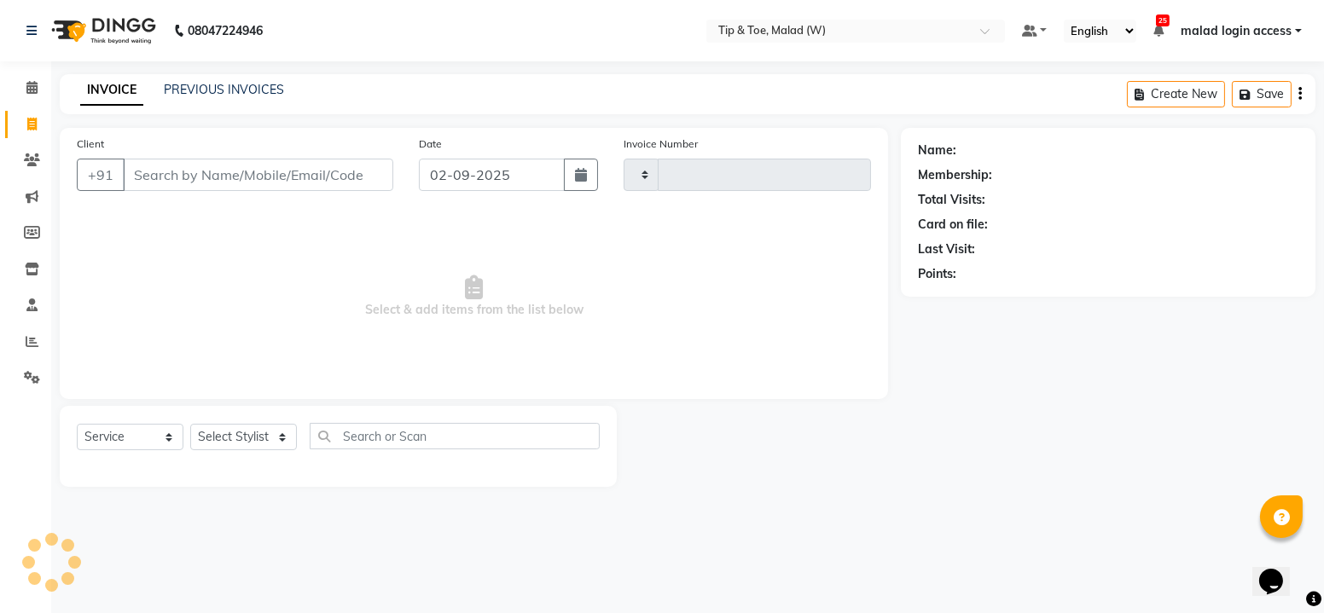
type input "2433"
select select "5930"
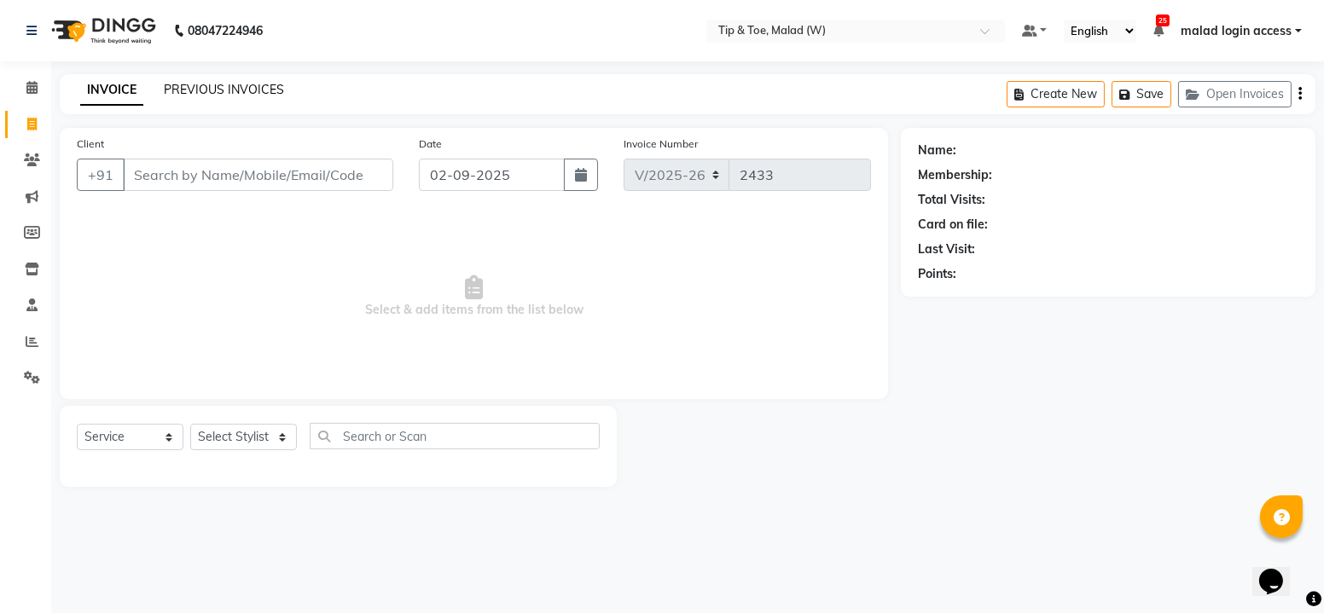
click at [249, 88] on link "PREVIOUS INVOICES" at bounding box center [224, 89] width 120 height 15
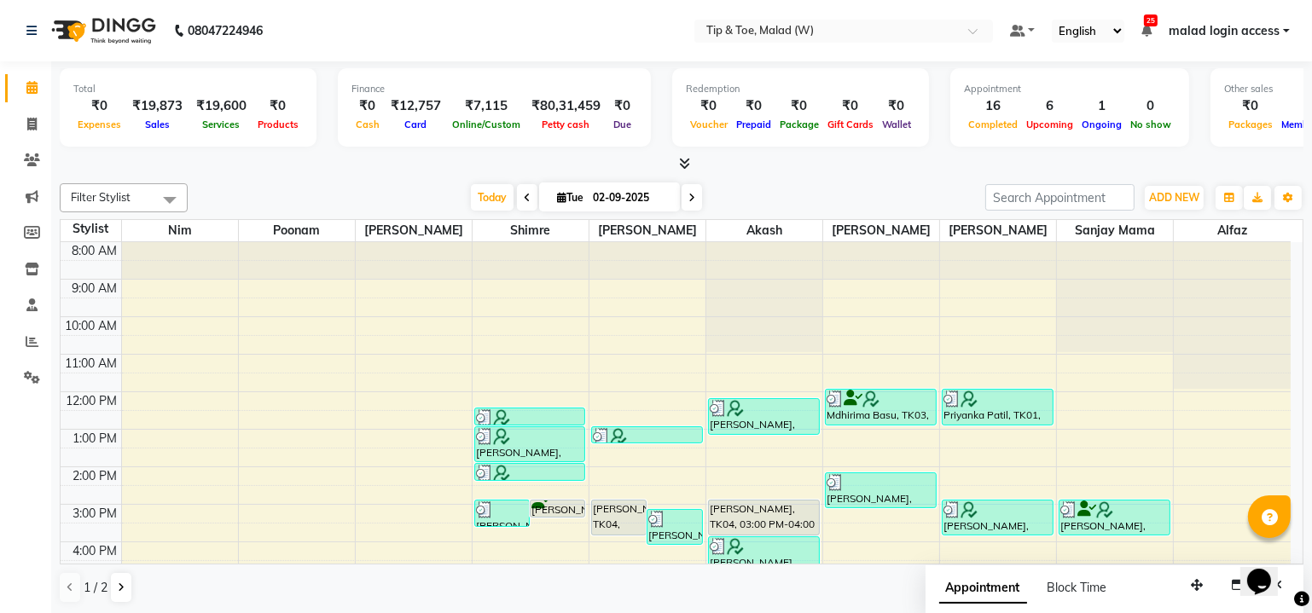
scroll to position [155, 0]
